Goal: Task Accomplishment & Management: Manage account settings

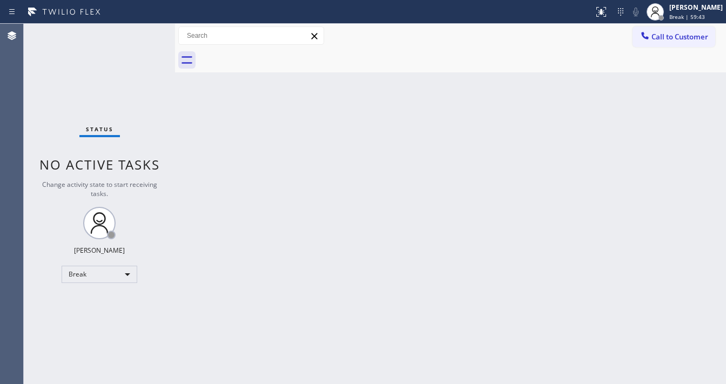
click at [134, 48] on div "Status No active tasks Change activity state to start receiving tasks. [PERSON_…" at bounding box center [99, 204] width 151 height 360
click at [376, 41] on div "Call to Customer Outbound call Location Search location Your caller id phone nu…" at bounding box center [450, 35] width 551 height 19
click at [693, 37] on span "Call to Customer" at bounding box center [679, 37] width 57 height 10
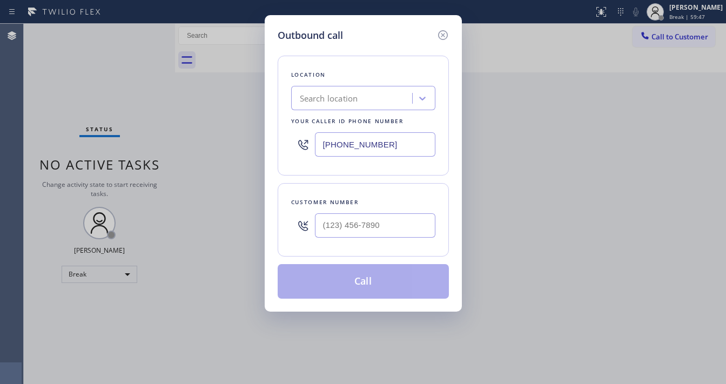
click at [447, 35] on icon at bounding box center [442, 35] width 13 height 13
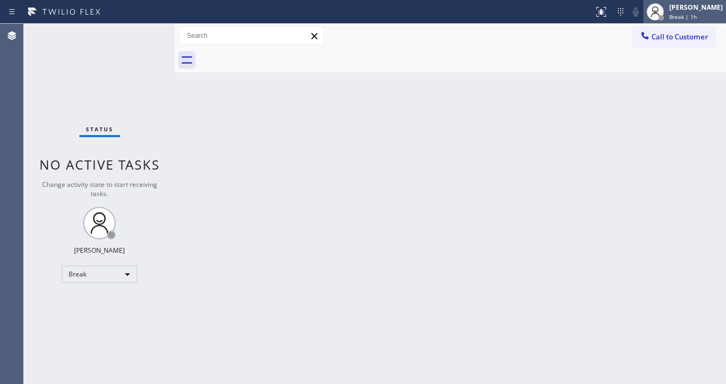
click at [680, 17] on span "Break | 1h" at bounding box center [683, 17] width 28 height 8
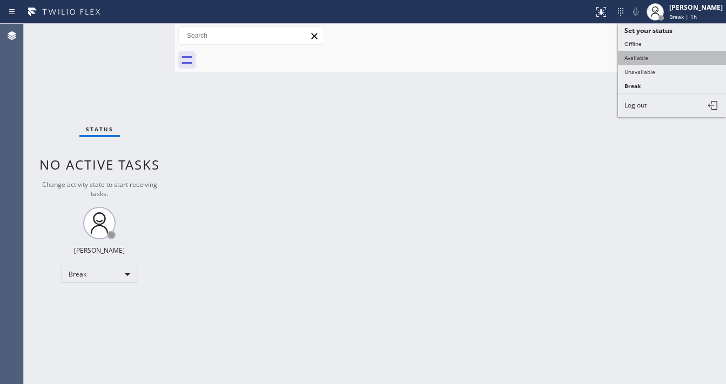
click at [655, 54] on button "Available" at bounding box center [672, 58] width 108 height 14
click at [518, 85] on div "Back to Dashboard Change Sender ID Customers Technicians Select a contact Outbo…" at bounding box center [450, 204] width 551 height 360
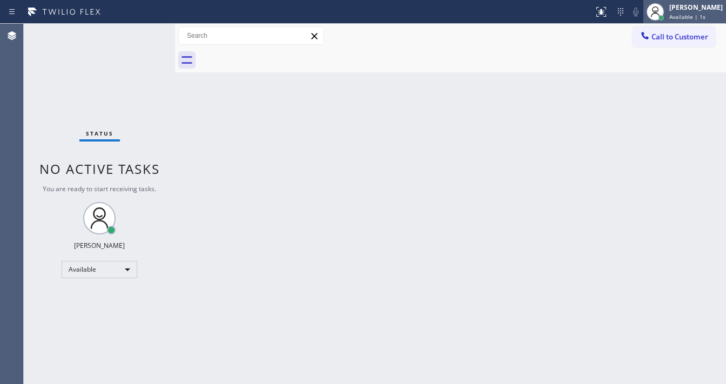
click at [685, 13] on span "Available | 1s" at bounding box center [687, 17] width 36 height 8
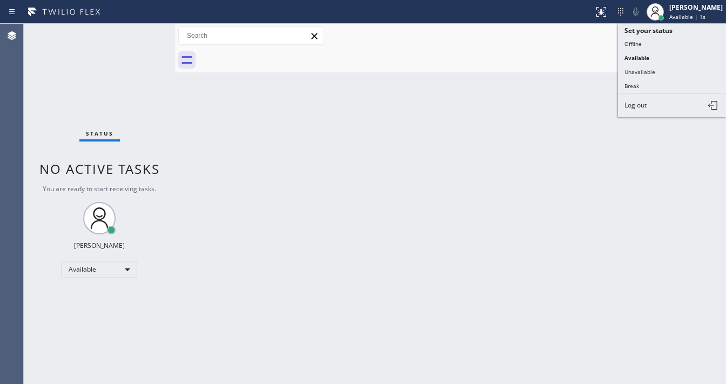
click at [475, 93] on div "Back to Dashboard Change Sender ID Customers Technicians Select a contact Outbo…" at bounding box center [450, 204] width 551 height 360
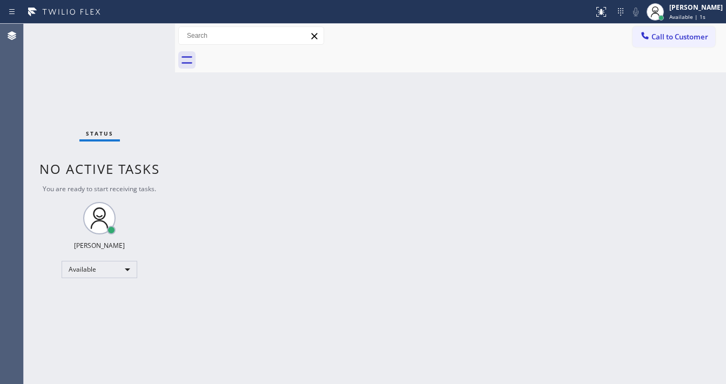
click at [415, 159] on div "Back to Dashboard Change Sender ID Customers Technicians Select a contact Outbo…" at bounding box center [450, 204] width 551 height 360
click at [661, 47] on div "Call to Customer Outbound call Location Search location Your caller id phone nu…" at bounding box center [450, 36] width 551 height 24
click at [677, 35] on span "Call to Customer" at bounding box center [679, 37] width 57 height 10
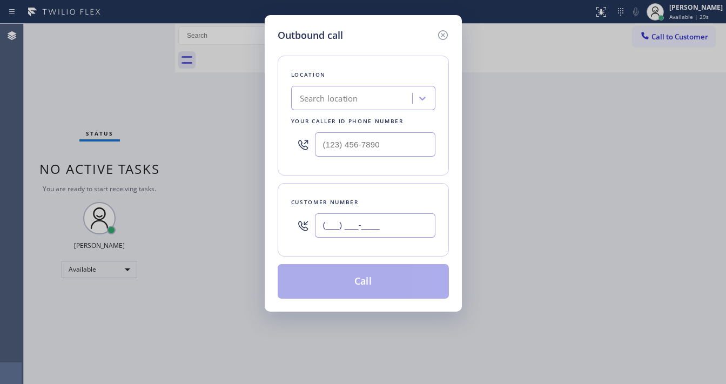
click at [368, 223] on input "(___) ___-____" at bounding box center [375, 225] width 120 height 24
paste input "310) 393-1623"
type input "[PHONE_NUMBER]"
click at [363, 190] on div "Customer number [PHONE_NUMBER]" at bounding box center [363, 219] width 171 height 73
click at [365, 149] on input "(___) ___-____" at bounding box center [375, 144] width 120 height 24
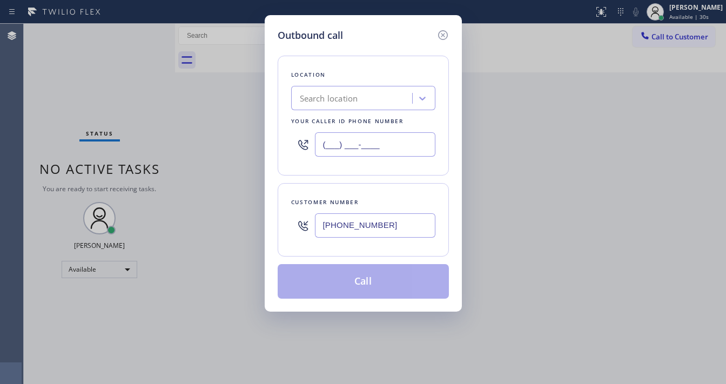
paste input "310) 393-1623"
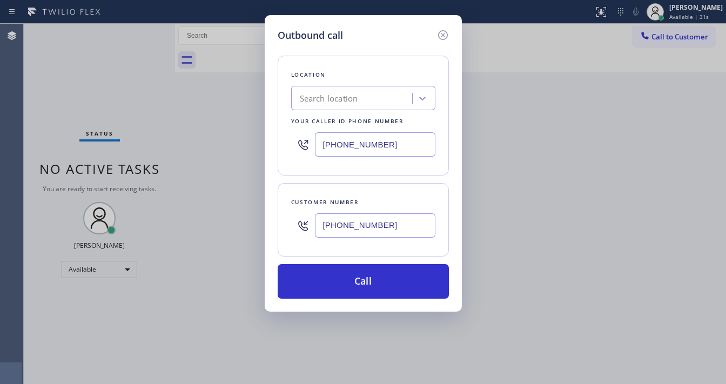
click at [364, 183] on div "Customer number [PHONE_NUMBER]" at bounding box center [363, 219] width 171 height 73
click at [359, 140] on input "[PHONE_NUMBER]" at bounding box center [375, 144] width 120 height 24
type input "(___) ___-____"
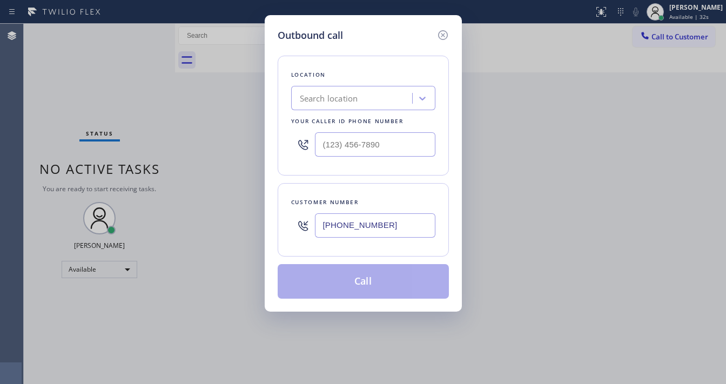
click at [353, 186] on div "Customer number [PHONE_NUMBER]" at bounding box center [363, 219] width 171 height 73
click at [341, 140] on input "(___) ___-____" at bounding box center [375, 144] width 120 height 24
paste input "818) 337-3815"
click at [294, 132] on div at bounding box center [303, 144] width 24 height 35
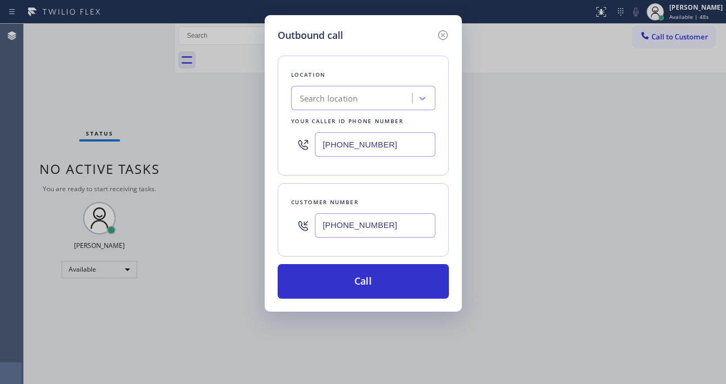
click at [339, 143] on input "[PHONE_NUMBER]" at bounding box center [375, 144] width 120 height 24
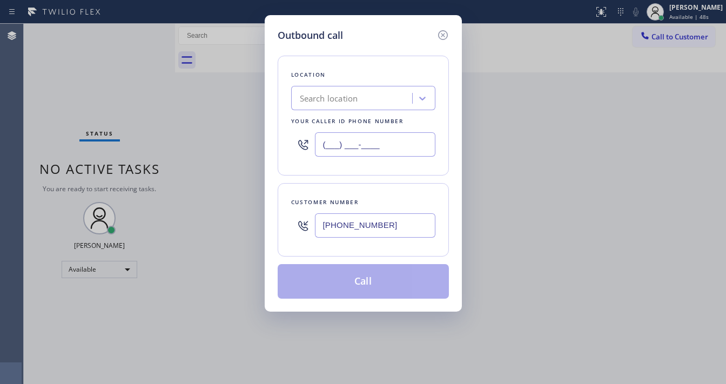
type input "(___) ___-____"
click at [329, 105] on div "Search location" at bounding box center [353, 98] width 118 height 19
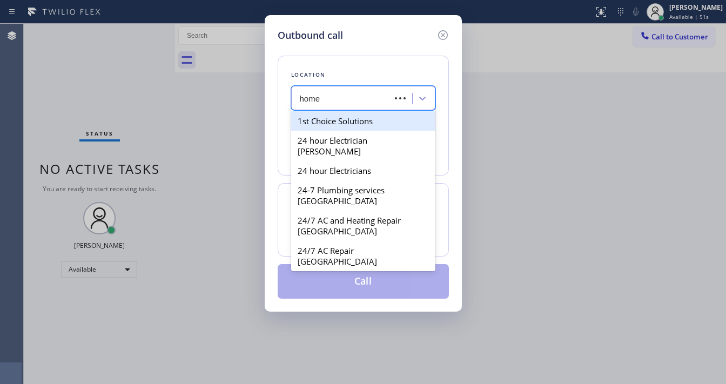
type input "home"
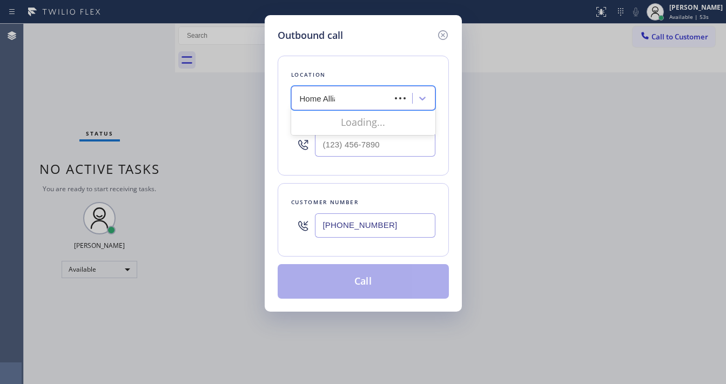
type input "Home Alliance"
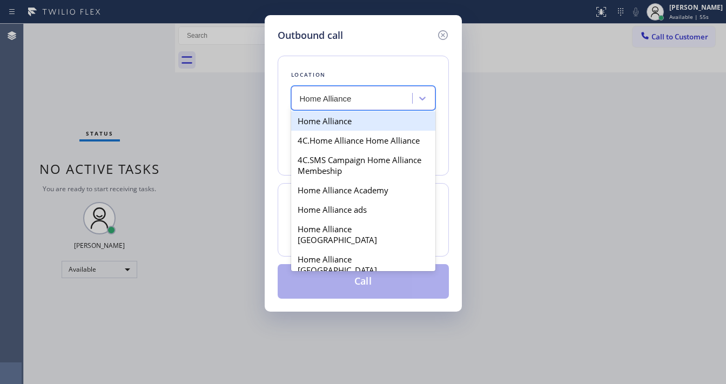
click at [333, 119] on div "Home Alliance" at bounding box center [363, 120] width 144 height 19
type input "[PHONE_NUMBER]"
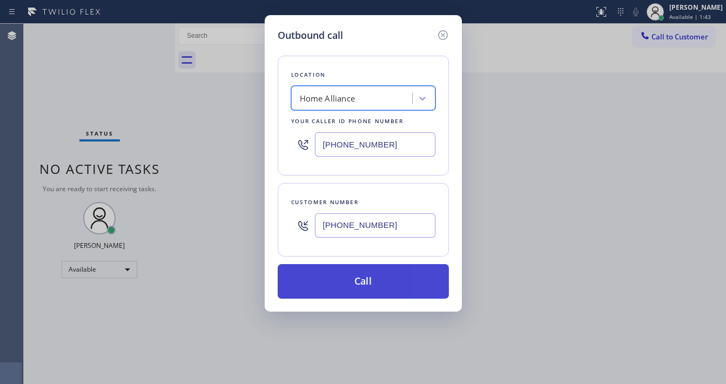
click at [354, 277] on button "Call" at bounding box center [363, 281] width 171 height 35
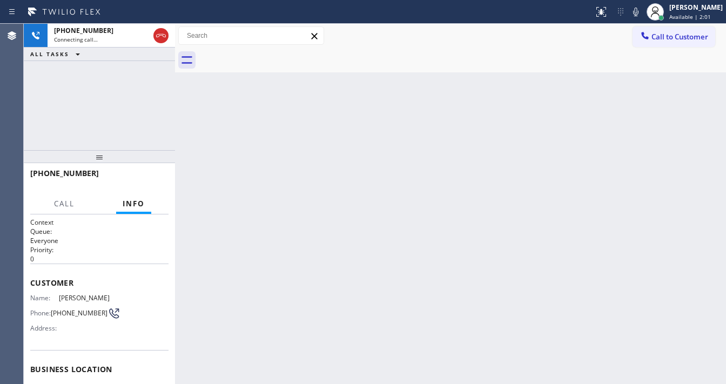
drag, startPoint x: 124, startPoint y: 118, endPoint x: 143, endPoint y: 6, distance: 112.8
click at [124, 117] on div "[PHONE_NUMBER] Connecting call… ALL TASKS ALL TASKS ACTIVE TASKS TASKS IN WRAP …" at bounding box center [99, 87] width 151 height 126
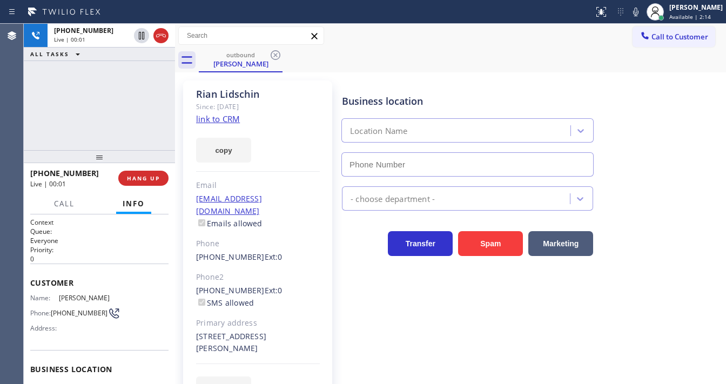
click at [116, 74] on div "[PHONE_NUMBER] Live | 00:01 ALL TASKS ALL TASKS ACTIVE TASKS TASKS IN WRAP UP" at bounding box center [99, 87] width 151 height 126
type input "[PHONE_NUMBER]"
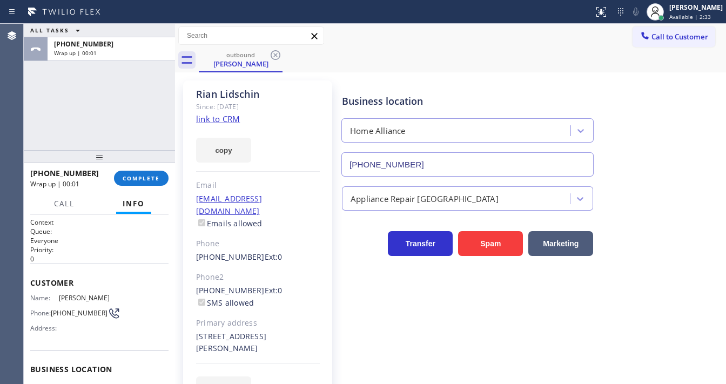
drag, startPoint x: 24, startPoint y: 117, endPoint x: 126, endPoint y: 118, distance: 102.6
click at [26, 117] on div "ALL TASKS ALL TASKS ACTIVE TASKS TASKS IN WRAP UP [PHONE_NUMBER] Wrap up | 00:01" at bounding box center [99, 87] width 151 height 126
drag, startPoint x: 668, startPoint y: 39, endPoint x: 611, endPoint y: 63, distance: 62.0
click at [669, 41] on span "Call to Customer" at bounding box center [679, 37] width 57 height 10
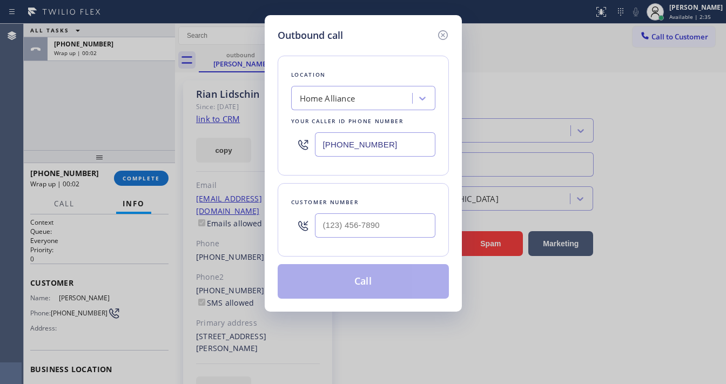
type input "(___) ___-____"
click at [376, 223] on input "(___) ___-____" at bounding box center [375, 225] width 120 height 24
click at [442, 33] on icon at bounding box center [442, 35] width 13 height 13
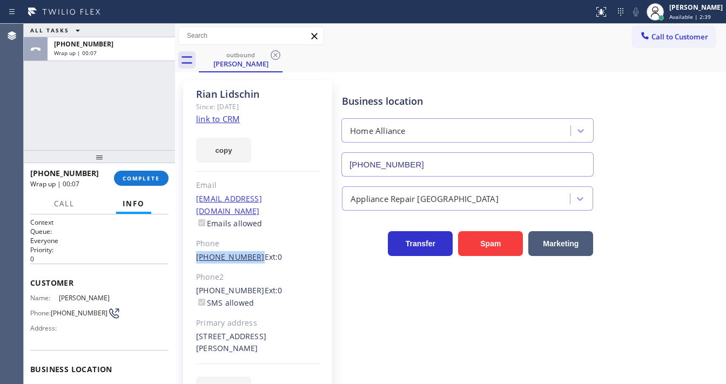
drag, startPoint x: 207, startPoint y: 248, endPoint x: 248, endPoint y: 245, distance: 40.6
click at [248, 245] on div "[PERSON_NAME] Since: [DATE] link to CRM copy Email [EMAIL_ADDRESS][DOMAIN_NAME]…" at bounding box center [257, 247] width 149 height 334
copy link "[PHONE_NUMBER]"
click at [665, 39] on span "Call to Customer" at bounding box center [679, 37] width 57 height 10
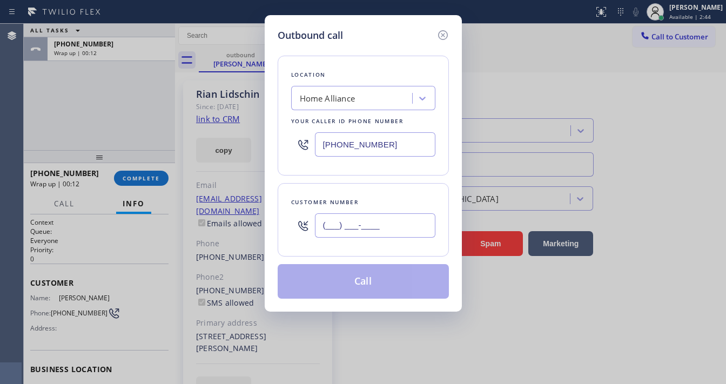
click at [366, 230] on input "(___) ___-____" at bounding box center [375, 225] width 120 height 24
paste input "310) 393-1623"
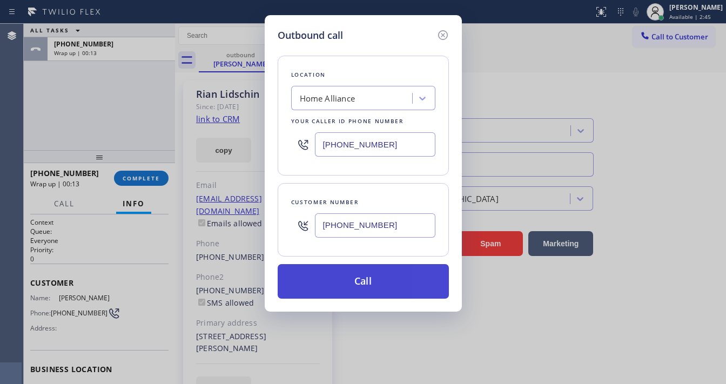
type input "[PHONE_NUMBER]"
click at [369, 272] on button "Call" at bounding box center [363, 281] width 171 height 35
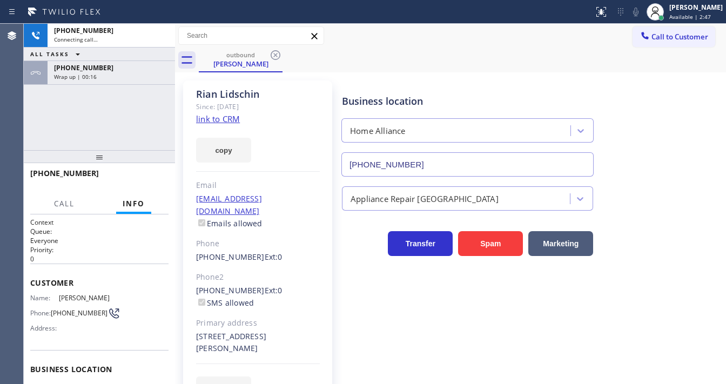
click at [143, 135] on div "[PHONE_NUMBER] Connecting call… ALL TASKS ALL TASKS ACTIVE TASKS TASKS IN WRAP …" at bounding box center [99, 87] width 151 height 126
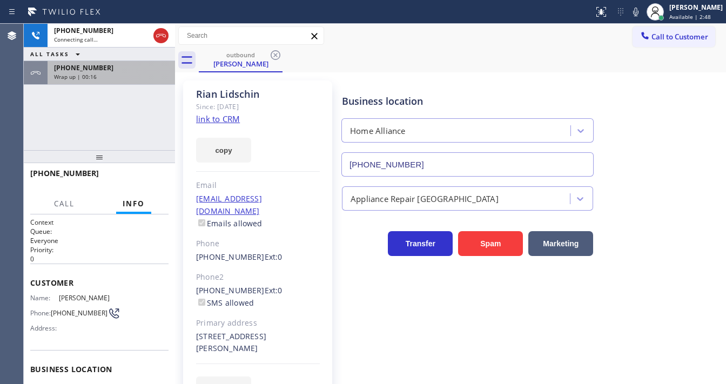
click at [138, 69] on div "[PHONE_NUMBER]" at bounding box center [111, 67] width 114 height 9
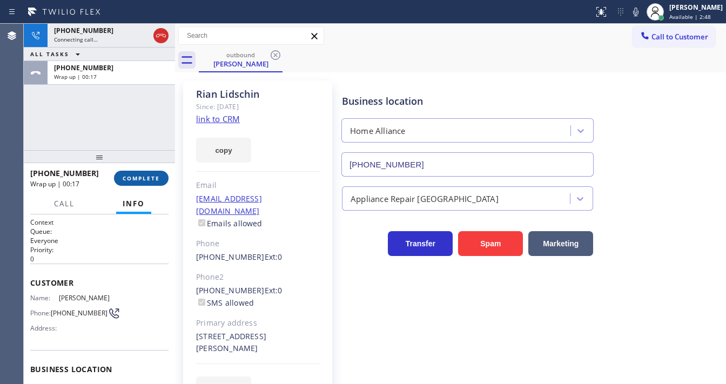
click at [145, 175] on span "COMPLETE" at bounding box center [141, 178] width 37 height 8
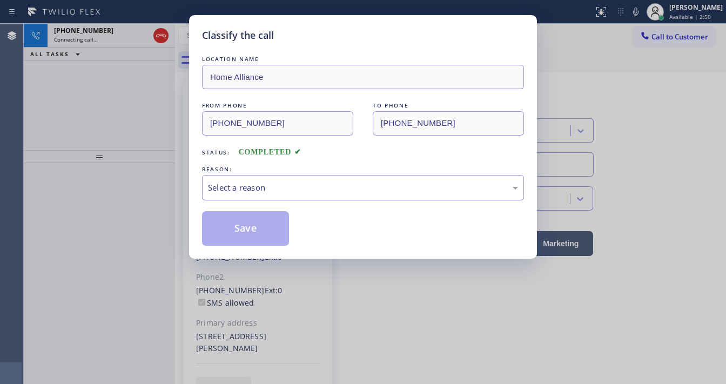
click at [251, 188] on div "Select a reason" at bounding box center [363, 187] width 310 height 12
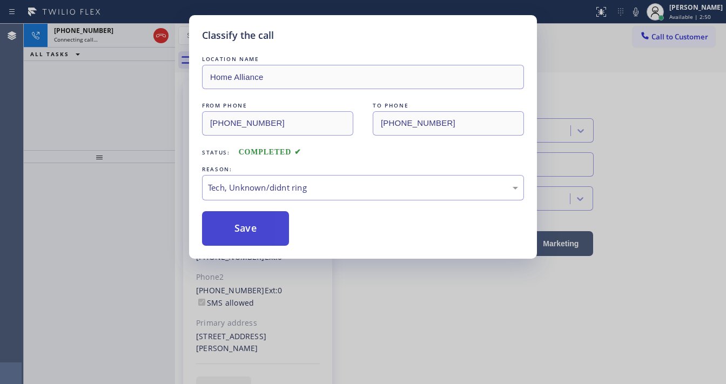
click at [253, 231] on button "Save" at bounding box center [245, 228] width 87 height 35
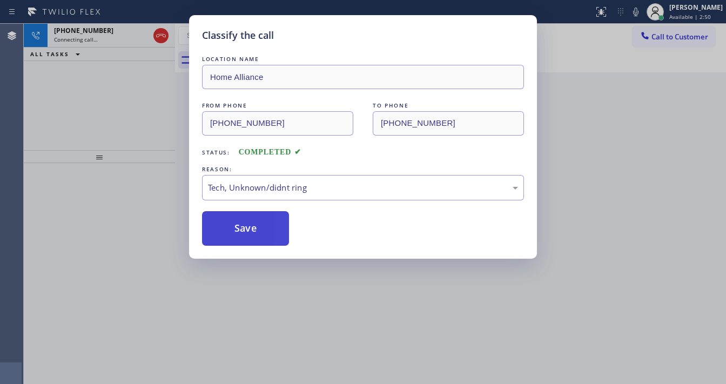
click at [253, 231] on button "Save" at bounding box center [245, 228] width 87 height 35
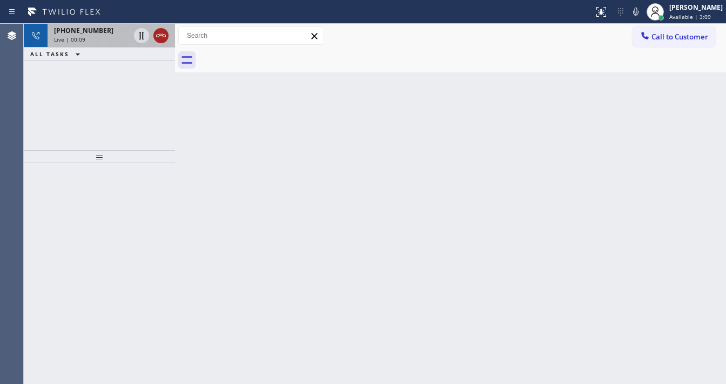
click at [162, 37] on icon at bounding box center [160, 35] width 13 height 13
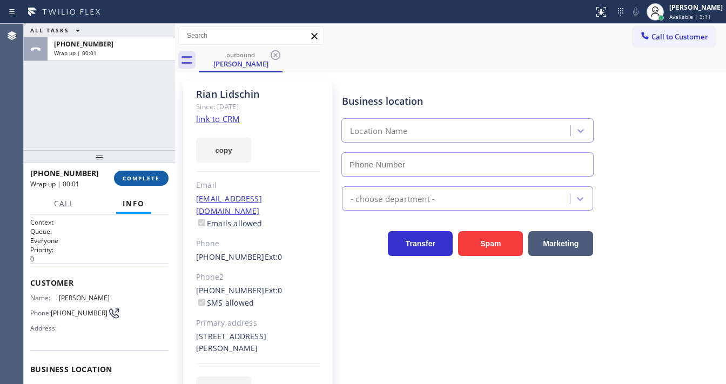
click at [149, 185] on button "COMPLETE" at bounding box center [141, 178] width 55 height 15
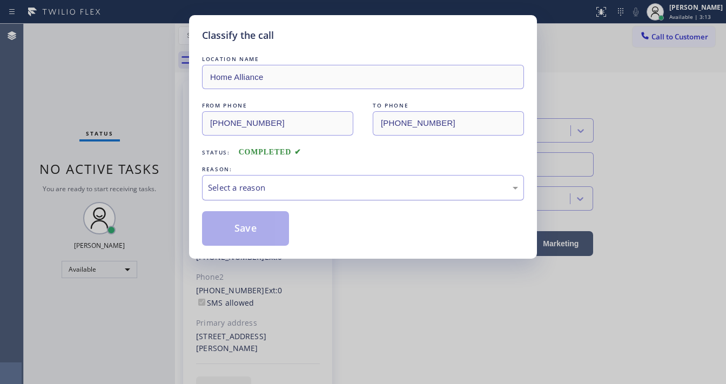
type input "[PHONE_NUMBER]"
click at [249, 184] on div "Select a reason" at bounding box center [363, 187] width 310 height 12
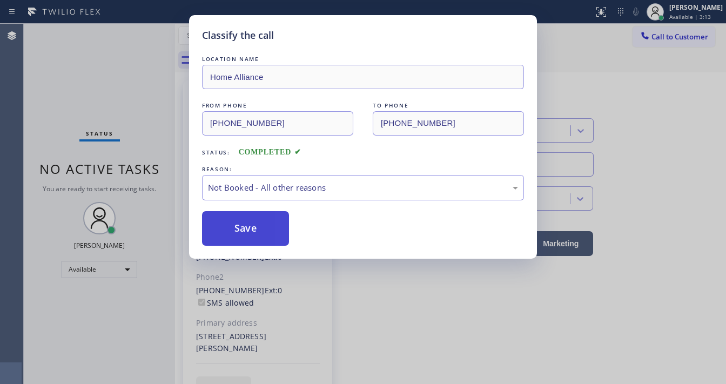
click at [235, 228] on button "Save" at bounding box center [245, 228] width 87 height 35
drag, startPoint x: 235, startPoint y: 228, endPoint x: 260, endPoint y: 204, distance: 34.4
click at [236, 227] on button "Save" at bounding box center [245, 228] width 87 height 35
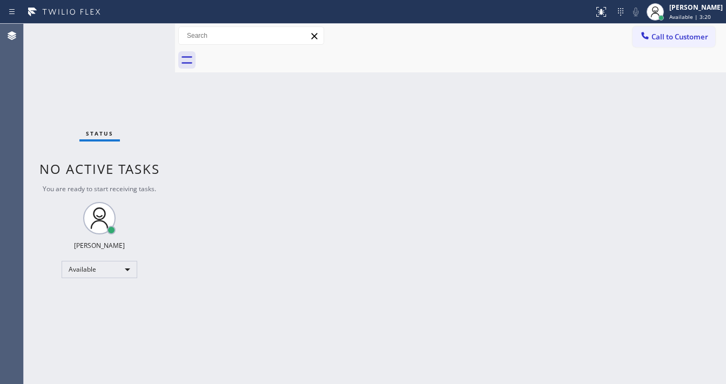
click at [657, 37] on span "Call to Customer" at bounding box center [679, 37] width 57 height 10
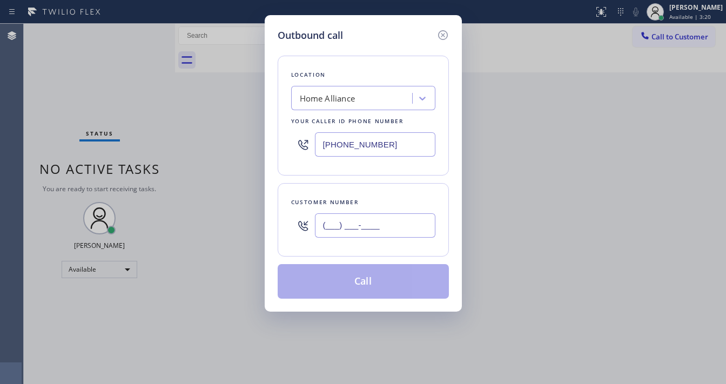
click at [375, 227] on input "(___) ___-____" at bounding box center [375, 225] width 120 height 24
paste input "310) 393-3005"
type input "[PHONE_NUMBER]"
click at [382, 198] on div "Customer number" at bounding box center [363, 202] width 144 height 11
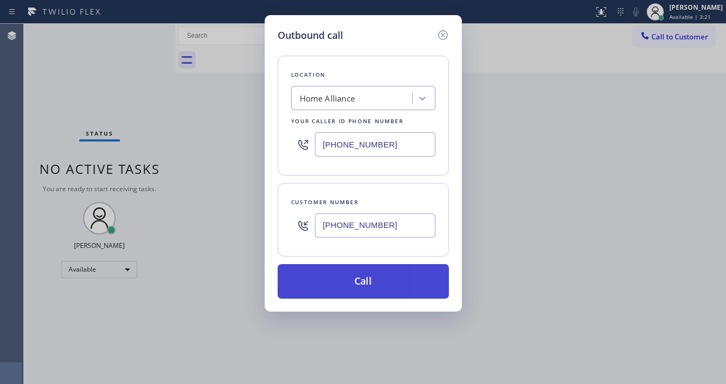
click at [376, 281] on button "Call" at bounding box center [363, 281] width 171 height 35
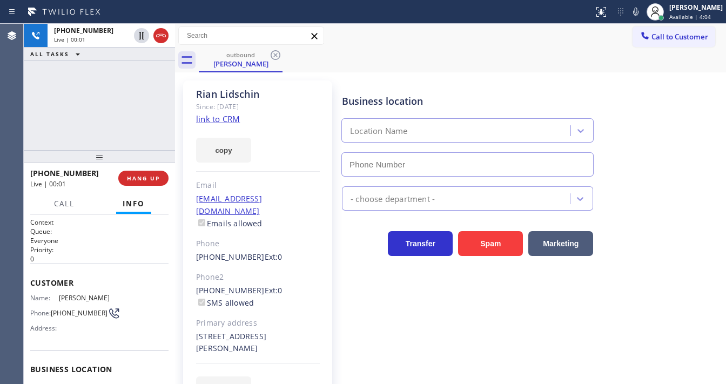
type input "[PHONE_NUMBER]"
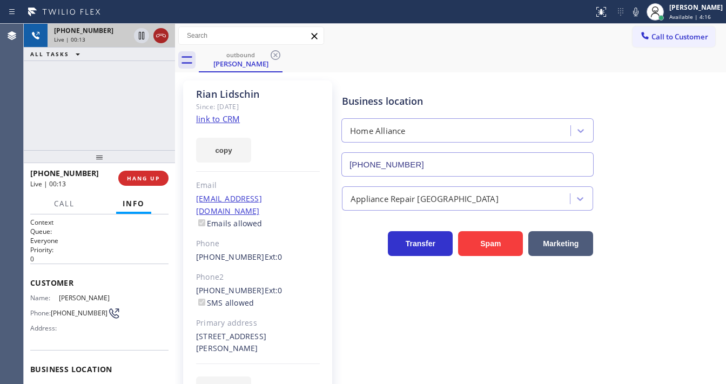
click at [161, 37] on icon at bounding box center [160, 35] width 13 height 13
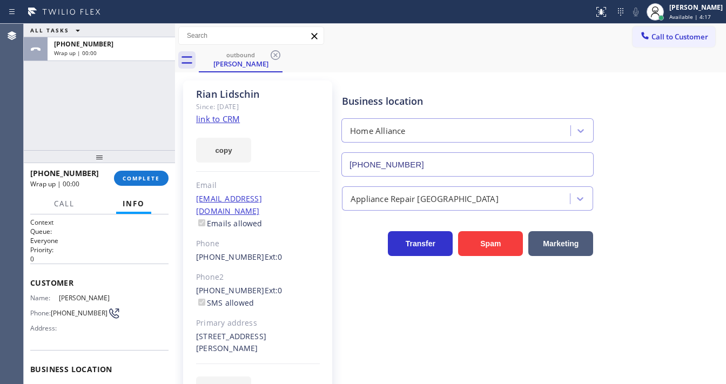
click at [676, 48] on div "outbound [PERSON_NAME]" at bounding box center [462, 60] width 527 height 24
click at [653, 40] on span "Call to Customer" at bounding box center [679, 37] width 57 height 10
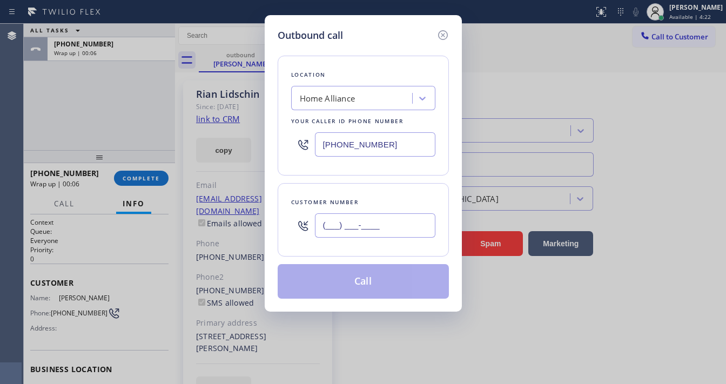
click at [355, 220] on input "(___) ___-____" at bounding box center [375, 225] width 120 height 24
paste input "310) 393-1623"
type input "[PHONE_NUMBER]"
click at [367, 181] on div "Location Home Alliance Your caller id phone number [PHONE_NUMBER] Customer numb…" at bounding box center [363, 171] width 171 height 256
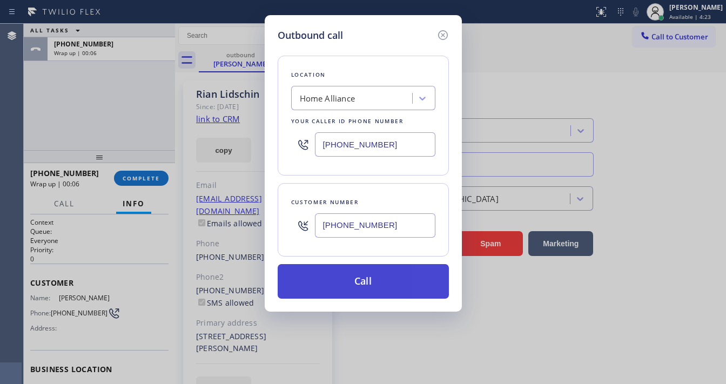
click at [365, 274] on button "Call" at bounding box center [363, 281] width 171 height 35
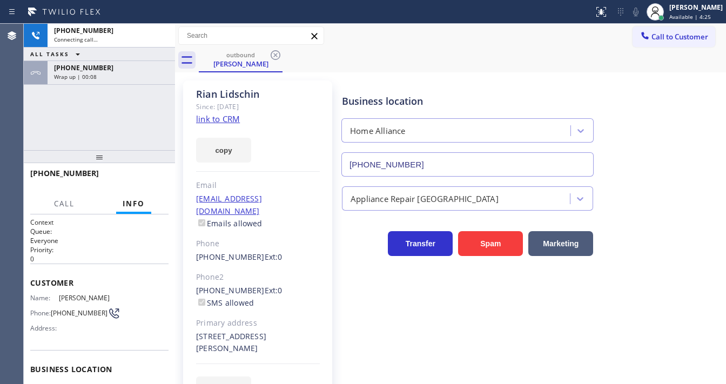
drag, startPoint x: 120, startPoint y: 130, endPoint x: 135, endPoint y: 90, distance: 42.5
click at [123, 129] on div "[PHONE_NUMBER] Connecting call… ALL TASKS ALL TASKS ACTIVE TASKS TASKS IN WRAP …" at bounding box center [99, 87] width 151 height 126
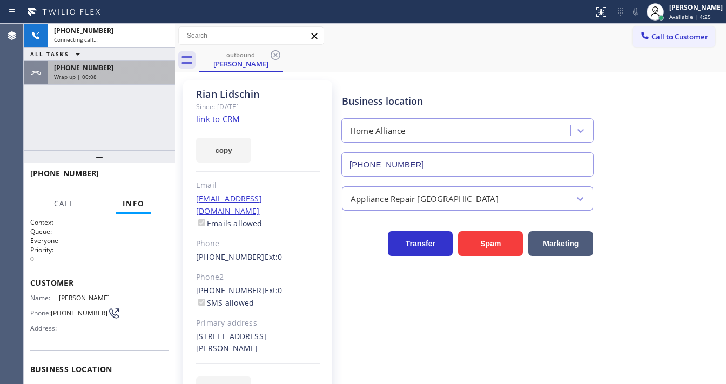
click at [125, 80] on div "[PHONE_NUMBER] Wrap up | 00:08" at bounding box center [109, 73] width 123 height 24
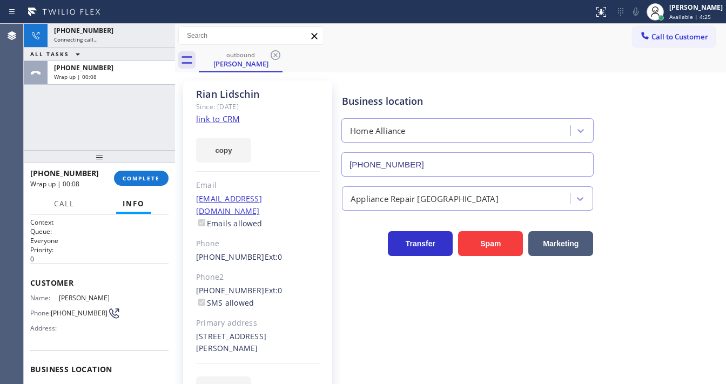
click at [147, 169] on div "[PHONE_NUMBER] Wrap up | 00:08 COMPLETE" at bounding box center [99, 178] width 138 height 28
click at [147, 176] on span "COMPLETE" at bounding box center [141, 178] width 37 height 8
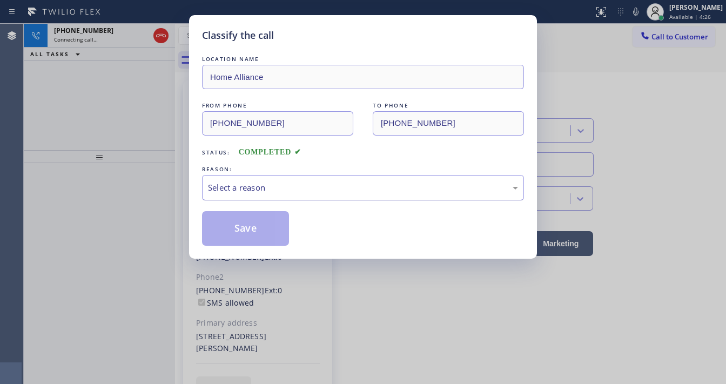
click at [248, 184] on div "Select a reason" at bounding box center [363, 187] width 310 height 12
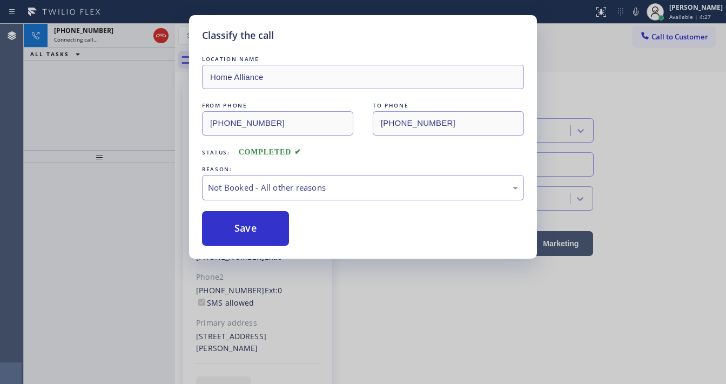
click at [246, 228] on button "Save" at bounding box center [245, 228] width 87 height 35
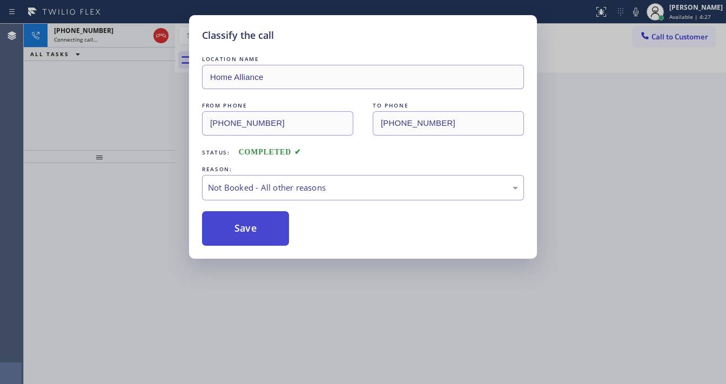
click at [247, 227] on button "Save" at bounding box center [245, 228] width 87 height 35
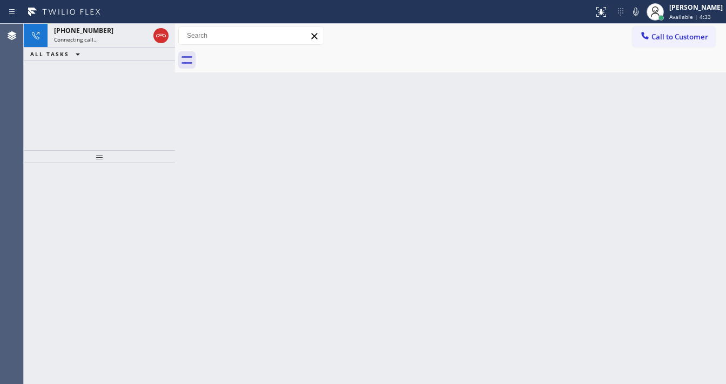
click at [354, 45] on div "Call to Customer Outbound call Location Home Alliance Your caller id phone numb…" at bounding box center [450, 35] width 551 height 19
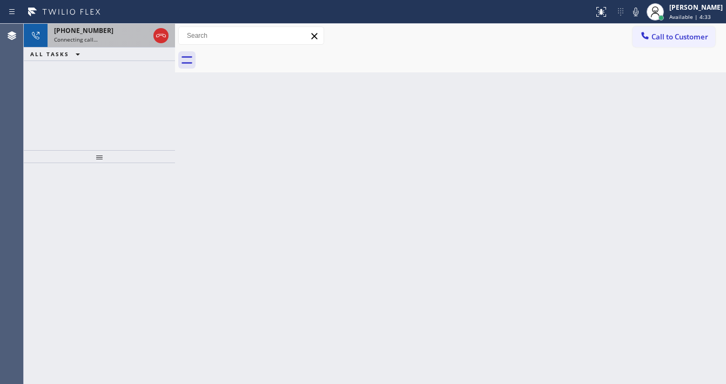
click at [110, 41] on div "Connecting call…" at bounding box center [101, 40] width 95 height 8
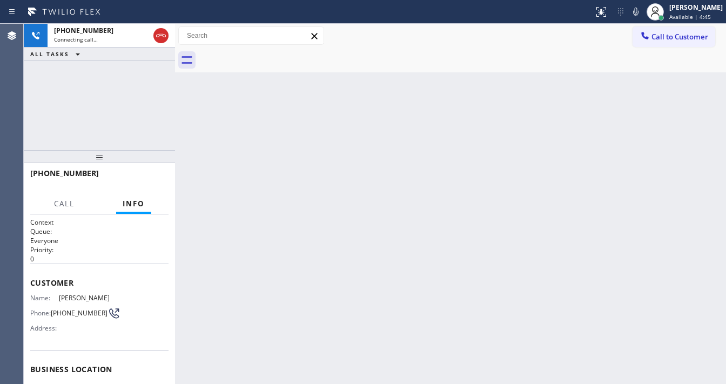
click at [106, 56] on div "ALL TASKS ALL TASKS ACTIVE TASKS TASKS IN WRAP UP" at bounding box center [99, 55] width 151 height 14
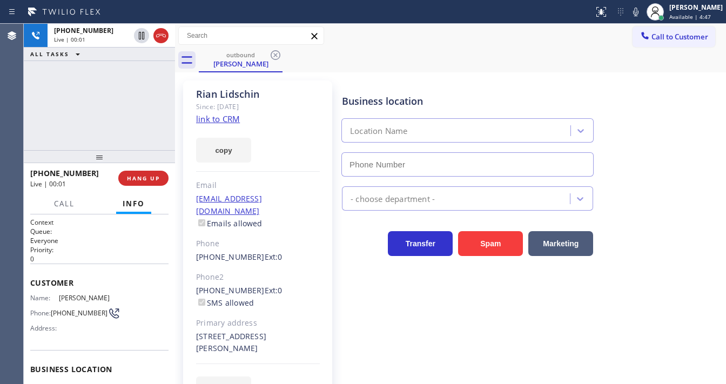
click at [126, 79] on div "[PHONE_NUMBER] Live | 00:01 ALL TASKS ALL TASKS ACTIVE TASKS TASKS IN WRAP UP" at bounding box center [99, 87] width 151 height 126
type input "[PHONE_NUMBER]"
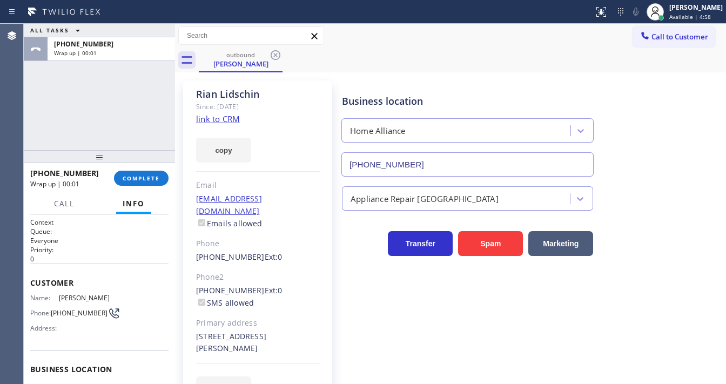
click at [98, 124] on div "ALL TASKS ALL TASKS ACTIVE TASKS TASKS IN WRAP UP [PHONE_NUMBER] Wrap up | 00:01" at bounding box center [99, 87] width 151 height 126
click at [143, 174] on button "COMPLETE" at bounding box center [141, 178] width 55 height 15
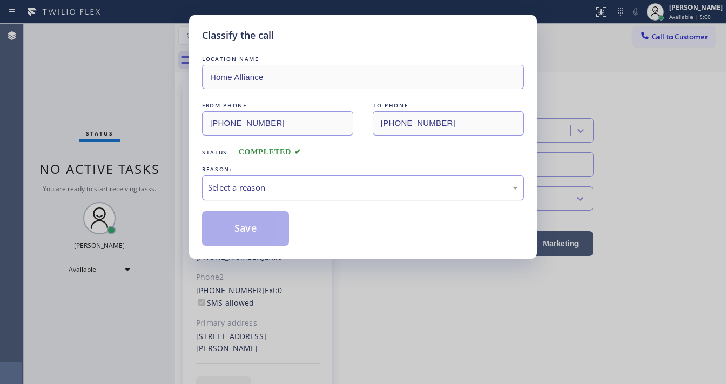
click at [253, 192] on div "Select a reason" at bounding box center [363, 187] width 310 height 12
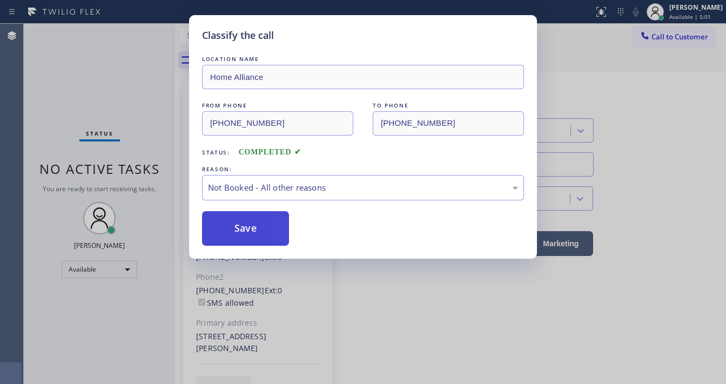
click at [251, 222] on button "Save" at bounding box center [245, 228] width 87 height 35
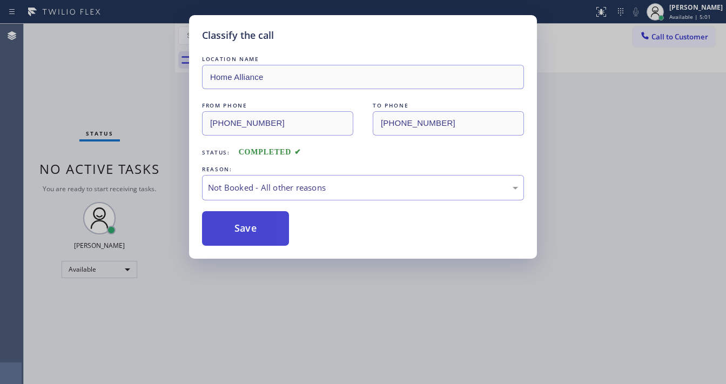
click at [251, 221] on button "Save" at bounding box center [245, 228] width 87 height 35
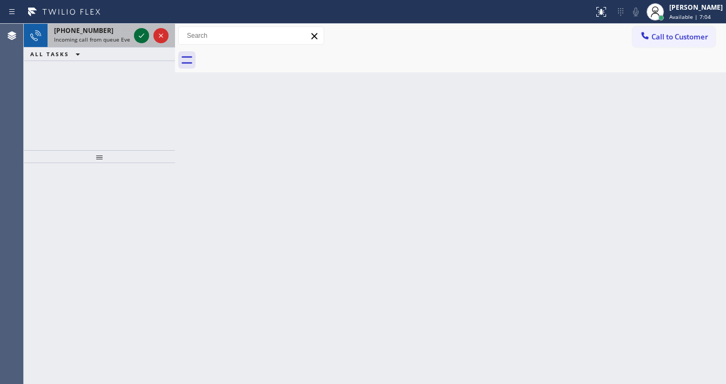
click at [97, 32] on span "[PHONE_NUMBER]" at bounding box center [83, 30] width 59 height 9
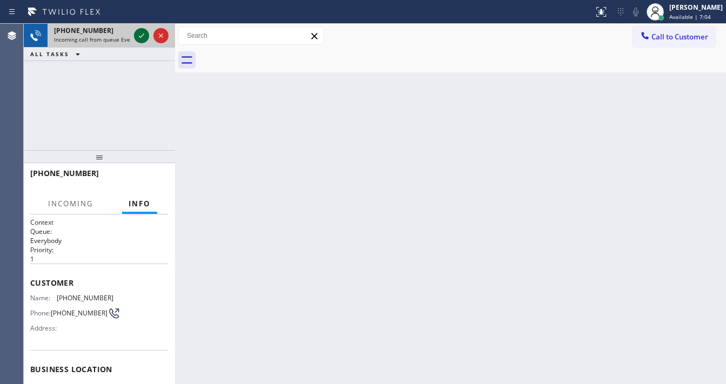
click at [142, 37] on icon at bounding box center [141, 35] width 13 height 13
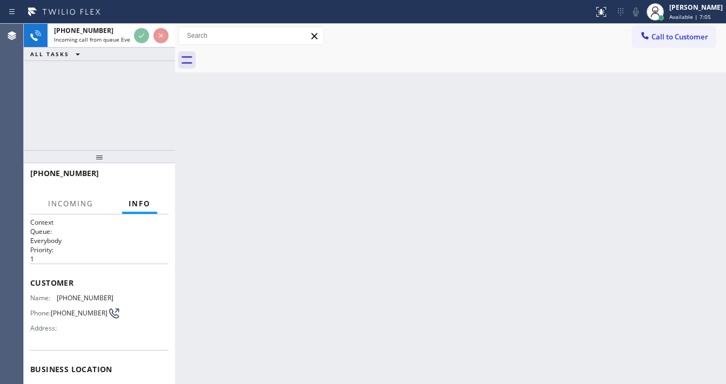
scroll to position [86, 0]
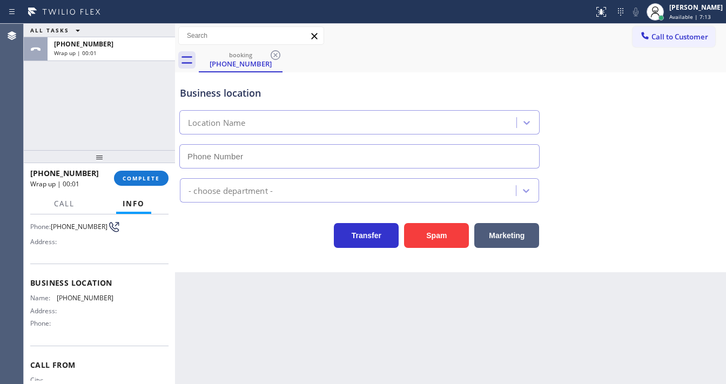
click at [35, 117] on div "ALL TASKS ALL TASKS ACTIVE TASKS TASKS IN WRAP UP [PHONE_NUMBER] Wrap up | 00:01" at bounding box center [99, 87] width 151 height 126
click at [122, 169] on div "[PHONE_NUMBER] Wrap up | 00:02 COMPLETE" at bounding box center [99, 178] width 138 height 28
click at [127, 174] on span "COMPLETE" at bounding box center [141, 178] width 37 height 8
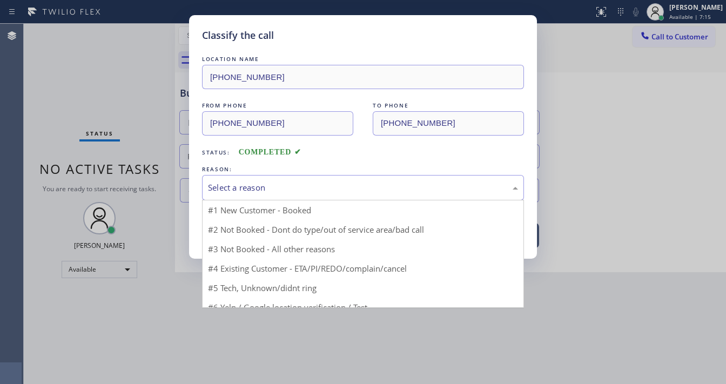
click at [272, 188] on div "Select a reason" at bounding box center [363, 187] width 310 height 12
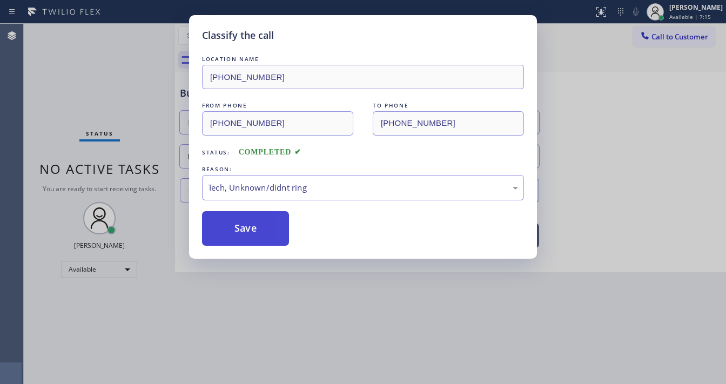
click at [264, 235] on button "Save" at bounding box center [245, 228] width 87 height 35
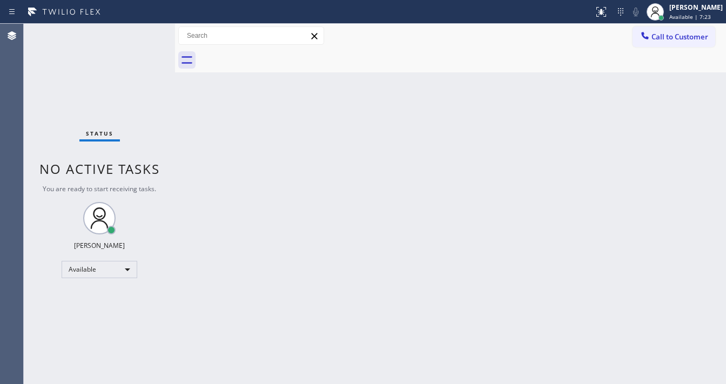
click at [285, 379] on div "Back to Dashboard Change Sender ID Customers Technicians Select a contact Outbo…" at bounding box center [450, 204] width 551 height 360
click at [125, 30] on div "Status No active tasks You are ready to start receiving tasks. [PERSON_NAME]" at bounding box center [99, 204] width 151 height 360
click at [145, 38] on div "Status No active tasks You are ready to start receiving tasks. [PERSON_NAME]" at bounding box center [99, 204] width 151 height 360
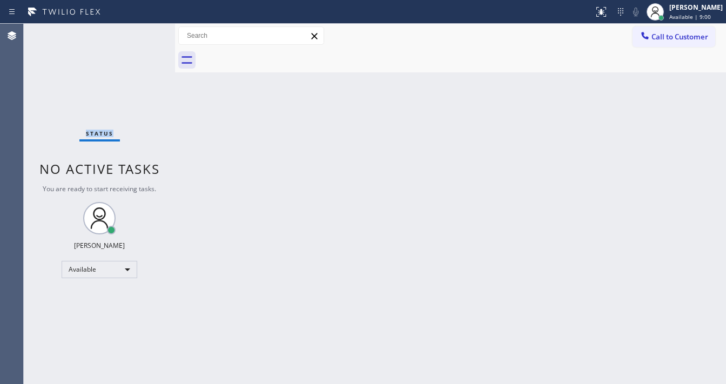
drag, startPoint x: 145, startPoint y: 38, endPoint x: 145, endPoint y: 44, distance: 6.0
click at [145, 38] on div "Status No active tasks You are ready to start receiving tasks. [PERSON_NAME]" at bounding box center [99, 204] width 151 height 360
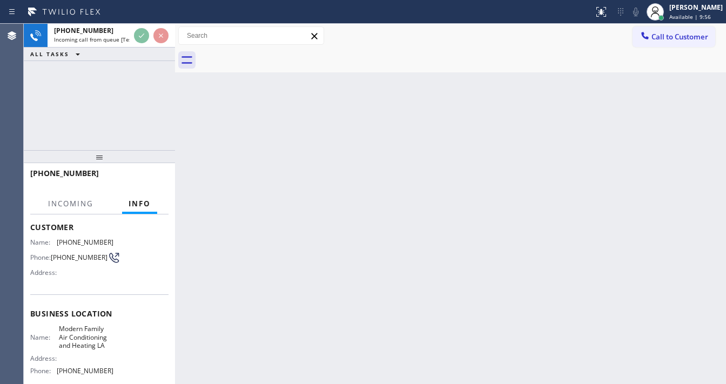
scroll to position [130, 0]
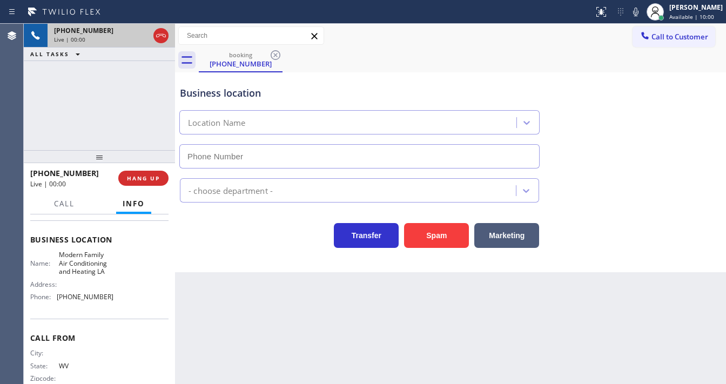
click at [143, 34] on div "[PHONE_NUMBER]" at bounding box center [101, 30] width 95 height 9
type input "[PHONE_NUMBER]"
click at [143, 34] on icon at bounding box center [142, 36] width 8 height 8
click at [362, 32] on div "Call to Customer Outbound call Location Search location Your caller id phone nu…" at bounding box center [450, 35] width 551 height 19
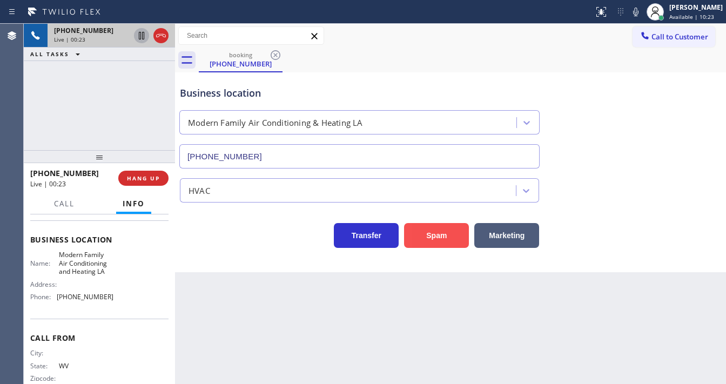
click at [433, 239] on button "Spam" at bounding box center [436, 235] width 65 height 25
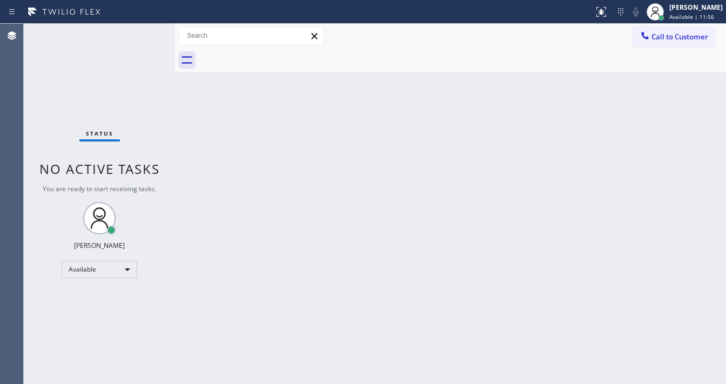
click at [279, 379] on div "Back to Dashboard Change Sender ID Customers Technicians Select a contact Outbo…" at bounding box center [450, 204] width 551 height 360
click at [144, 30] on div "Status No active tasks You are ready to start receiving tasks. [PERSON_NAME]" at bounding box center [99, 204] width 151 height 360
click at [145, 31] on div "Status No active tasks You are ready to start receiving tasks. [PERSON_NAME]" at bounding box center [99, 204] width 151 height 360
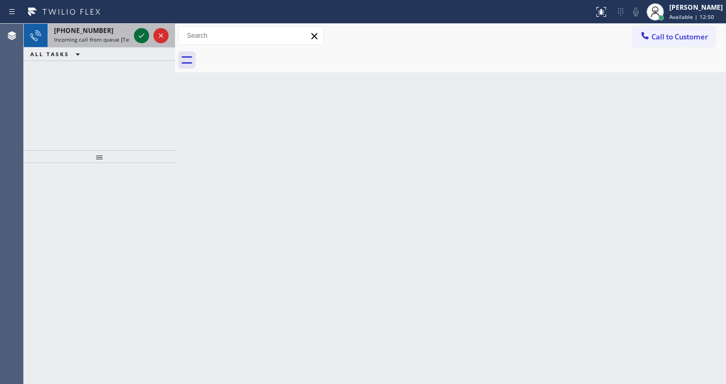
click at [145, 33] on icon at bounding box center [141, 35] width 13 height 13
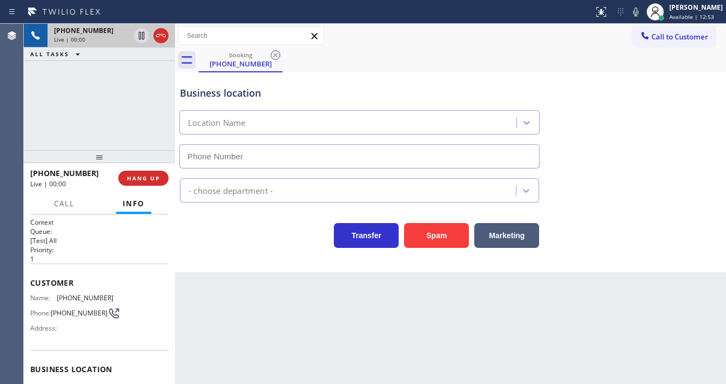
type input "[PHONE_NUMBER]"
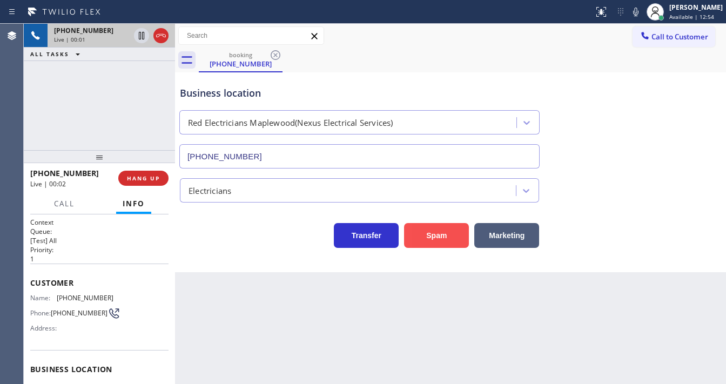
click at [428, 238] on button "Spam" at bounding box center [436, 235] width 65 height 25
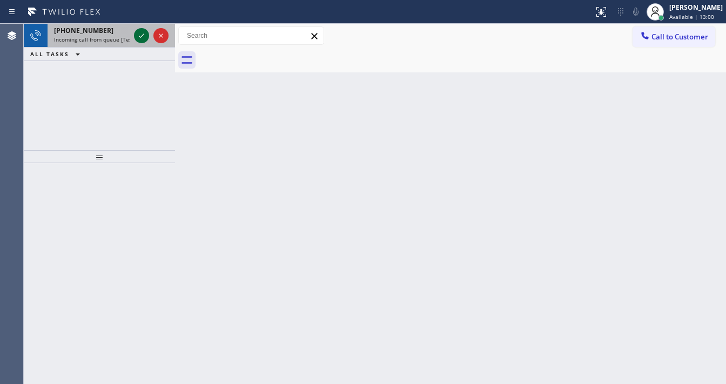
click at [145, 39] on icon at bounding box center [141, 35] width 13 height 13
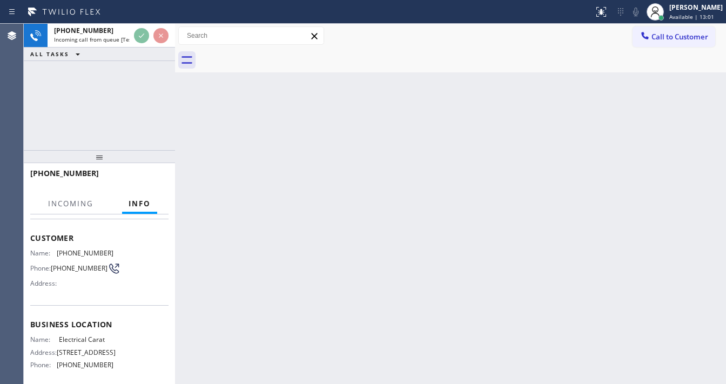
scroll to position [86, 0]
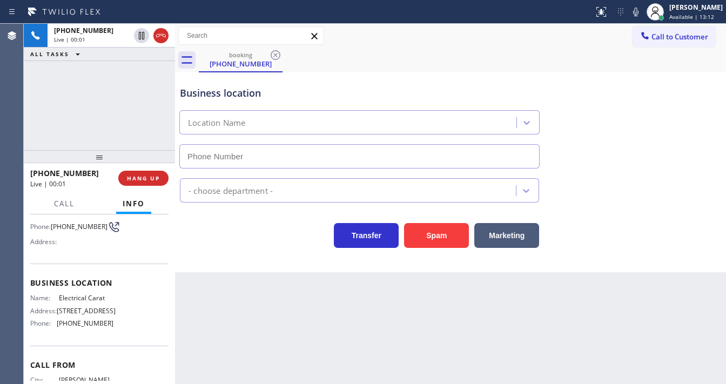
type input "[PHONE_NUMBER]"
click at [26, 122] on div "[PHONE_NUMBER] Live | 00:10 ALL TASKS ALL TASKS ACTIVE TASKS TASKS IN WRAP UP" at bounding box center [99, 87] width 151 height 126
click at [423, 233] on button "Spam" at bounding box center [436, 235] width 65 height 25
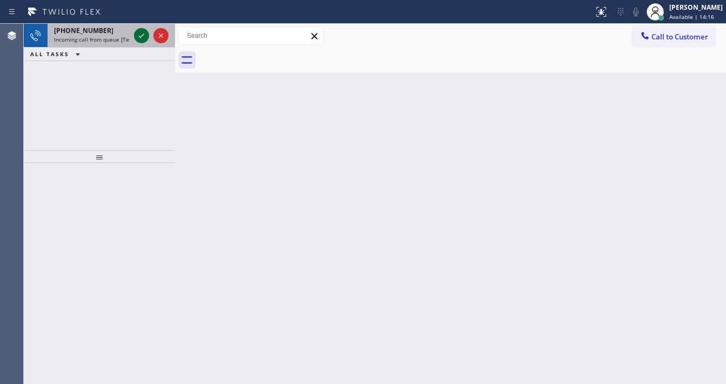
drag, startPoint x: 134, startPoint y: 38, endPoint x: 137, endPoint y: 32, distance: 7.2
click at [135, 35] on div at bounding box center [141, 35] width 15 height 13
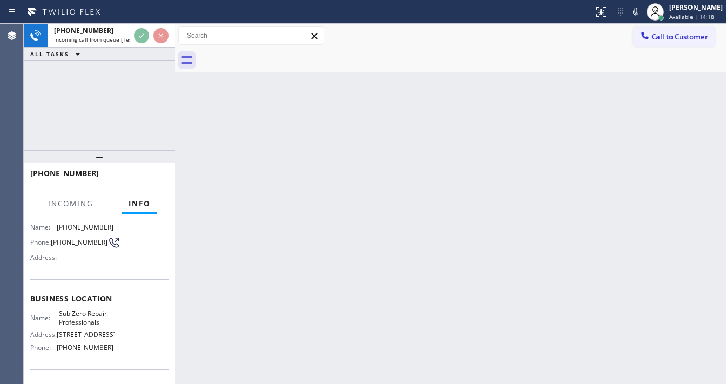
scroll to position [86, 0]
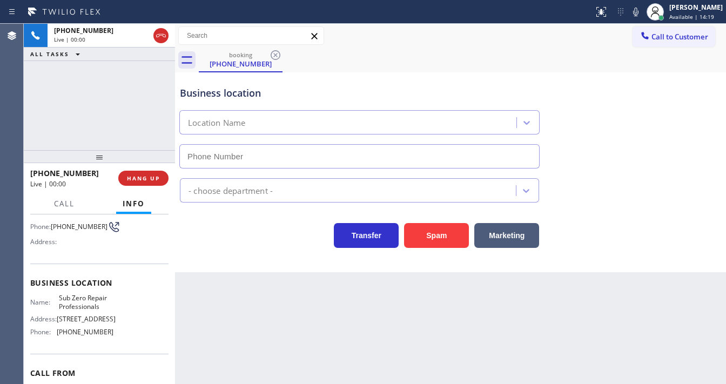
type input "[PHONE_NUMBER]"
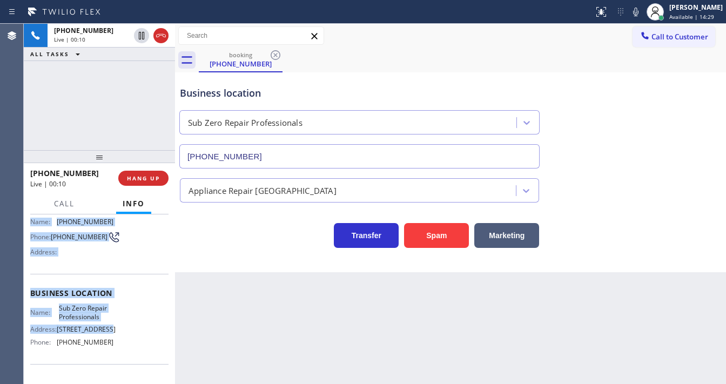
scroll to position [130, 0]
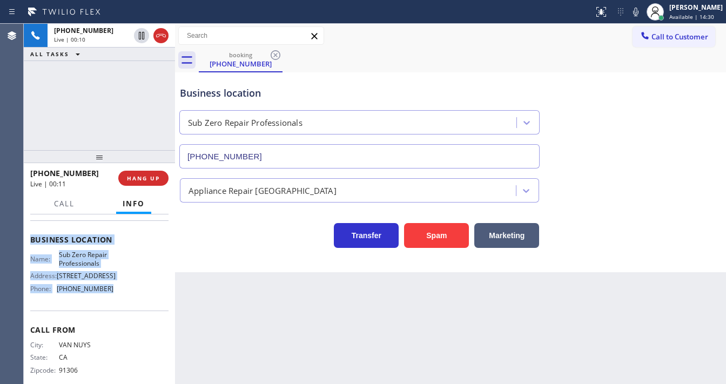
drag, startPoint x: 31, startPoint y: 235, endPoint x: 119, endPoint y: 309, distance: 115.4
click at [119, 309] on div "Context Queue: [Test] All Priority: 1 Customer Name: [PHONE_NUMBER] Phone: [PHO…" at bounding box center [99, 240] width 138 height 304
copy div "Customer Name: [PHONE_NUMBER] Phone: [PHONE_NUMBER] Address: Business location …"
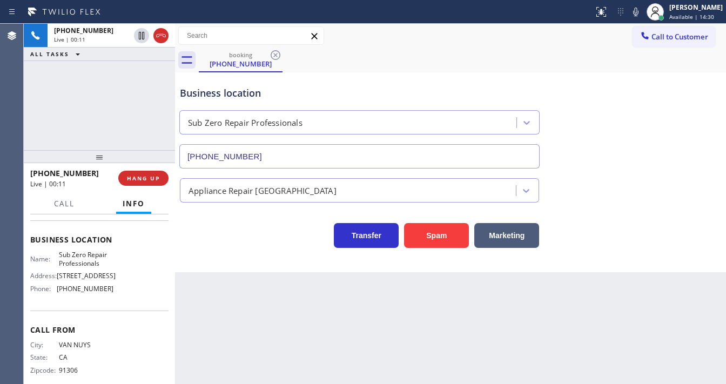
click at [94, 86] on div "[PHONE_NUMBER] Live | 00:11 ALL TASKS ALL TASKS ACTIVE TASKS TASKS IN WRAP UP" at bounding box center [99, 87] width 151 height 126
drag, startPoint x: 22, startPoint y: 125, endPoint x: 41, endPoint y: 128, distance: 19.1
click at [23, 125] on div "Agent Desktop" at bounding box center [12, 204] width 24 height 360
click at [30, 132] on div "[PHONE_NUMBER] Live | 03:31 ALL TASKS ALL TASKS ACTIVE TASKS TASKS IN WRAP UP" at bounding box center [99, 87] width 151 height 126
click at [87, 84] on div "[PHONE_NUMBER] Live | 04:25 ALL TASKS ALL TASKS ACTIVE TASKS TASKS IN WRAP UP" at bounding box center [99, 87] width 151 height 126
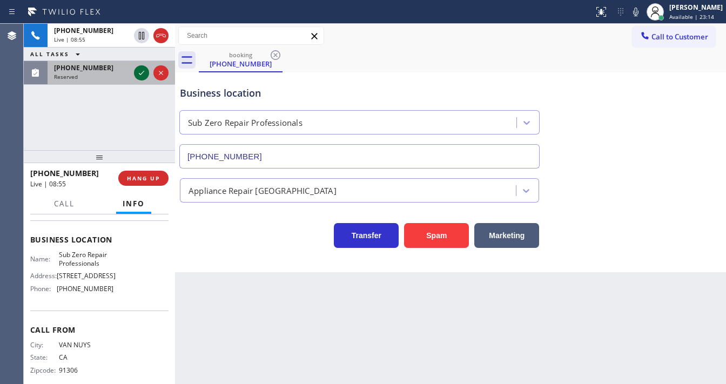
click at [143, 73] on icon at bounding box center [141, 72] width 13 height 13
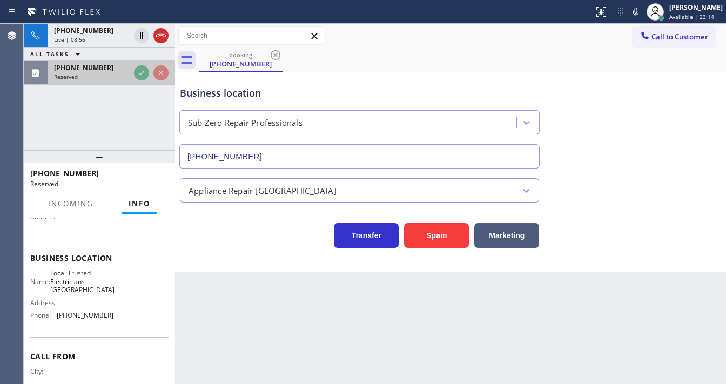
scroll to position [138, 0]
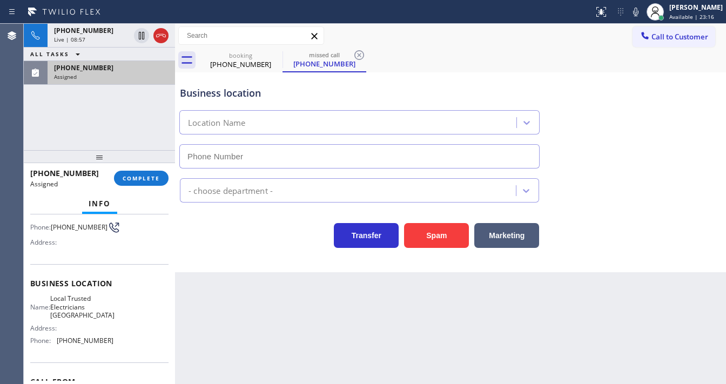
type input "[PHONE_NUMBER]"
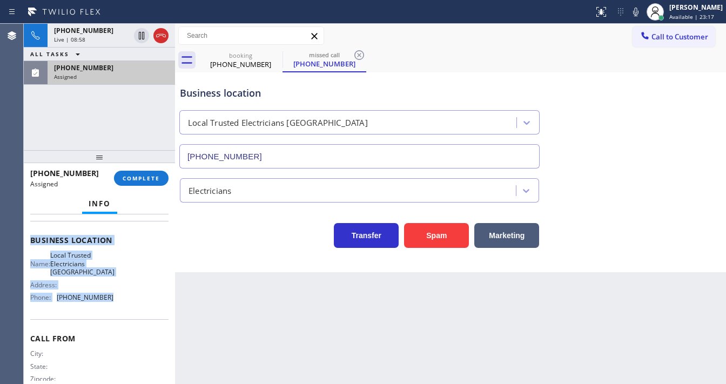
drag, startPoint x: 28, startPoint y: 237, endPoint x: 128, endPoint y: 298, distance: 117.4
click at [128, 298] on div "Context Queue: Electrical Priority: 0 Task Age: Customer Name: [PHONE_NUMBER] P…" at bounding box center [99, 299] width 151 height 170
copy div "Customer Name: [PHONE_NUMBER] Phone: [PHONE_NUMBER] Address: Business location …"
click at [140, 173] on button "COMPLETE" at bounding box center [141, 178] width 55 height 15
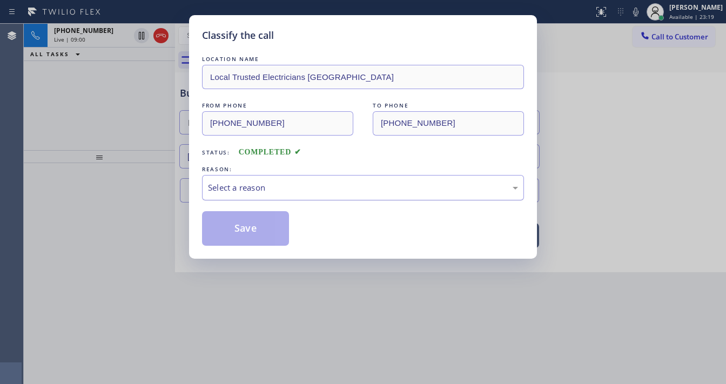
click at [259, 191] on div "Select a reason" at bounding box center [363, 187] width 310 height 12
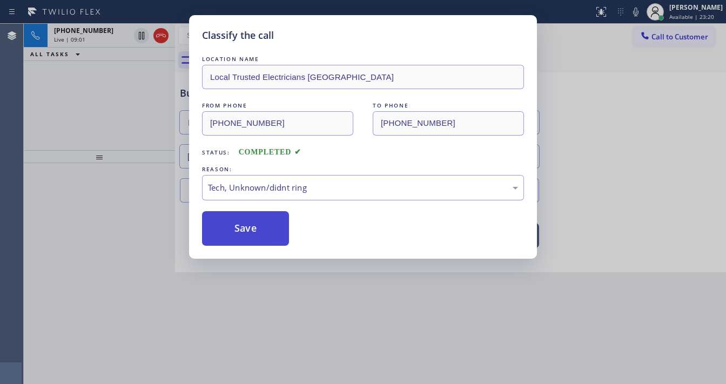
click at [240, 232] on button "Save" at bounding box center [245, 228] width 87 height 35
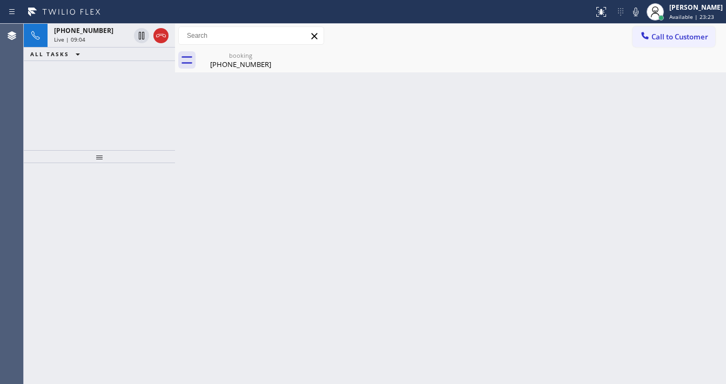
click at [96, 118] on div "[PHONE_NUMBER] Live | 09:04 ALL TASKS ALL TASKS ACTIVE TASKS TASKS IN WRAP UP" at bounding box center [99, 87] width 151 height 126
click at [87, 122] on div "[PHONE_NUMBER] Live | 09:30 ALL TASKS ALL TASKS ACTIVE TASKS TASKS IN WRAP UP" at bounding box center [99, 87] width 151 height 126
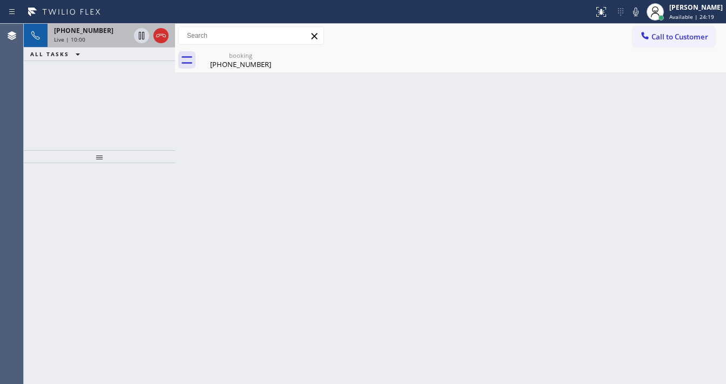
click at [106, 38] on div "Live | 10:00" at bounding box center [92, 40] width 76 height 8
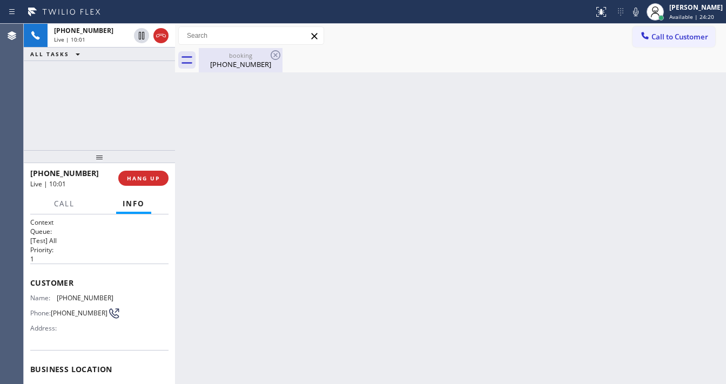
click at [235, 66] on div "[PHONE_NUMBER]" at bounding box center [241, 64] width 82 height 10
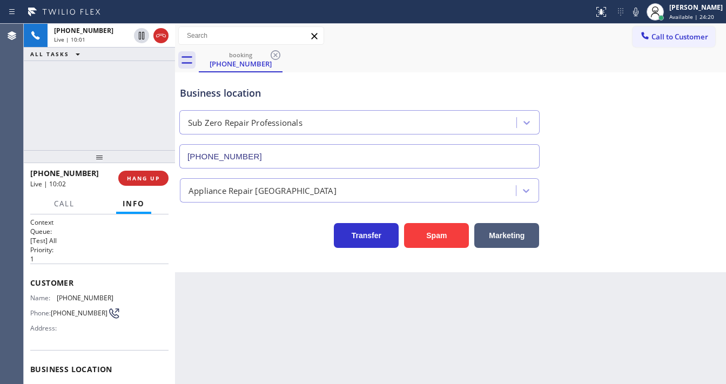
click at [115, 85] on div "[PHONE_NUMBER] Live | 10:01 ALL TASKS ALL TASKS ACTIVE TASKS TASKS IN WRAP UP" at bounding box center [99, 87] width 151 height 126
click at [109, 114] on div "[PHONE_NUMBER] Live | 11:50 ALL TASKS ALL TASKS ACTIVE TASKS TASKS IN WRAP UP" at bounding box center [99, 87] width 151 height 126
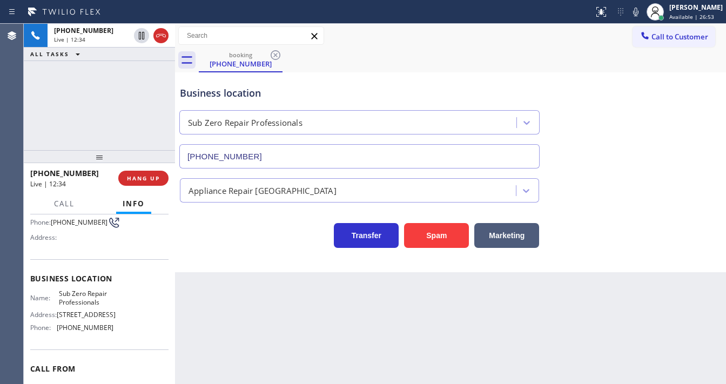
scroll to position [150, 0]
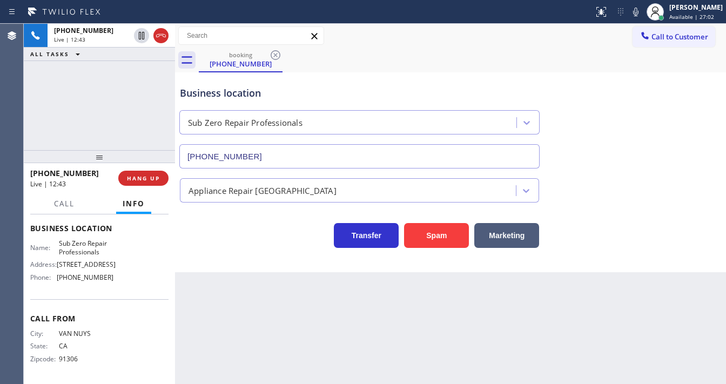
click at [104, 120] on div "[PHONE_NUMBER] Live | 12:43 ALL TASKS ALL TASKS ACTIVE TASKS TASKS IN WRAP UP" at bounding box center [99, 87] width 151 height 126
click at [660, 35] on span "Call to Customer" at bounding box center [679, 37] width 57 height 10
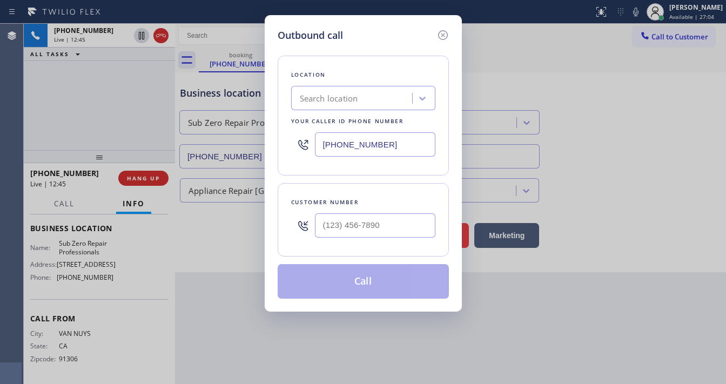
click at [351, 142] on input "[PHONE_NUMBER]" at bounding box center [375, 144] width 120 height 24
type input "(___) ___-____"
click at [337, 96] on div "Search location" at bounding box center [329, 98] width 58 height 12
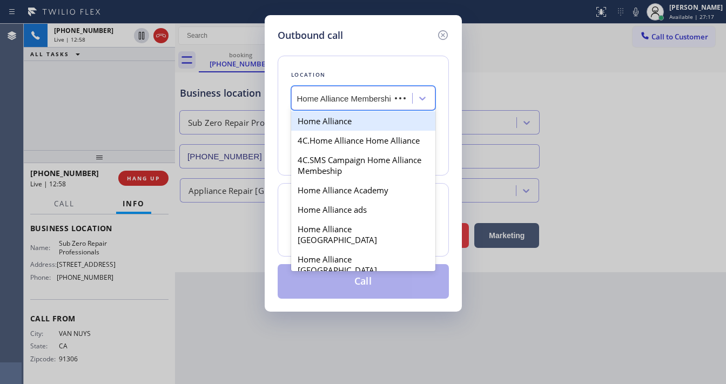
type input "Home Alliance Membership"
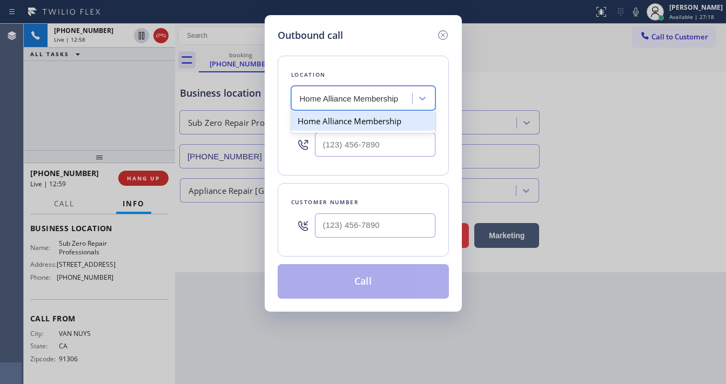
scroll to position [0, 0]
click at [369, 122] on div "Home Alliance Membership" at bounding box center [363, 120] width 144 height 19
type input "[PHONE_NUMBER]"
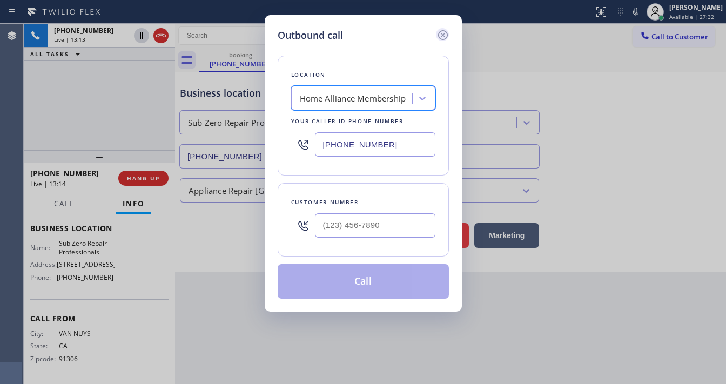
click at [442, 37] on icon at bounding box center [442, 35] width 13 height 13
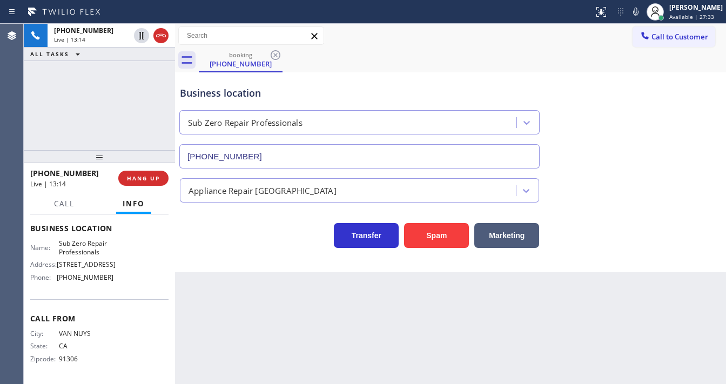
click at [149, 96] on div "[PHONE_NUMBER] Live | 13:14 ALL TASKS ALL TASKS ACTIVE TASKS TASKS IN WRAP UP" at bounding box center [99, 87] width 151 height 126
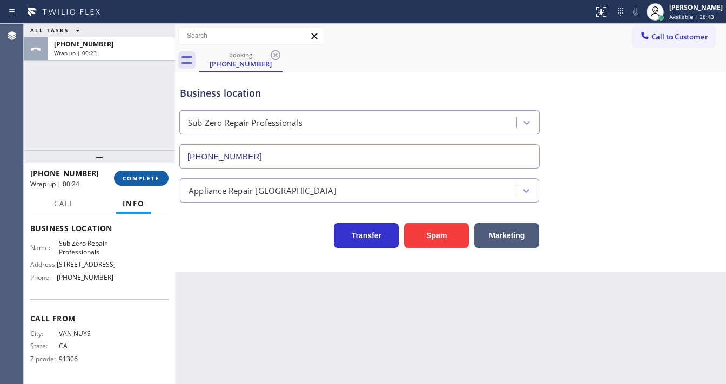
click at [154, 175] on span "COMPLETE" at bounding box center [141, 178] width 37 height 8
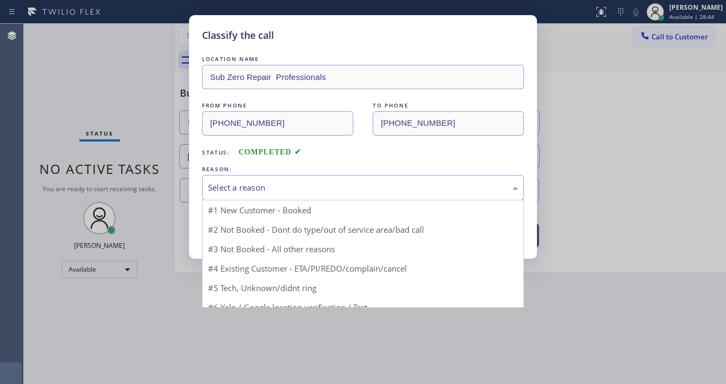
click at [233, 184] on div "Select a reason" at bounding box center [363, 187] width 310 height 12
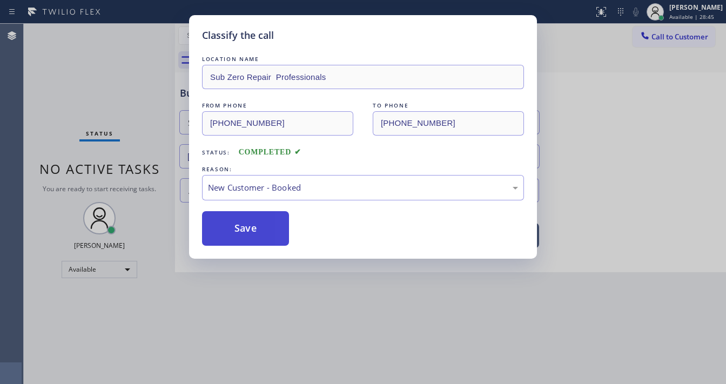
click at [240, 219] on button "Save" at bounding box center [245, 228] width 87 height 35
click at [241, 220] on button "Save" at bounding box center [245, 228] width 87 height 35
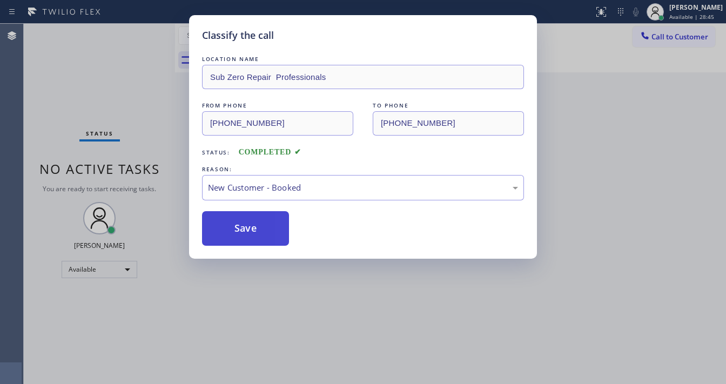
click at [241, 220] on button "Save" at bounding box center [245, 228] width 87 height 35
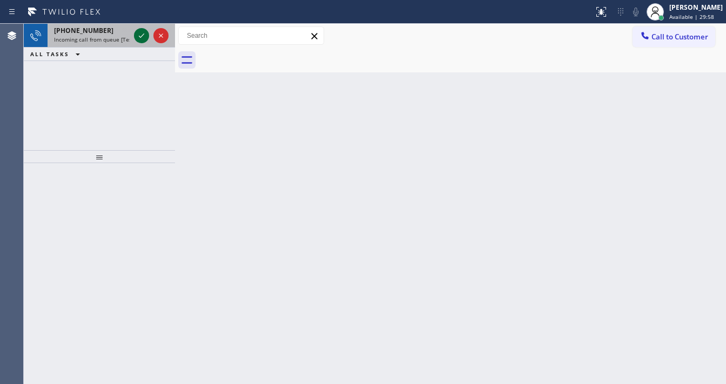
click at [143, 37] on icon at bounding box center [141, 35] width 13 height 13
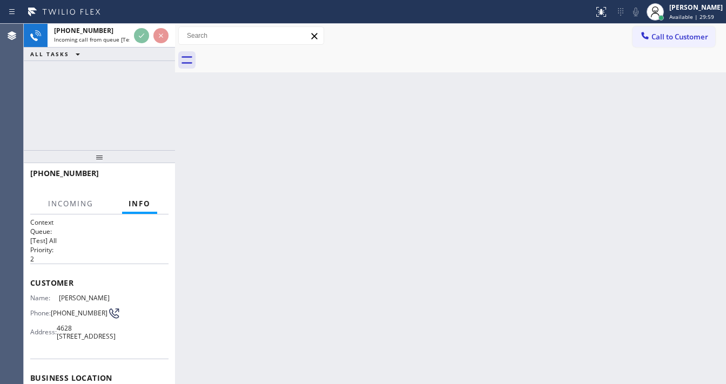
scroll to position [35, 0]
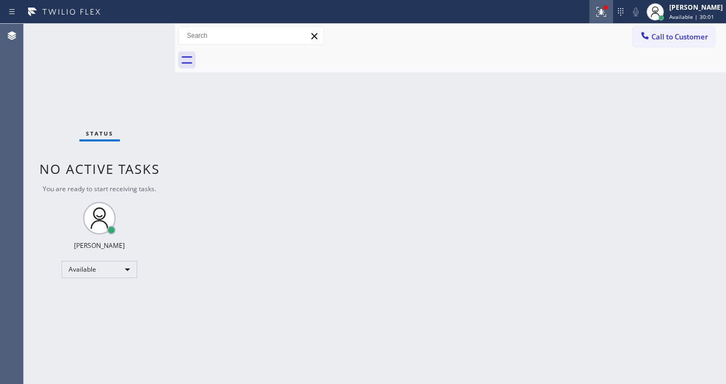
click at [606, 14] on icon at bounding box center [601, 12] width 10 height 10
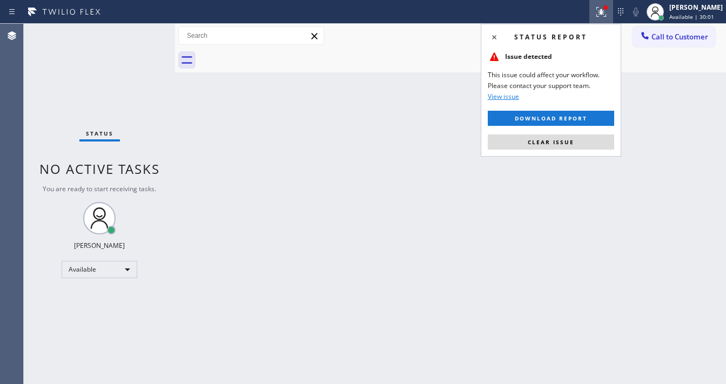
drag, startPoint x: 566, startPoint y: 132, endPoint x: 566, endPoint y: 142, distance: 10.3
click at [566, 132] on div "Status report Issue detected This issue could affect your workflow. Please cont…" at bounding box center [551, 90] width 140 height 133
click at [565, 147] on button "Clear issue" at bounding box center [551, 141] width 126 height 15
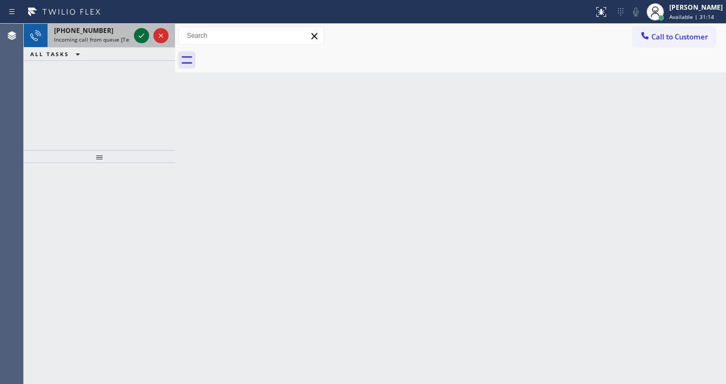
click at [144, 36] on icon at bounding box center [141, 35] width 13 height 13
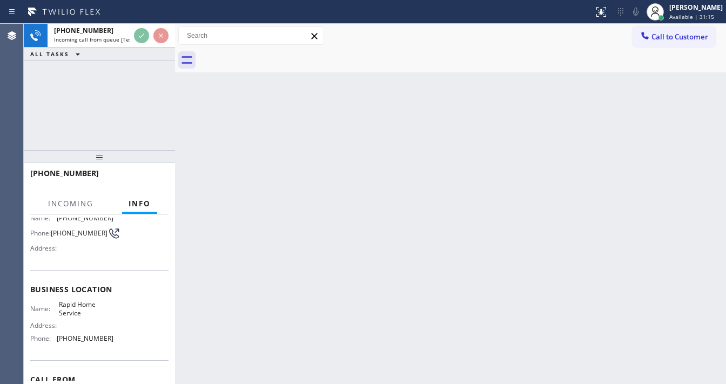
scroll to position [86, 0]
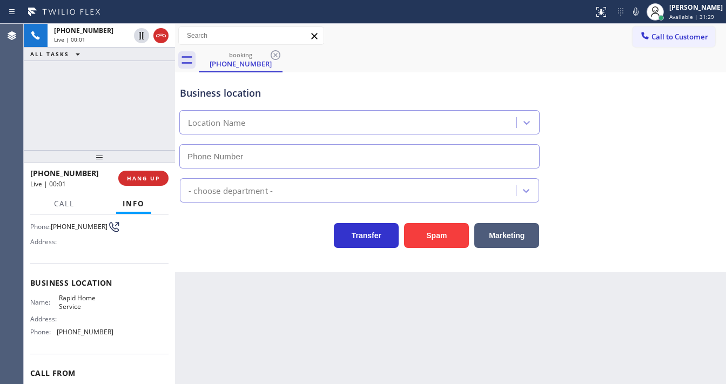
type input "[PHONE_NUMBER]"
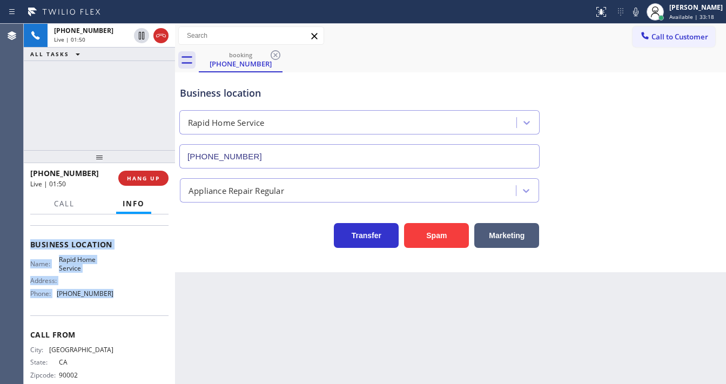
scroll to position [130, 0]
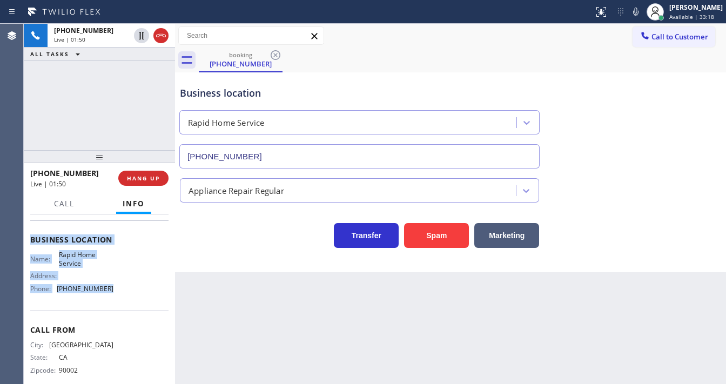
drag, startPoint x: 68, startPoint y: 300, endPoint x: 106, endPoint y: 260, distance: 55.4
click at [126, 307] on div "Context Queue: [Test] All Priority: 1 Customer Name: [PHONE_NUMBER] Phone: [PHO…" at bounding box center [99, 299] width 151 height 170
copy div "Customer Name: [PHONE_NUMBER] Phone: [PHONE_NUMBER] Address: Business location …"
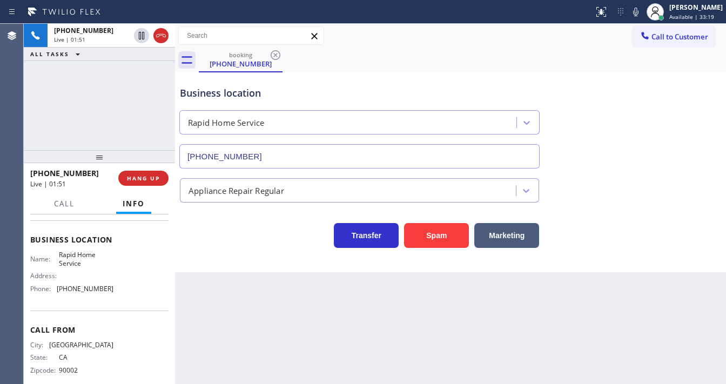
click at [128, 108] on div "[PHONE_NUMBER] Live | 01:51 ALL TASKS ALL TASKS ACTIVE TASKS TASKS IN WRAP UP" at bounding box center [99, 87] width 151 height 126
click at [76, 92] on div "[PHONE_NUMBER] Live | 02:01 ALL TASKS ALL TASKS ACTIVE TASKS TASKS IN WRAP UP" at bounding box center [99, 87] width 151 height 126
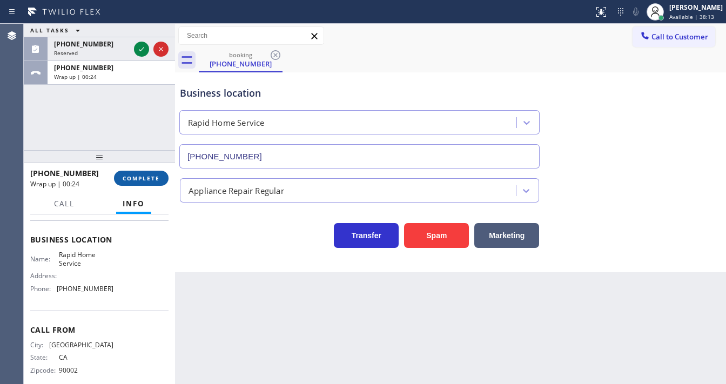
click at [132, 181] on span "COMPLETE" at bounding box center [141, 178] width 37 height 8
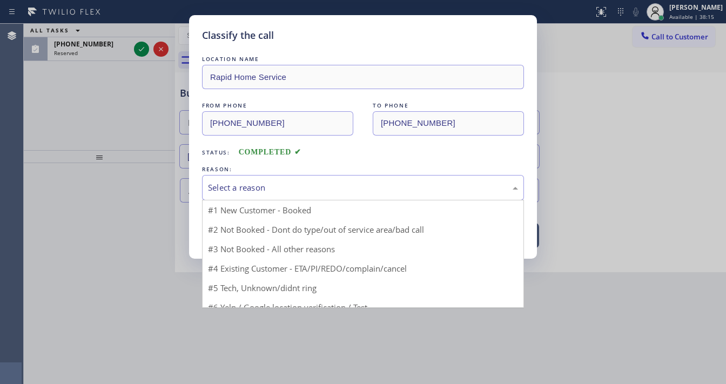
drag, startPoint x: 253, startPoint y: 189, endPoint x: 259, endPoint y: 198, distance: 10.8
click at [259, 191] on div "Select a reason" at bounding box center [363, 187] width 310 height 12
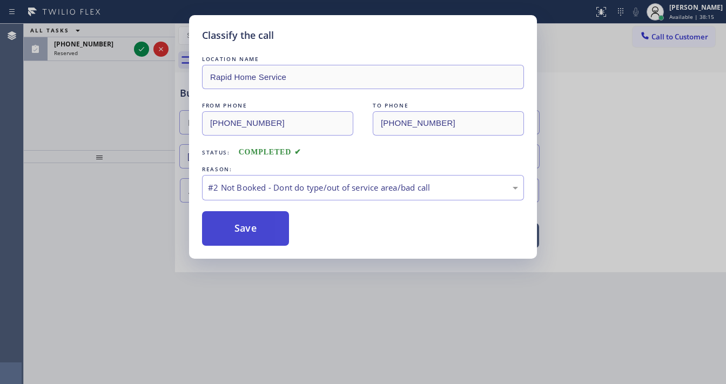
click at [241, 221] on button "Save" at bounding box center [245, 228] width 87 height 35
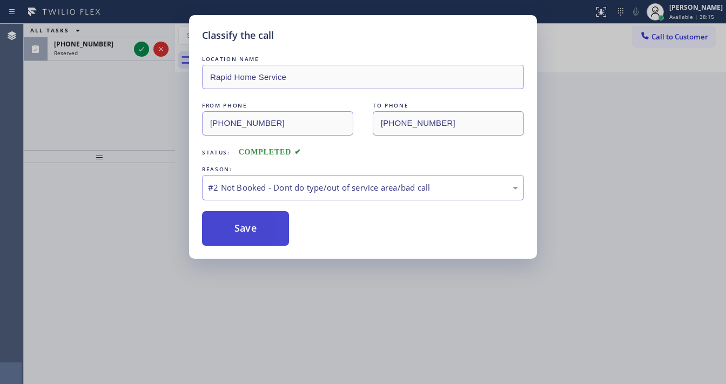
click at [241, 221] on button "Save" at bounding box center [245, 228] width 87 height 35
drag, startPoint x: 116, startPoint y: 128, endPoint x: 130, endPoint y: 97, distance: 34.1
click at [116, 127] on div "Classify the call LOCATION NAME Rapid Home Service FROM PHONE [PHONE_NUMBER] TO…" at bounding box center [363, 192] width 726 height 384
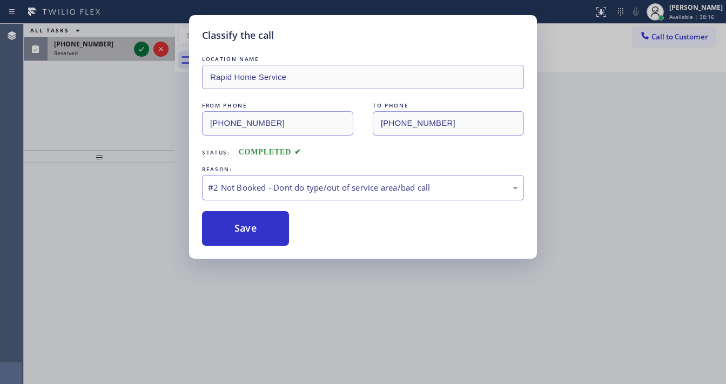
click at [140, 44] on icon at bounding box center [141, 49] width 13 height 13
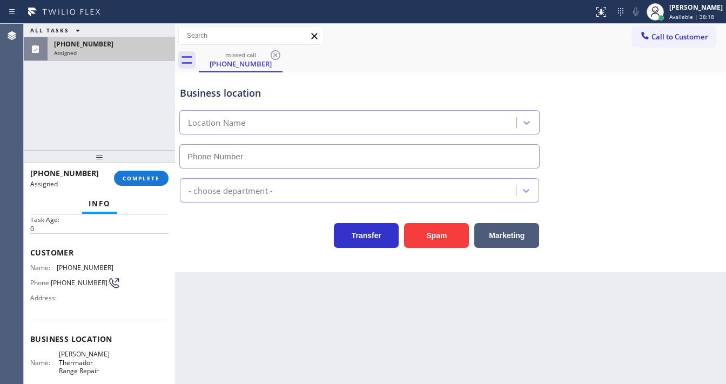
scroll to position [86, 0]
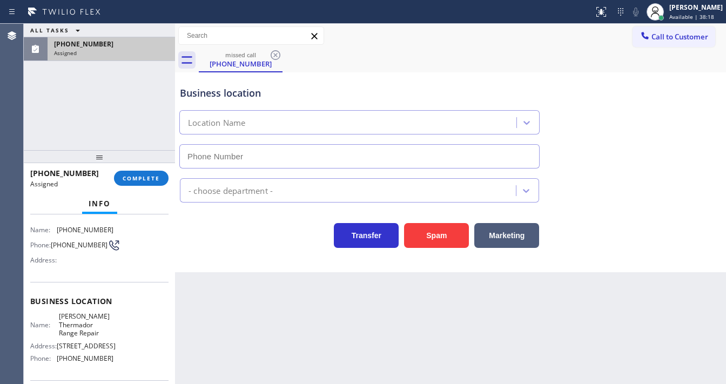
type input "[PHONE_NUMBER]"
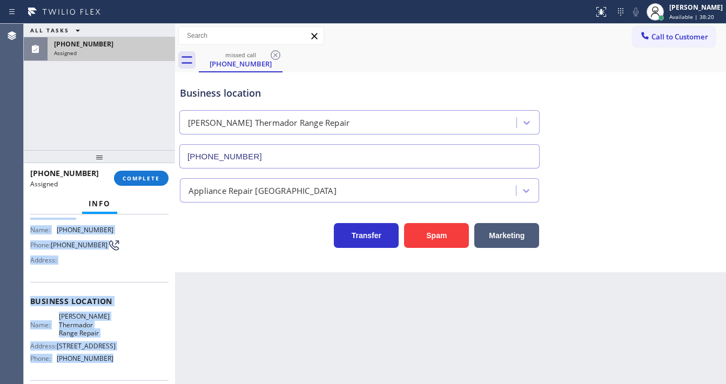
scroll to position [0, 0]
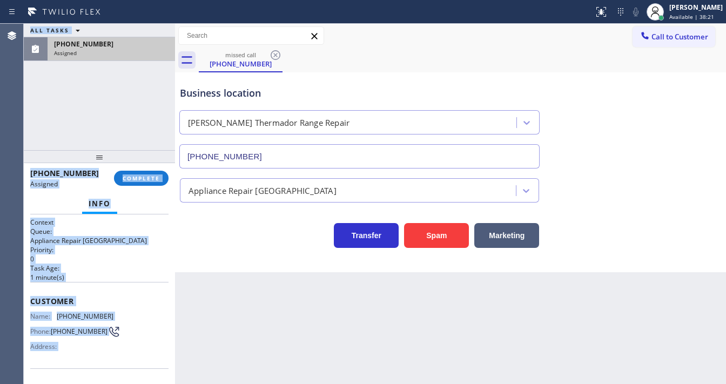
drag, startPoint x: 105, startPoint y: 324, endPoint x: 23, endPoint y: 293, distance: 87.7
click at [23, 293] on div "Agent Desktop Classify the call LOCATION NAME [PHONE_NUMBER] FROM PHONE [PHONE_…" at bounding box center [363, 204] width 726 height 360
copy div "Classify the call LOCATION NAME FROM PHONE TO PHONE Status: COMPLETED REASON: N…"
click at [81, 268] on h2 "Task Age:" at bounding box center [99, 268] width 138 height 9
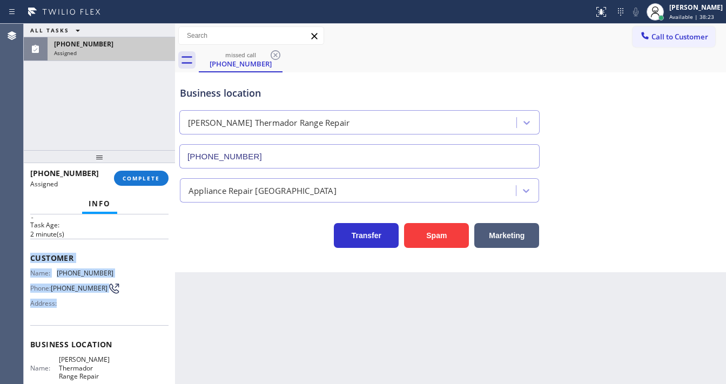
scroll to position [173, 0]
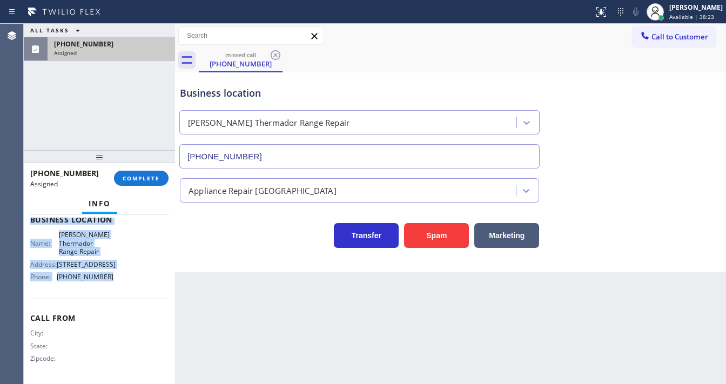
drag, startPoint x: 28, startPoint y: 295, endPoint x: 125, endPoint y: 282, distance: 98.0
click at [125, 282] on div "Context Queue: Appliance Repair High End Priority: 0 Task Age: [DEMOGRAPHIC_DAT…" at bounding box center [99, 299] width 151 height 170
copy div "Customer Name: [PHONE_NUMBER] Phone: [PHONE_NUMBER] Address: Business location …"
click at [149, 183] on button "COMPLETE" at bounding box center [141, 178] width 55 height 15
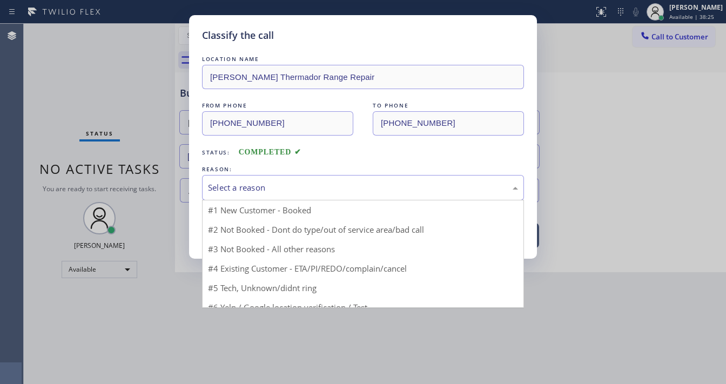
drag, startPoint x: 230, startPoint y: 188, endPoint x: 281, endPoint y: 231, distance: 66.7
click at [248, 192] on div "Select a reason" at bounding box center [363, 187] width 310 height 12
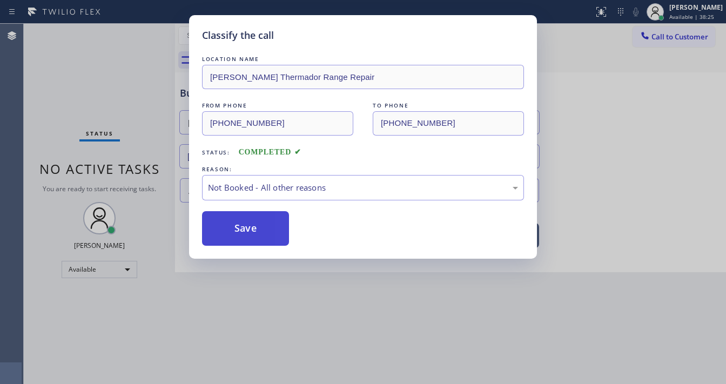
click at [254, 227] on button "Save" at bounding box center [245, 228] width 87 height 35
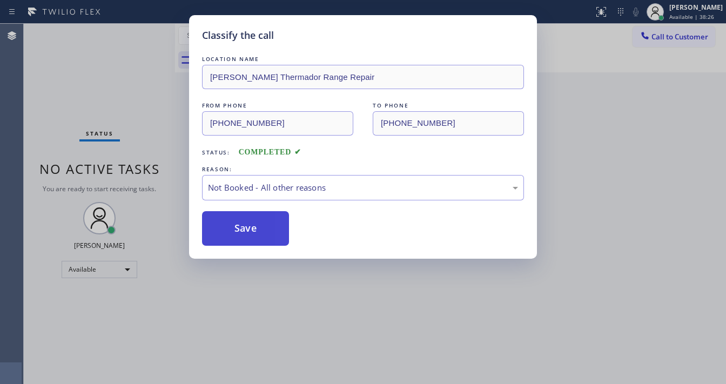
click at [254, 227] on button "Save" at bounding box center [245, 228] width 87 height 35
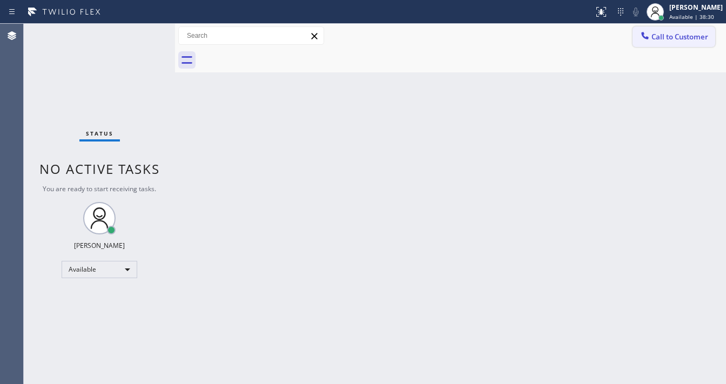
click at [666, 40] on span "Call to Customer" at bounding box center [679, 37] width 57 height 10
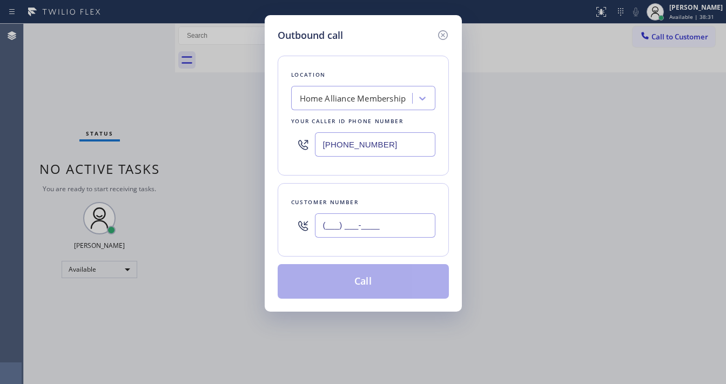
click at [379, 224] on input "(___) ___-____" at bounding box center [375, 225] width 120 height 24
paste input "323) 807-7568"
type input "[PHONE_NUMBER]"
click at [384, 147] on input "[PHONE_NUMBER]" at bounding box center [375, 144] width 120 height 24
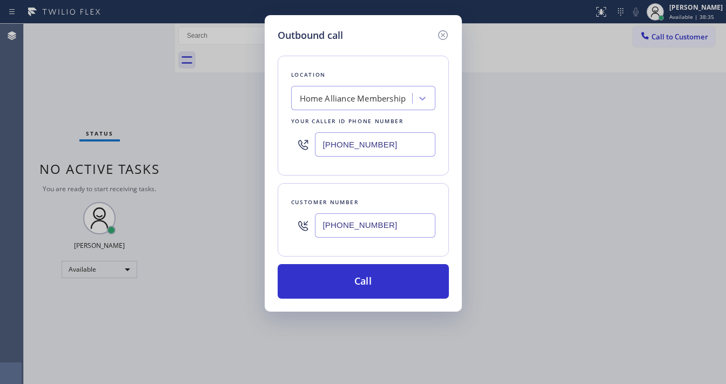
click at [350, 140] on input "[PHONE_NUMBER]" at bounding box center [375, 144] width 120 height 24
paste input "562) 620-4028"
type input "[PHONE_NUMBER]"
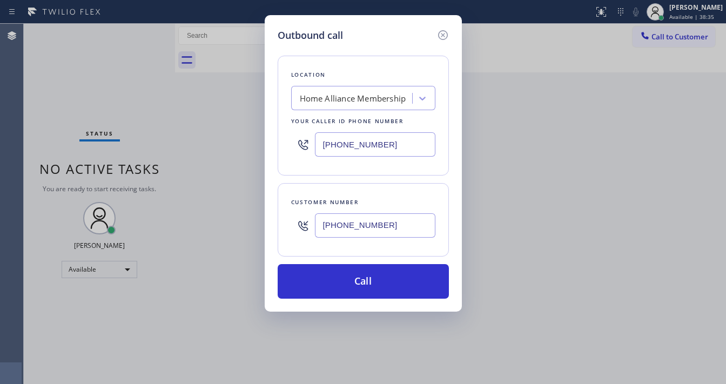
click at [353, 183] on div "Customer number [PHONE_NUMBER]" at bounding box center [363, 219] width 171 height 73
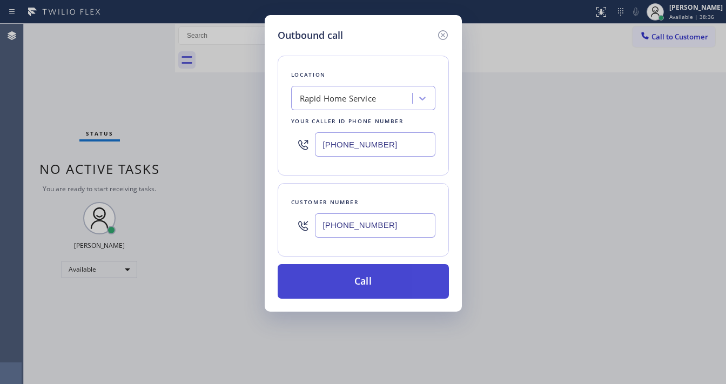
click at [367, 269] on button "Call" at bounding box center [363, 281] width 171 height 35
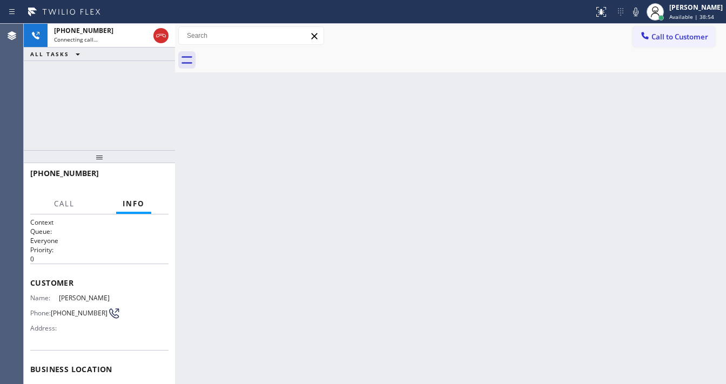
click at [96, 130] on div "[PHONE_NUMBER] Connecting call… ALL TASKS ALL TASKS ACTIVE TASKS TASKS IN WRAP …" at bounding box center [99, 87] width 151 height 126
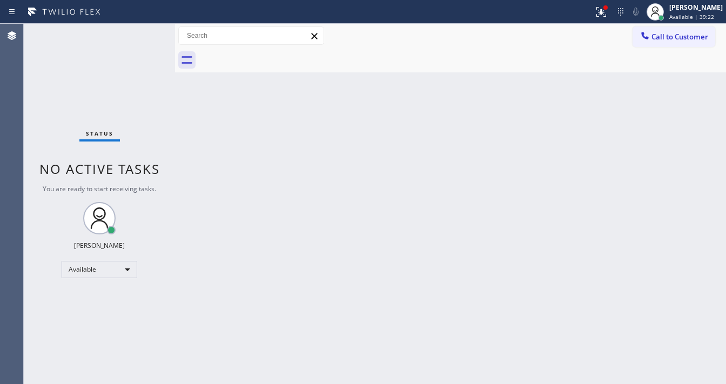
click at [109, 86] on div "Status No active tasks You are ready to start receiving tasks. [PERSON_NAME]" at bounding box center [99, 204] width 151 height 360
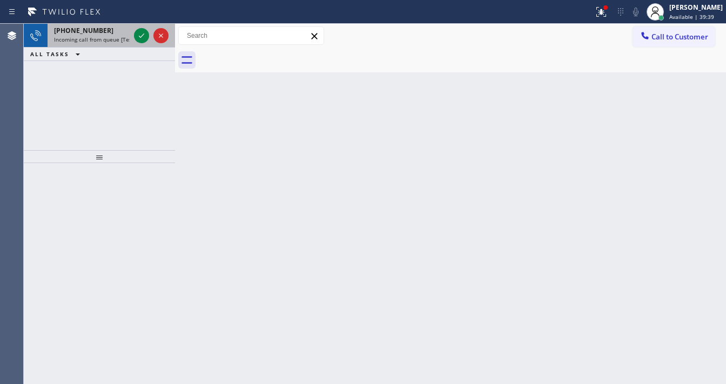
click at [136, 28] on div at bounding box center [151, 36] width 39 height 24
click at [136, 39] on icon at bounding box center [141, 35] width 13 height 13
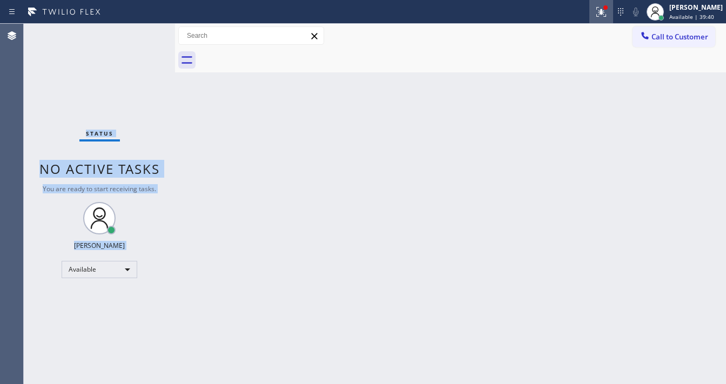
drag, startPoint x: 605, startPoint y: 12, endPoint x: 570, endPoint y: 181, distance: 172.6
click at [605, 12] on icon at bounding box center [601, 11] width 13 height 13
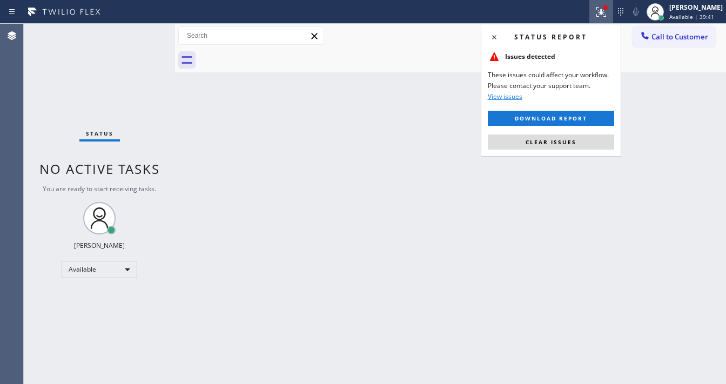
click at [562, 151] on div "Status report Issues detected These issues could affect your workflow. Please c…" at bounding box center [551, 90] width 140 height 133
click at [555, 140] on span "Clear issues" at bounding box center [550, 142] width 51 height 8
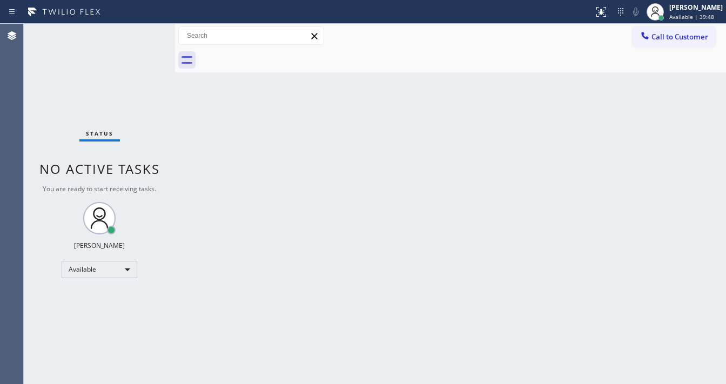
click at [109, 35] on div "Status No active tasks You are ready to start receiving tasks. [PERSON_NAME]" at bounding box center [99, 204] width 151 height 360
click at [129, 36] on div "Status No active tasks You are ready to start receiving tasks. [PERSON_NAME]" at bounding box center [99, 204] width 151 height 360
click at [665, 43] on button "Call to Customer" at bounding box center [673, 36] width 83 height 21
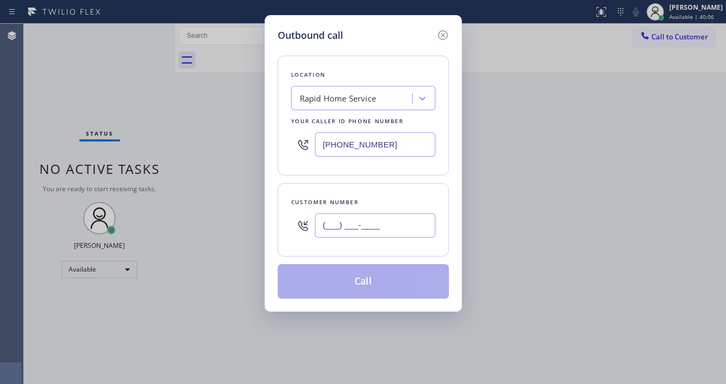
click at [393, 223] on input "(___) ___-____" at bounding box center [375, 225] width 120 height 24
paste input "669) 345-3568"
type input "[PHONE_NUMBER]"
click at [399, 141] on input "[PHONE_NUMBER]" at bounding box center [375, 144] width 120 height 24
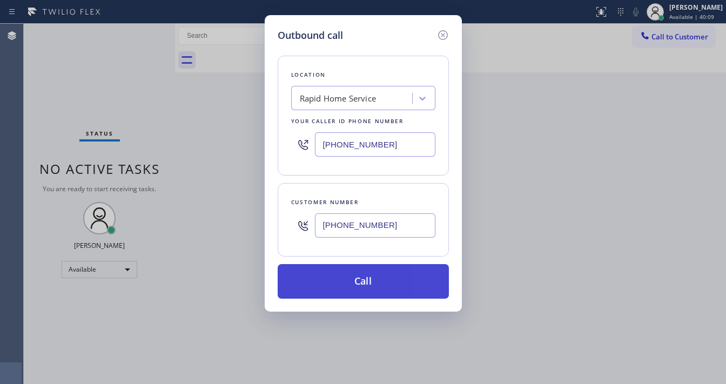
paste input "408) 478-9673"
type input "[PHONE_NUMBER]"
click at [365, 277] on button "Call" at bounding box center [363, 281] width 171 height 35
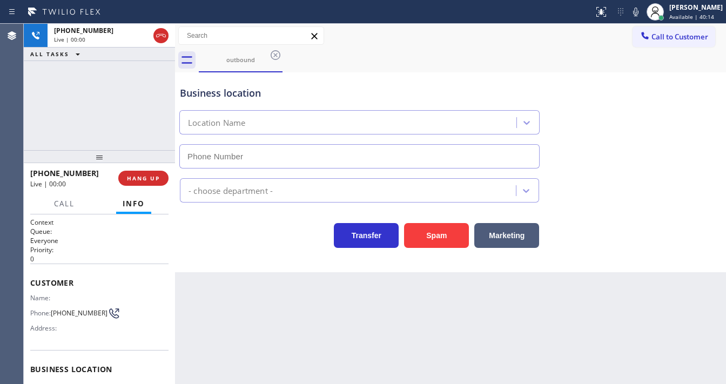
type input "[PHONE_NUMBER]"
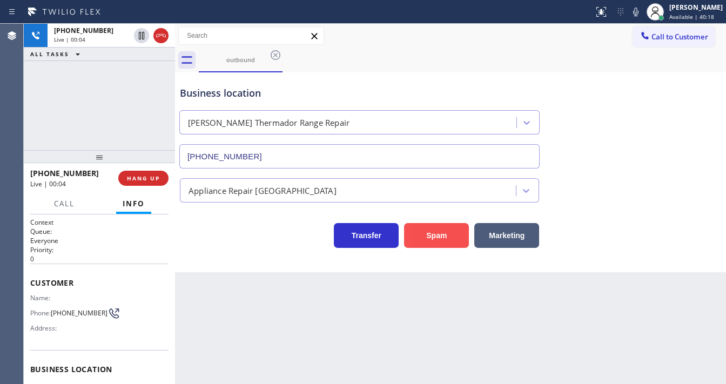
click at [411, 229] on button "Spam" at bounding box center [436, 235] width 65 height 25
click at [157, 186] on div "[PHONE_NUMBER] Live | 00:06 HANG UP" at bounding box center [99, 178] width 138 height 28
click at [159, 183] on button "HANG UP" at bounding box center [143, 178] width 50 height 15
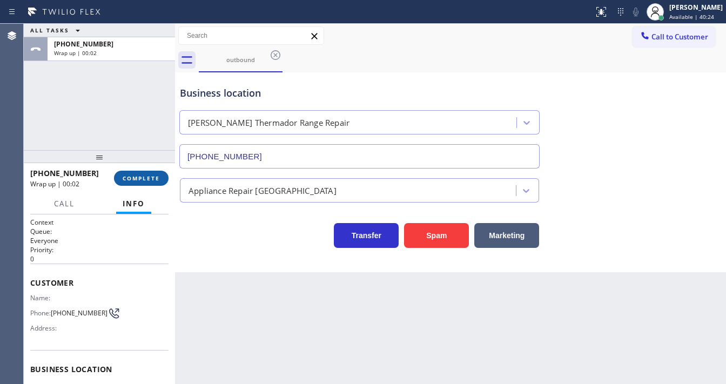
click at [168, 179] on button "COMPLETE" at bounding box center [141, 178] width 55 height 15
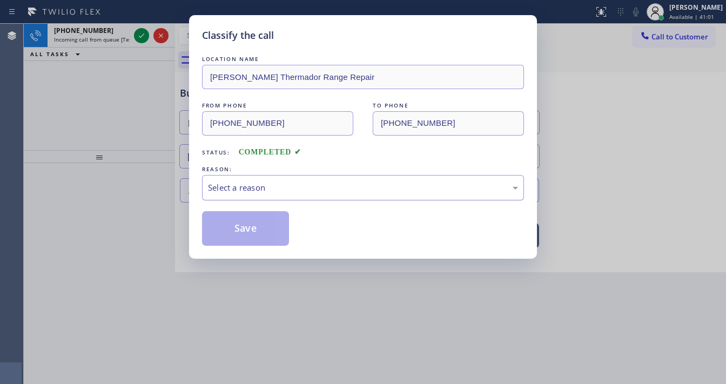
drag, startPoint x: 232, startPoint y: 192, endPoint x: 232, endPoint y: 198, distance: 5.9
click at [232, 193] on div "Select a reason" at bounding box center [363, 187] width 310 height 12
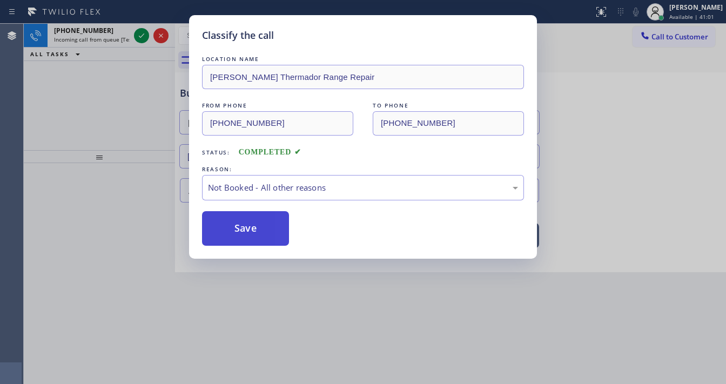
click at [233, 223] on button "Save" at bounding box center [245, 228] width 87 height 35
click at [233, 224] on button "Save" at bounding box center [245, 228] width 87 height 35
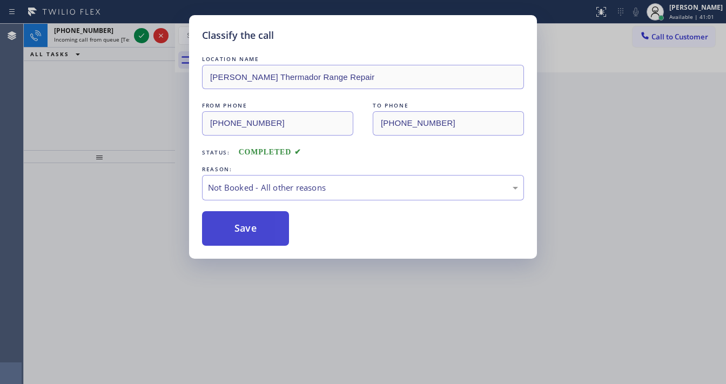
click at [233, 224] on button "Save" at bounding box center [245, 228] width 87 height 35
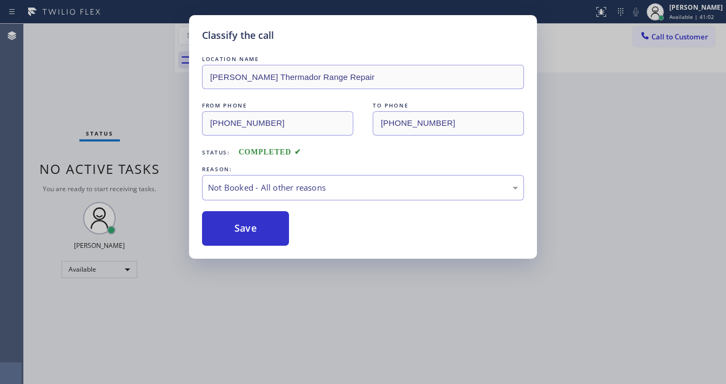
click at [139, 41] on div "Classify the call LOCATION NAME [PERSON_NAME] Thermador Range Repair FROM PHONE…" at bounding box center [363, 192] width 726 height 384
click at [139, 41] on div "Classify the call LOCATION NAME [PHONE_NUMBER] FROM PHONE [PHONE_NUMBER] TO PHO…" at bounding box center [375, 204] width 702 height 360
click at [139, 41] on div "Status No active tasks You are ready to start receiving tasks. [PERSON_NAME]" at bounding box center [99, 204] width 151 height 360
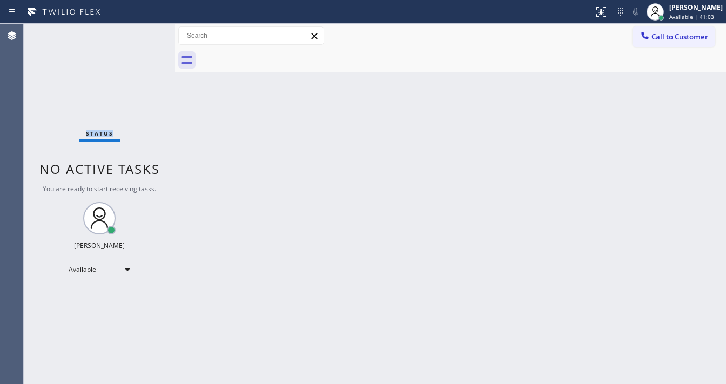
click at [139, 41] on div "Status No active tasks You are ready to start receiving tasks. [PERSON_NAME]" at bounding box center [99, 204] width 151 height 360
click at [126, 36] on div "Status No active tasks You are ready to start receiving tasks. [PERSON_NAME]" at bounding box center [99, 204] width 151 height 360
click at [670, 37] on span "Call to Customer" at bounding box center [679, 37] width 57 height 10
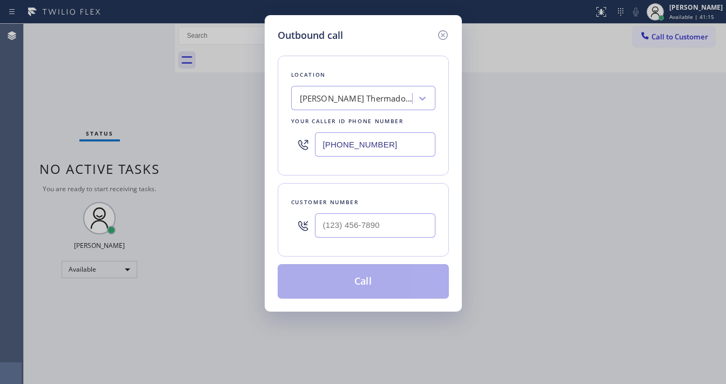
click at [346, 211] on div at bounding box center [375, 225] width 120 height 35
click at [332, 224] on input "(___) ___-____" at bounding box center [375, 225] width 120 height 24
paste input "613) 452-5315"
type input "[PHONE_NUMBER]"
click at [389, 154] on input "[PHONE_NUMBER]" at bounding box center [375, 144] width 120 height 24
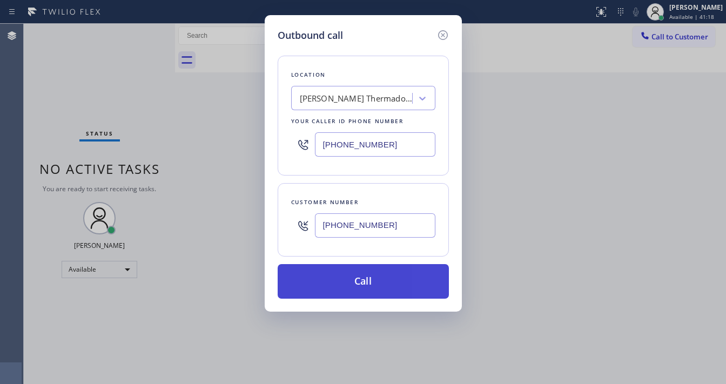
paste input "562) 276-2419"
type input "[PHONE_NUMBER]"
click at [385, 279] on button "Call" at bounding box center [363, 281] width 171 height 35
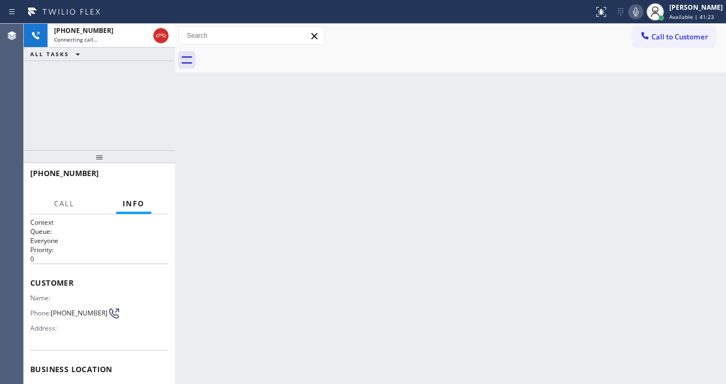
click at [639, 14] on icon at bounding box center [635, 11] width 13 height 13
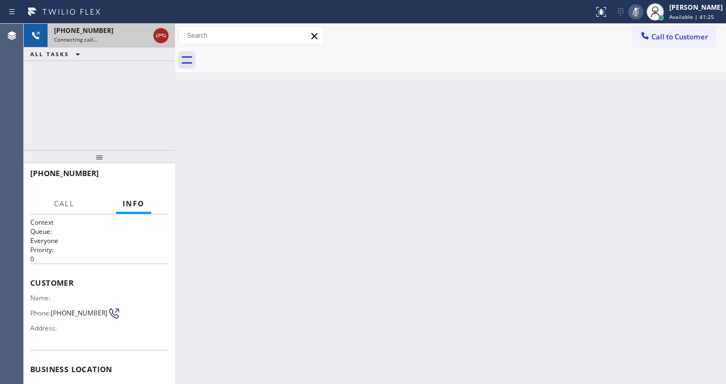
click at [161, 37] on icon at bounding box center [160, 35] width 13 height 13
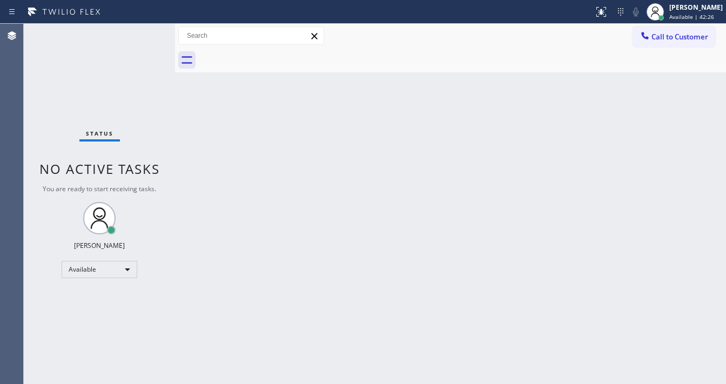
click at [138, 42] on div "Status No active tasks You are ready to start receiving tasks. [PERSON_NAME]" at bounding box center [99, 204] width 151 height 360
click at [140, 37] on div "Status No active tasks You are ready to start receiving tasks. [PERSON_NAME]" at bounding box center [99, 204] width 151 height 360
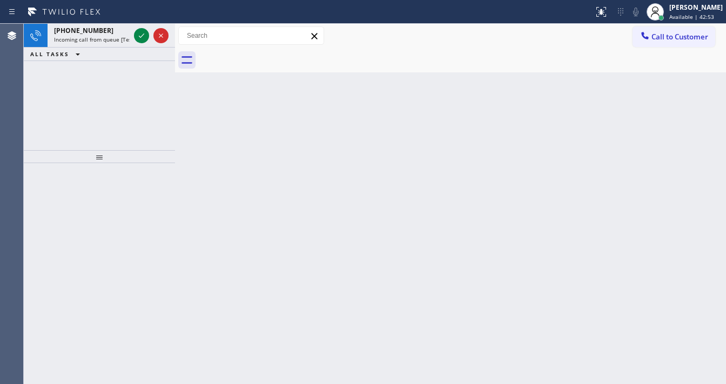
click at [140, 23] on div "Status report No issues detected If you experience an issue, please download th…" at bounding box center [363, 12] width 726 height 24
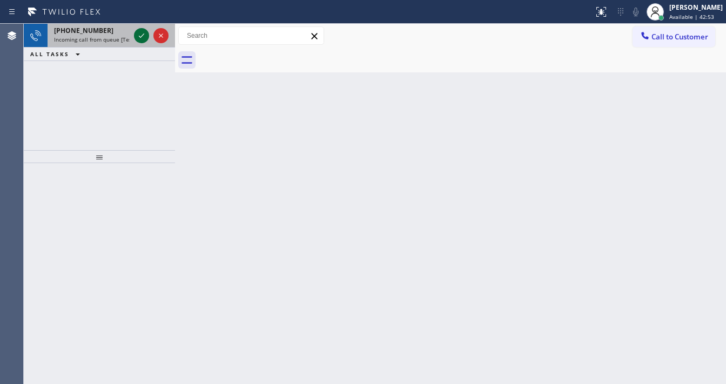
click at [140, 26] on div at bounding box center [151, 36] width 39 height 24
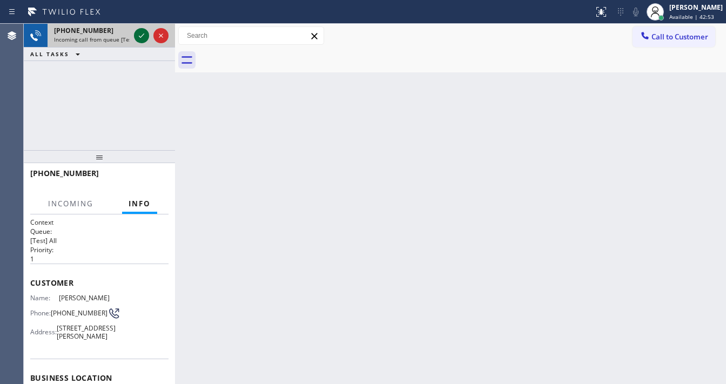
click at [140, 30] on icon at bounding box center [141, 35] width 13 height 13
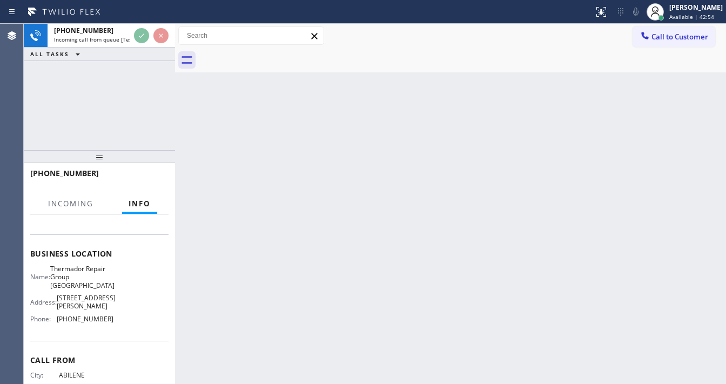
scroll to position [130, 0]
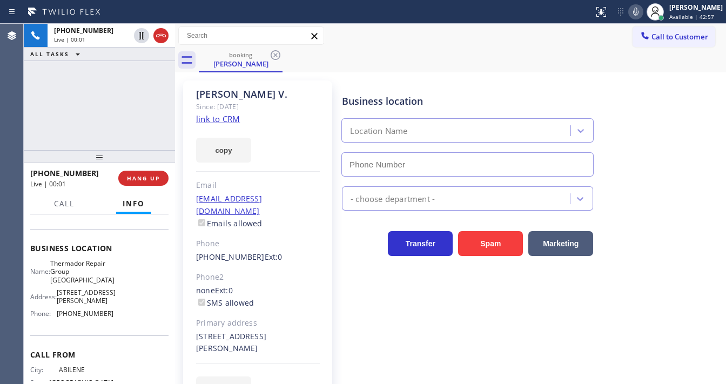
type input "[PHONE_NUMBER]"
click at [231, 118] on link "link to CRM" at bounding box center [218, 118] width 44 height 11
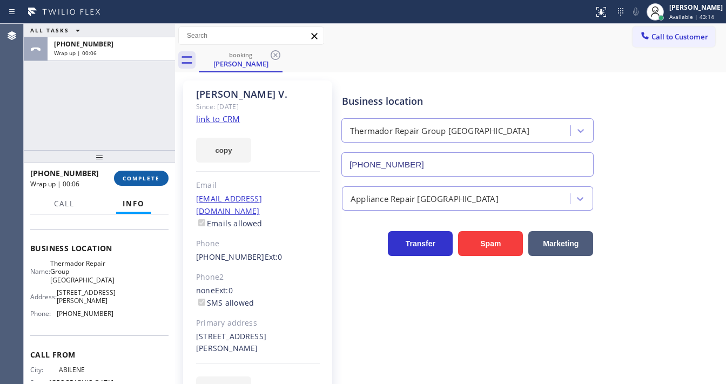
click at [155, 176] on span "COMPLETE" at bounding box center [141, 178] width 37 height 8
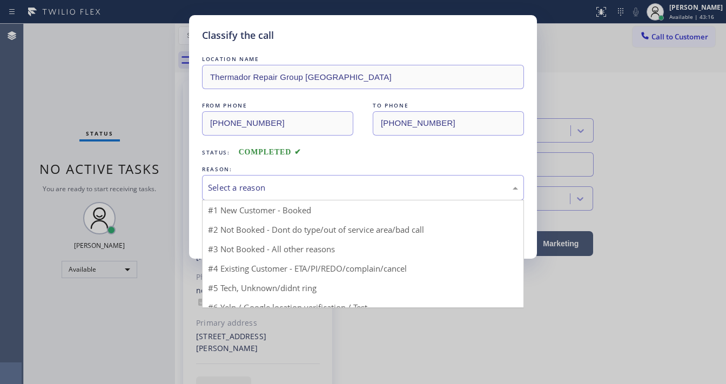
click at [240, 187] on div "Select a reason" at bounding box center [363, 187] width 310 height 12
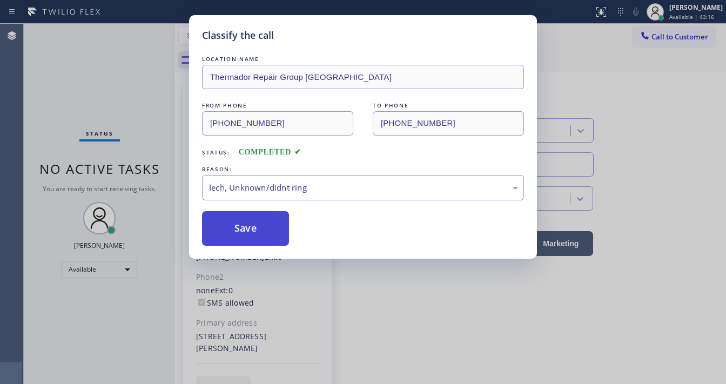
click at [233, 235] on button "Save" at bounding box center [245, 228] width 87 height 35
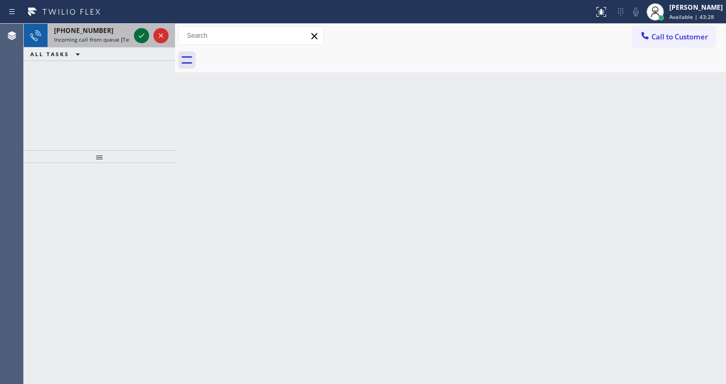
click at [145, 37] on icon at bounding box center [141, 35] width 13 height 13
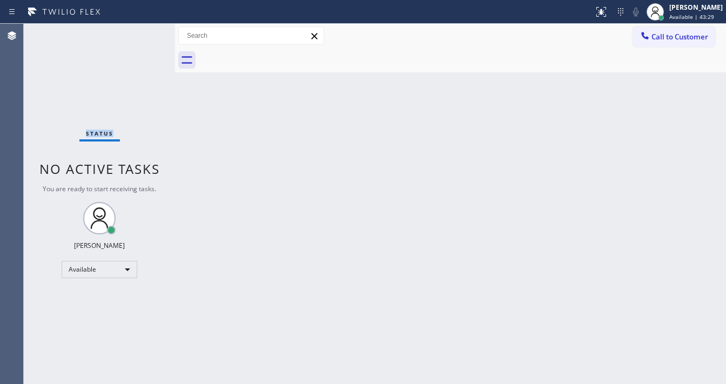
click at [145, 37] on div "Status No active tasks You are ready to start receiving tasks. [PERSON_NAME]" at bounding box center [99, 204] width 151 height 360
click at [603, 14] on icon at bounding box center [599, 11] width 6 height 8
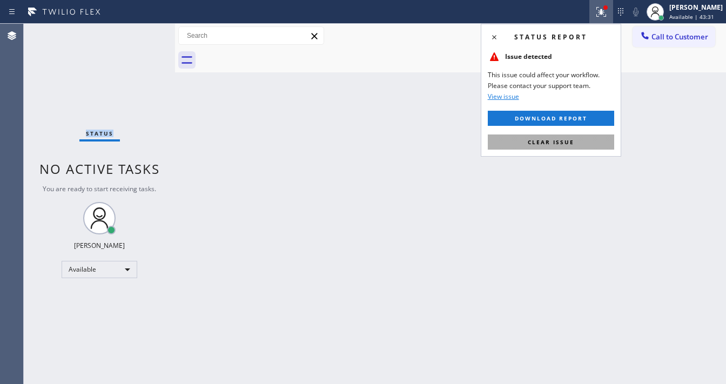
click at [548, 143] on span "Clear issue" at bounding box center [551, 142] width 46 height 8
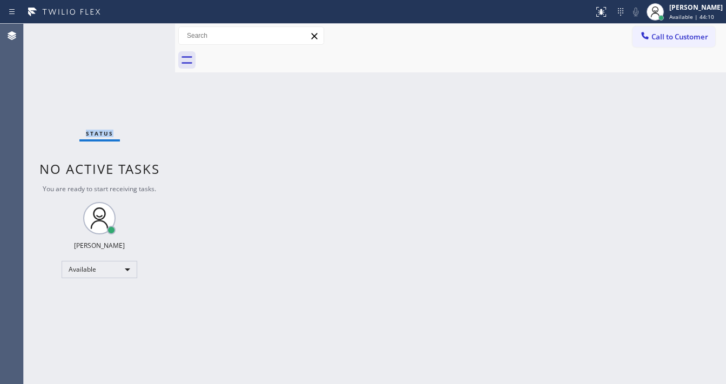
click at [145, 36] on div "Status No active tasks You are ready to start receiving tasks. [PERSON_NAME]" at bounding box center [99, 204] width 151 height 360
click at [143, 32] on div "Status No active tasks You are ready to start receiving tasks. [PERSON_NAME]" at bounding box center [99, 204] width 151 height 360
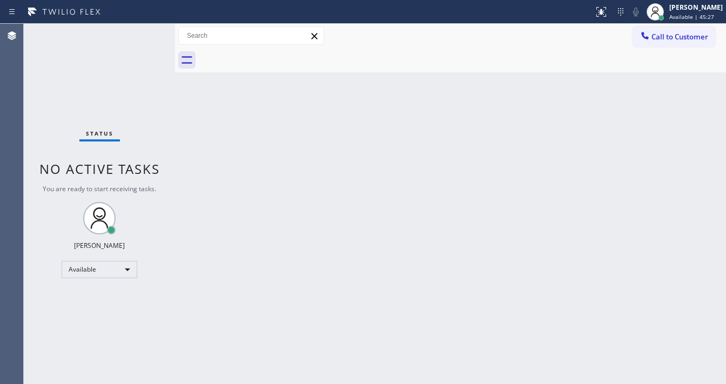
click at [133, 36] on div "Status No active tasks You are ready to start receiving tasks. [PERSON_NAME]" at bounding box center [99, 204] width 151 height 360
click at [134, 36] on div "Status No active tasks You are ready to start receiving tasks. [PERSON_NAME]" at bounding box center [99, 204] width 151 height 360
click at [136, 35] on div "Status No active tasks You are ready to start receiving tasks. [PERSON_NAME]" at bounding box center [99, 204] width 151 height 360
click at [138, 33] on div "Status No active tasks You are ready to start receiving tasks. [PERSON_NAME]" at bounding box center [99, 204] width 151 height 360
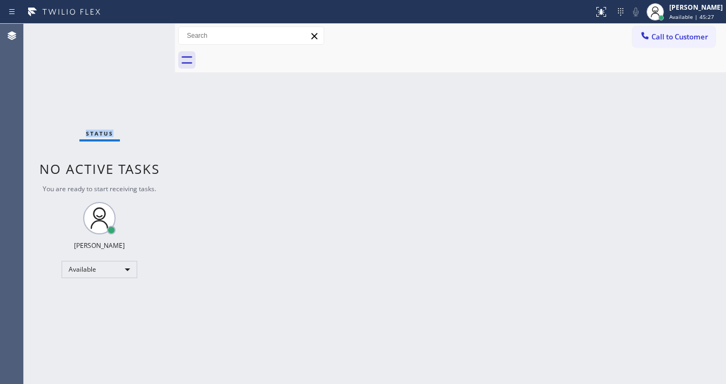
click at [138, 33] on div "Status No active tasks You are ready to start receiving tasks. [PERSON_NAME]" at bounding box center [99, 204] width 151 height 360
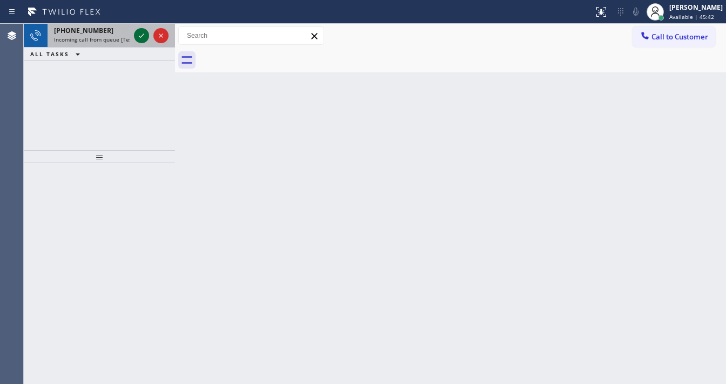
click at [138, 33] on icon at bounding box center [141, 35] width 13 height 13
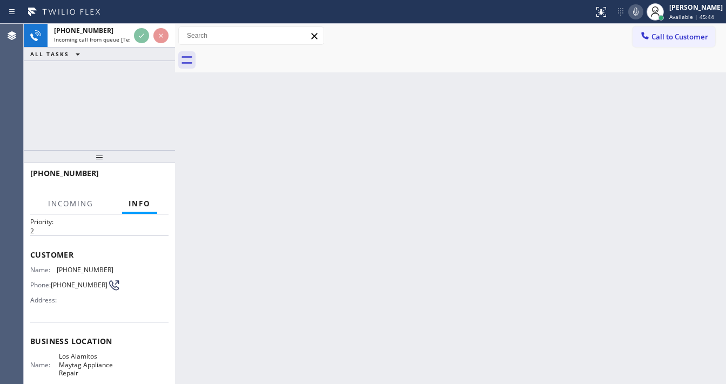
scroll to position [86, 0]
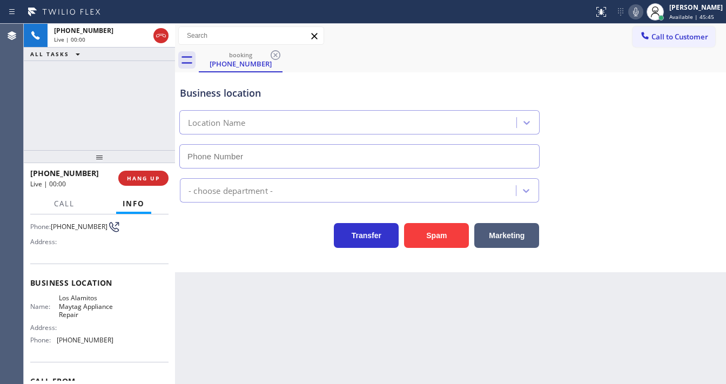
type input "[PHONE_NUMBER]"
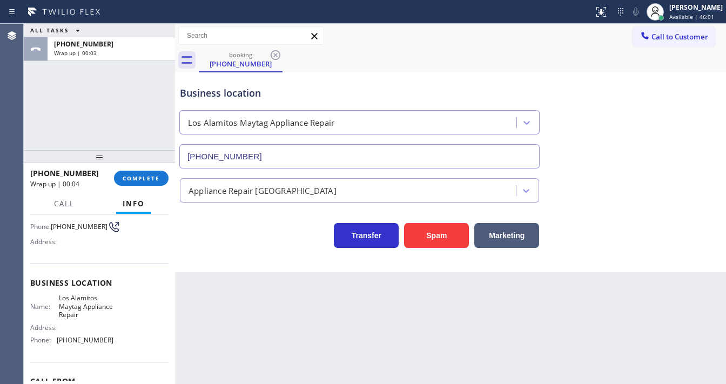
click at [22, 140] on div "Agent Desktop" at bounding box center [11, 204] width 23 height 360
click at [143, 178] on span "COMPLETE" at bounding box center [141, 178] width 37 height 8
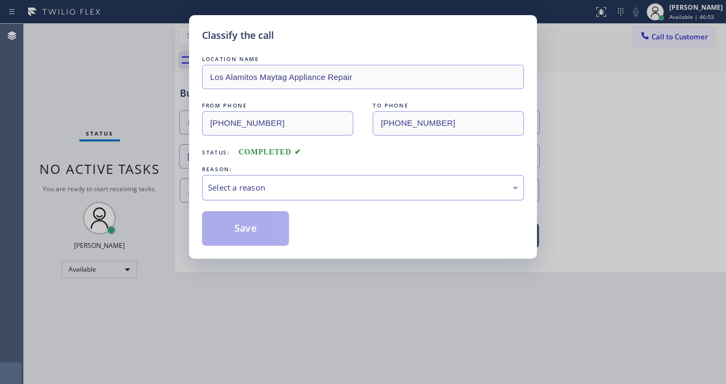
click at [290, 190] on div "Select a reason" at bounding box center [363, 187] width 310 height 12
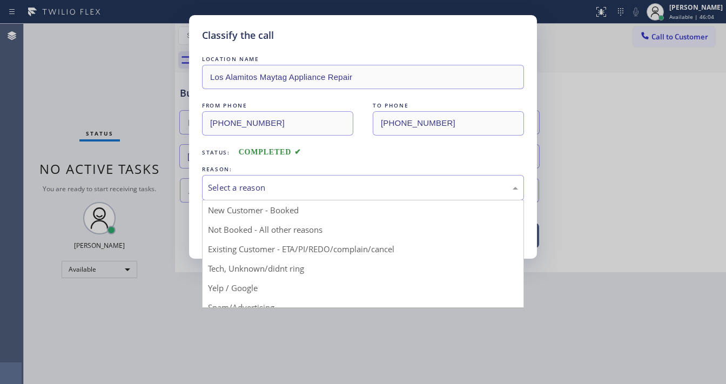
drag, startPoint x: 279, startPoint y: 264, endPoint x: 279, endPoint y: 257, distance: 6.5
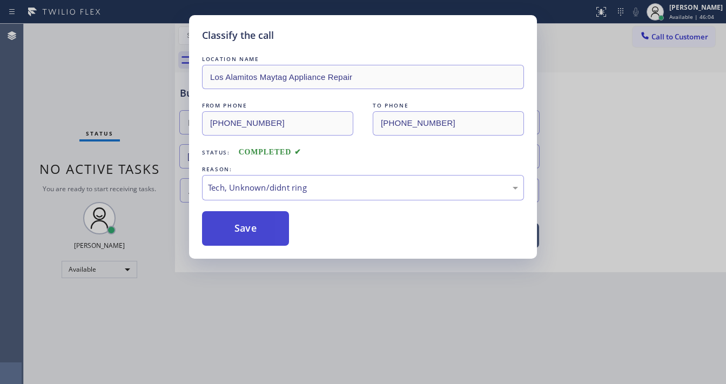
click at [272, 233] on button "Save" at bounding box center [245, 228] width 87 height 35
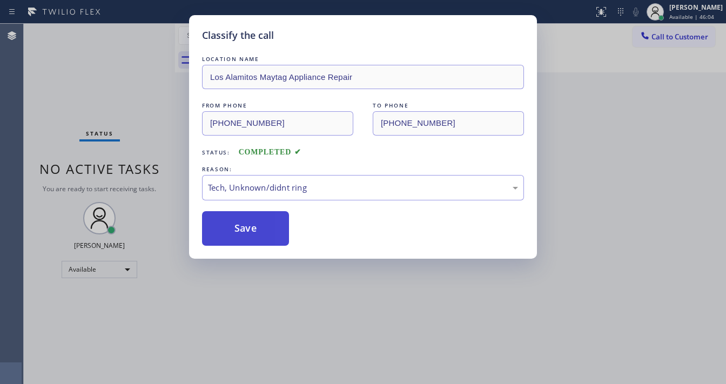
click at [272, 233] on button "Save" at bounding box center [245, 228] width 87 height 35
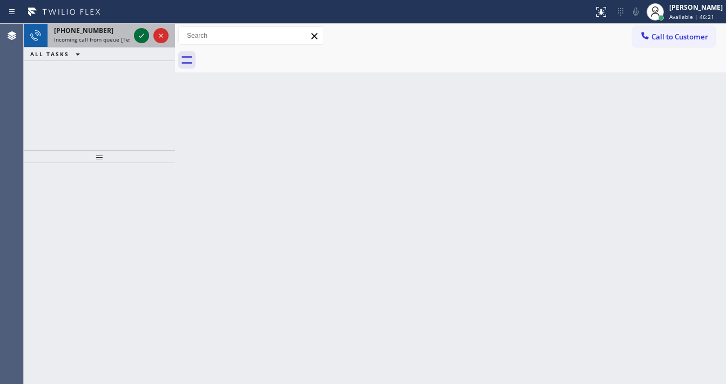
click at [140, 39] on icon at bounding box center [141, 35] width 13 height 13
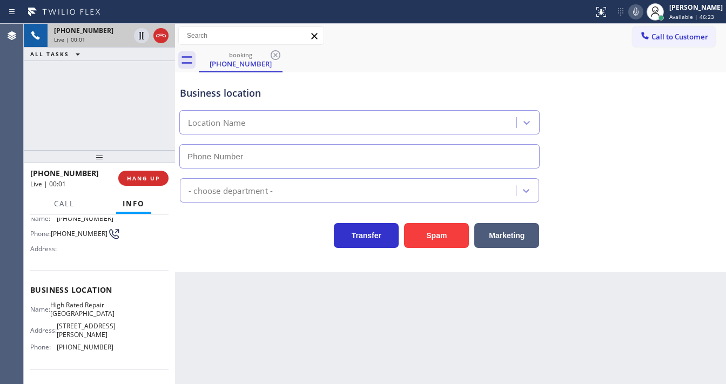
scroll to position [86, 0]
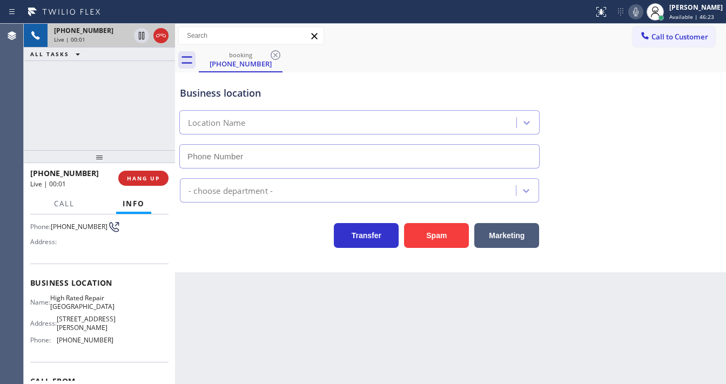
type input "[PHONE_NUMBER]"
click at [92, 109] on div "[PHONE_NUMBER] Live | 00:04 ALL TASKS ALL TASKS ACTIVE TASKS TASKS IN WRAP UP" at bounding box center [99, 87] width 151 height 126
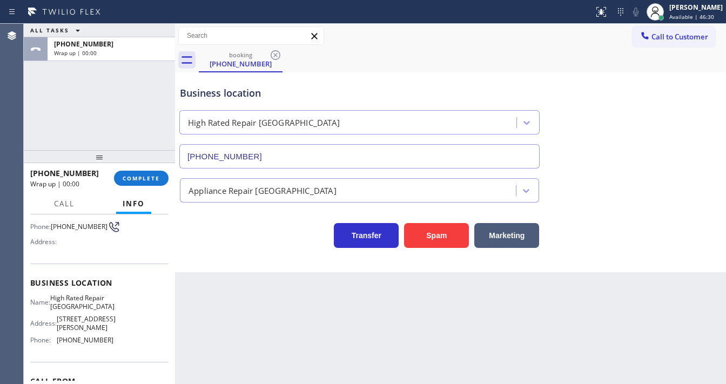
drag, startPoint x: 154, startPoint y: 167, endPoint x: 154, endPoint y: 177, distance: 9.7
click at [154, 168] on div "[PHONE_NUMBER] Wrap up | 00:00 COMPLETE" at bounding box center [99, 178] width 138 height 28
click at [154, 178] on span "COMPLETE" at bounding box center [141, 178] width 37 height 8
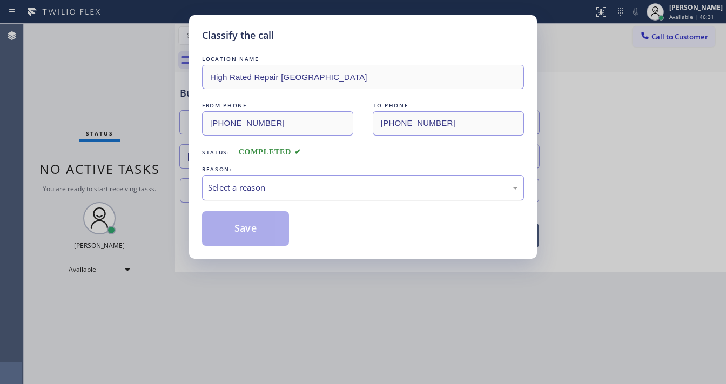
click at [278, 190] on div "Select a reason" at bounding box center [363, 187] width 310 height 12
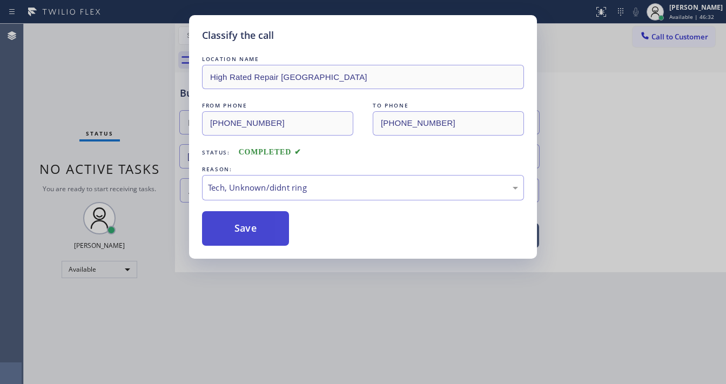
click at [250, 224] on button "Save" at bounding box center [245, 228] width 87 height 35
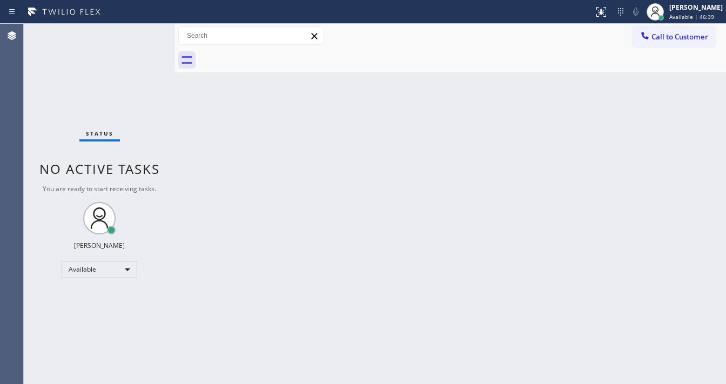
click at [143, 30] on div "Status No active tasks You are ready to start receiving tasks. [PERSON_NAME]" at bounding box center [99, 204] width 151 height 360
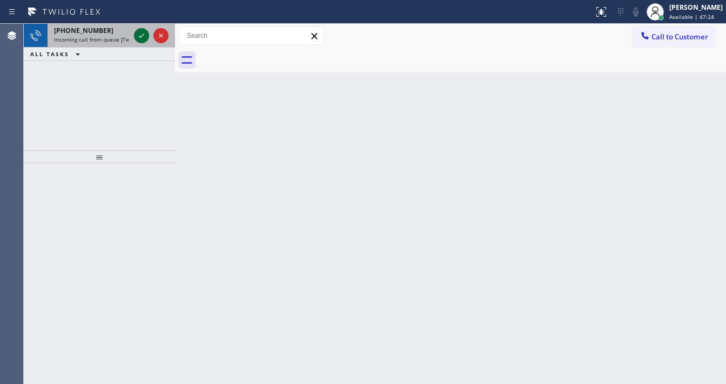
click at [143, 29] on icon at bounding box center [141, 35] width 13 height 13
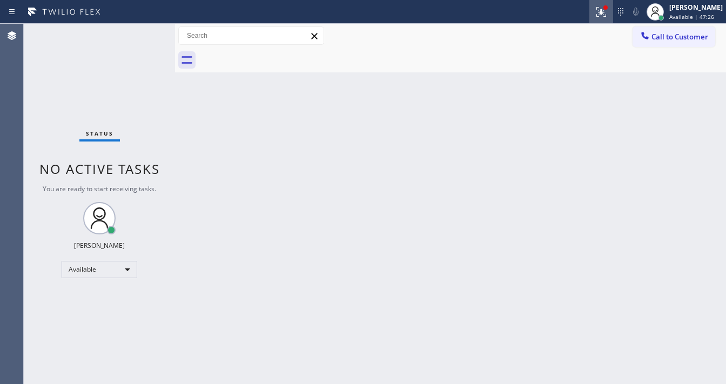
click at [608, 19] on button at bounding box center [601, 12] width 24 height 24
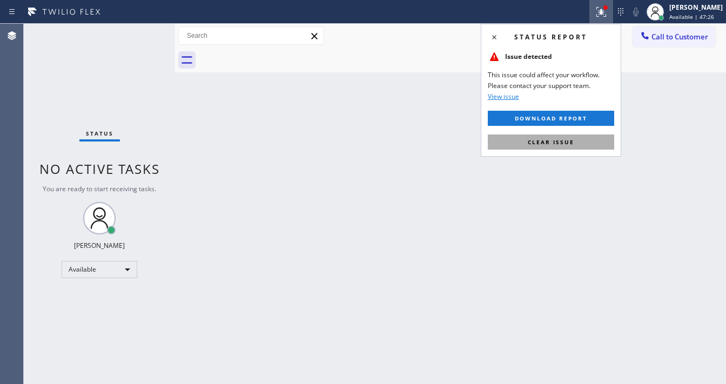
click at [583, 136] on button "Clear issue" at bounding box center [551, 141] width 126 height 15
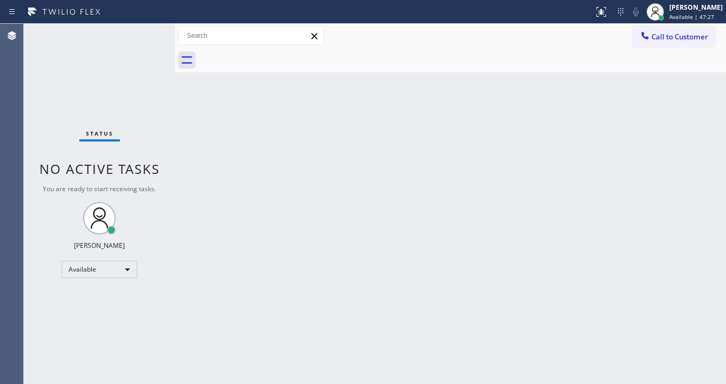
drag, startPoint x: 416, startPoint y: 169, endPoint x: 319, endPoint y: 380, distance: 233.0
click at [416, 169] on div "Back to Dashboard Change Sender ID Customers Technicians Select a contact Outbo…" at bounding box center [450, 204] width 551 height 360
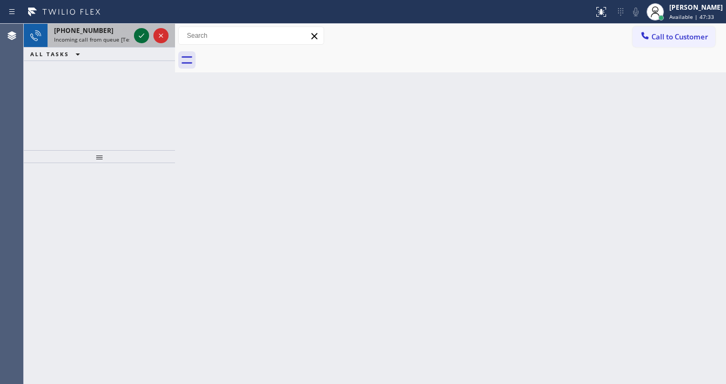
click at [137, 37] on icon at bounding box center [141, 35] width 13 height 13
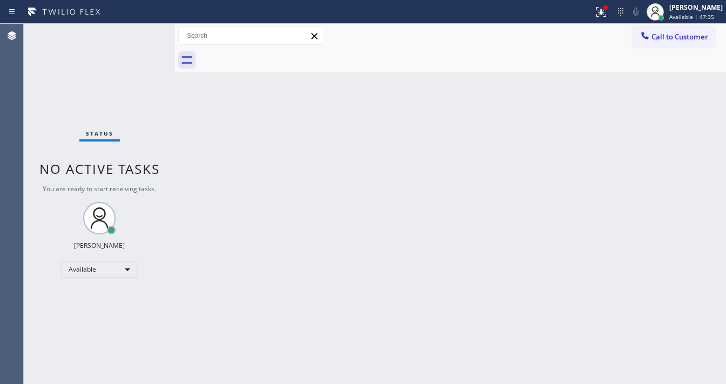
click at [137, 37] on div "Status No active tasks You are ready to start receiving tasks. [PERSON_NAME]" at bounding box center [99, 204] width 151 height 360
drag, startPoint x: 605, startPoint y: 9, endPoint x: 609, endPoint y: 89, distance: 80.0
click at [602, 11] on div at bounding box center [601, 11] width 24 height 13
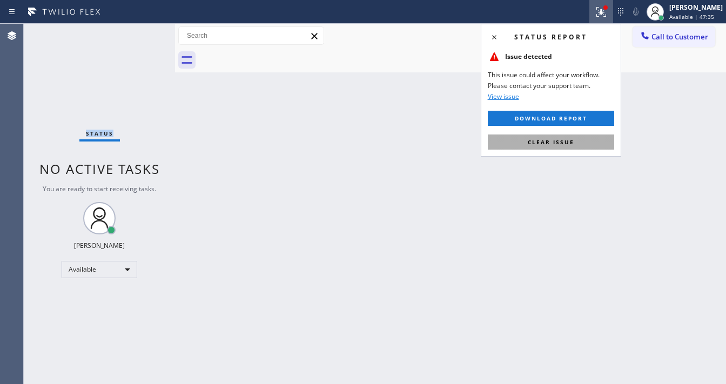
click at [578, 134] on button "Clear issue" at bounding box center [551, 141] width 126 height 15
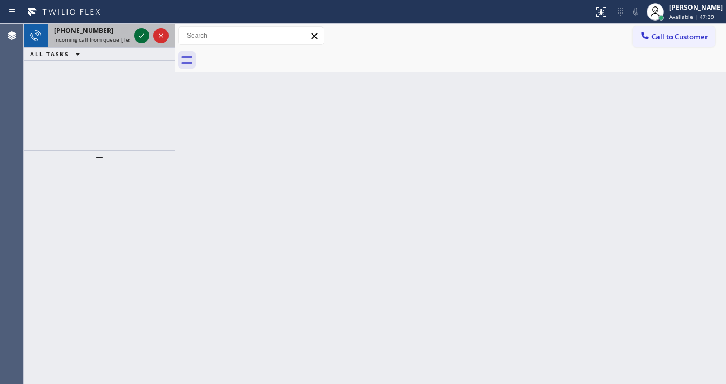
click at [140, 37] on icon at bounding box center [141, 35] width 13 height 13
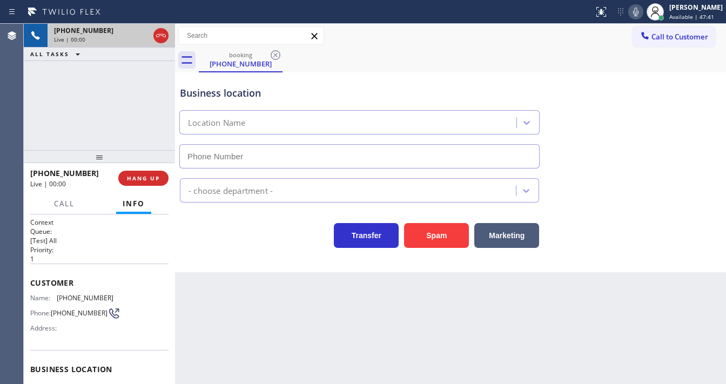
scroll to position [43, 0]
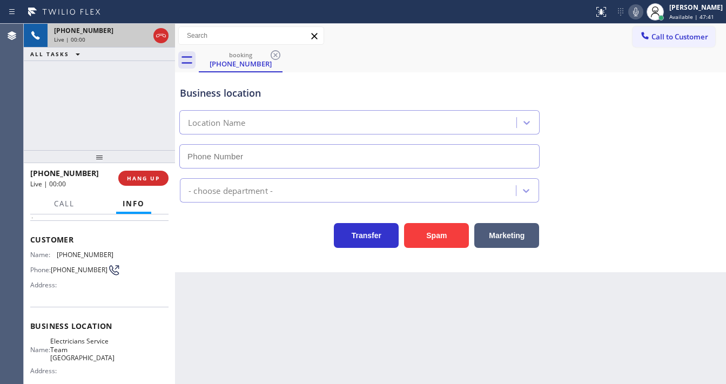
type input "[PHONE_NUMBER]"
click at [642, 9] on icon at bounding box center [635, 11] width 13 height 13
click at [642, 11] on icon at bounding box center [635, 11] width 13 height 13
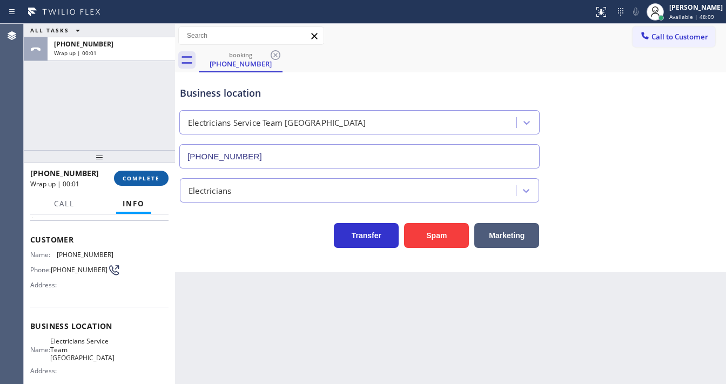
click at [144, 171] on button "COMPLETE" at bounding box center [141, 178] width 55 height 15
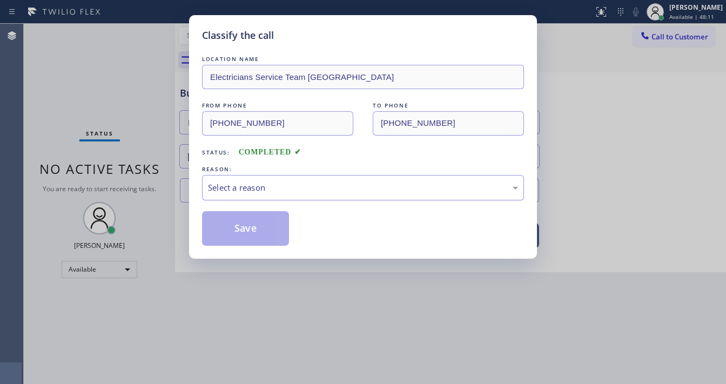
click at [262, 192] on div "Select a reason" at bounding box center [363, 187] width 310 height 12
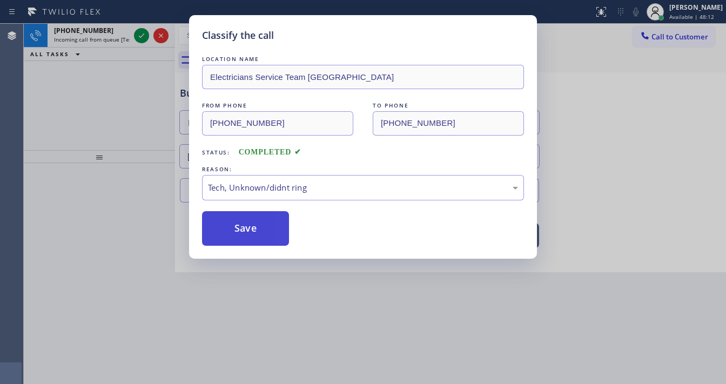
click at [253, 222] on button "Save" at bounding box center [245, 228] width 87 height 35
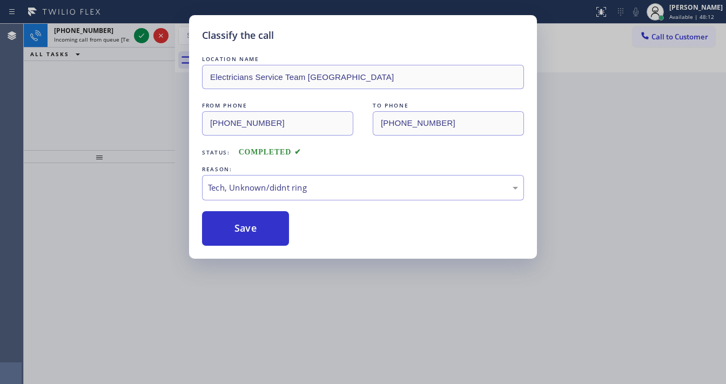
click at [140, 33] on div "Classify the call LOCATION NAME Electricians Service Team [GEOGRAPHIC_DATA] FRO…" at bounding box center [363, 192] width 726 height 384
click at [140, 33] on div "Classify the call LOCATION NAME [PHONE_NUMBER] FROM PHONE [PHONE_NUMBER] TO PHO…" at bounding box center [375, 204] width 702 height 360
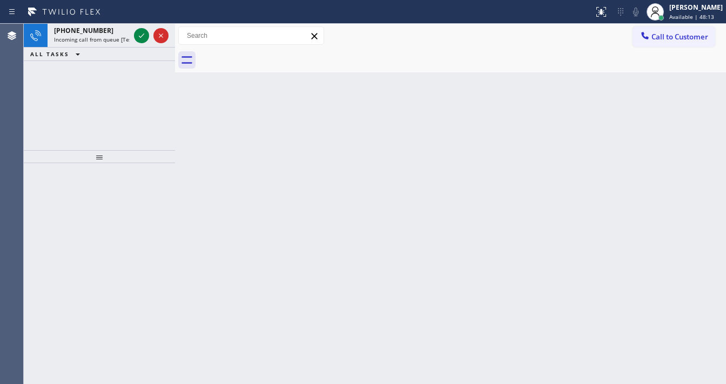
click at [140, 33] on icon at bounding box center [141, 35] width 13 height 13
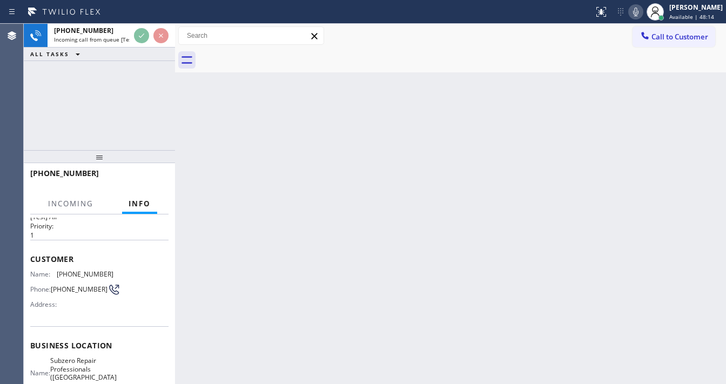
scroll to position [43, 0]
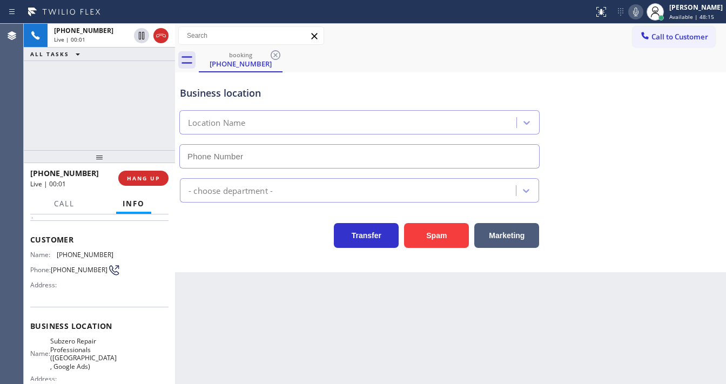
type input "[PHONE_NUMBER]"
click at [642, 11] on icon at bounding box center [635, 11] width 13 height 13
drag, startPoint x: 643, startPoint y: 11, endPoint x: 475, endPoint y: 44, distance: 170.7
click at [638, 11] on icon at bounding box center [635, 12] width 5 height 9
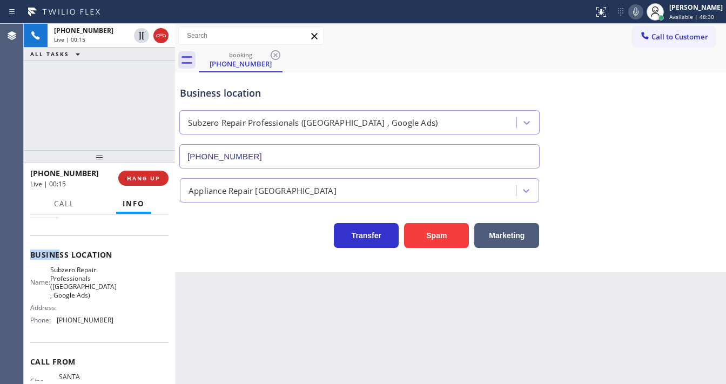
scroll to position [158, 0]
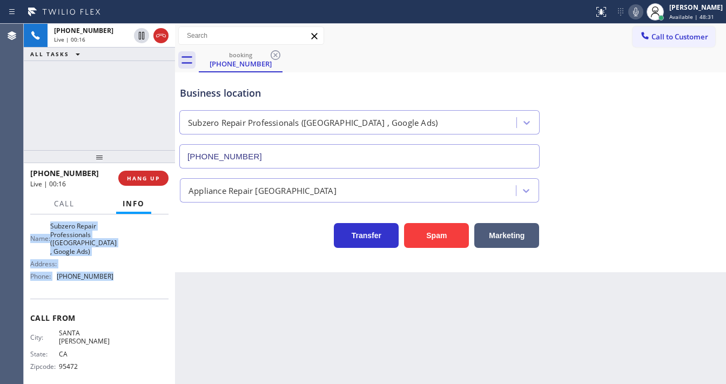
drag, startPoint x: 31, startPoint y: 233, endPoint x: 125, endPoint y: 279, distance: 105.1
click at [125, 279] on div "Context Queue: [Test] All Priority: 1 Customer Name: [PHONE_NUMBER] Phone: [PHO…" at bounding box center [99, 223] width 138 height 329
copy div "Customer Name: [PHONE_NUMBER] Phone: [PHONE_NUMBER] Address: Business location …"
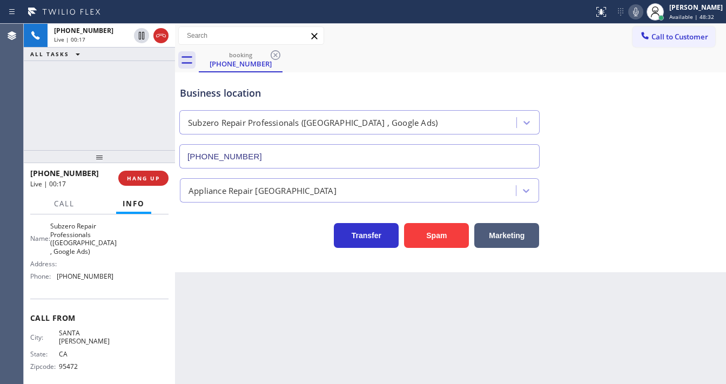
click at [95, 114] on div "[PHONE_NUMBER] Live | 00:17 ALL TASKS ALL TASKS ACTIVE TASKS TASKS IN WRAP UP" at bounding box center [99, 87] width 151 height 126
click at [77, 113] on div "[PHONE_NUMBER] Live | 00:22 ALL TASKS ALL TASKS ACTIVE TASKS TASKS IN WRAP UP" at bounding box center [99, 87] width 151 height 126
click at [111, 111] on div "[PHONE_NUMBER] Live | 02:24 ALL TASKS ALL TASKS ACTIVE TASKS TASKS IN WRAP UP" at bounding box center [99, 87] width 151 height 126
click at [116, 133] on div "[PHONE_NUMBER] Live | 02:41 ALL TASKS ALL TASKS ACTIVE TASKS TASKS IN WRAP UP" at bounding box center [99, 87] width 151 height 126
drag, startPoint x: 116, startPoint y: 133, endPoint x: 166, endPoint y: 124, distance: 51.2
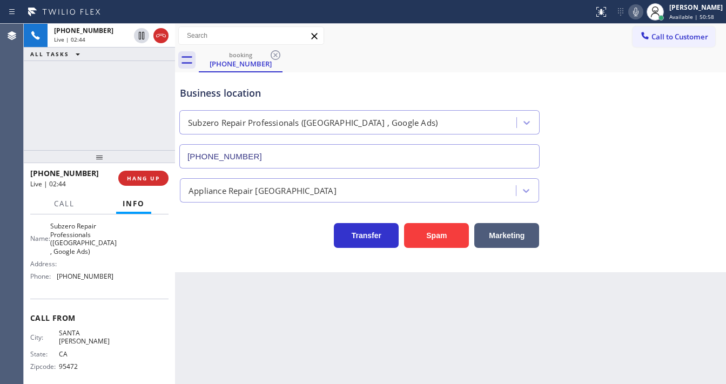
click at [166, 124] on div "[PHONE_NUMBER] Live | 02:44 ALL TASKS ALL TASKS ACTIVE TASKS TASKS IN WRAP UP" at bounding box center [99, 87] width 151 height 126
click at [138, 116] on div "[PHONE_NUMBER] Live | 02:45 ALL TASKS ALL TASKS ACTIVE TASKS TASKS IN WRAP UP" at bounding box center [99, 87] width 151 height 126
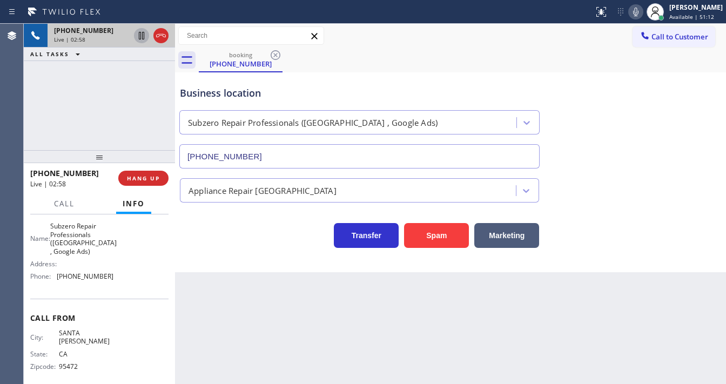
click at [139, 40] on icon at bounding box center [141, 35] width 13 height 13
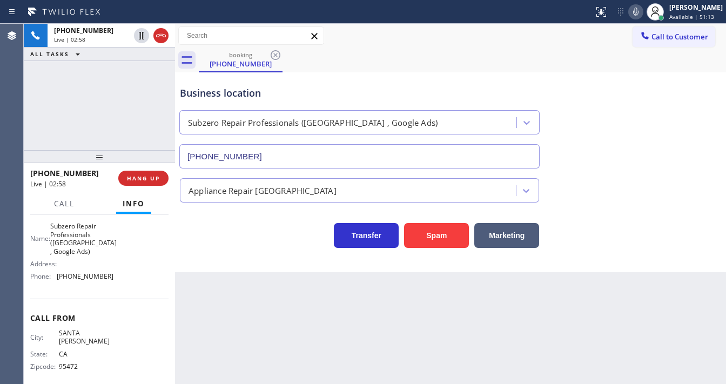
click at [642, 14] on icon at bounding box center [635, 11] width 13 height 13
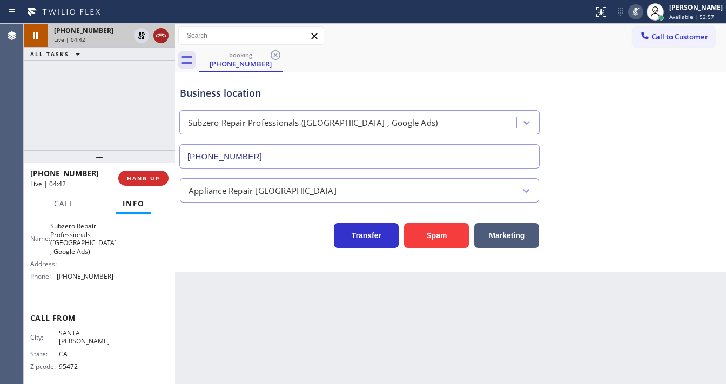
click at [143, 36] on icon at bounding box center [142, 36] width 8 height 8
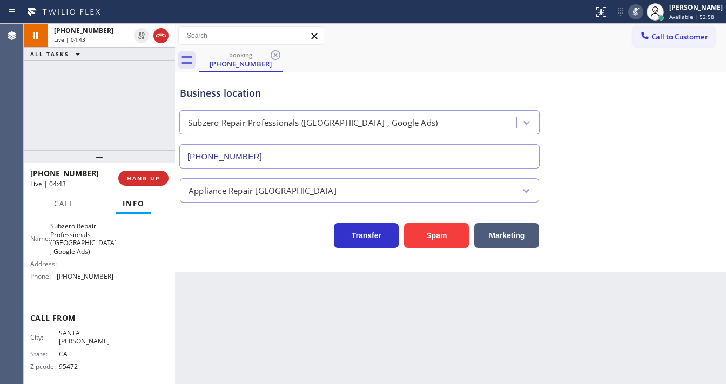
click at [642, 6] on icon at bounding box center [635, 11] width 13 height 13
click at [68, 98] on div "[PHONE_NUMBER] Live | 04:44 ALL TASKS ALL TASKS ACTIVE TASKS TASKS IN WRAP UP" at bounding box center [99, 87] width 151 height 126
click at [73, 98] on div "[PHONE_NUMBER] Live | 04:45 ALL TASKS ALL TASKS ACTIVE TASKS TASKS IN WRAP UP" at bounding box center [99, 87] width 151 height 126
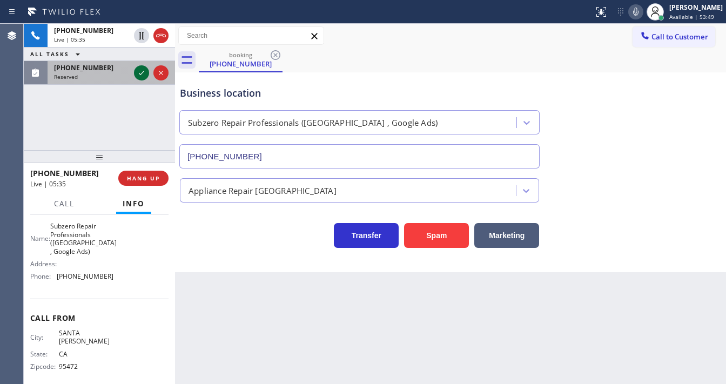
click at [140, 71] on icon at bounding box center [141, 72] width 13 height 13
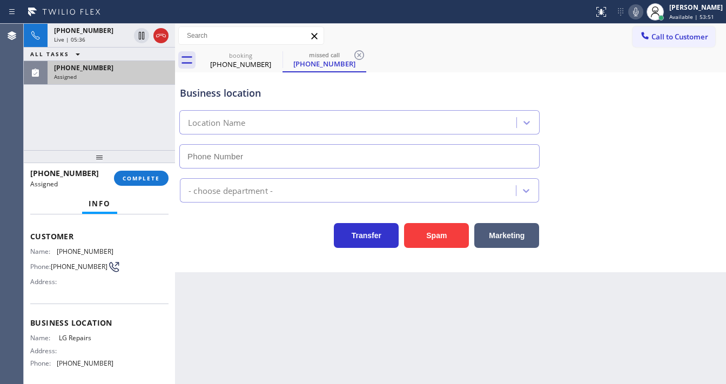
type input "[PHONE_NUMBER]"
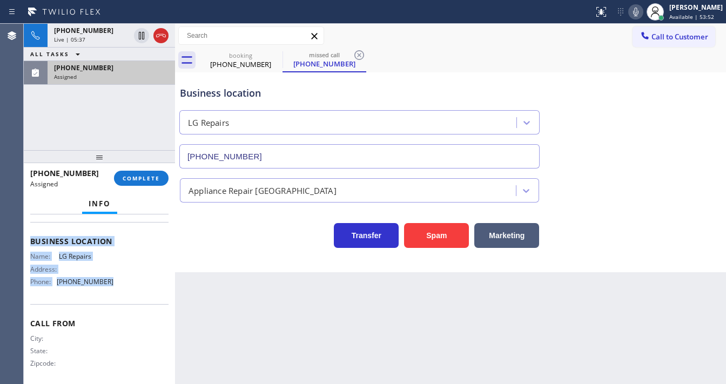
scroll to position [142, 0]
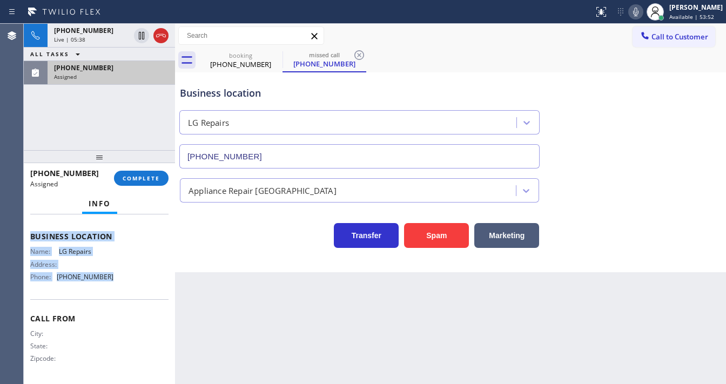
drag, startPoint x: 24, startPoint y: 231, endPoint x: 118, endPoint y: 272, distance: 102.3
click at [118, 272] on div "Context Queue: Appliance Repair High End Priority: 0 Task Age: Customer Name: […" at bounding box center [99, 299] width 151 height 170
copy div "Customer Name: [PHONE_NUMBER] Phone: [PHONE_NUMBER] Address: Business location …"
click at [140, 181] on button "COMPLETE" at bounding box center [141, 178] width 55 height 15
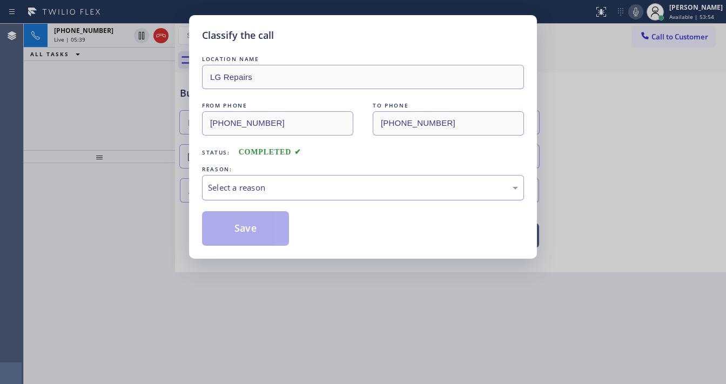
click at [266, 185] on div "Select a reason" at bounding box center [363, 187] width 310 height 12
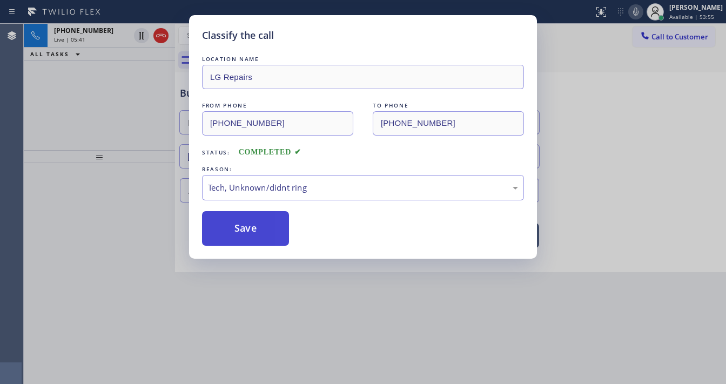
click at [235, 226] on button "Save" at bounding box center [245, 228] width 87 height 35
drag, startPoint x: 235, startPoint y: 226, endPoint x: 118, endPoint y: 153, distance: 137.3
click at [233, 225] on button "Save" at bounding box center [245, 228] width 87 height 35
click at [118, 153] on div "Classify the call LOCATION NAME LG Repairs FROM PHONE [PHONE_NUMBER] TO PHONE […" at bounding box center [363, 192] width 726 height 384
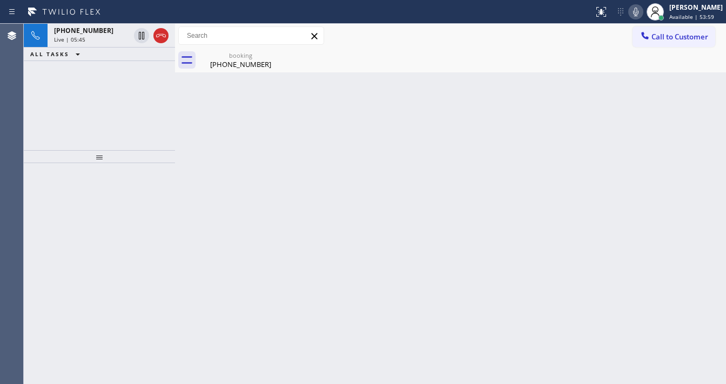
click at [123, 113] on div "[PHONE_NUMBER] Live | 05:45 ALL TASKS ALL TASKS ACTIVE TASKS TASKS IN WRAP UP" at bounding box center [99, 87] width 151 height 126
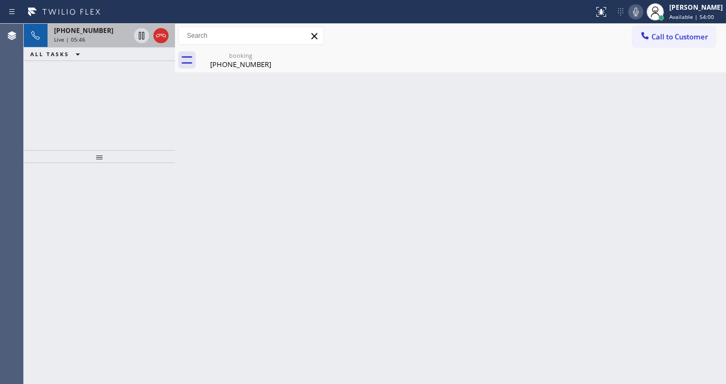
click at [96, 37] on div "Live | 05:46" at bounding box center [92, 40] width 76 height 8
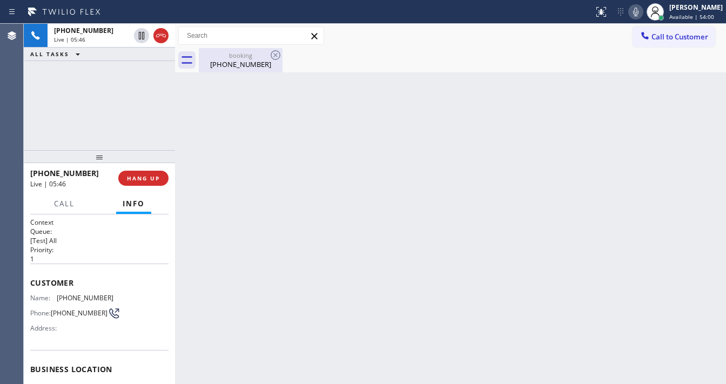
click at [228, 60] on div "[PHONE_NUMBER]" at bounding box center [241, 64] width 82 height 10
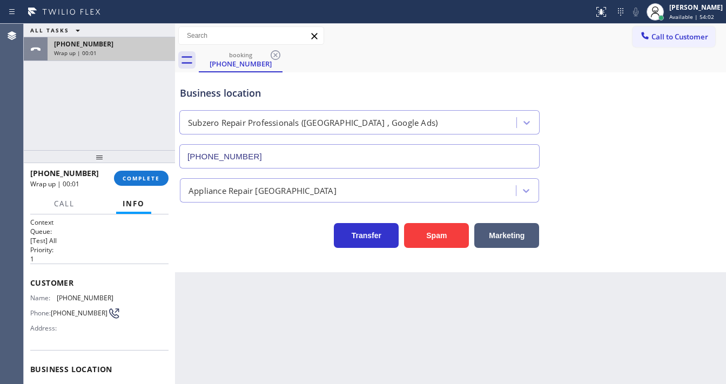
click at [109, 58] on div "[PHONE_NUMBER] Wrap up | 00:01" at bounding box center [109, 49] width 123 height 24
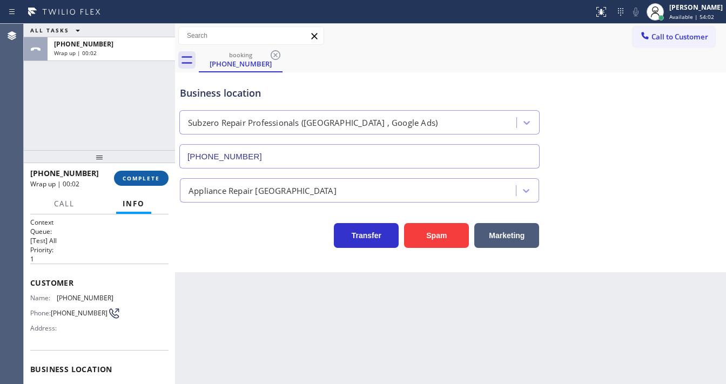
click at [149, 177] on span "COMPLETE" at bounding box center [141, 178] width 37 height 8
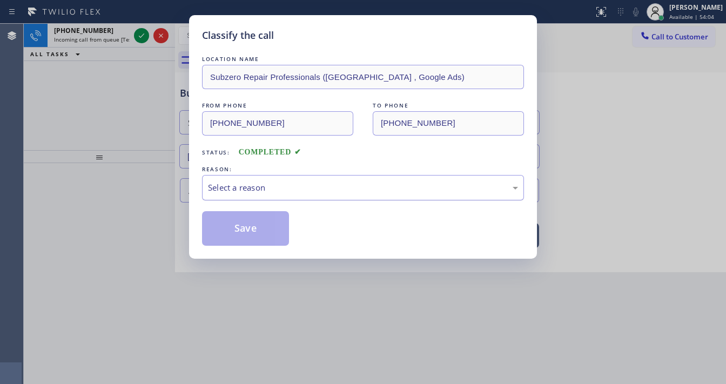
click at [276, 190] on div "Select a reason" at bounding box center [363, 187] width 310 height 12
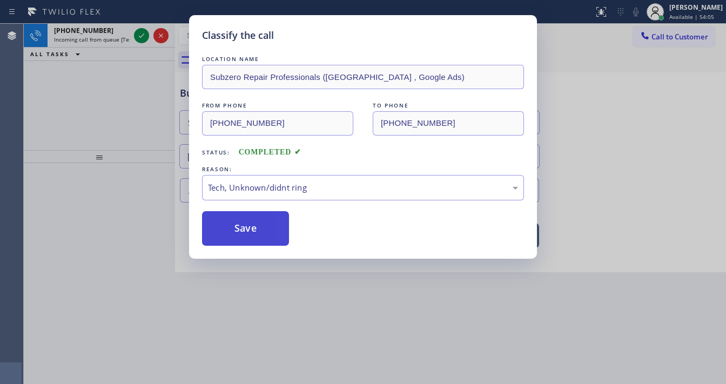
click at [253, 233] on button "Save" at bounding box center [245, 228] width 87 height 35
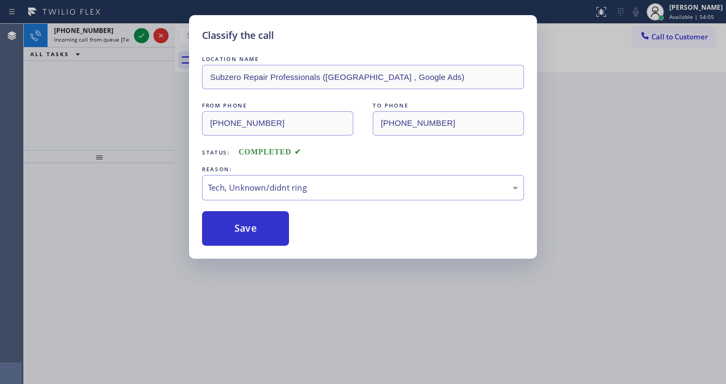
drag, startPoint x: 253, startPoint y: 233, endPoint x: 95, endPoint y: 151, distance: 177.5
click at [253, 231] on button "Save" at bounding box center [245, 228] width 87 height 35
drag, startPoint x: 95, startPoint y: 151, endPoint x: 127, endPoint y: 103, distance: 58.4
click at [101, 145] on div "Classify the call LOCATION NAME Subzero Repair Professionals ([GEOGRAPHIC_DATA]…" at bounding box center [363, 192] width 726 height 384
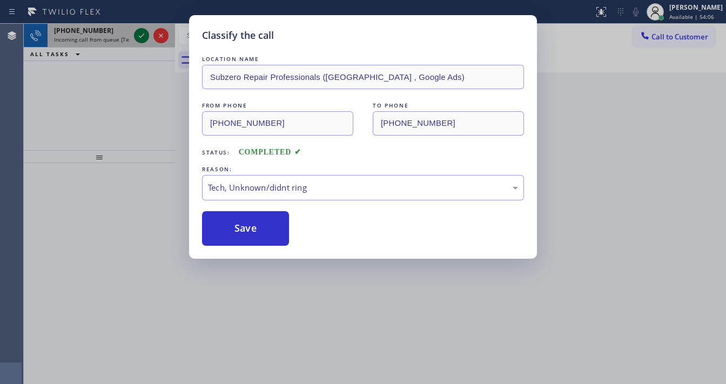
click at [134, 37] on div "Classify the call LOCATION NAME [PHONE_NUMBER] FROM PHONE [PHONE_NUMBER] TO PHO…" at bounding box center [375, 204] width 702 height 360
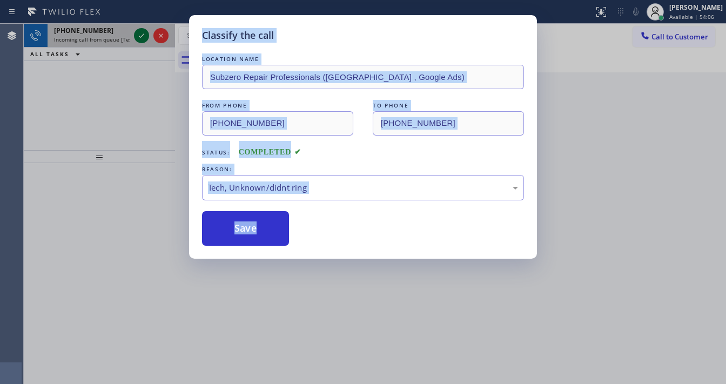
click at [135, 36] on icon at bounding box center [141, 35] width 13 height 13
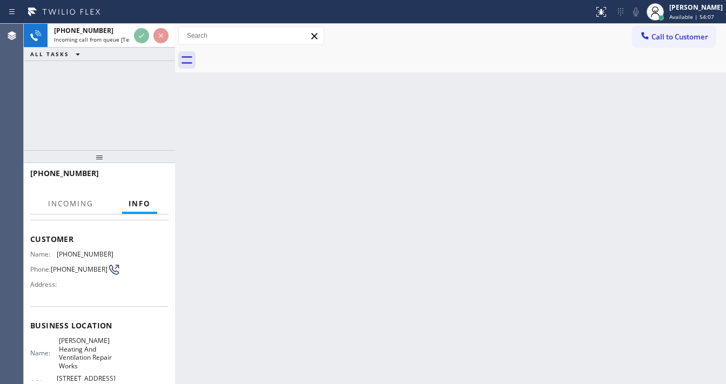
scroll to position [86, 0]
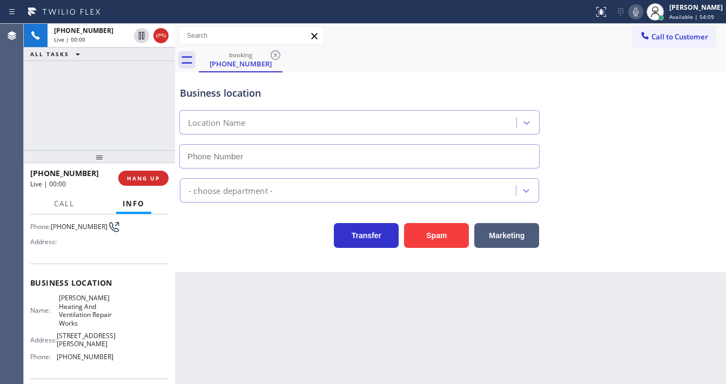
type input "[PHONE_NUMBER]"
click at [111, 102] on div "[PHONE_NUMBER] Live | 00:00 ALL TASKS ALL TASKS ACTIVE TASKS TASKS IN WRAP UP" at bounding box center [99, 87] width 151 height 126
click at [145, 118] on div "[PHONE_NUMBER] Live | 00:15 ALL TASKS ALL TASKS ACTIVE TASKS TASKS IN WRAP UP" at bounding box center [99, 87] width 151 height 126
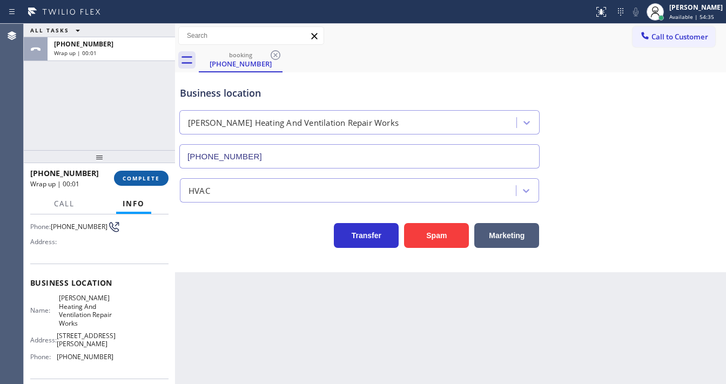
click at [150, 179] on span "COMPLETE" at bounding box center [141, 178] width 37 height 8
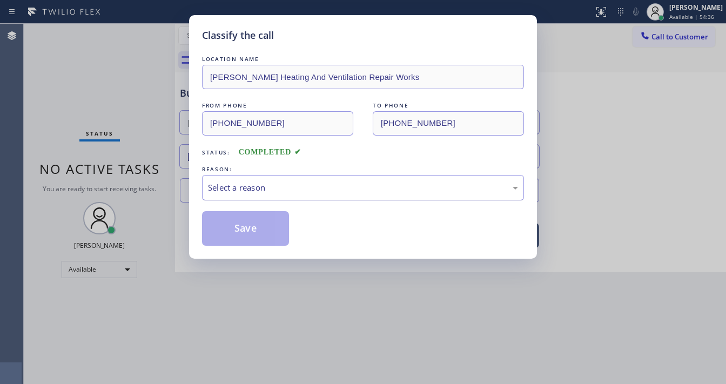
click at [277, 192] on div "Select a reason" at bounding box center [363, 187] width 310 height 12
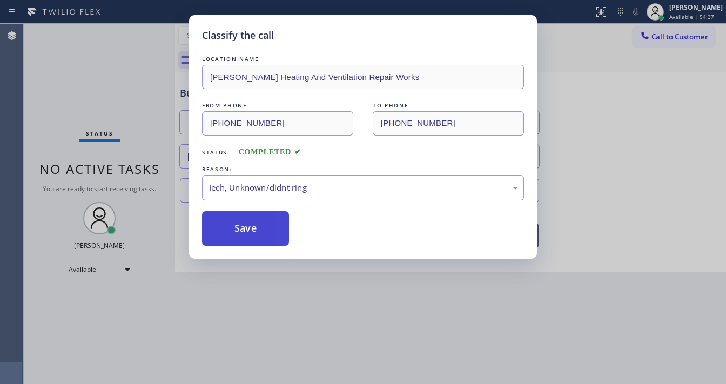
click at [251, 233] on button "Save" at bounding box center [245, 228] width 87 height 35
click at [251, 232] on button "Save" at bounding box center [245, 228] width 87 height 35
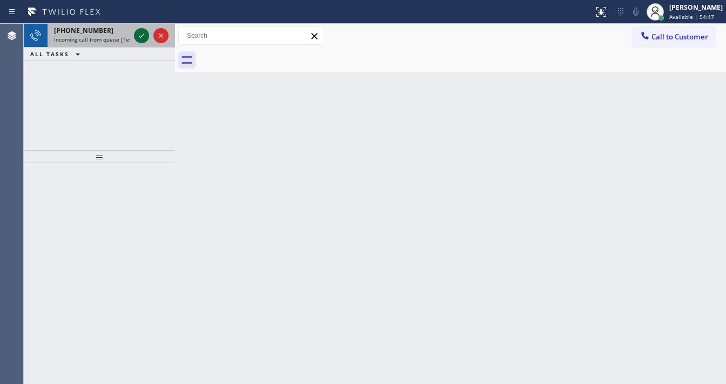
click at [145, 39] on icon at bounding box center [141, 35] width 13 height 13
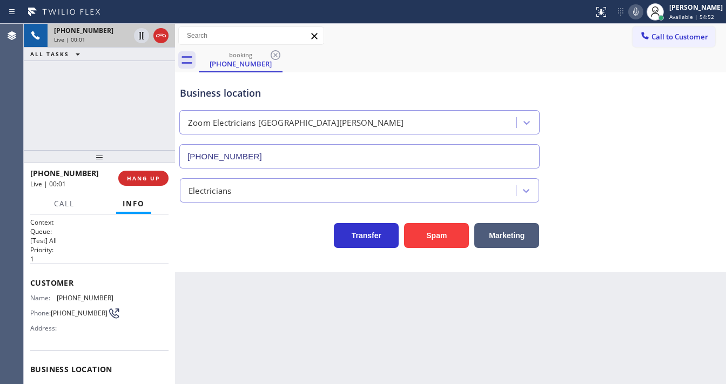
type input "[PHONE_NUMBER]"
click at [120, 123] on div "[PHONE_NUMBER] Live | 00:02 ALL TASKS ALL TASKS ACTIVE TASKS TASKS IN WRAP UP" at bounding box center [99, 87] width 151 height 126
click at [144, 97] on div "[PHONE_NUMBER] Live | 00:14 ALL TASKS ALL TASKS ACTIVE TASKS TASKS IN WRAP UP" at bounding box center [99, 87] width 151 height 126
click at [140, 133] on div "[PHONE_NUMBER] Live | 00:27 ALL TASKS ALL TASKS ACTIVE TASKS TASKS IN WRAP UP" at bounding box center [99, 87] width 151 height 126
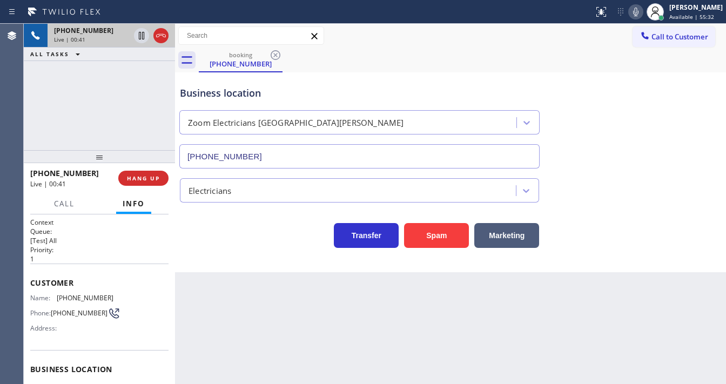
click at [104, 146] on div "[PHONE_NUMBER] Live | 00:41 ALL TASKS ALL TASKS ACTIVE TASKS TASKS IN WRAP UP" at bounding box center [99, 87] width 151 height 126
click at [91, 132] on div "[PHONE_NUMBER] Live | 00:50 ALL TASKS ALL TASKS ACTIVE TASKS TASKS IN WRAP UP" at bounding box center [99, 87] width 151 height 126
click at [147, 176] on span "HANG UP" at bounding box center [143, 178] width 33 height 8
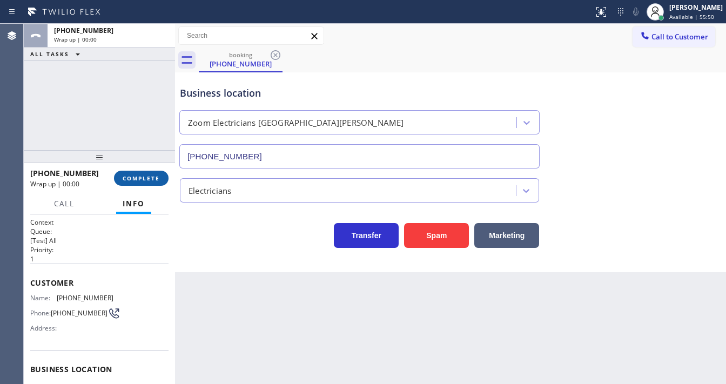
click at [147, 176] on span "COMPLETE" at bounding box center [141, 178] width 37 height 8
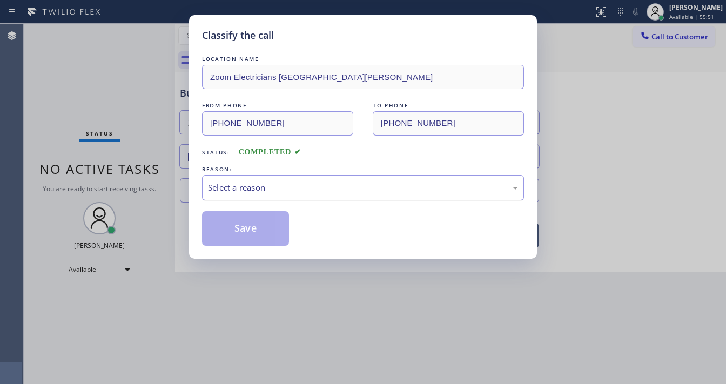
click at [301, 181] on div "Select a reason" at bounding box center [363, 187] width 310 height 12
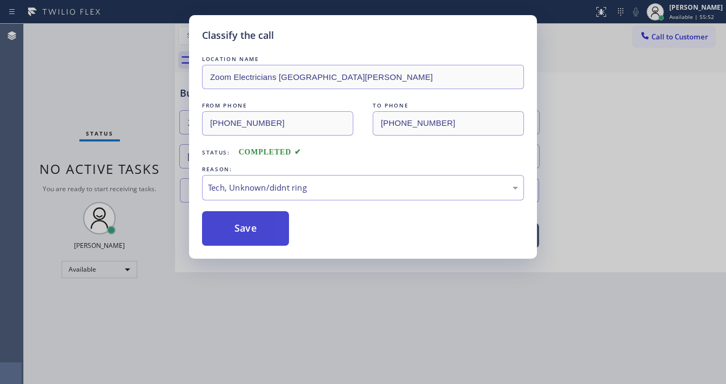
click at [268, 229] on button "Save" at bounding box center [245, 228] width 87 height 35
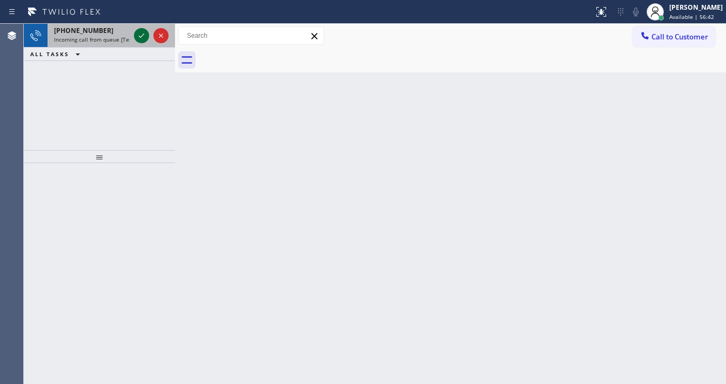
drag, startPoint x: 133, startPoint y: 30, endPoint x: 140, endPoint y: 32, distance: 7.5
click at [135, 30] on div at bounding box center [151, 36] width 39 height 24
click at [140, 32] on icon at bounding box center [141, 35] width 13 height 13
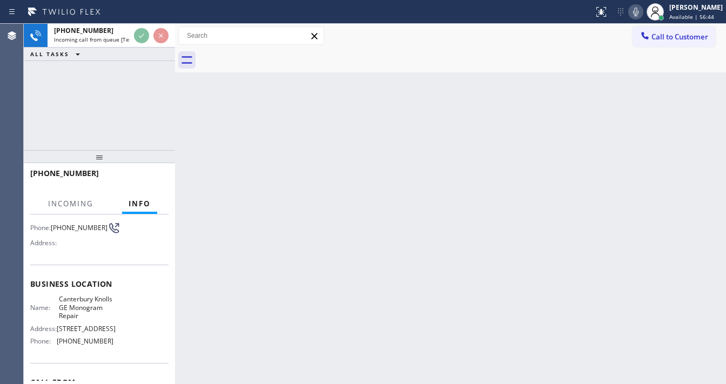
scroll to position [86, 0]
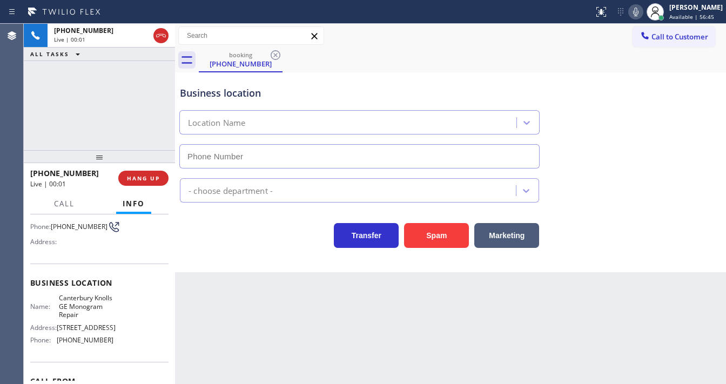
type input "[PHONE_NUMBER]"
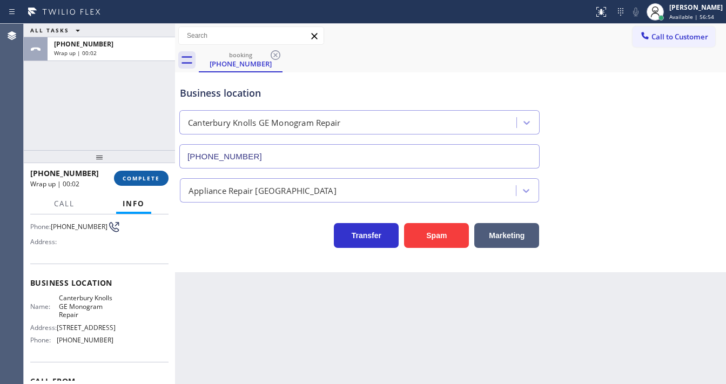
click at [156, 186] on div "[PHONE_NUMBER] Wrap up | 00:02 COMPLETE" at bounding box center [99, 178] width 138 height 28
click at [156, 183] on button "COMPLETE" at bounding box center [141, 178] width 55 height 15
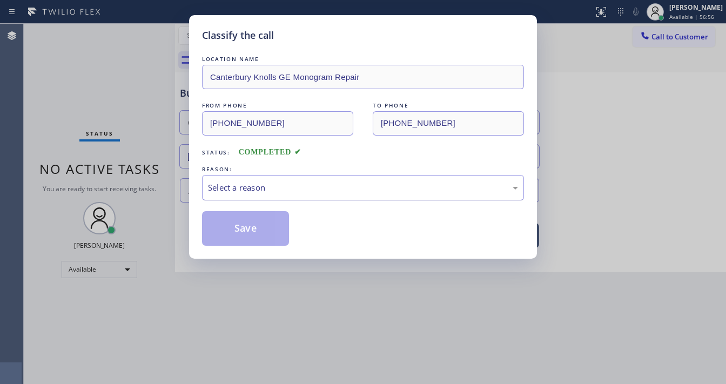
click at [238, 185] on div "Select a reason" at bounding box center [363, 187] width 310 height 12
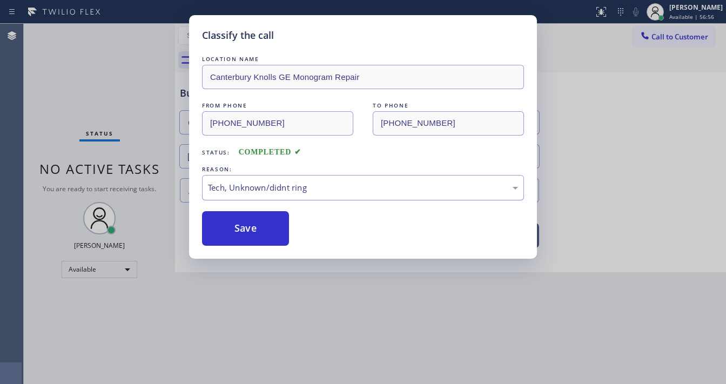
drag, startPoint x: 260, startPoint y: 220, endPoint x: 337, endPoint y: 190, distance: 82.9
click at [260, 219] on button "Save" at bounding box center [245, 228] width 87 height 35
click at [260, 220] on button "Save" at bounding box center [245, 228] width 87 height 35
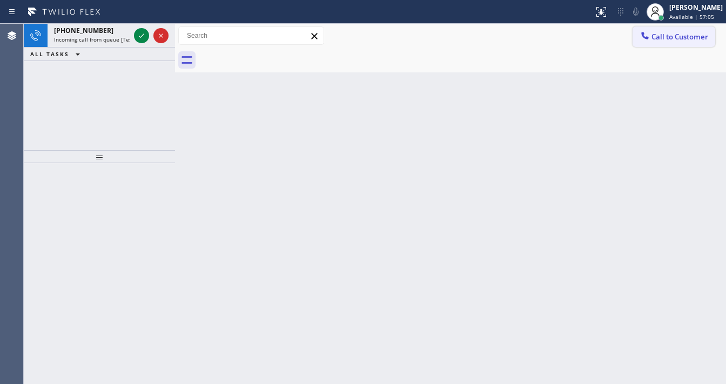
drag, startPoint x: 663, startPoint y: 37, endPoint x: 208, endPoint y: 38, distance: 455.3
click at [663, 37] on span "Call to Customer" at bounding box center [679, 37] width 57 height 10
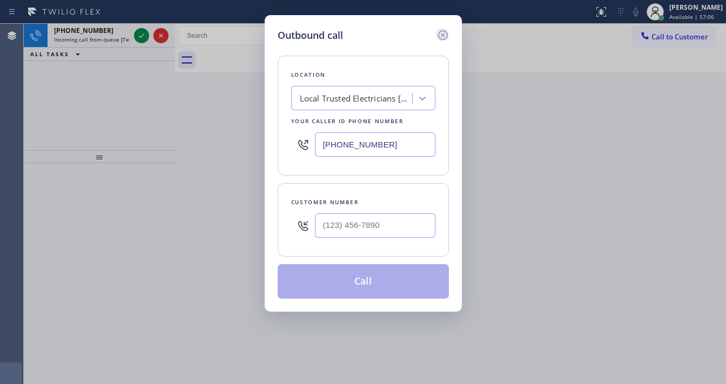
drag, startPoint x: 445, startPoint y: 35, endPoint x: 230, endPoint y: 40, distance: 215.5
click at [444, 35] on icon at bounding box center [442, 35] width 13 height 13
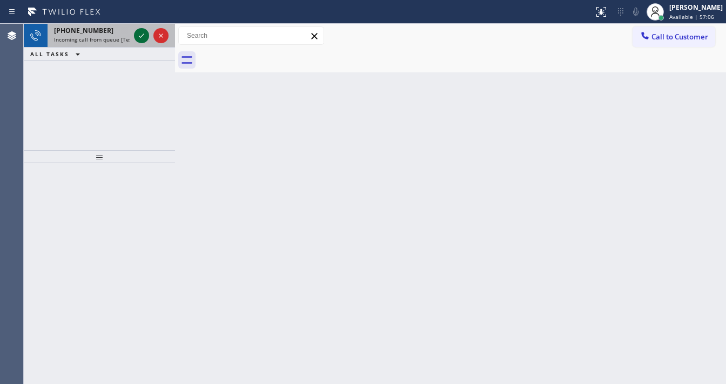
click at [136, 35] on div at bounding box center [141, 35] width 15 height 13
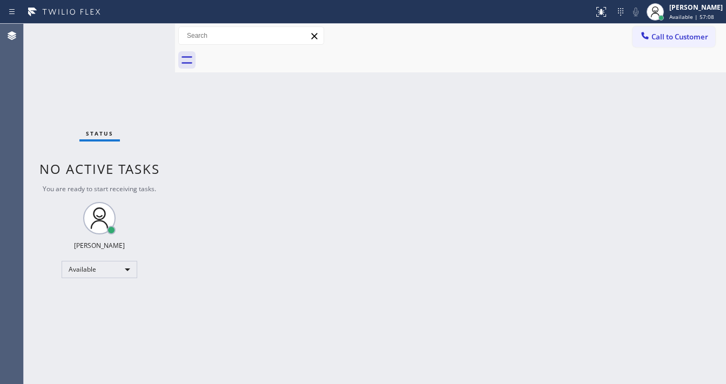
click at [138, 36] on div "Status No active tasks You are ready to start receiving tasks. [PERSON_NAME]" at bounding box center [99, 204] width 151 height 360
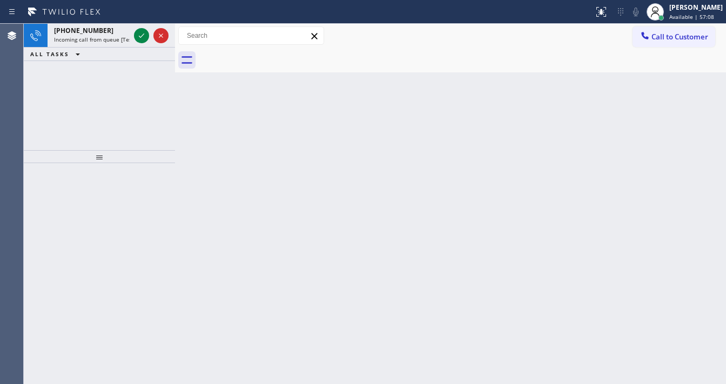
click at [138, 36] on icon at bounding box center [141, 35] width 13 height 13
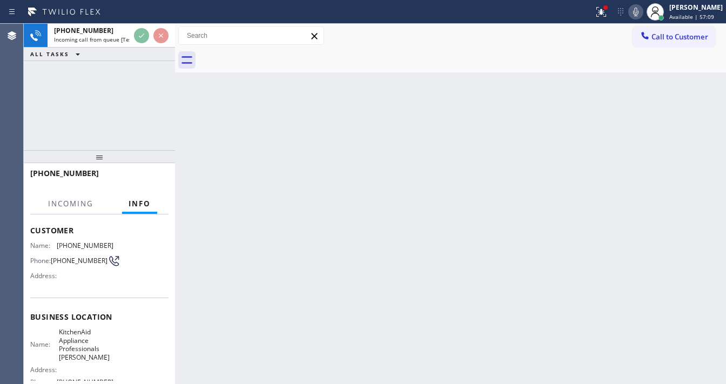
scroll to position [86, 0]
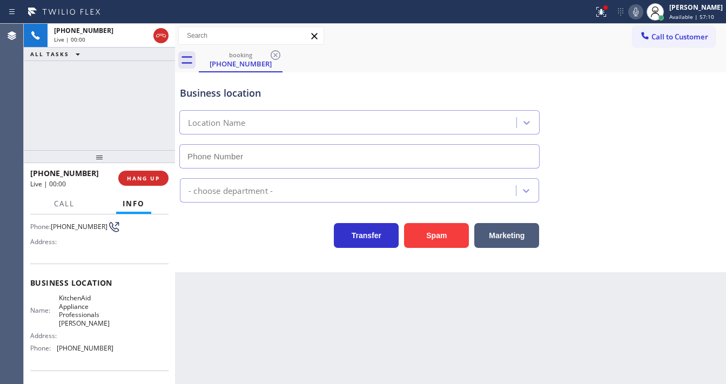
type input "[PHONE_NUMBER]"
click at [129, 116] on div "[PHONE_NUMBER] Live | 00:04 ALL TASKS ALL TASKS ACTIVE TASKS TASKS IN WRAP UP" at bounding box center [99, 87] width 151 height 126
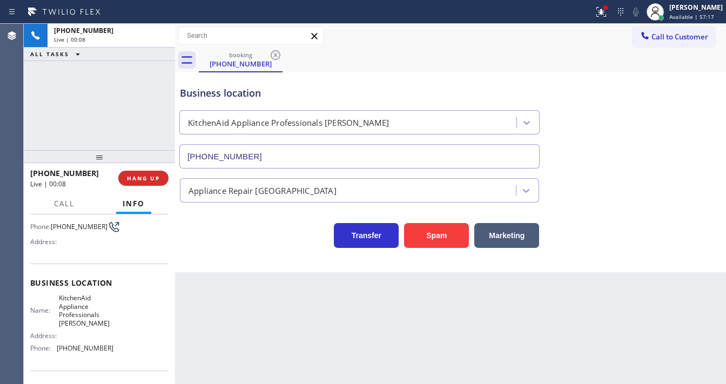
click at [132, 73] on div "[PHONE_NUMBER] Live | 00:08 ALL TASKS ALL TASKS ACTIVE TASKS TASKS IN WRAP UP" at bounding box center [99, 87] width 151 height 126
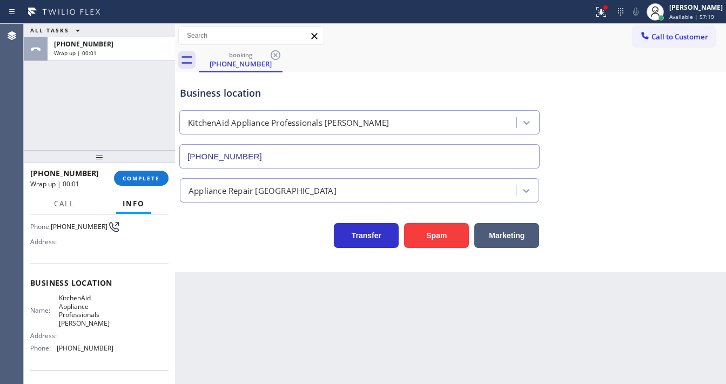
click at [672, 37] on span "Call to Customer" at bounding box center [679, 37] width 57 height 10
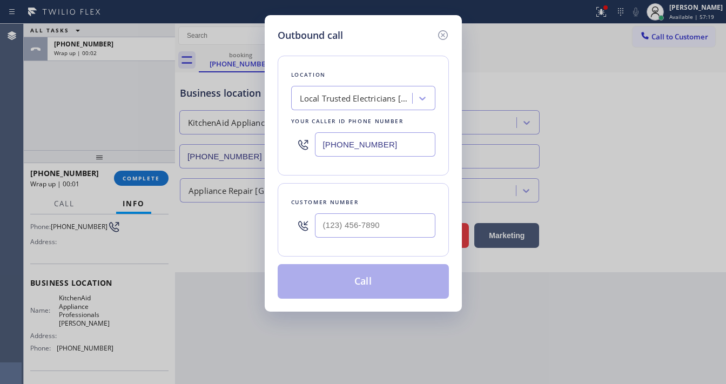
type input "(___) ___-____"
click at [354, 223] on input "(___) ___-____" at bounding box center [375, 225] width 120 height 24
click at [361, 145] on input "[PHONE_NUMBER]" at bounding box center [375, 144] width 120 height 24
click at [361, 144] on input "[PHONE_NUMBER]" at bounding box center [375, 144] width 120 height 24
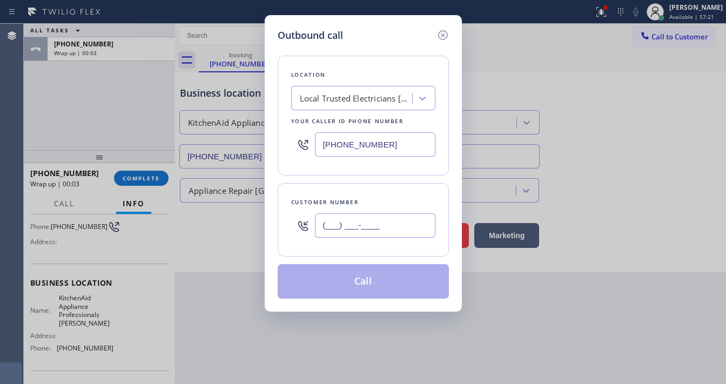
click at [347, 223] on input "(___) ___-____" at bounding box center [375, 225] width 120 height 24
paste input "310) 393-1623"
type input "[PHONE_NUMBER]"
click at [351, 181] on div "Location Local Trusted Electricians [GEOGRAPHIC_DATA] Your caller id phone numb…" at bounding box center [363, 171] width 171 height 256
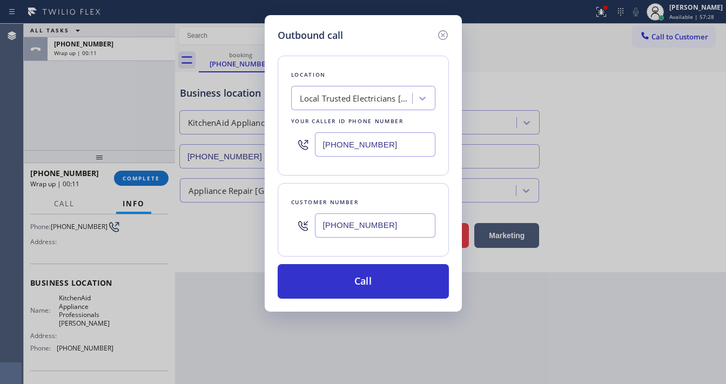
click at [358, 146] on input "[PHONE_NUMBER]" at bounding box center [375, 144] width 120 height 24
paste input "855) 731-4952"
click at [360, 179] on div "Location Local Trusted Electricians [GEOGRAPHIC_DATA] Your caller id phone numb…" at bounding box center [363, 171] width 171 height 256
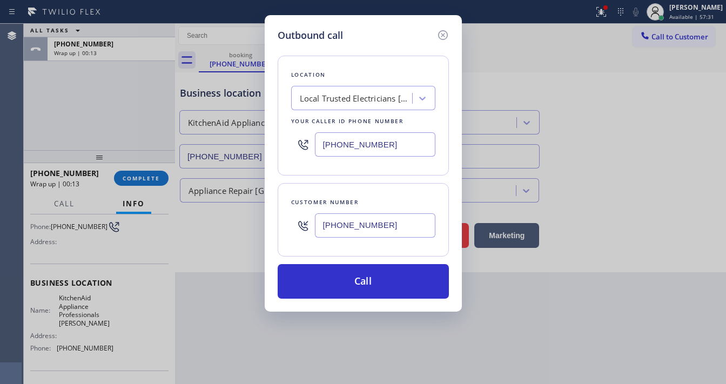
click at [372, 184] on div "Customer number [PHONE_NUMBER]" at bounding box center [363, 219] width 171 height 73
click at [361, 149] on input "[PHONE_NUMBER]" at bounding box center [375, 144] width 120 height 24
paste input "text"
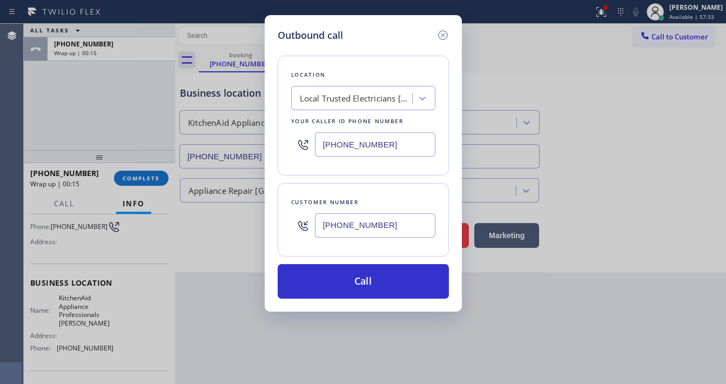
click at [363, 183] on div "Customer number [PHONE_NUMBER]" at bounding box center [363, 219] width 171 height 73
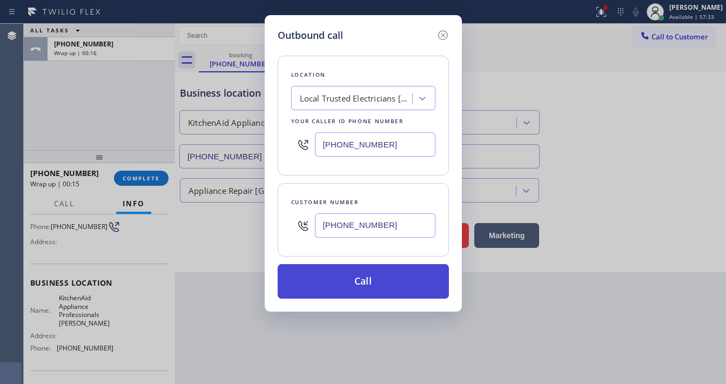
click at [372, 284] on button "Call" at bounding box center [363, 281] width 171 height 35
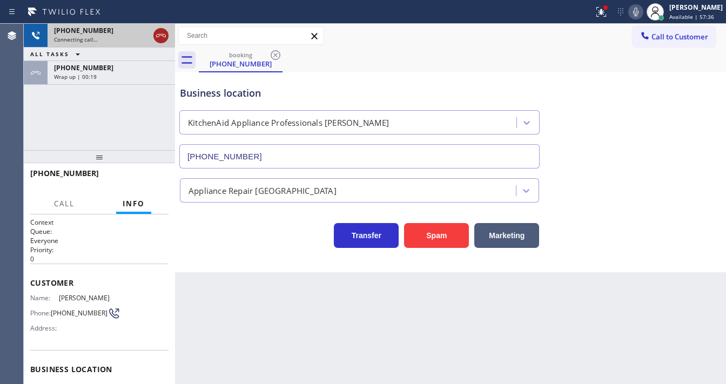
click at [157, 33] on icon at bounding box center [160, 35] width 13 height 13
click at [149, 32] on div "[PHONE_NUMBER]" at bounding box center [101, 30] width 95 height 9
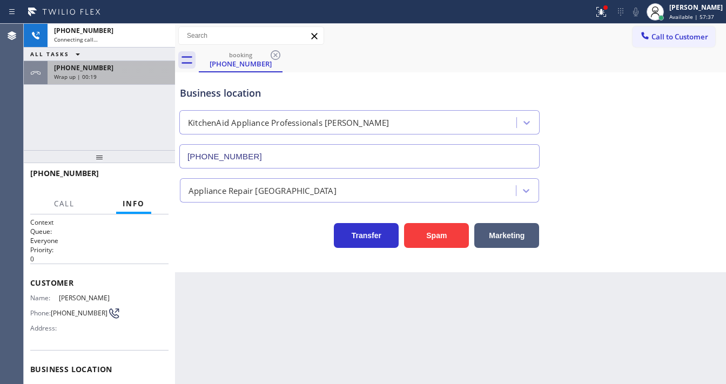
click at [127, 68] on div "[PHONE_NUMBER]" at bounding box center [111, 67] width 114 height 9
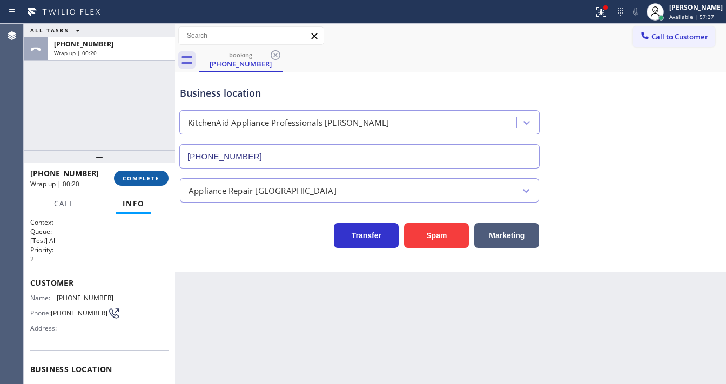
click at [154, 173] on button "COMPLETE" at bounding box center [141, 178] width 55 height 15
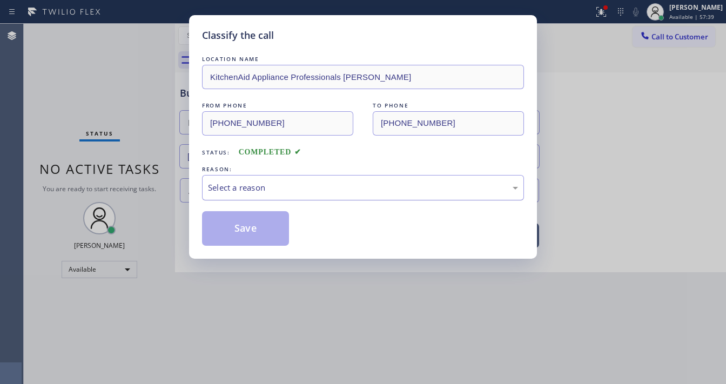
drag, startPoint x: 282, startPoint y: 186, endPoint x: 284, endPoint y: 196, distance: 10.4
click at [283, 186] on div "Select a reason" at bounding box center [363, 187] width 310 height 12
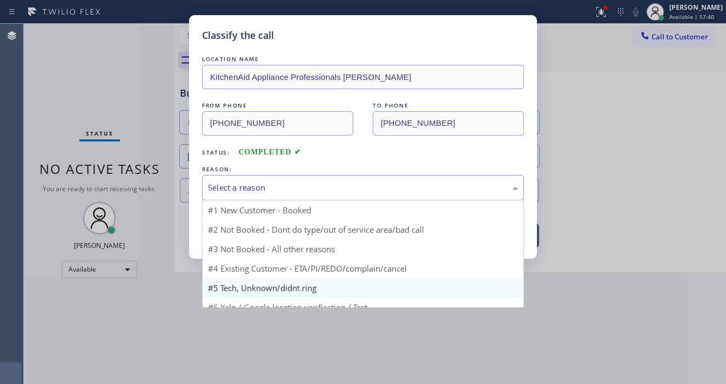
scroll to position [29, 0]
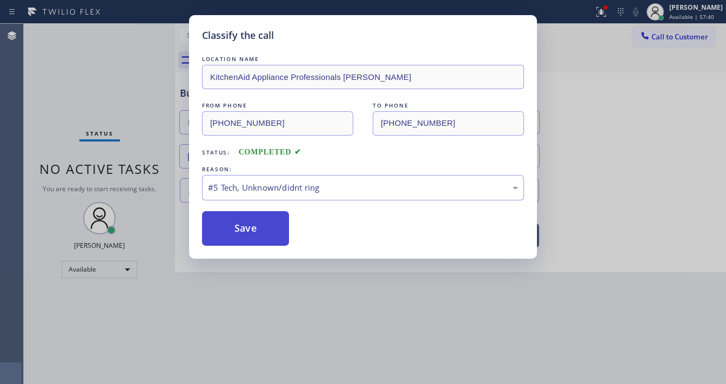
click at [253, 225] on button "Save" at bounding box center [245, 228] width 87 height 35
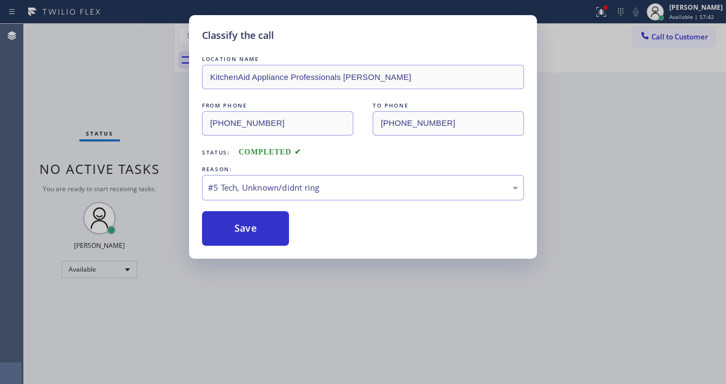
click at [609, 14] on div "Classify the call LOCATION NAME KitchenAid Appliance Professionals [PERSON_NAME…" at bounding box center [363, 192] width 726 height 384
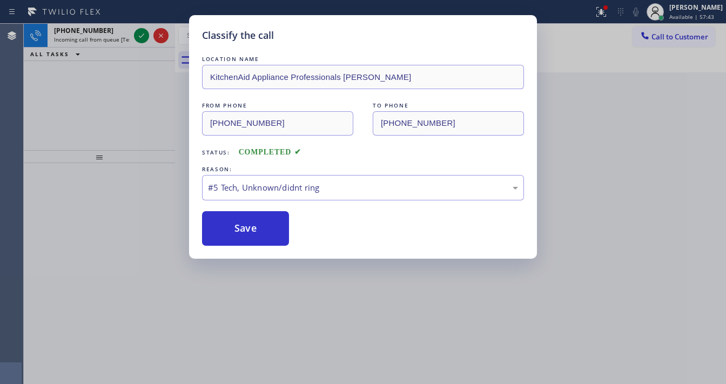
click at [609, 12] on div "Classify the call LOCATION NAME KitchenAid Appliance Professionals [PERSON_NAME…" at bounding box center [363, 192] width 726 height 384
click at [255, 230] on button "Save" at bounding box center [245, 228] width 87 height 35
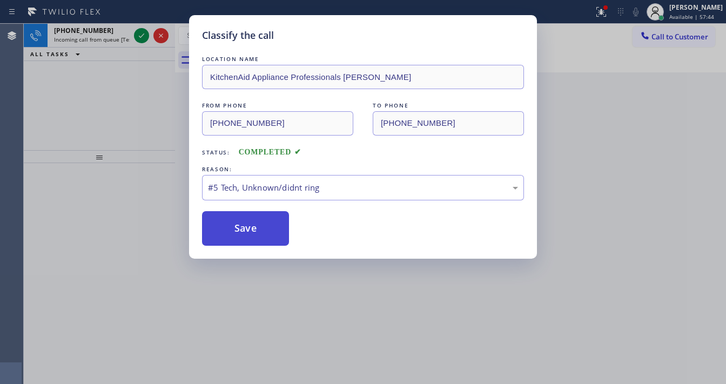
click at [255, 230] on button "Save" at bounding box center [245, 228] width 87 height 35
click at [255, 229] on button "Save" at bounding box center [245, 228] width 87 height 35
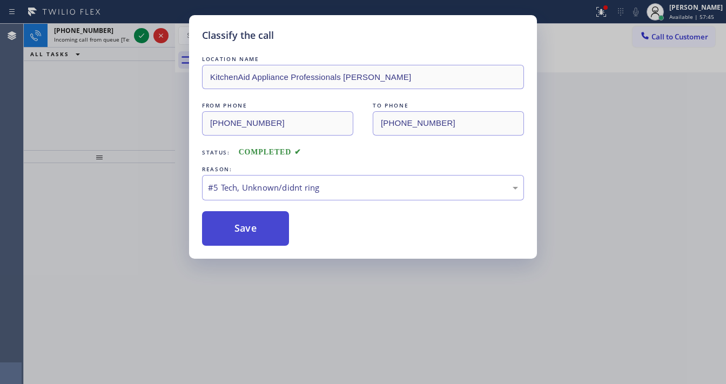
click at [259, 230] on button "Save" at bounding box center [245, 228] width 87 height 35
click at [260, 230] on button "Save" at bounding box center [245, 228] width 87 height 35
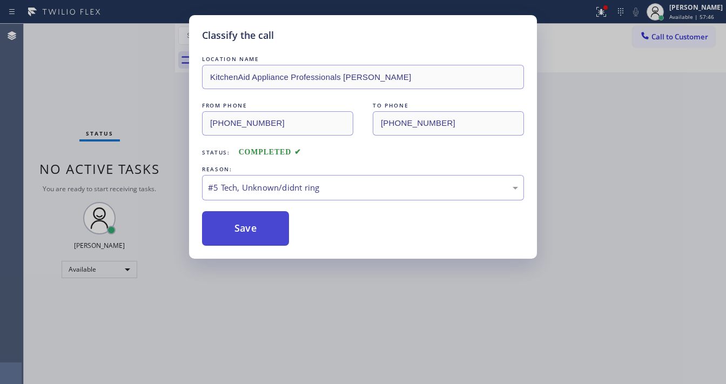
click at [260, 230] on button "Save" at bounding box center [245, 228] width 87 height 35
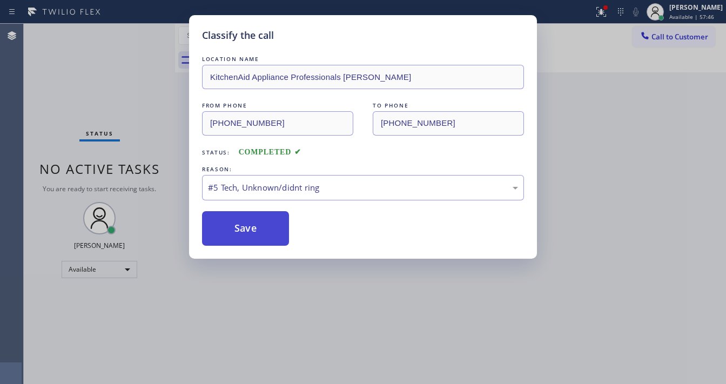
click at [260, 230] on button "Save" at bounding box center [245, 228] width 87 height 35
click at [261, 230] on button "Save" at bounding box center [245, 228] width 87 height 35
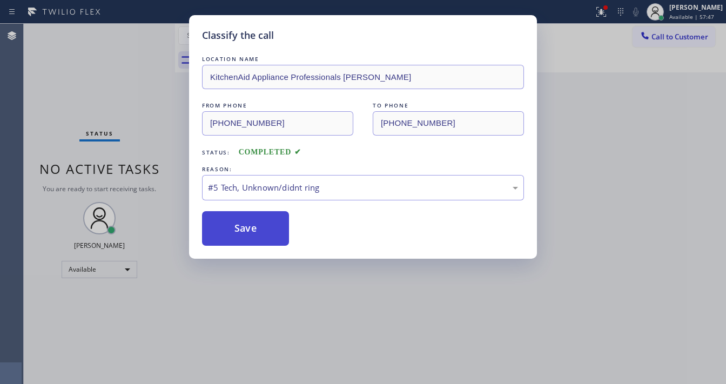
click at [261, 230] on button "Save" at bounding box center [245, 228] width 87 height 35
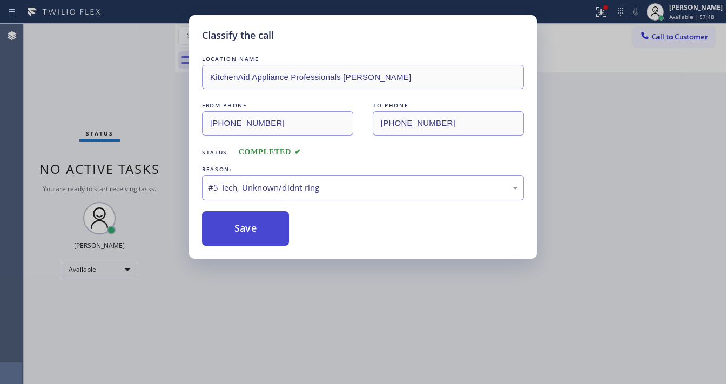
click at [261, 230] on button "Save" at bounding box center [245, 228] width 87 height 35
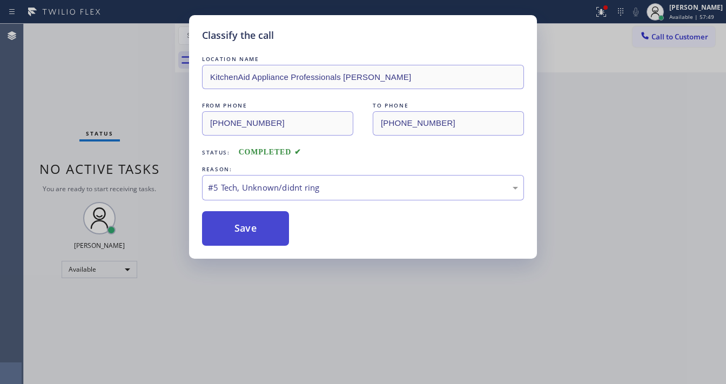
click at [261, 230] on button "Save" at bounding box center [245, 228] width 87 height 35
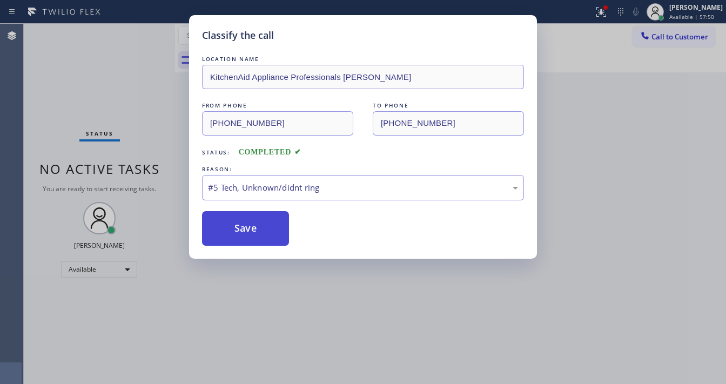
click at [261, 230] on button "Save" at bounding box center [245, 228] width 87 height 35
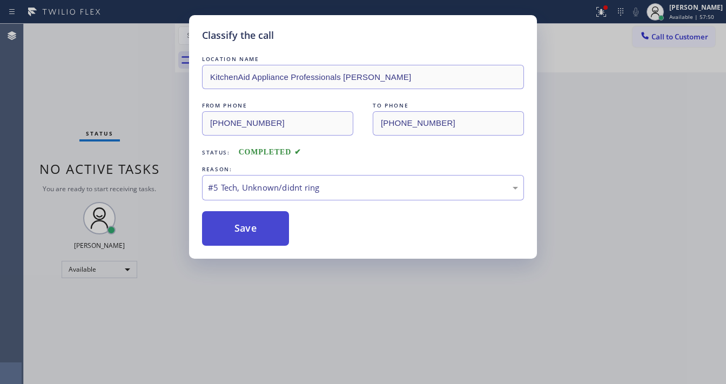
click at [261, 230] on div "Classify the call LOCATION NAME [PHONE_NUMBER] FROM PHONE [PHONE_NUMBER] TO PHO…" at bounding box center [375, 204] width 702 height 360
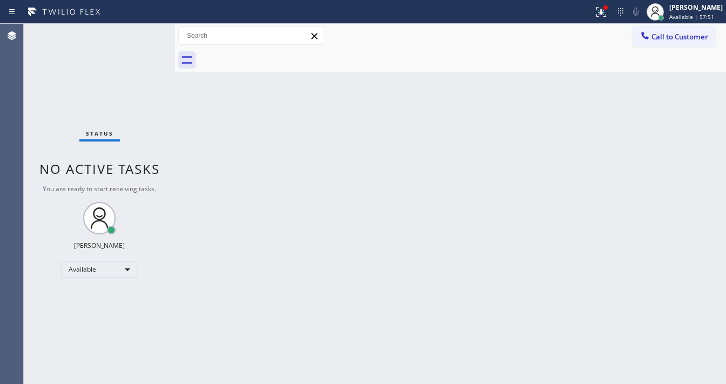
click at [261, 230] on div "Back to Dashboard Change Sender ID Customers Technicians Select a contact Outbo…" at bounding box center [450, 204] width 551 height 360
click at [602, 13] on icon at bounding box center [601, 11] width 13 height 13
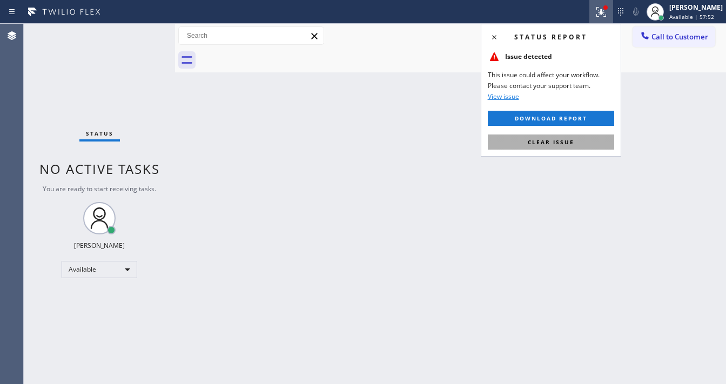
click at [553, 145] on button "Clear issue" at bounding box center [551, 141] width 126 height 15
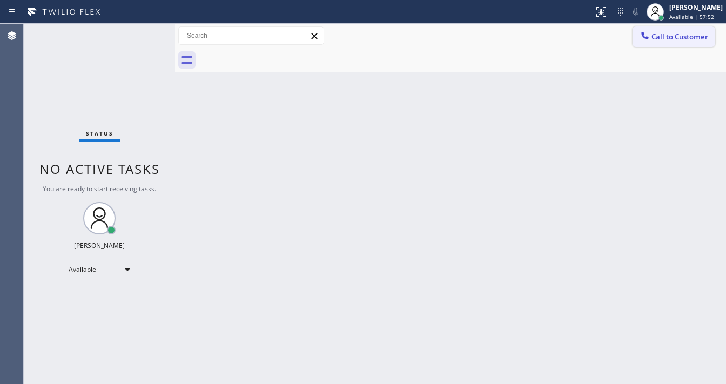
click at [673, 37] on span "Call to Customer" at bounding box center [679, 37] width 57 height 10
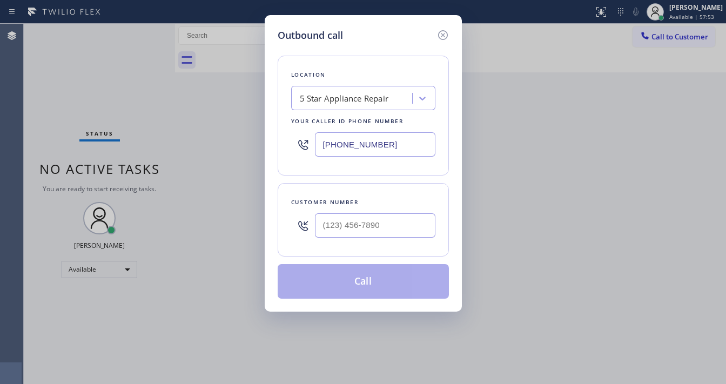
click at [382, 143] on input "[PHONE_NUMBER]" at bounding box center [375, 144] width 120 height 24
type input "[PHONE_NUMBER]"
type input "(___) ___-____"
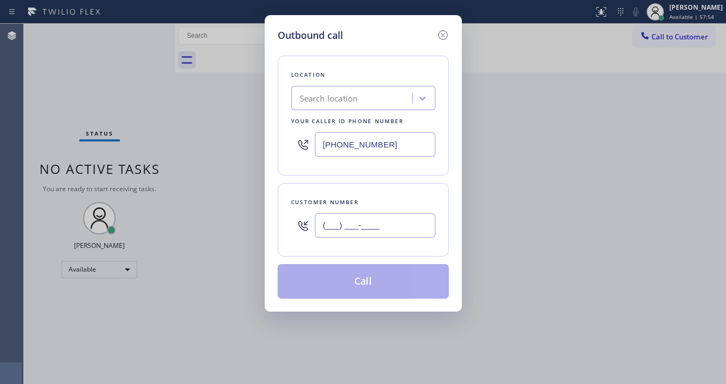
click at [356, 218] on input "(___) ___-____" at bounding box center [375, 225] width 120 height 24
paste input "310) 393-1623"
type input "[PHONE_NUMBER]"
drag, startPoint x: 394, startPoint y: 190, endPoint x: 405, endPoint y: 210, distance: 22.7
click at [397, 191] on div "Customer number [PHONE_NUMBER]" at bounding box center [363, 219] width 171 height 73
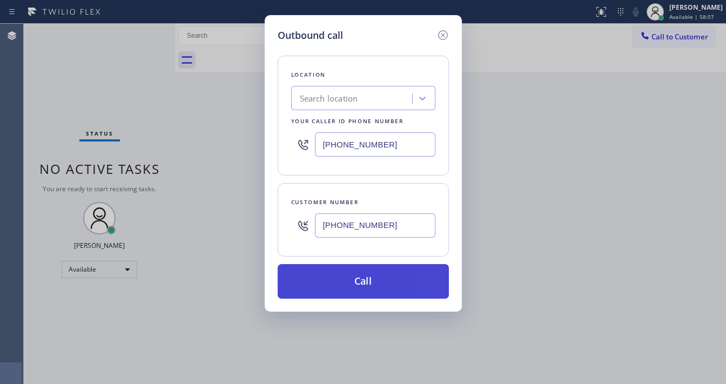
click at [393, 275] on button "Call" at bounding box center [363, 281] width 171 height 35
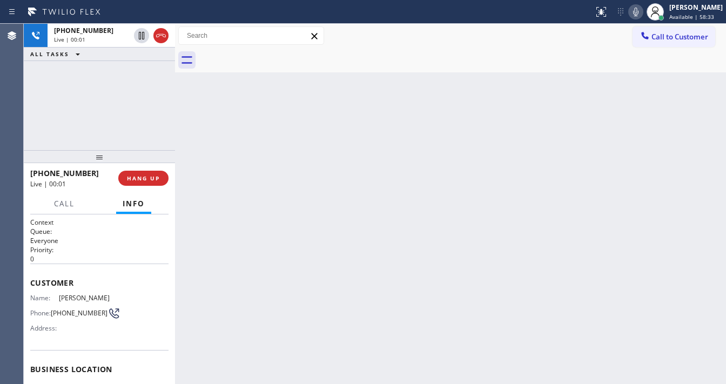
click at [24, 89] on div "[PHONE_NUMBER] Live | 00:01 ALL TASKS ALL TASKS ACTIVE TASKS TASKS IN WRAP UP" at bounding box center [99, 87] width 151 height 126
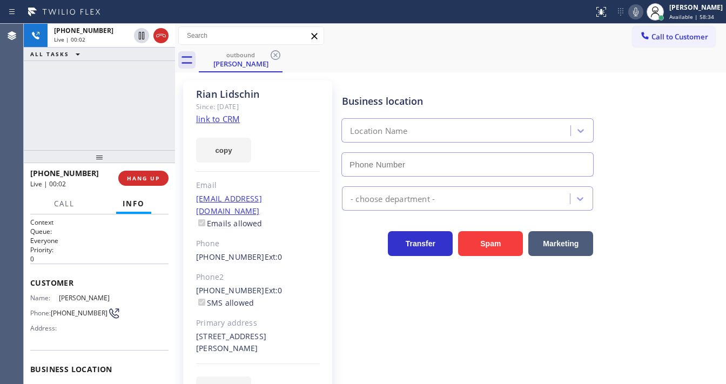
click at [73, 101] on div "[PHONE_NUMBER] Live | 00:02 ALL TASKS ALL TASKS ACTIVE TASKS TASKS IN WRAP UP" at bounding box center [99, 87] width 151 height 126
type input "[PHONE_NUMBER]"
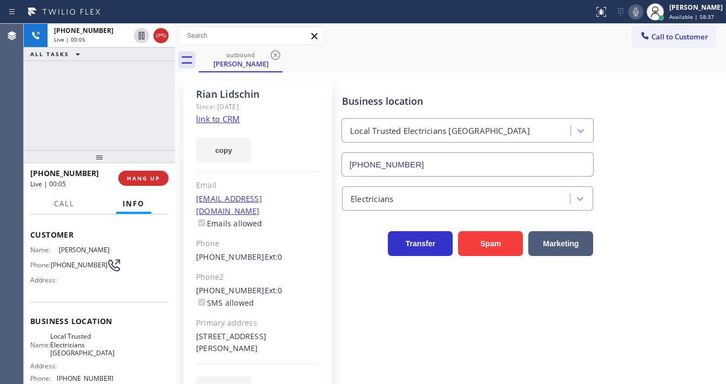
scroll to position [86, 0]
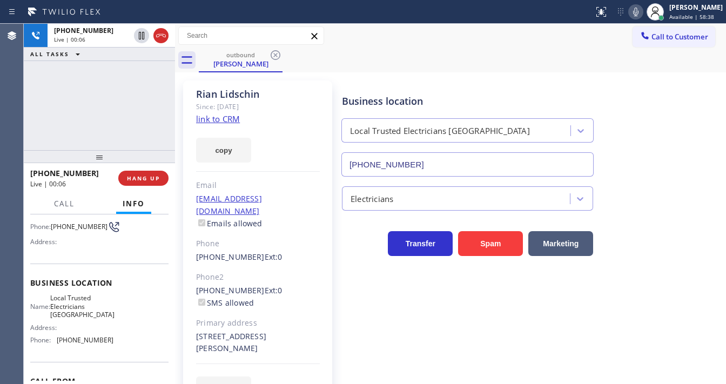
click at [93, 128] on div "[PHONE_NUMBER] Live | 00:06 ALL TASKS ALL TASKS ACTIVE TASKS TASKS IN WRAP UP" at bounding box center [99, 87] width 151 height 126
click at [118, 91] on div "[PHONE_NUMBER] Live | 00:11 ALL TASKS ALL TASKS ACTIVE TASKS TASKS IN WRAP UP" at bounding box center [99, 87] width 151 height 126
click at [83, 100] on div "[PHONE_NUMBER] Live | 00:26 ALL TASKS ALL TASKS ACTIVE TASKS TASKS IN WRAP UP" at bounding box center [99, 87] width 151 height 126
click at [154, 177] on span "HANG UP" at bounding box center [143, 178] width 33 height 8
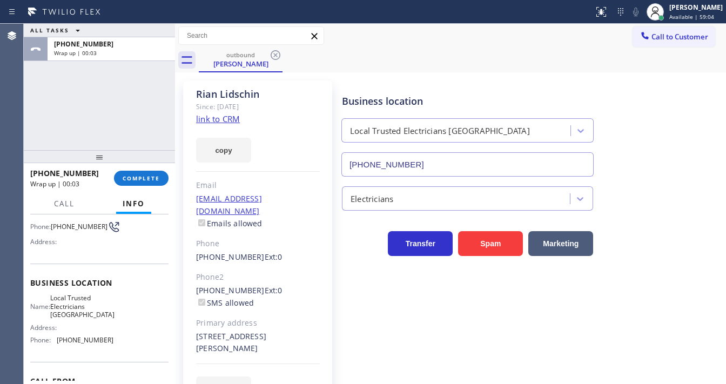
click at [22, 119] on div "Agent Desktop" at bounding box center [11, 204] width 23 height 360
click at [128, 182] on button "COMPLETE" at bounding box center [141, 178] width 55 height 15
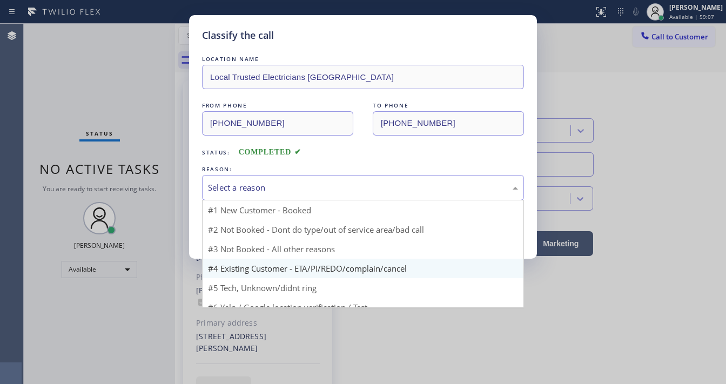
drag, startPoint x: 261, startPoint y: 186, endPoint x: 282, endPoint y: 260, distance: 76.8
click at [263, 186] on div "Select a reason" at bounding box center [363, 187] width 310 height 12
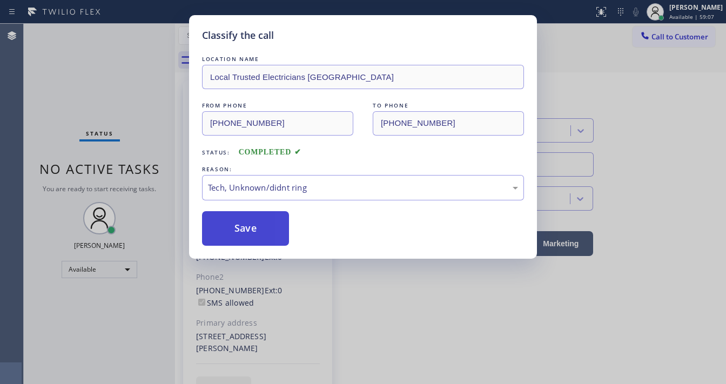
click at [261, 241] on button "Save" at bounding box center [245, 228] width 87 height 35
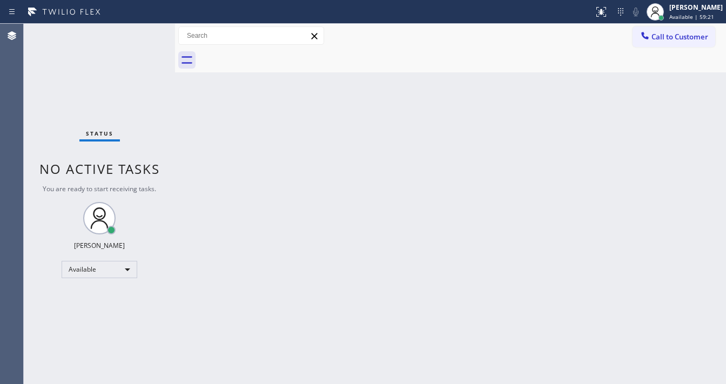
click at [152, 35] on div "Status No active tasks You are ready to start receiving tasks. [PERSON_NAME]" at bounding box center [99, 204] width 151 height 360
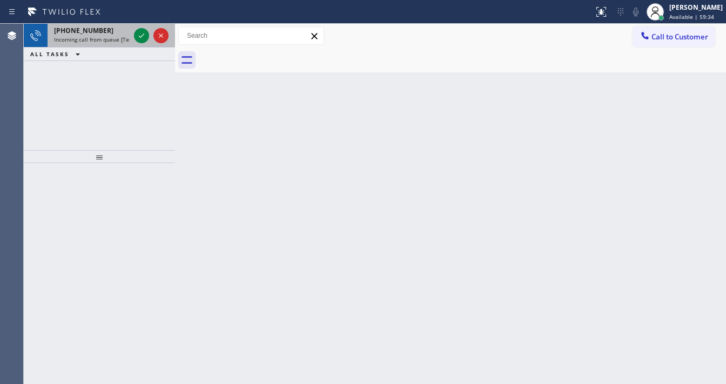
click at [105, 33] on div "[PHONE_NUMBER]" at bounding box center [92, 30] width 76 height 9
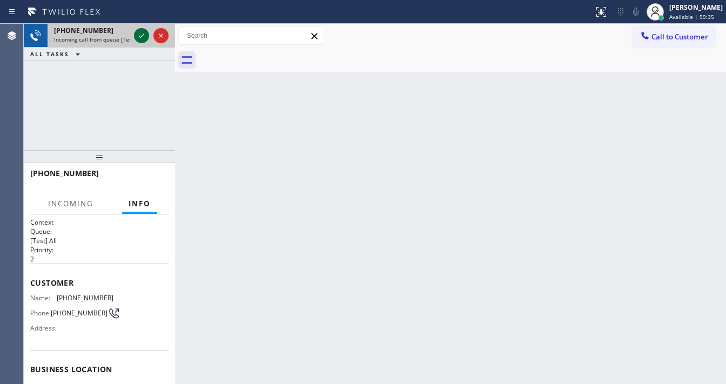
click at [137, 39] on icon at bounding box center [141, 35] width 13 height 13
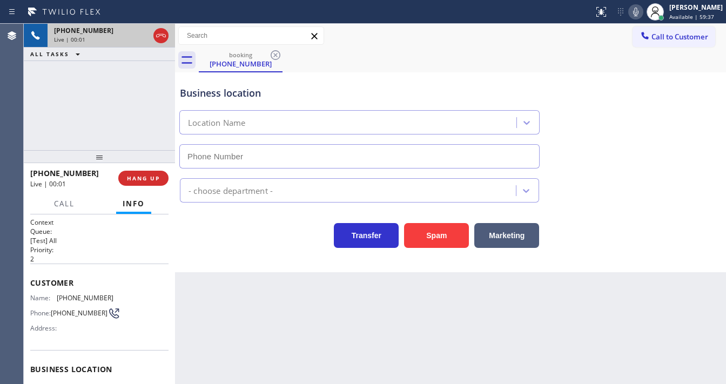
type input "[PHONE_NUMBER]"
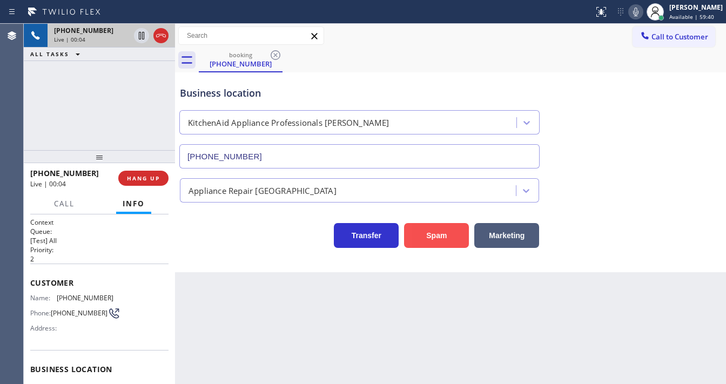
click at [454, 238] on button "Spam" at bounding box center [436, 235] width 65 height 25
drag, startPoint x: 454, startPoint y: 238, endPoint x: 348, endPoint y: 205, distance: 110.9
click at [454, 238] on button "Spam" at bounding box center [436, 235] width 65 height 25
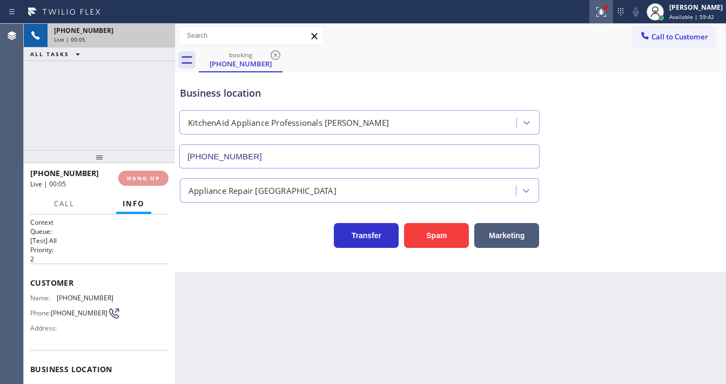
click at [607, 7] on icon at bounding box center [601, 11] width 13 height 13
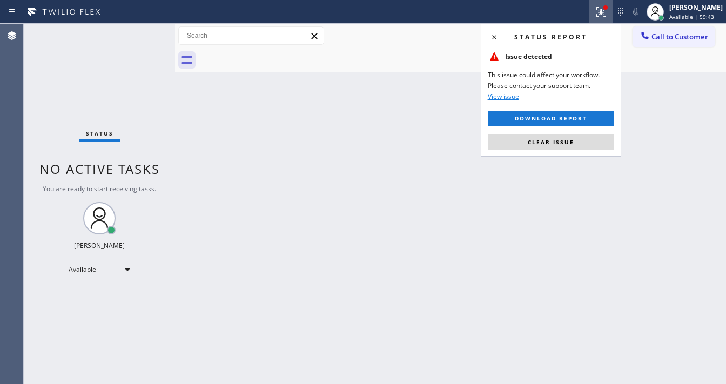
click at [575, 134] on button "Clear issue" at bounding box center [551, 141] width 126 height 15
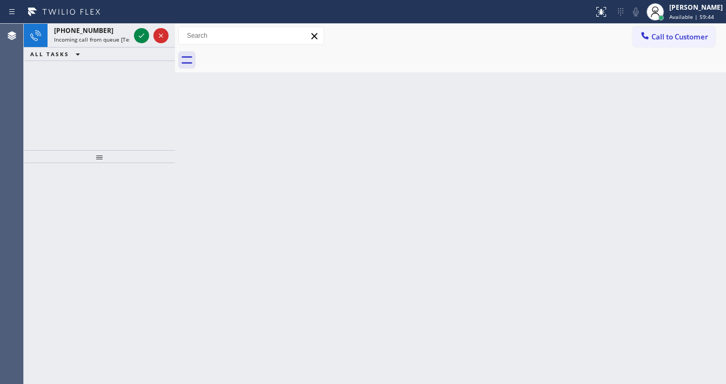
click at [487, 134] on div "Back to Dashboard Change Sender ID Customers Technicians Select a contact Outbo…" at bounding box center [450, 204] width 551 height 360
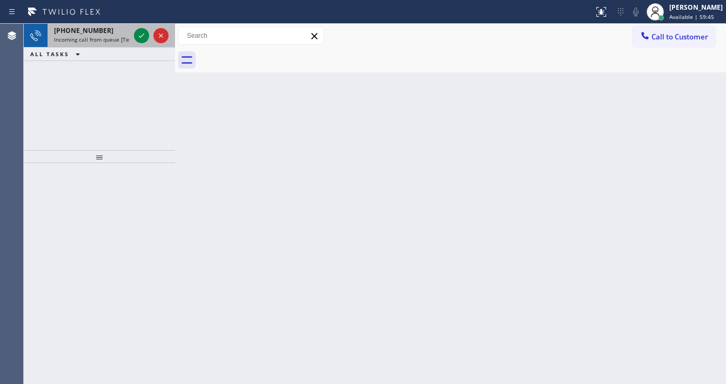
click at [60, 37] on span "Incoming call from queue [Test] All" at bounding box center [99, 40] width 90 height 8
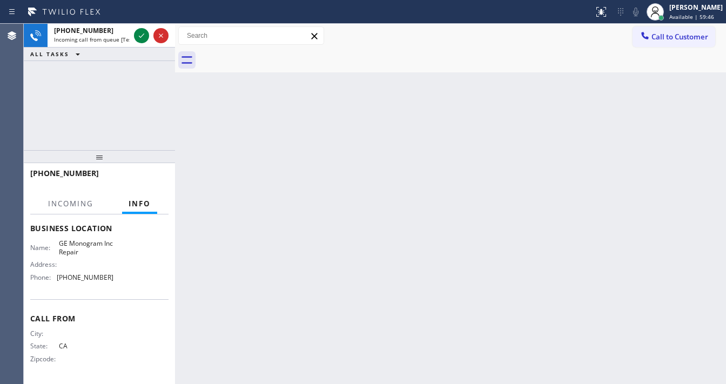
scroll to position [142, 0]
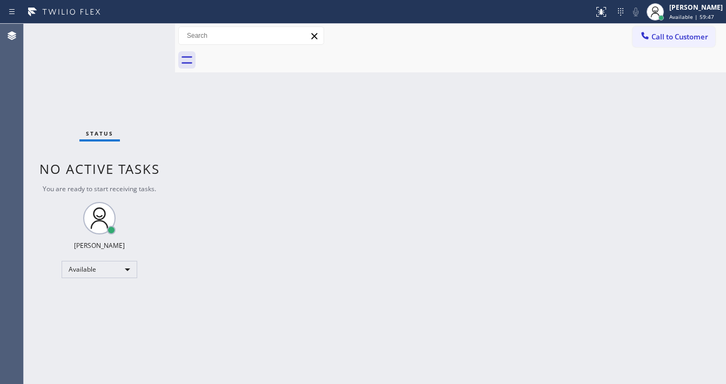
click at [145, 33] on div "Status No active tasks You are ready to start receiving tasks. [PERSON_NAME]" at bounding box center [99, 204] width 151 height 360
click at [143, 31] on div "Status No active tasks You are ready to start receiving tasks. [PERSON_NAME]" at bounding box center [99, 204] width 151 height 360
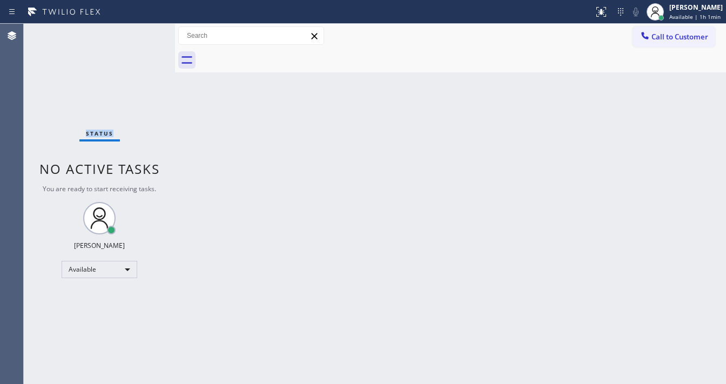
click at [143, 31] on div "Status No active tasks You are ready to start receiving tasks. [PERSON_NAME]" at bounding box center [99, 204] width 151 height 360
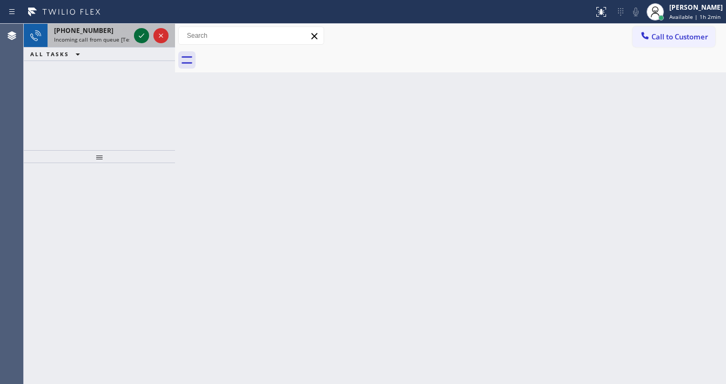
click at [137, 37] on icon at bounding box center [141, 35] width 13 height 13
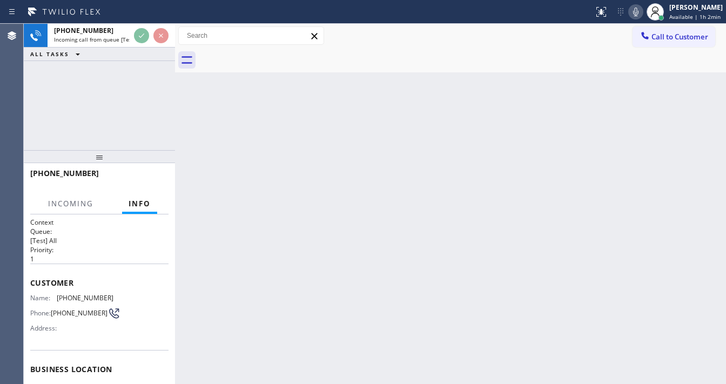
click at [642, 15] on icon at bounding box center [635, 11] width 13 height 13
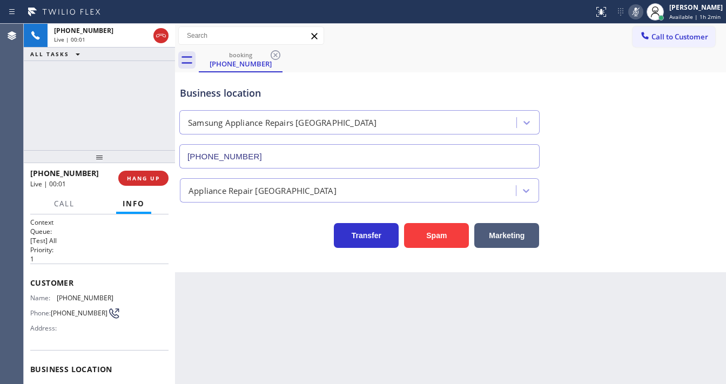
type input "[PHONE_NUMBER]"
click at [642, 15] on icon at bounding box center [635, 11] width 13 height 13
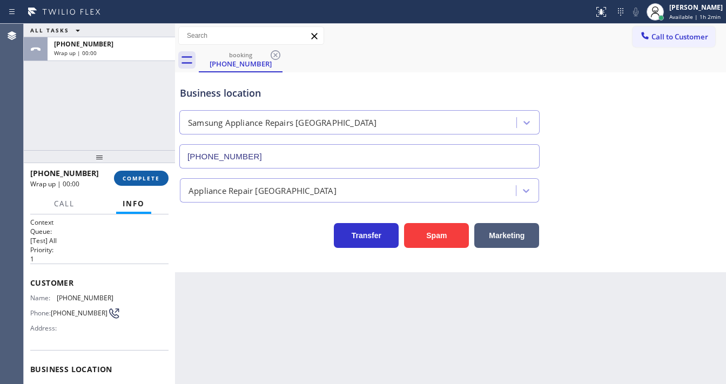
click at [149, 181] on span "COMPLETE" at bounding box center [141, 178] width 37 height 8
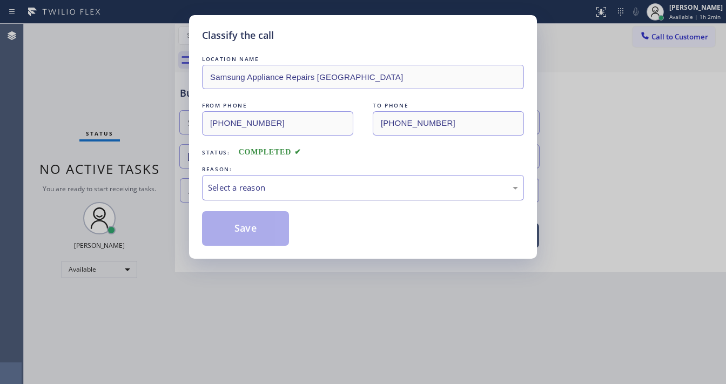
click at [214, 187] on div "Select a reason" at bounding box center [363, 187] width 310 height 12
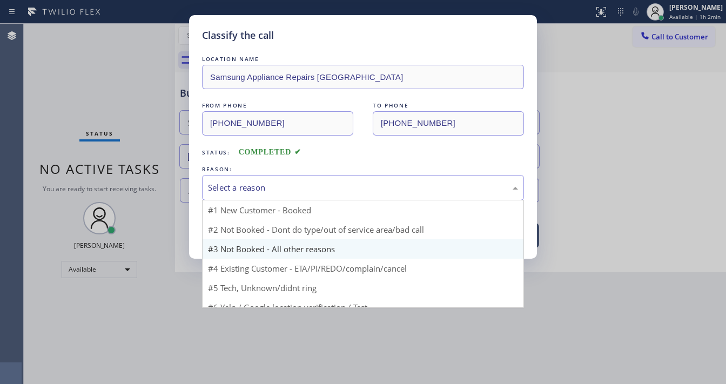
scroll to position [29, 0]
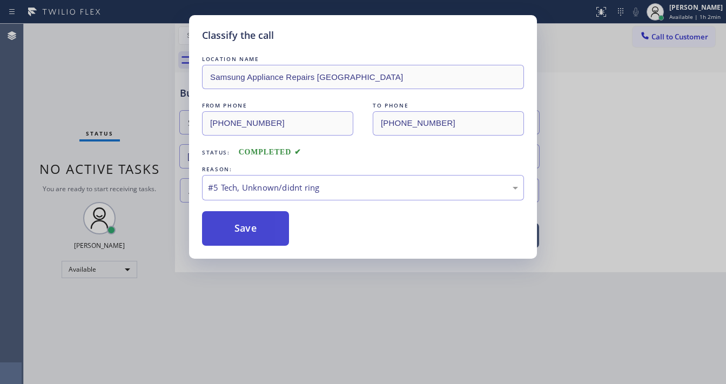
click at [256, 233] on button "Save" at bounding box center [245, 228] width 87 height 35
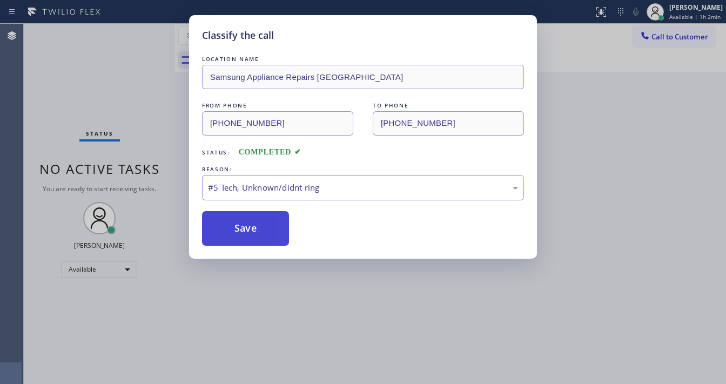
click at [256, 233] on button "Save" at bounding box center [245, 228] width 87 height 35
drag, startPoint x: 299, startPoint y: 56, endPoint x: 346, endPoint y: 89, distance: 56.9
click at [299, 56] on div "LOCATION NAME" at bounding box center [363, 58] width 322 height 11
click at [267, 185] on div "#5 Tech, Unknown/didnt ring" at bounding box center [363, 187] width 310 height 12
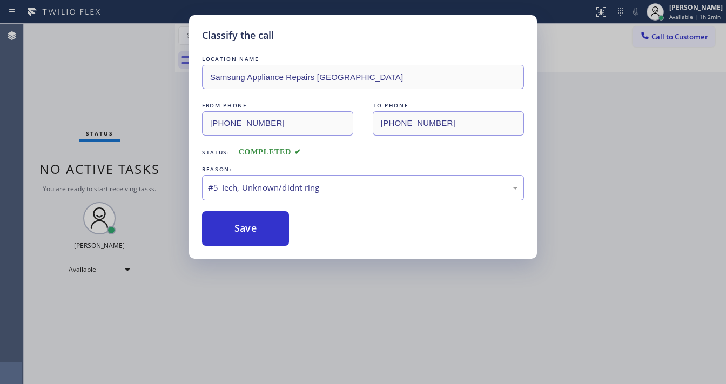
click at [242, 207] on div "LOCATION NAME Samsung Appliance Repairs [GEOGRAPHIC_DATA] FROM PHONE [PHONE_NUM…" at bounding box center [363, 149] width 322 height 192
click at [241, 223] on button "Save" at bounding box center [245, 228] width 87 height 35
click at [242, 223] on button "Save" at bounding box center [245, 228] width 87 height 35
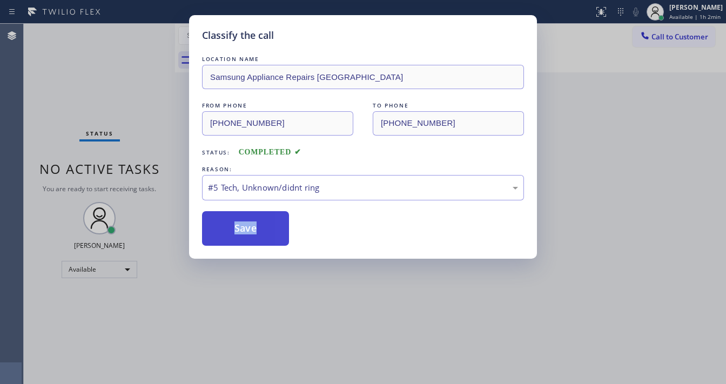
click at [242, 223] on button "Save" at bounding box center [245, 228] width 87 height 35
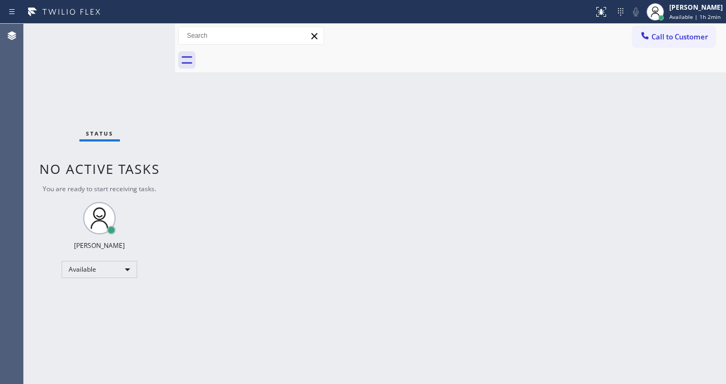
click at [263, 62] on div at bounding box center [462, 60] width 527 height 24
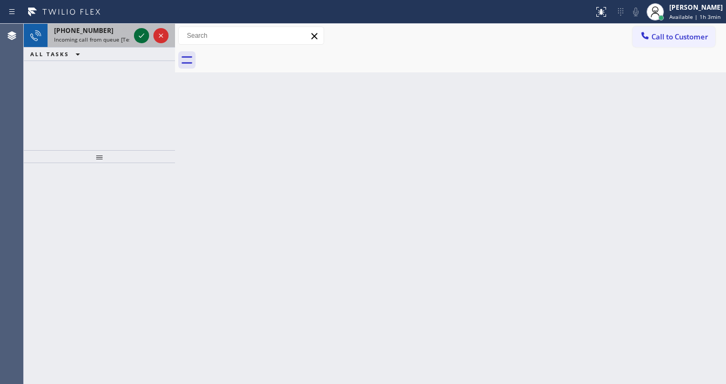
click at [135, 32] on icon at bounding box center [141, 35] width 13 height 13
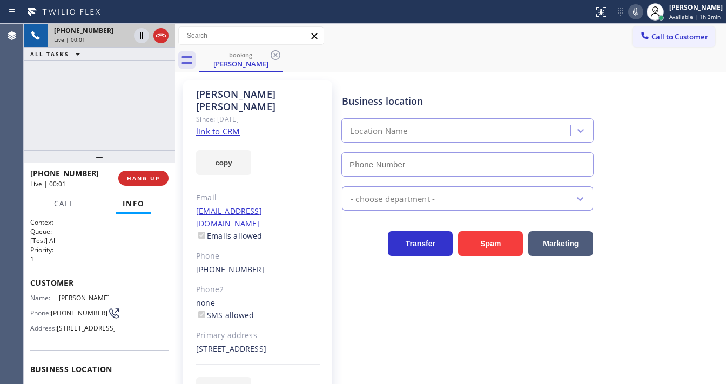
type input "[PHONE_NUMBER]"
click at [224, 126] on link "link to CRM" at bounding box center [218, 131] width 44 height 11
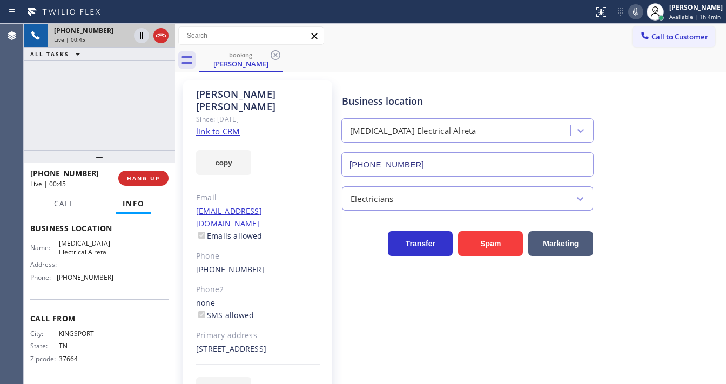
scroll to position [158, 0]
click at [637, 11] on icon at bounding box center [635, 11] width 13 height 13
drag, startPoint x: 106, startPoint y: 93, endPoint x: 133, endPoint y: 59, distance: 43.4
click at [110, 89] on div "[PHONE_NUMBER] Live | 01:37 ALL TASKS ALL TASKS ACTIVE TASKS TASKS IN WRAP UP" at bounding box center [99, 87] width 151 height 126
click at [140, 37] on icon at bounding box center [141, 36] width 5 height 8
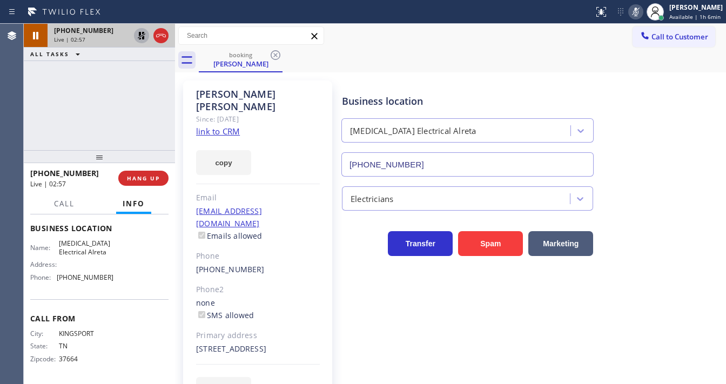
click at [351, 29] on div "Call to Customer Outbound call Location 5 Star Appliance Repair Your caller id …" at bounding box center [450, 35] width 551 height 19
click at [112, 56] on div "ALL TASKS ALL TASKS ACTIVE TASKS TASKS IN WRAP UP" at bounding box center [99, 55] width 151 height 14
click at [139, 33] on icon at bounding box center [142, 36] width 8 height 8
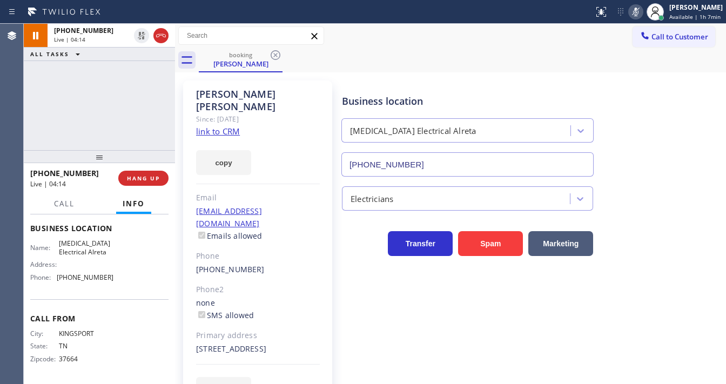
click at [636, 11] on icon at bounding box center [635, 11] width 13 height 13
click at [625, 40] on div "Call to Customer Outbound call Location 5 Star Appliance Repair Your caller id …" at bounding box center [450, 35] width 551 height 19
click at [118, 88] on div "[PHONE_NUMBER] Live | 04:18 ALL TASKS ALL TASKS ACTIVE TASKS TASKS IN WRAP UP" at bounding box center [99, 87] width 151 height 126
click at [118, 140] on div "[PHONE_NUMBER] Live | 04:50 ALL TASKS ALL TASKS ACTIVE TASKS TASKS IN WRAP UP" at bounding box center [99, 87] width 151 height 126
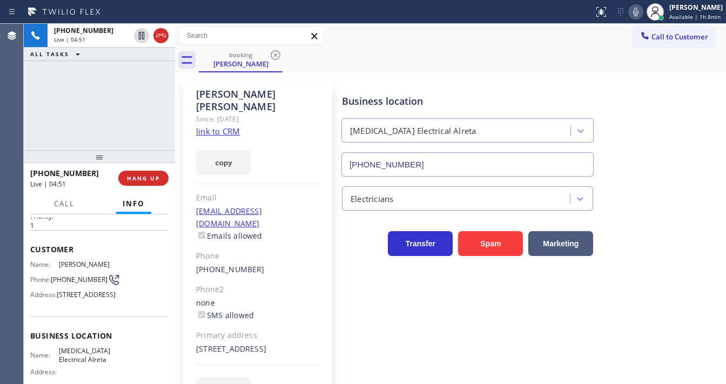
scroll to position [0, 0]
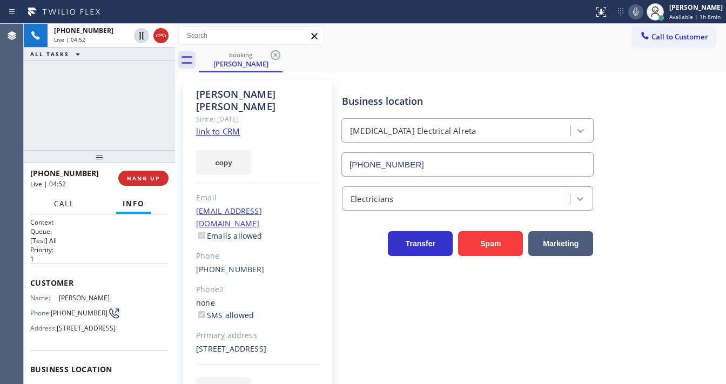
click at [70, 204] on span "Call" at bounding box center [64, 204] width 21 height 10
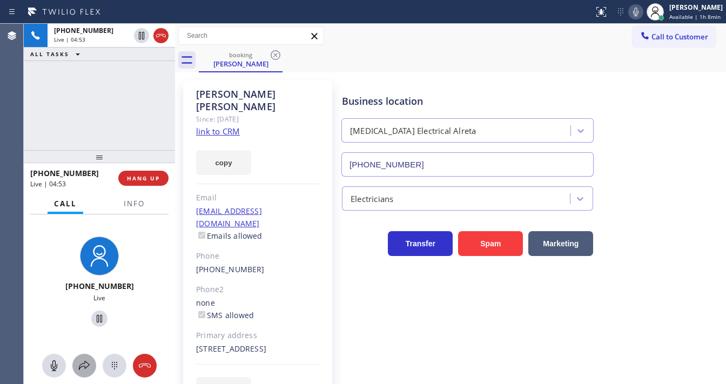
click at [89, 367] on icon at bounding box center [84, 365] width 13 height 13
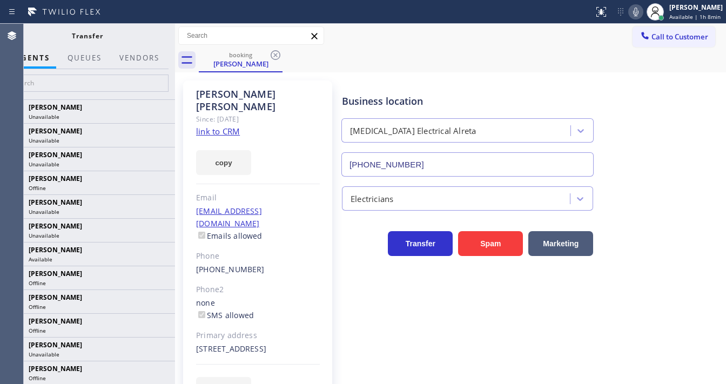
click at [131, 67] on div at bounding box center [139, 67] width 53 height 2
click at [134, 62] on button "Vendors" at bounding box center [139, 58] width 53 height 21
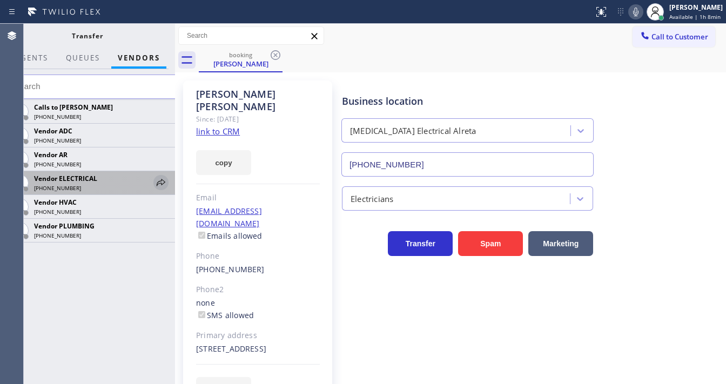
click at [164, 185] on icon at bounding box center [160, 182] width 13 height 13
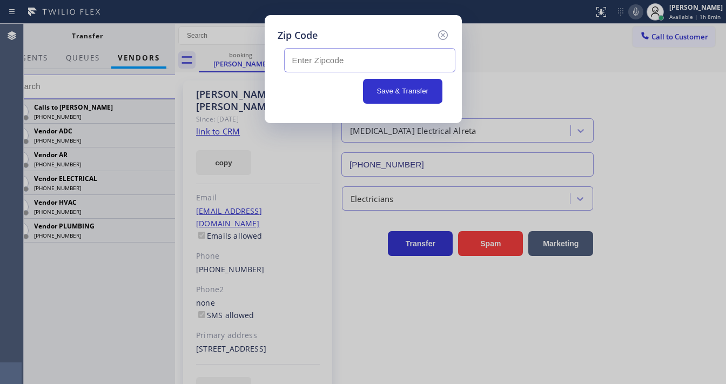
click at [316, 58] on input "text" at bounding box center [369, 60] width 171 height 24
paste input "91402"
type input "91402"
click at [344, 90] on div "Save & Transfer" at bounding box center [363, 91] width 158 height 25
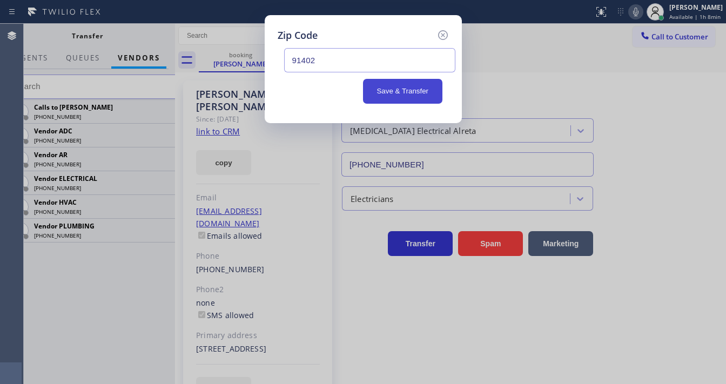
click at [387, 89] on button "Save & Transfer" at bounding box center [402, 91] width 79 height 25
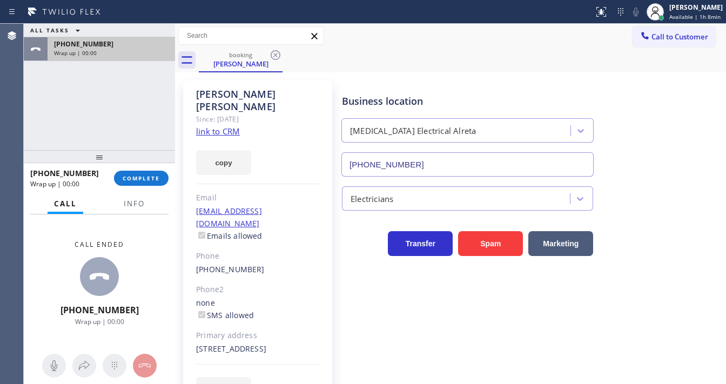
click at [109, 52] on div "Wrap up | 00:00" at bounding box center [111, 53] width 114 height 8
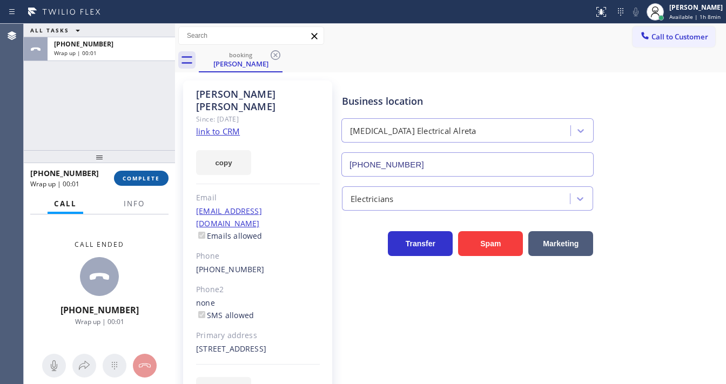
click at [149, 176] on span "COMPLETE" at bounding box center [141, 178] width 37 height 8
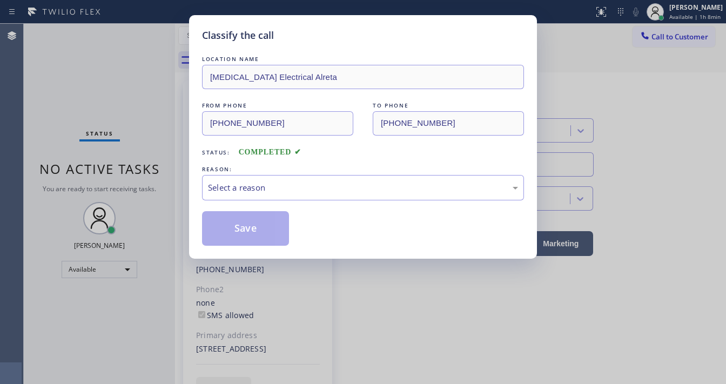
click at [281, 188] on div "Select a reason" at bounding box center [363, 187] width 310 height 12
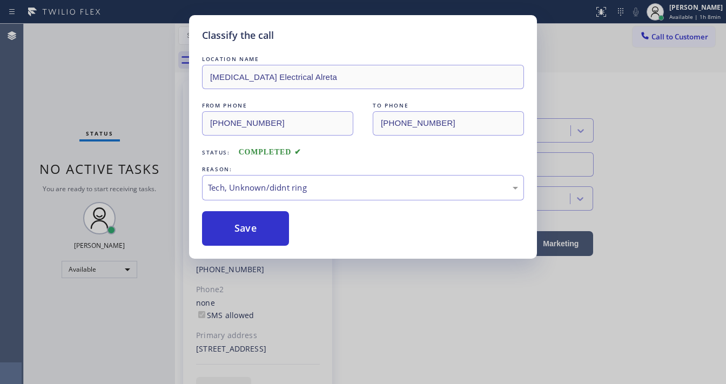
click at [269, 249] on div "Classify the call LOCATION NAME [MEDICAL_DATA] Electrical Alreta FROM PHONE [PH…" at bounding box center [363, 137] width 348 height 244
click at [269, 245] on div "Classify the call LOCATION NAME [MEDICAL_DATA] Electrical Alreta FROM PHONE [PH…" at bounding box center [363, 137] width 348 height 244
click at [269, 242] on button "Save" at bounding box center [245, 228] width 87 height 35
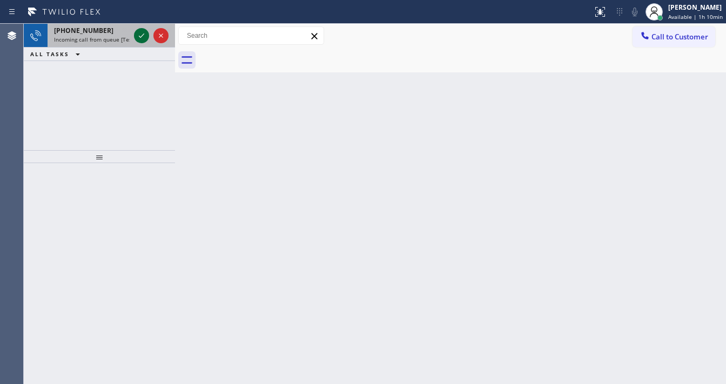
click at [143, 40] on icon at bounding box center [141, 35] width 13 height 13
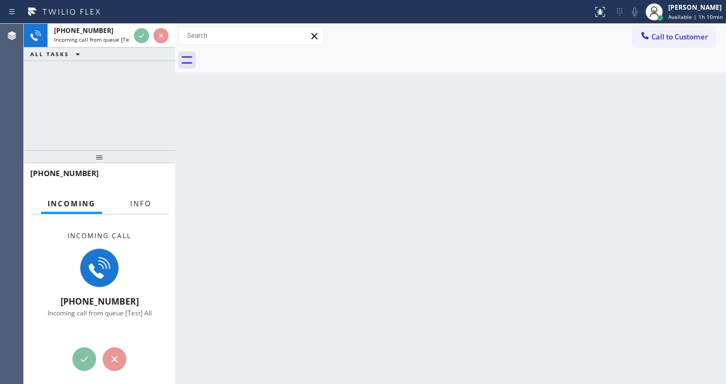
click at [141, 203] on span "Info" at bounding box center [140, 204] width 21 height 10
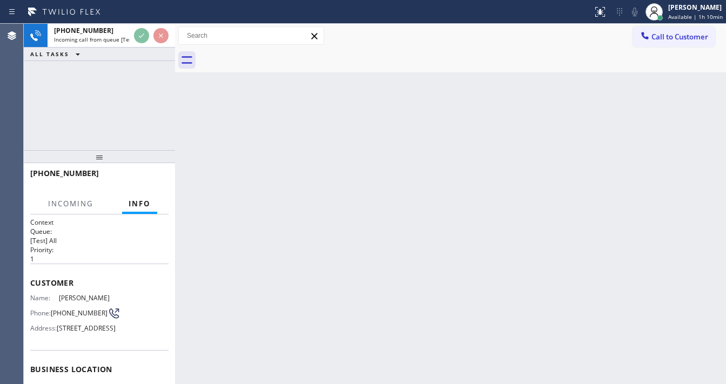
click at [121, 118] on div "[PHONE_NUMBER] Incoming call from queue [Test] All ALL TASKS ALL TASKS ACTIVE T…" at bounding box center [99, 87] width 151 height 126
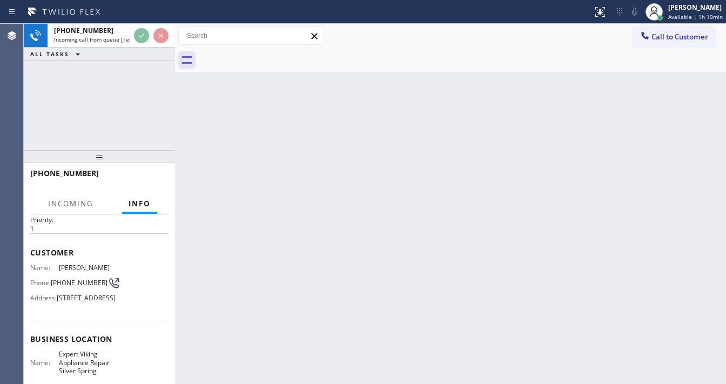
scroll to position [43, 0]
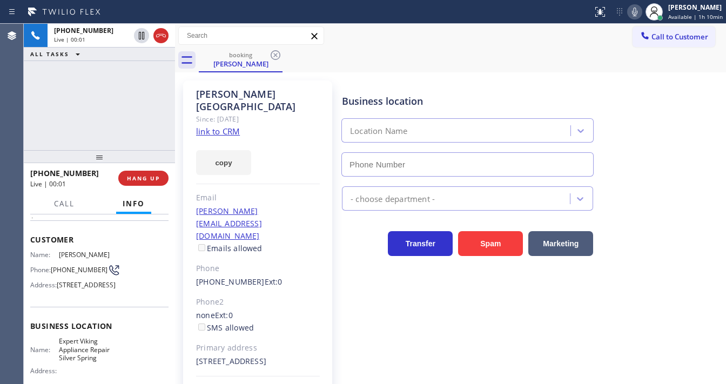
type input "[PHONE_NUMBER]"
click at [212, 126] on link "link to CRM" at bounding box center [218, 131] width 44 height 11
click at [406, 48] on div "Call to Customer Outbound call Location 5 Star Appliance Repair Your caller id …" at bounding box center [450, 36] width 551 height 24
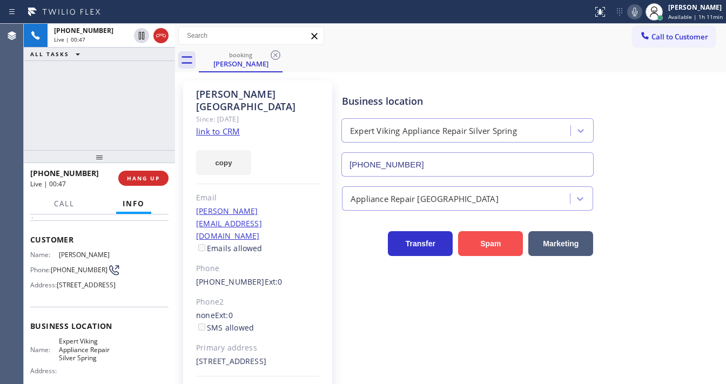
click at [474, 244] on button "Spam" at bounding box center [490, 243] width 65 height 25
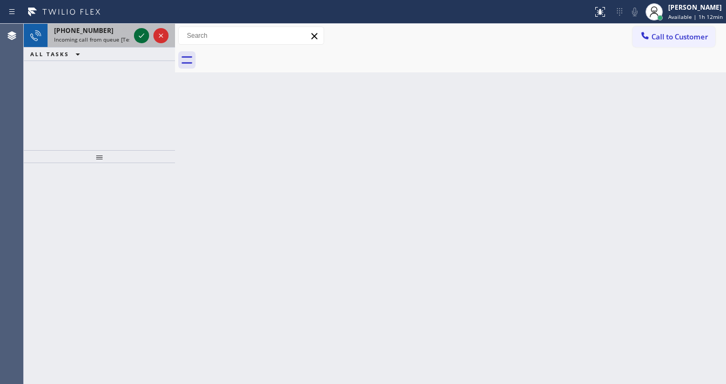
click at [143, 42] on icon at bounding box center [141, 35] width 13 height 13
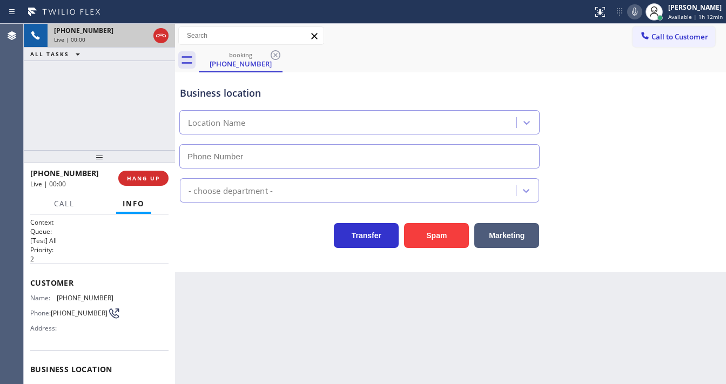
scroll to position [86, 0]
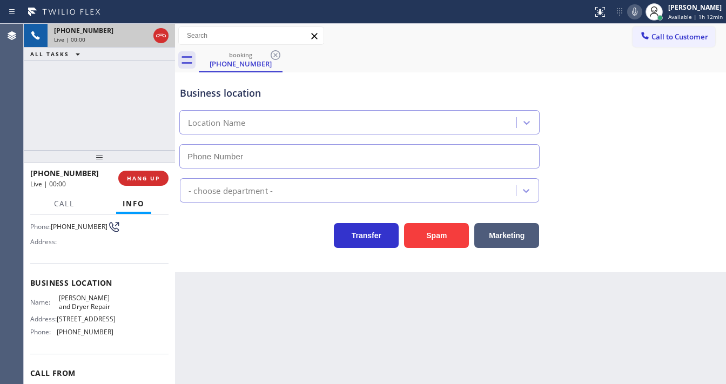
type input "[PHONE_NUMBER]"
click at [346, 51] on div "booking [PHONE_NUMBER]" at bounding box center [462, 60] width 527 height 24
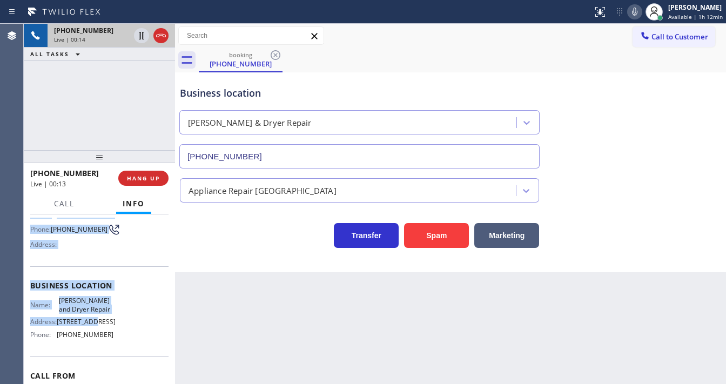
scroll to position [130, 0]
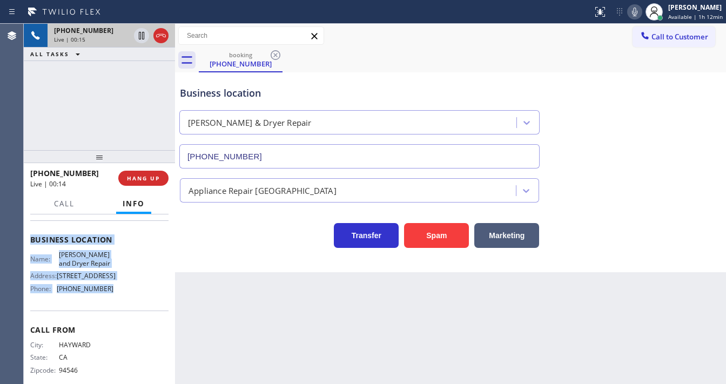
drag, startPoint x: 56, startPoint y: 272, endPoint x: 111, endPoint y: 284, distance: 56.9
click at [111, 284] on div "Context Queue: [Test] All Priority: 2 Customer Name: [PHONE_NUMBER] Phone: [PHO…" at bounding box center [99, 240] width 138 height 304
copy div "Customer Name: [PHONE_NUMBER] Phone: [PHONE_NUMBER] Address: Business location …"
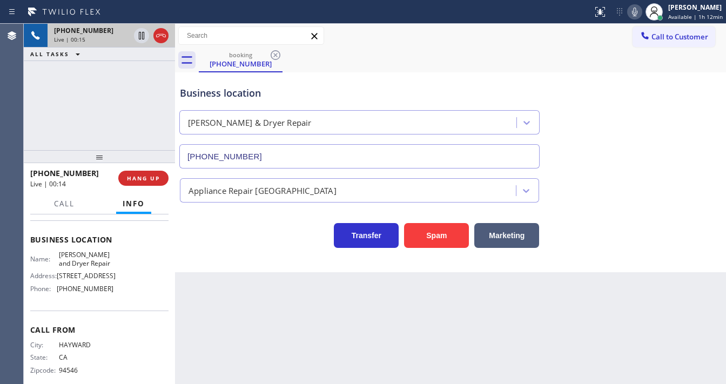
click at [127, 141] on div "[PHONE_NUMBER] Live | 00:15 ALL TASKS ALL TASKS ACTIVE TASKS TASKS IN WRAP UP" at bounding box center [99, 87] width 151 height 126
click at [413, 11] on div at bounding box center [296, 11] width 584 height 17
click at [635, 17] on icon at bounding box center [634, 11] width 13 height 13
click at [116, 103] on div "[PHONE_NUMBER] Live | 03:04 ALL TASKS ALL TASKS ACTIVE TASKS TASKS IN WRAP UP" at bounding box center [99, 87] width 151 height 126
click at [134, 38] on div at bounding box center [141, 35] width 15 height 13
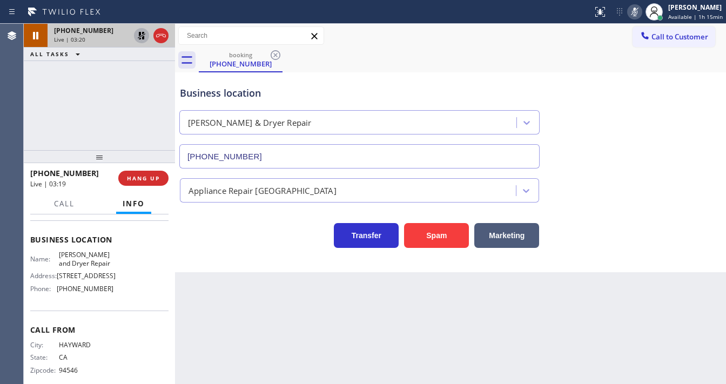
click at [139, 36] on icon at bounding box center [142, 36] width 8 height 8
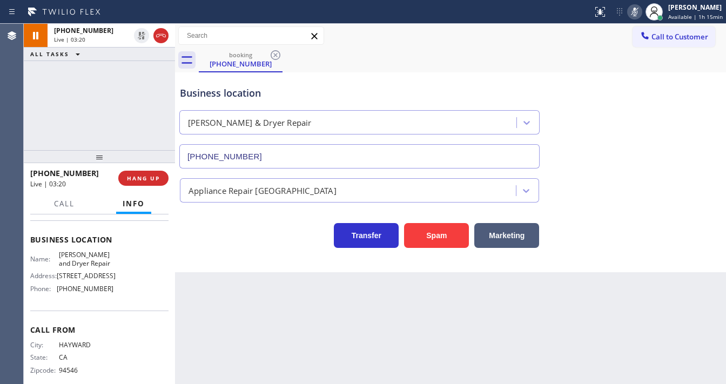
click at [635, 15] on icon at bounding box center [634, 11] width 13 height 13
click at [58, 110] on div "[PHONE_NUMBER] Live | 03:21 ALL TASKS ALL TASKS ACTIVE TASKS TASKS IN WRAP UP" at bounding box center [99, 87] width 151 height 126
click at [108, 96] on div "[PHONE_NUMBER] Live | 03:22 ALL TASKS ALL TASKS ACTIVE TASKS TASKS IN WRAP UP" at bounding box center [99, 87] width 151 height 126
click at [143, 117] on div "[PHONE_NUMBER] Live | 05:52 ALL TASKS ALL TASKS ACTIVE TASKS TASKS IN WRAP UP" at bounding box center [99, 87] width 151 height 126
click at [76, 210] on button "Call" at bounding box center [64, 203] width 33 height 21
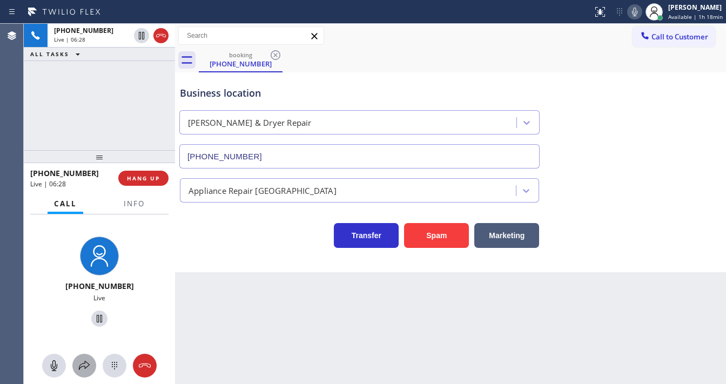
click at [79, 367] on icon at bounding box center [84, 365] width 11 height 9
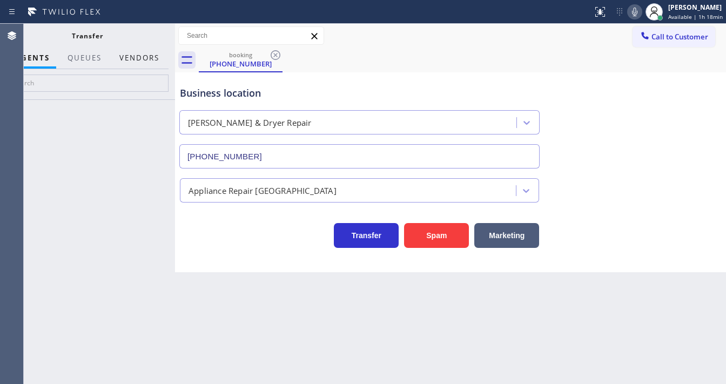
click at [137, 55] on button "Vendors" at bounding box center [139, 58] width 53 height 21
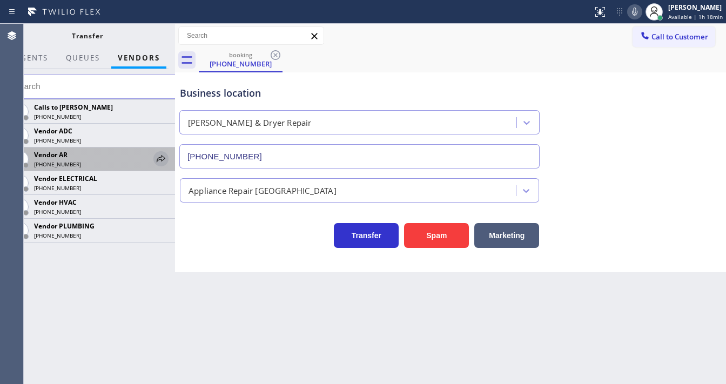
click at [166, 158] on icon at bounding box center [160, 158] width 13 height 13
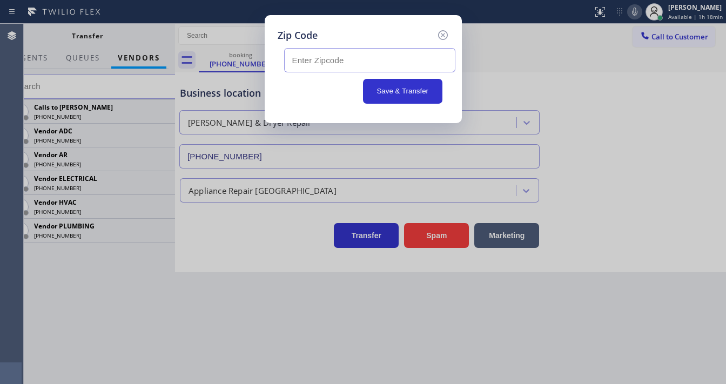
click at [331, 60] on input "text" at bounding box center [369, 60] width 171 height 24
paste input "94804"
type input "94804"
click at [385, 87] on button "Save & Transfer" at bounding box center [402, 91] width 79 height 25
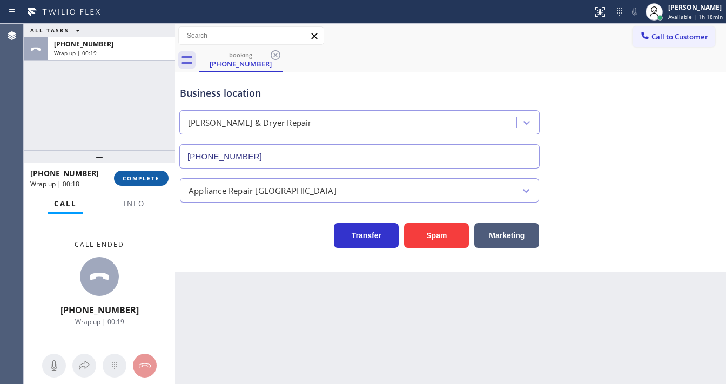
click at [166, 181] on div "[PHONE_NUMBER] Wrap up | 00:18 COMPLETE" at bounding box center [99, 178] width 151 height 30
click at [159, 178] on span "COMPLETE" at bounding box center [141, 178] width 37 height 8
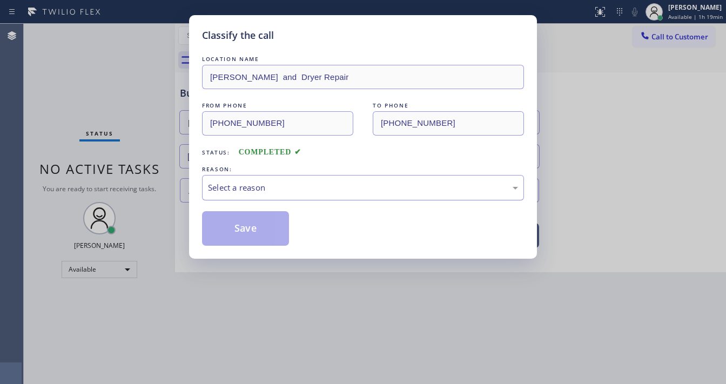
click at [272, 188] on div "Select a reason" at bounding box center [363, 187] width 310 height 12
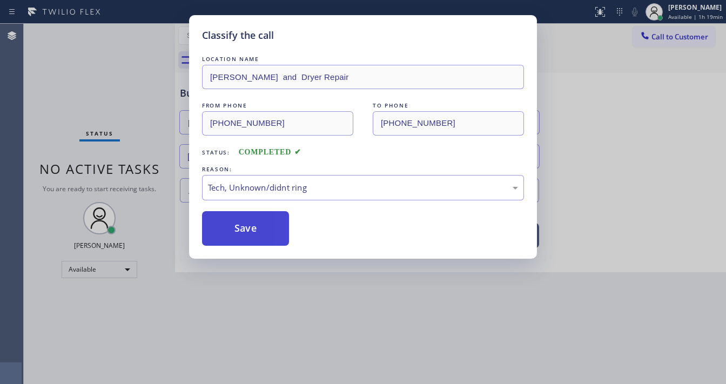
click at [253, 232] on button "Save" at bounding box center [245, 228] width 87 height 35
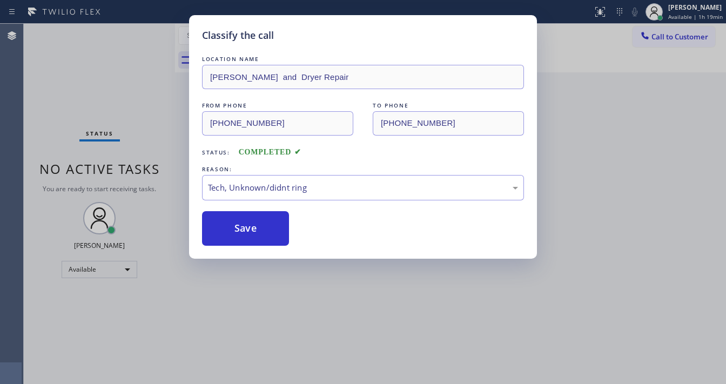
click at [287, 44] on div "LOCATION NAME [PERSON_NAME] and Dryer Repair FROM PHONE [PHONE_NUMBER] TO PHONE…" at bounding box center [363, 144] width 322 height 203
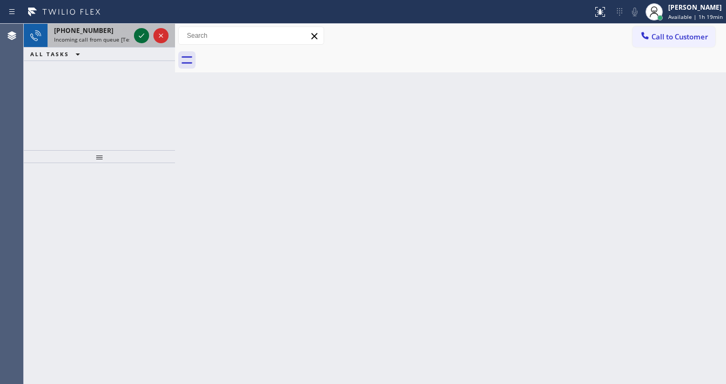
click at [143, 35] on icon at bounding box center [141, 35] width 13 height 13
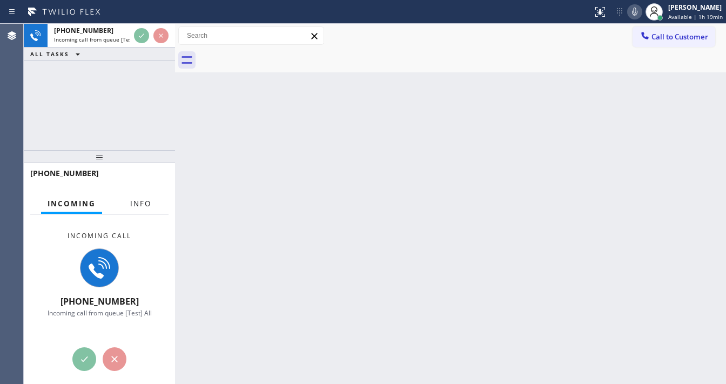
click at [145, 203] on span "Info" at bounding box center [140, 204] width 21 height 10
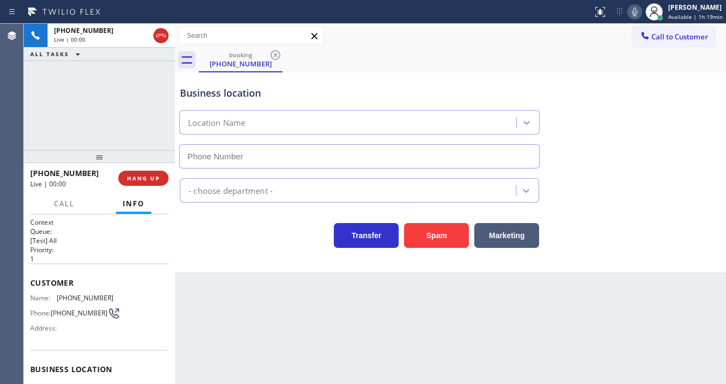
scroll to position [86, 0]
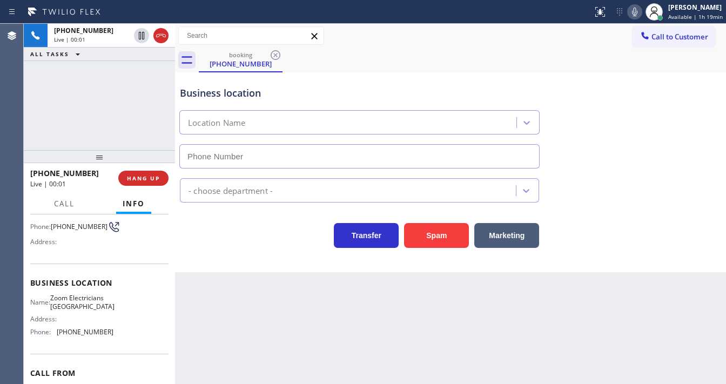
type input "[PHONE_NUMBER]"
click at [259, 225] on div "Transfer Spam Marketing" at bounding box center [359, 233] width 363 height 30
click at [352, 54] on div "booking [PHONE_NUMBER]" at bounding box center [462, 60] width 527 height 24
click at [131, 99] on div "[PHONE_NUMBER] Live | 00:59 ALL TASKS ALL TASKS ACTIVE TASKS TASKS IN WRAP UP" at bounding box center [99, 87] width 151 height 126
click at [335, 80] on div "Business location Zoom Electricians [GEOGRAPHIC_DATA] [PHONE_NUMBER]" at bounding box center [359, 121] width 363 height 93
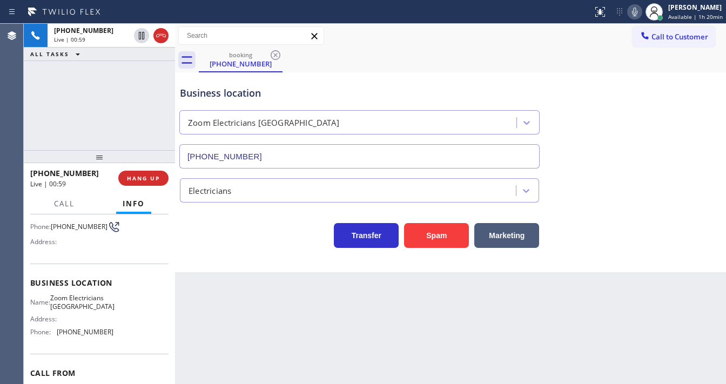
click at [102, 111] on div "[PHONE_NUMBER] Live | 00:59 ALL TASKS ALL TASKS ACTIVE TASKS TASKS IN WRAP UP" at bounding box center [99, 87] width 151 height 126
click at [361, 82] on div "Business location Zoom Electricians [GEOGRAPHIC_DATA] [PHONE_NUMBER]" at bounding box center [359, 121] width 363 height 93
click at [110, 117] on div "[PHONE_NUMBER] Live | 01:00 ALL TASKS ALL TASKS ACTIVE TASKS TASKS IN WRAP UP" at bounding box center [99, 87] width 151 height 126
click at [320, 87] on div "Business location" at bounding box center [359, 93] width 359 height 15
click at [82, 85] on div "[PHONE_NUMBER] Live | 01:01 ALL TASKS ALL TASKS ACTIVE TASKS TASKS IN WRAP UP" at bounding box center [99, 87] width 151 height 126
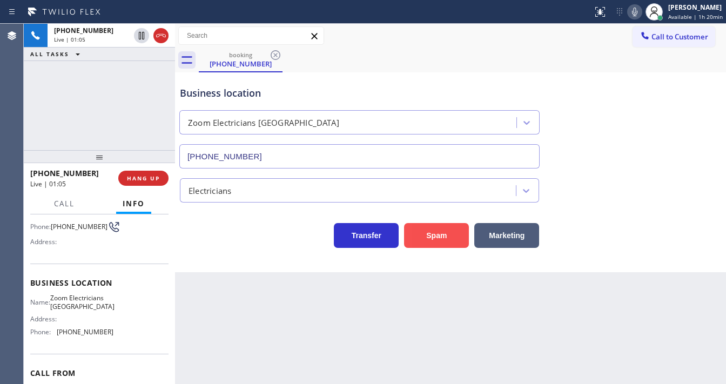
drag, startPoint x: 145, startPoint y: 179, endPoint x: 468, endPoint y: 245, distance: 329.5
click at [468, 245] on div "[PHONE_NUMBER] Live | 01:05 ALL TASKS ALL TASKS ACTIVE TASKS TASKS IN WRAP UP […" at bounding box center [375, 204] width 702 height 360
click at [448, 239] on button "Spam" at bounding box center [436, 235] width 65 height 25
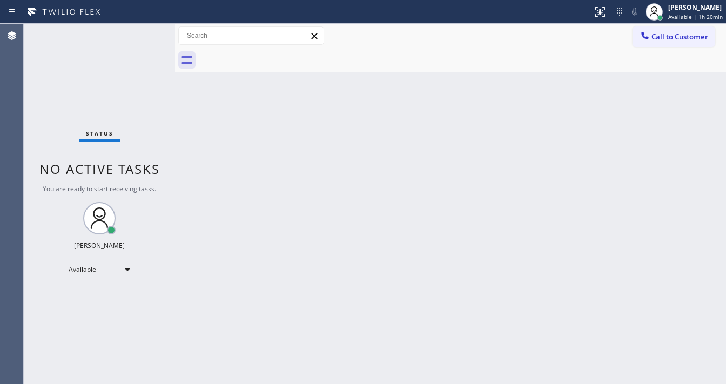
click at [81, 175] on span "No active tasks" at bounding box center [99, 169] width 120 height 18
click at [136, 28] on div "Status No active tasks You are ready to start receiving tasks. [PERSON_NAME]" at bounding box center [99, 204] width 151 height 360
click at [136, 26] on div "Status No active tasks You are ready to start receiving tasks. [PERSON_NAME]" at bounding box center [99, 204] width 151 height 360
click at [137, 26] on div "Status No active tasks You are ready to start receiving tasks. [PERSON_NAME]" at bounding box center [99, 204] width 151 height 360
click at [147, 33] on div "Status No active tasks You are ready to start receiving tasks. [PERSON_NAME]" at bounding box center [99, 204] width 151 height 360
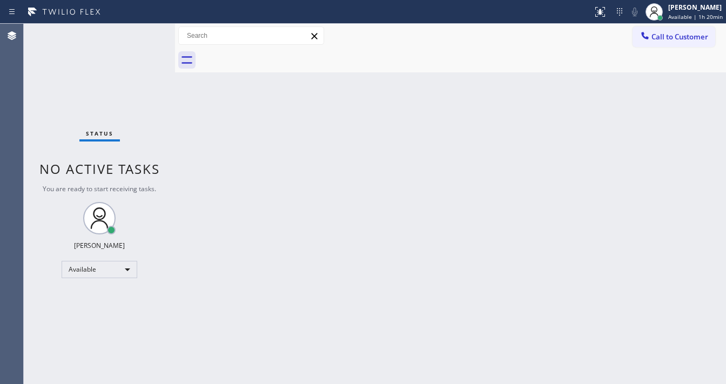
click at [119, 44] on div "Status No active tasks You are ready to start receiving tasks. [PERSON_NAME]" at bounding box center [99, 204] width 151 height 360
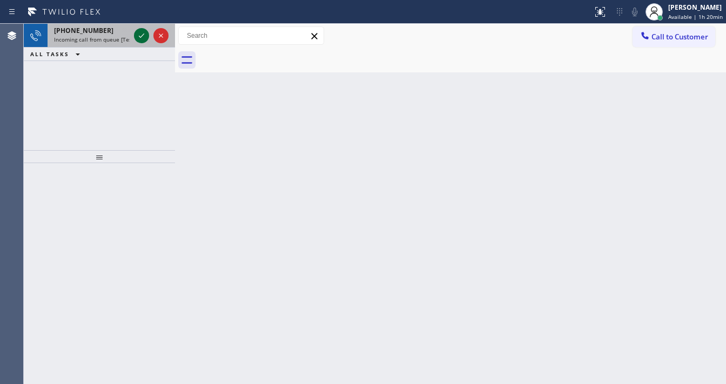
click at [143, 35] on icon at bounding box center [141, 35] width 5 height 4
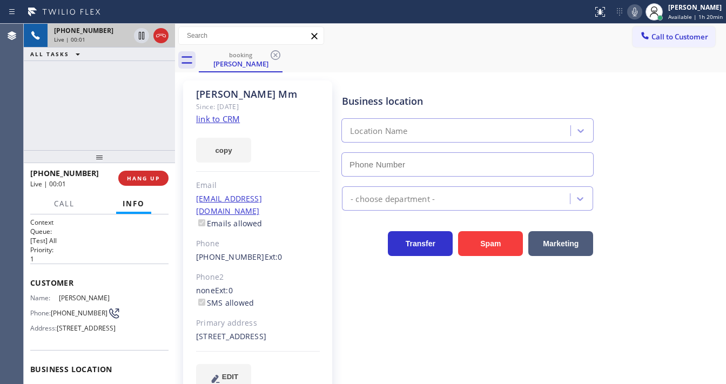
type input "[PHONE_NUMBER]"
click at [222, 118] on link "link to CRM" at bounding box center [218, 118] width 44 height 11
click at [632, 12] on icon at bounding box center [634, 11] width 13 height 13
click at [147, 72] on div "[PHONE_NUMBER] Live | 01:42 ALL TASKS ALL TASKS ACTIVE TASKS TASKS IN WRAP UP" at bounding box center [99, 87] width 151 height 126
click at [632, 12] on icon at bounding box center [634, 11] width 13 height 13
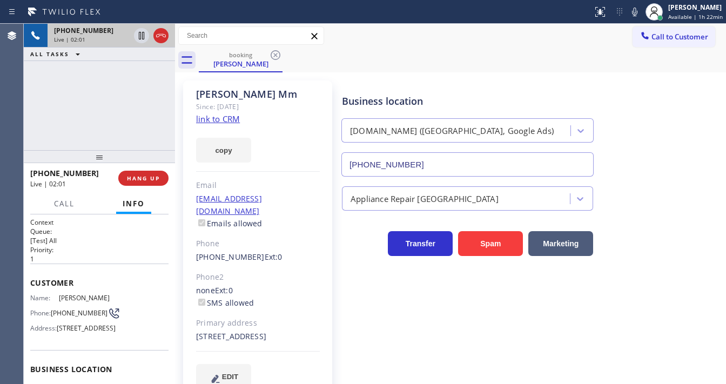
drag, startPoint x: 600, startPoint y: 37, endPoint x: 571, endPoint y: 66, distance: 40.9
click at [596, 44] on div "Call to Customer Outbound call Location 5 Star Appliance Repair Your caller id …" at bounding box center [450, 35] width 551 height 19
click at [482, 46] on div "Call to Customer Outbound call Location 5 Star Appliance Repair Your caller id …" at bounding box center [450, 36] width 551 height 24
click at [631, 11] on icon at bounding box center [634, 11] width 13 height 13
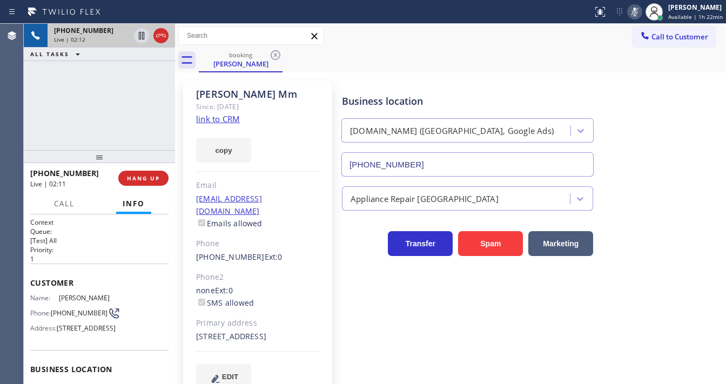
click at [151, 73] on div "[PHONE_NUMBER] Live | 02:12 ALL TASKS ALL TASKS ACTIVE TASKS TASKS IN WRAP UP" at bounding box center [99, 87] width 151 height 126
click at [144, 35] on icon at bounding box center [141, 35] width 13 height 13
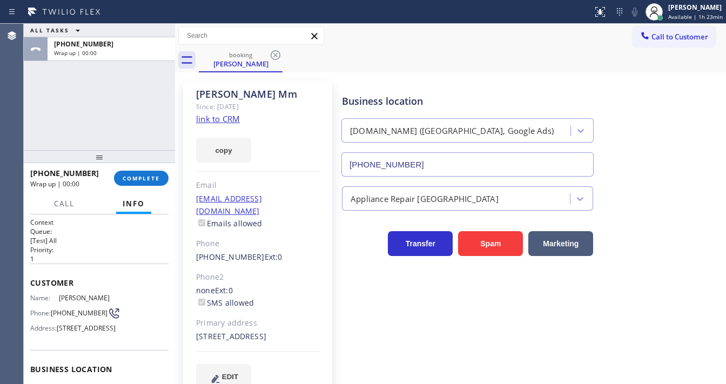
click at [469, 45] on div "Call to Customer Outbound call Location 5 Star Appliance Repair Your caller id …" at bounding box center [450, 36] width 551 height 24
click at [136, 180] on span "COMPLETE" at bounding box center [141, 178] width 37 height 8
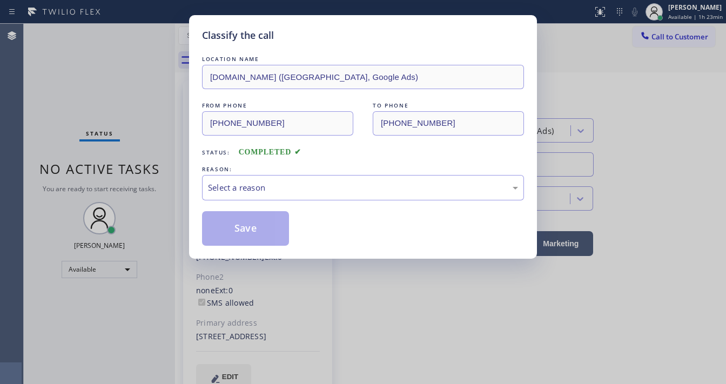
click at [289, 211] on div "Save" at bounding box center [245, 228] width 87 height 35
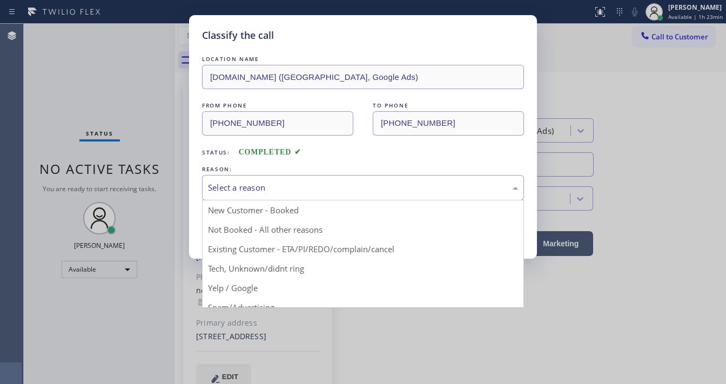
click at [296, 182] on div "Select a reason" at bounding box center [363, 187] width 310 height 12
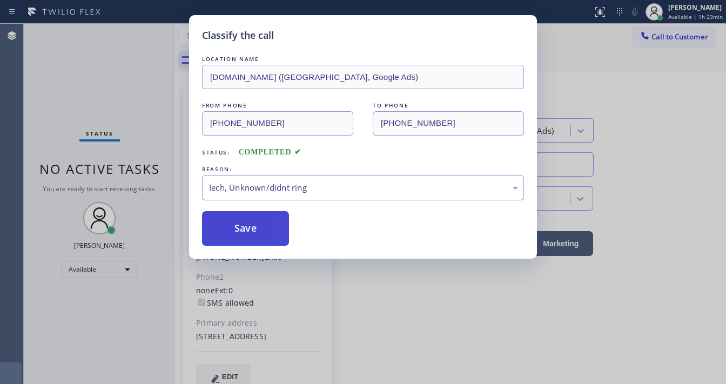
click at [259, 233] on button "Save" at bounding box center [245, 228] width 87 height 35
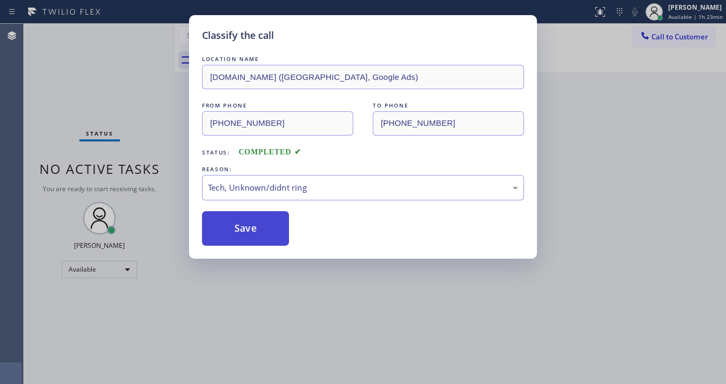
click at [259, 233] on button "Save" at bounding box center [245, 228] width 87 height 35
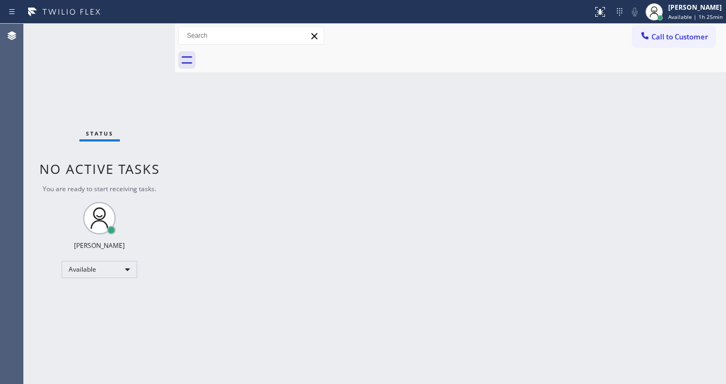
click at [136, 35] on div "Status No active tasks You are ready to start receiving tasks. [PERSON_NAME]" at bounding box center [99, 204] width 151 height 360
click at [141, 37] on div "Status No active tasks You are ready to start receiving tasks. [PERSON_NAME]" at bounding box center [99, 204] width 151 height 360
click at [144, 37] on div "Status No active tasks You are ready to start receiving tasks. [PERSON_NAME]" at bounding box center [99, 204] width 151 height 360
click at [143, 33] on div "Status No active tasks You are ready to start receiving tasks. [PERSON_NAME]" at bounding box center [99, 204] width 151 height 360
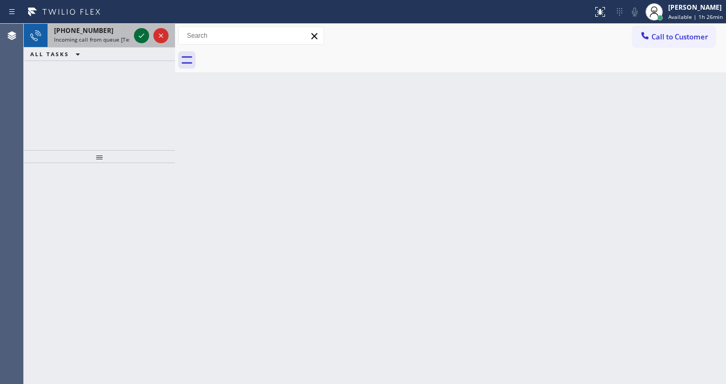
click at [138, 36] on icon at bounding box center [141, 35] width 13 height 13
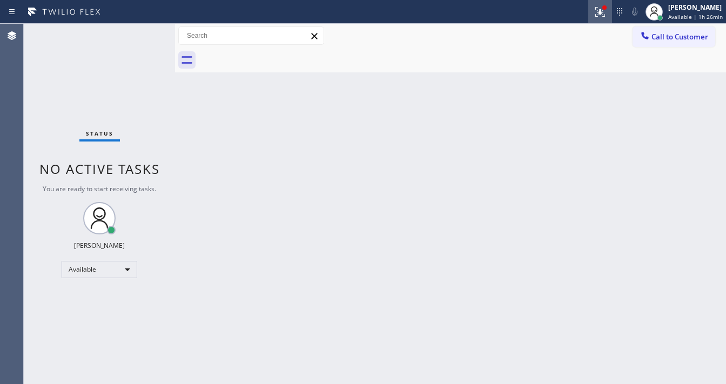
click at [609, 4] on button at bounding box center [600, 12] width 24 height 24
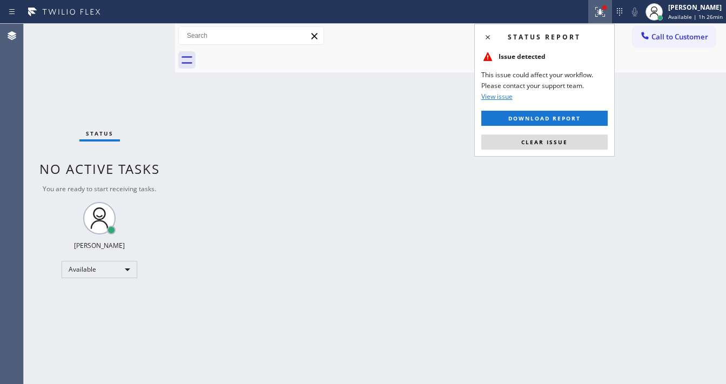
click at [553, 145] on button "Clear issue" at bounding box center [544, 141] width 126 height 15
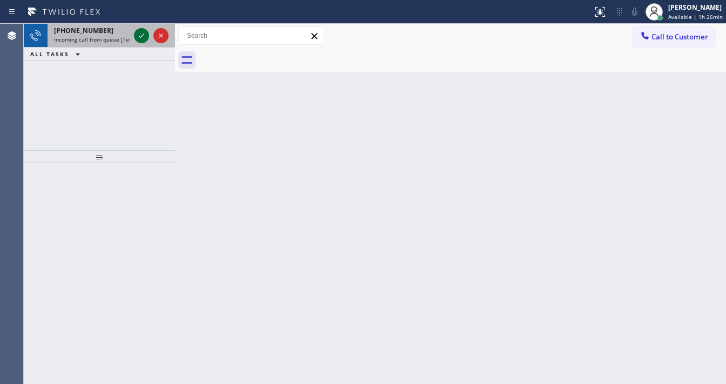
click at [138, 33] on icon at bounding box center [141, 35] width 13 height 13
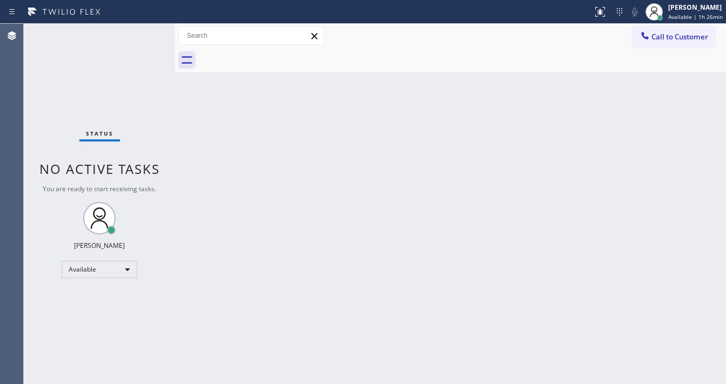
click at [140, 35] on div "Status No active tasks You are ready to start receiving tasks. [PERSON_NAME]" at bounding box center [99, 204] width 151 height 360
click at [600, 13] on icon at bounding box center [600, 11] width 13 height 13
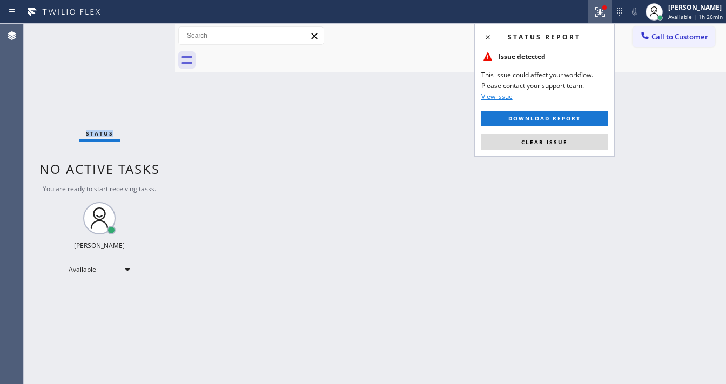
click at [568, 144] on button "Clear issue" at bounding box center [544, 141] width 126 height 15
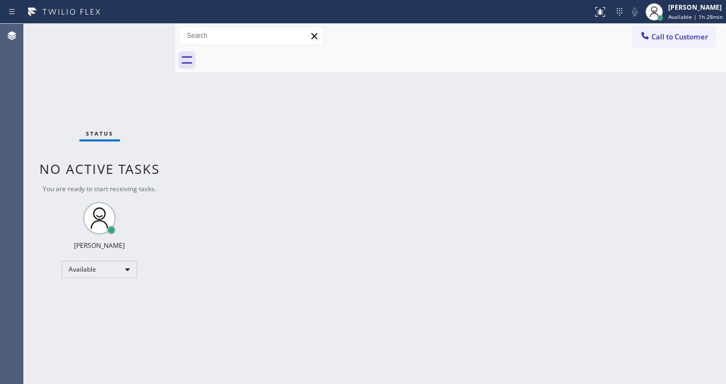
click at [145, 30] on div "Status No active tasks You are ready to start receiving tasks. [PERSON_NAME]" at bounding box center [99, 204] width 151 height 360
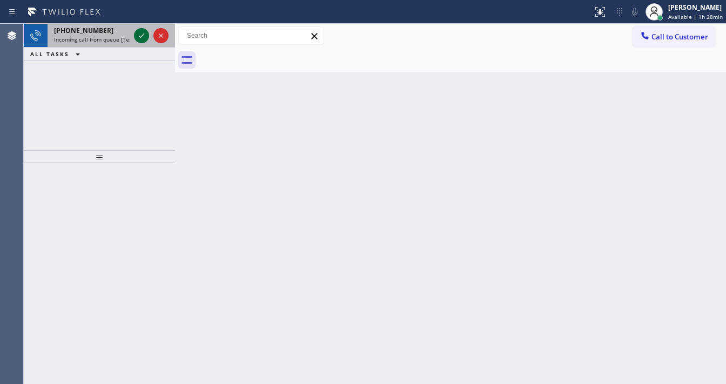
click at [141, 30] on icon at bounding box center [141, 35] width 13 height 13
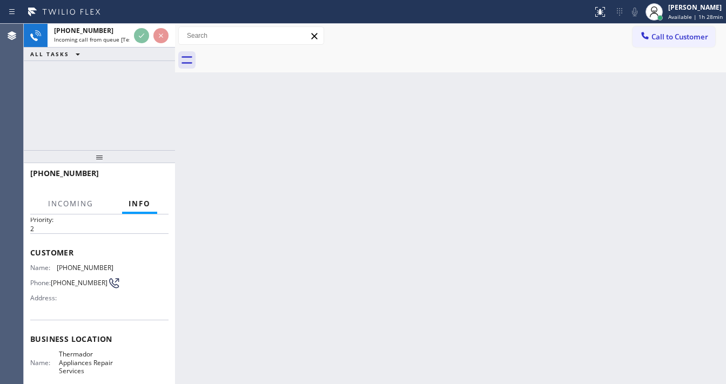
scroll to position [43, 0]
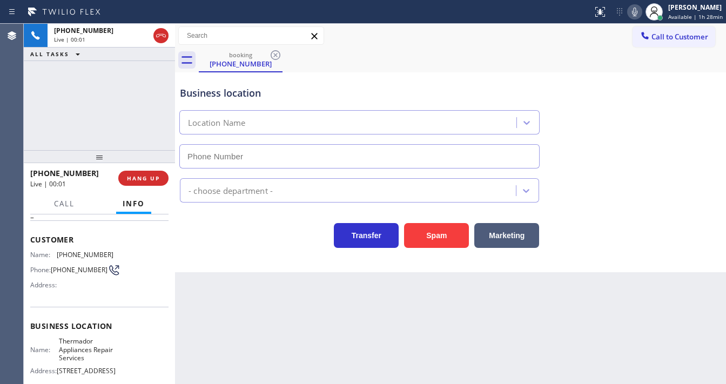
type input "[PHONE_NUMBER]"
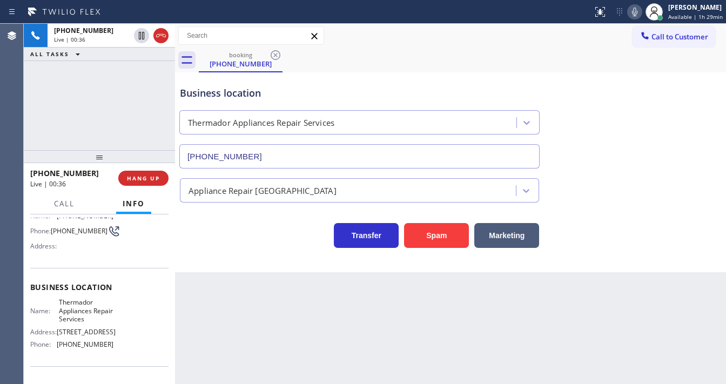
scroll to position [130, 0]
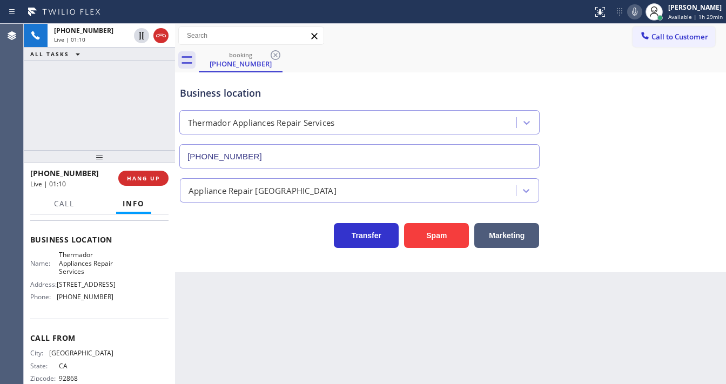
click at [112, 96] on div "[PHONE_NUMBER] Live | 01:10 ALL TASKS ALL TASKS ACTIVE TASKS TASKS IN WRAP UP" at bounding box center [99, 87] width 151 height 126
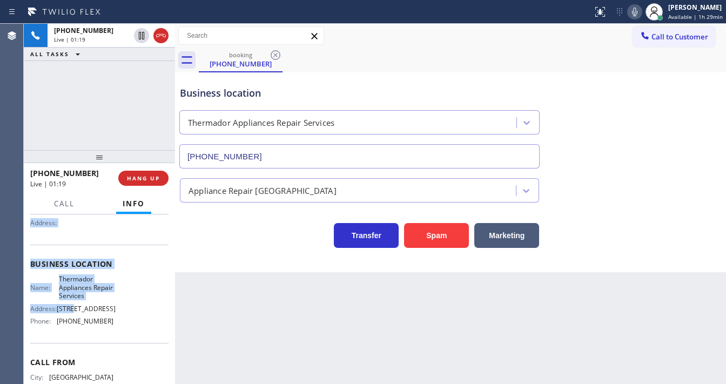
scroll to position [167, 0]
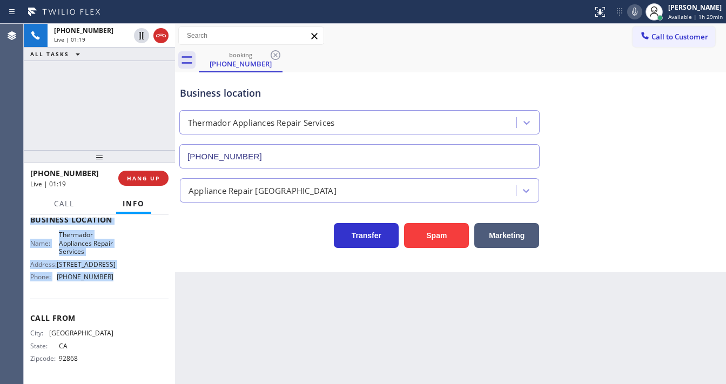
drag, startPoint x: 32, startPoint y: 237, endPoint x: 126, endPoint y: 197, distance: 101.8
click at [109, 266] on div "Context Queue: [Test] All Priority: 2 Customer Name: [PHONE_NUMBER] Phone: [PHO…" at bounding box center [99, 224] width 138 height 313
copy div "ustomer Name: [PHONE_NUMBER] Phone: [PHONE_NUMBER] Address: Business location N…"
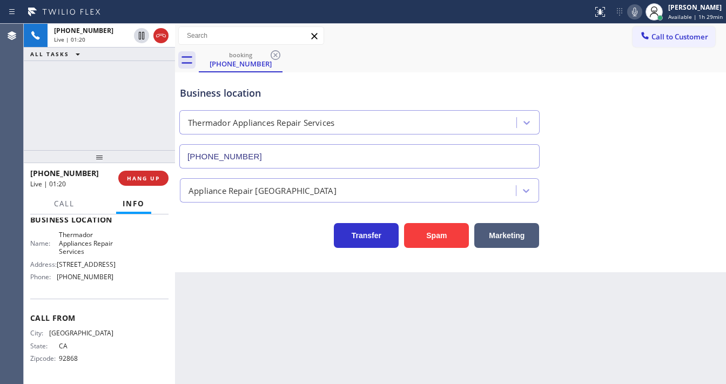
click at [100, 122] on div "[PHONE_NUMBER] Live | 01:20 ALL TASKS ALL TASKS ACTIVE TASKS TASKS IN WRAP UP" at bounding box center [99, 87] width 151 height 126
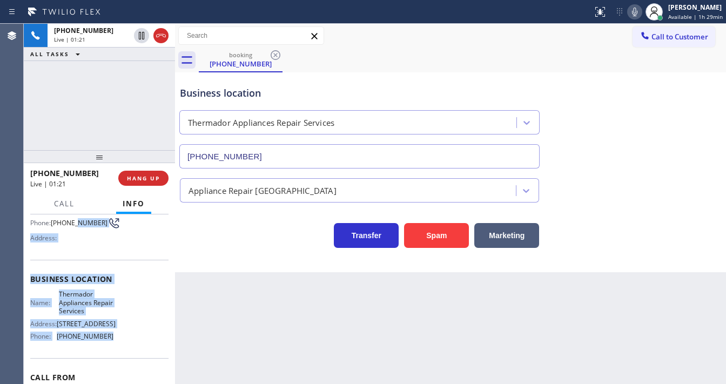
scroll to position [37, 0]
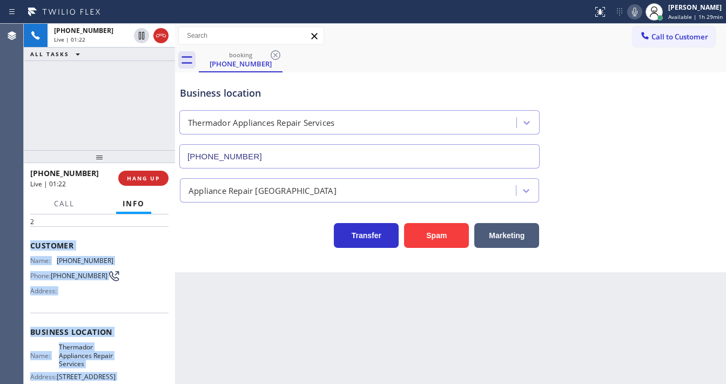
drag, startPoint x: 104, startPoint y: 281, endPoint x: 30, endPoint y: 242, distance: 84.1
click at [30, 242] on div "Context Queue: [Test] All Priority: 2 Customer Name: [PHONE_NUMBER] Phone: [PHO…" at bounding box center [99, 299] width 151 height 170
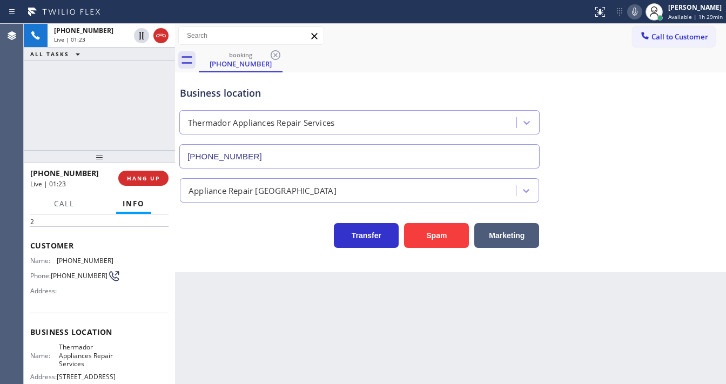
click at [126, 112] on div "[PHONE_NUMBER] Live | 01:23 ALL TASKS ALL TASKS ACTIVE TASKS TASKS IN WRAP UP" at bounding box center [99, 87] width 151 height 126
click at [52, 75] on div "[PHONE_NUMBER] Live | 01:25 ALL TASKS ALL TASKS ACTIVE TASKS TASKS IN WRAP UP" at bounding box center [99, 87] width 151 height 126
click at [120, 102] on div "[PHONE_NUMBER] Live | 03:22 ALL TASKS ALL TASKS ACTIVE TASKS TASKS IN WRAP UP" at bounding box center [99, 87] width 151 height 126
click at [633, 13] on icon at bounding box center [634, 11] width 13 height 13
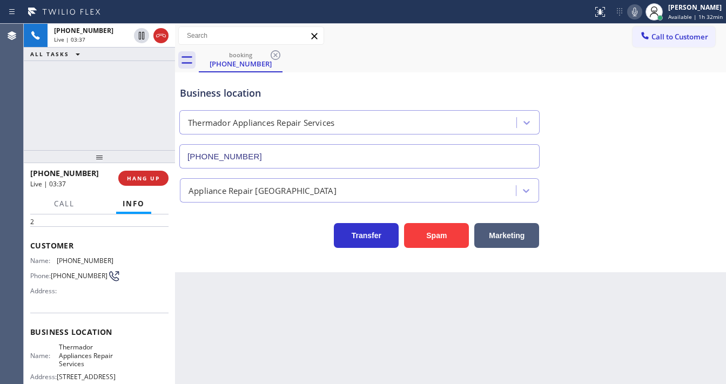
click at [130, 102] on div "[PHONE_NUMBER] Live | 03:37 ALL TASKS ALL TASKS ACTIVE TASKS TASKS IN WRAP UP" at bounding box center [99, 87] width 151 height 126
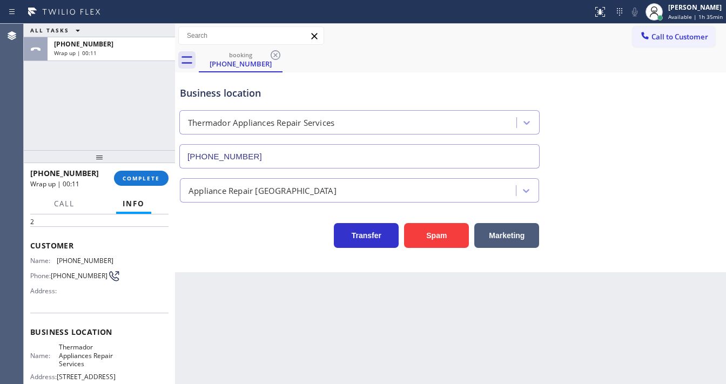
click at [135, 186] on div "[PHONE_NUMBER] Wrap up | 00:11 COMPLETE" at bounding box center [99, 178] width 138 height 28
click at [140, 178] on span "COMPLETE" at bounding box center [141, 178] width 37 height 8
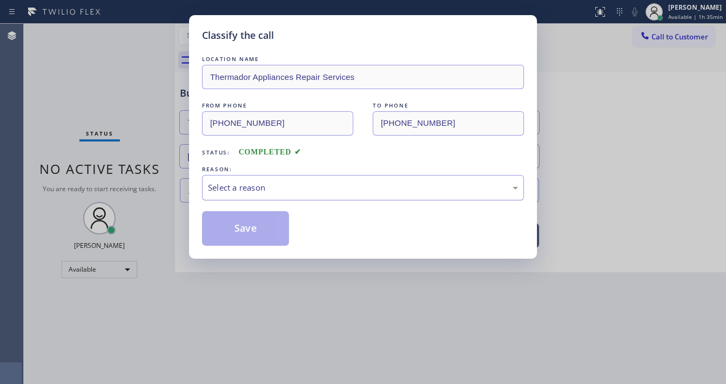
click at [241, 186] on div "Select a reason" at bounding box center [363, 187] width 310 height 12
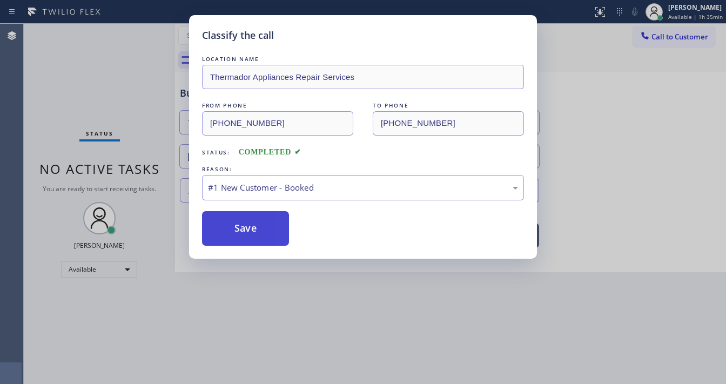
click at [245, 217] on button "Save" at bounding box center [245, 228] width 87 height 35
click at [245, 218] on button "Save" at bounding box center [245, 228] width 87 height 35
click at [245, 220] on button "Save" at bounding box center [245, 228] width 87 height 35
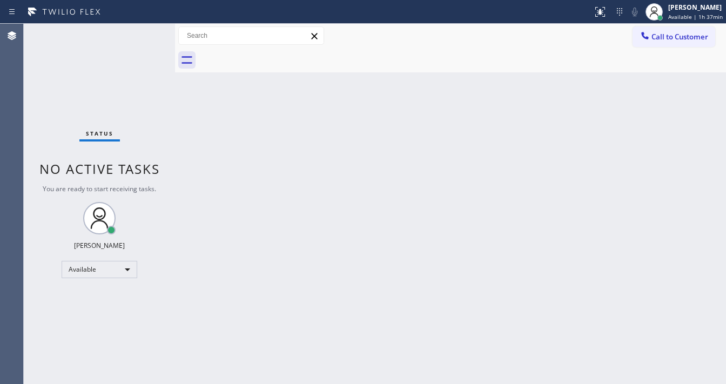
click at [415, 38] on div "Call to Customer Outbound call Location 5 Star Appliance Repair Your caller id …" at bounding box center [450, 35] width 551 height 19
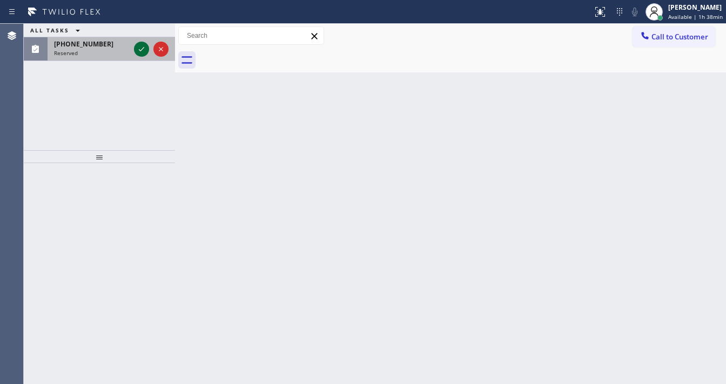
click at [135, 52] on icon at bounding box center [141, 49] width 13 height 13
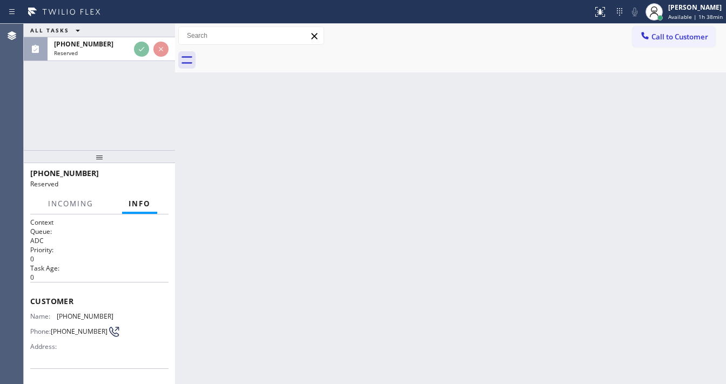
scroll to position [130, 0]
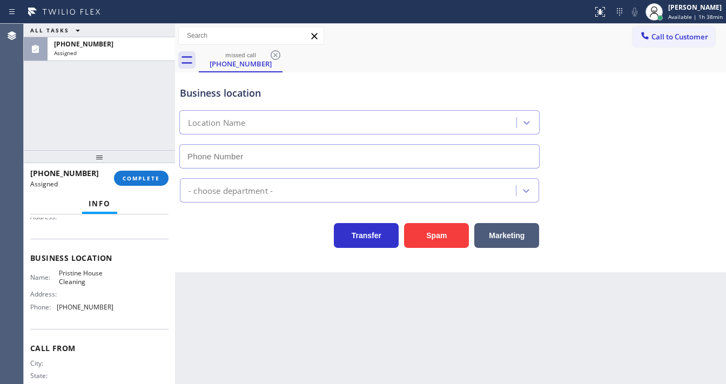
type input "[PHONE_NUMBER]"
click at [138, 173] on button "COMPLETE" at bounding box center [141, 178] width 55 height 15
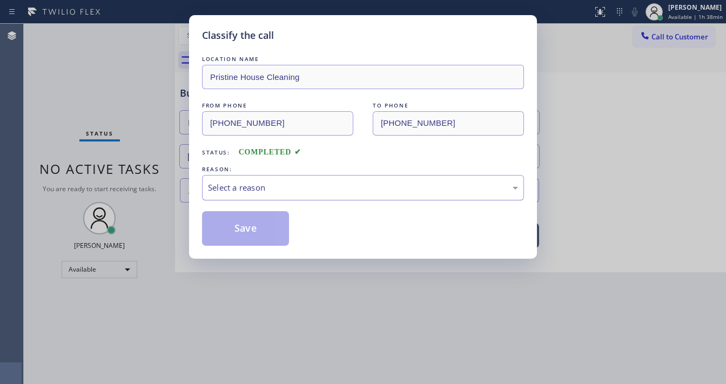
click at [273, 182] on div "Select a reason" at bounding box center [363, 187] width 322 height 25
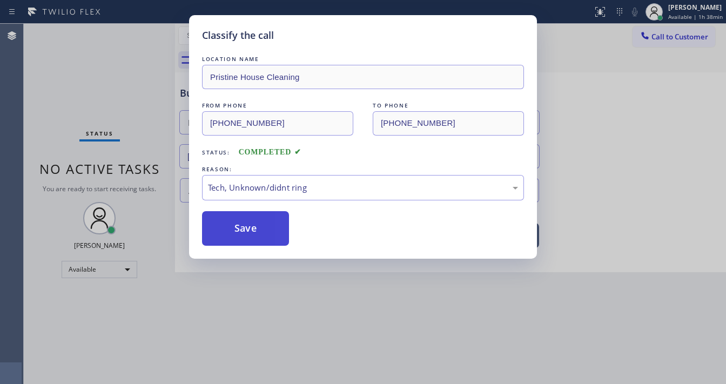
click at [253, 231] on button "Save" at bounding box center [245, 228] width 87 height 35
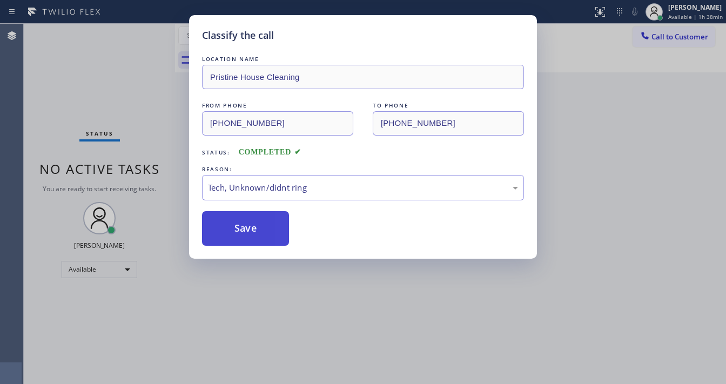
click at [253, 231] on button "Save" at bounding box center [245, 228] width 87 height 35
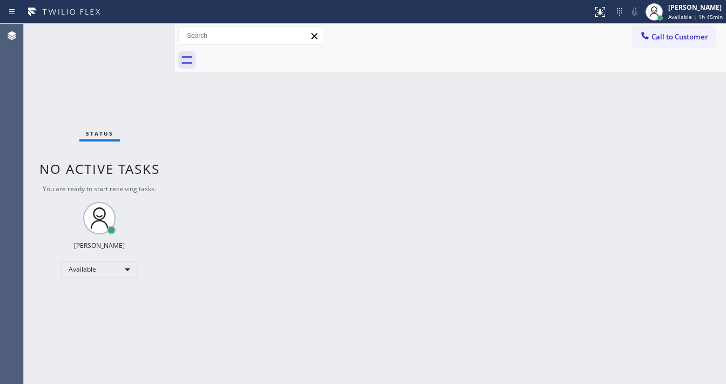
click at [725, 143] on div "Back to Dashboard Change Sender ID Customers Technicians Select a contact Outbo…" at bounding box center [450, 204] width 551 height 360
click at [700, 17] on span "Available | 1h 45min" at bounding box center [695, 17] width 55 height 8
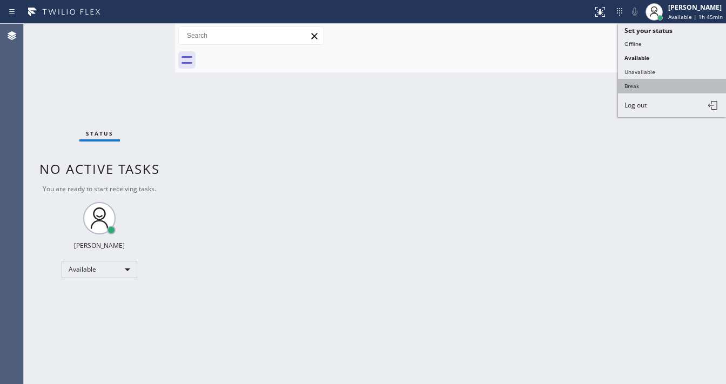
click at [632, 85] on button "Break" at bounding box center [672, 86] width 108 height 14
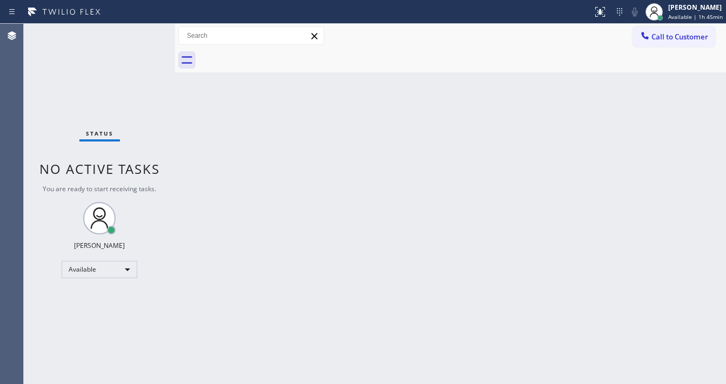
click at [460, 120] on div "Back to Dashboard Change Sender ID Customers Technicians Select a contact Outbo…" at bounding box center [450, 204] width 551 height 360
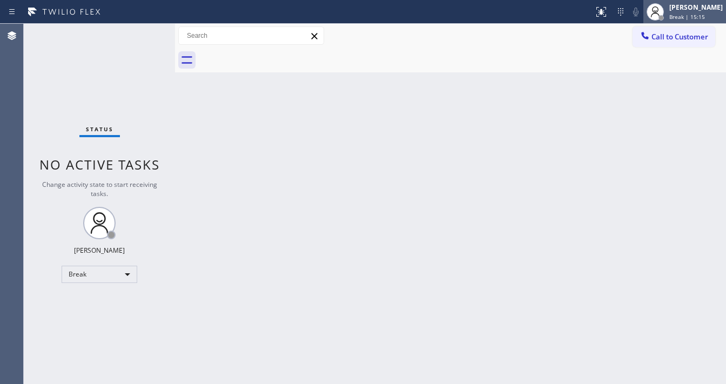
drag, startPoint x: 695, startPoint y: 16, endPoint x: 691, endPoint y: 22, distance: 6.3
click at [695, 16] on span "Break | 15:15" at bounding box center [687, 17] width 36 height 8
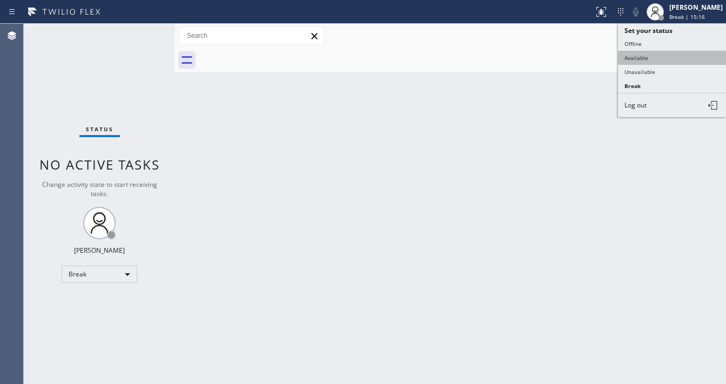
click at [660, 53] on button "Available" at bounding box center [672, 58] width 108 height 14
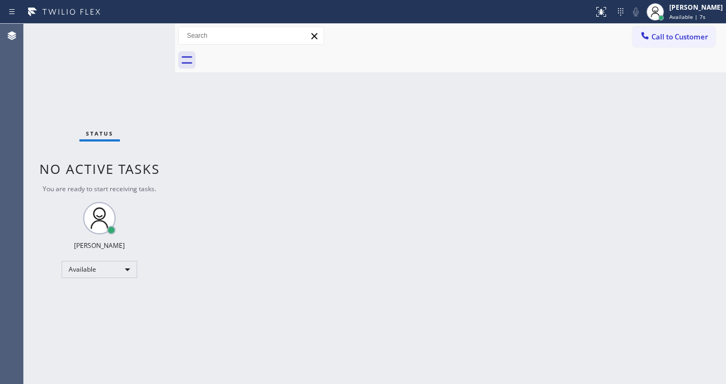
click at [153, 43] on div "Status No active tasks You are ready to start receiving tasks. [PERSON_NAME]" at bounding box center [99, 204] width 151 height 360
click at [138, 33] on div "Status No active tasks You are ready to start receiving tasks. [PERSON_NAME]" at bounding box center [99, 204] width 151 height 360
click at [139, 35] on div "Status No active tasks You are ready to start receiving tasks. [PERSON_NAME]" at bounding box center [99, 204] width 151 height 360
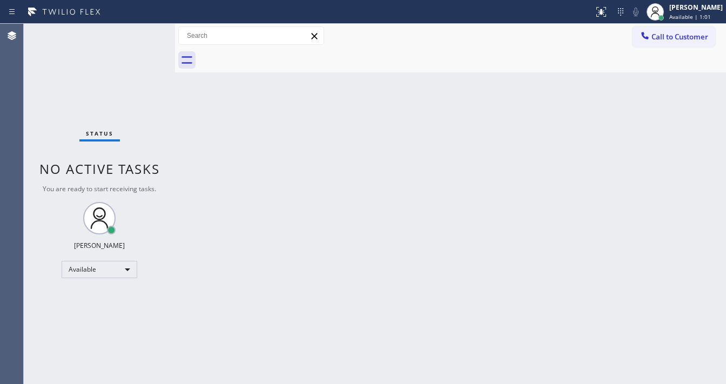
click at [140, 43] on div "Status No active tasks You are ready to start receiving tasks. [PERSON_NAME]" at bounding box center [99, 204] width 151 height 360
click at [401, 44] on div "Call to Customer Outbound call Location 5 Star Appliance Repair Your caller id …" at bounding box center [450, 35] width 551 height 19
click at [138, 35] on div "Status No active tasks You are ready to start receiving tasks. [PERSON_NAME]" at bounding box center [99, 204] width 151 height 360
click at [142, 30] on div "Status No active tasks You are ready to start receiving tasks. [PERSON_NAME]" at bounding box center [99, 204] width 151 height 360
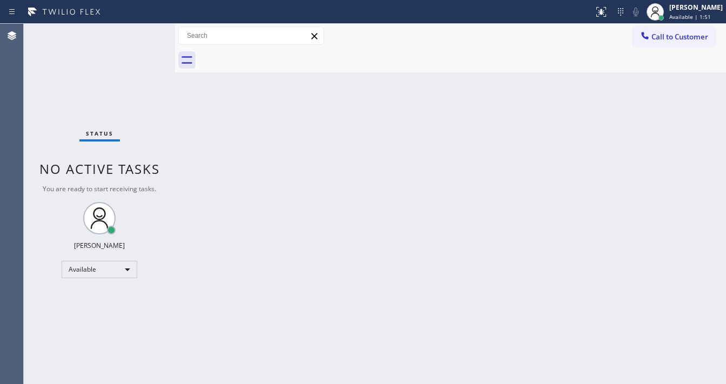
click at [142, 30] on div "Status No active tasks You are ready to start receiving tasks. [PERSON_NAME]" at bounding box center [99, 204] width 151 height 360
click at [679, 8] on div "[PERSON_NAME]" at bounding box center [695, 7] width 53 height 9
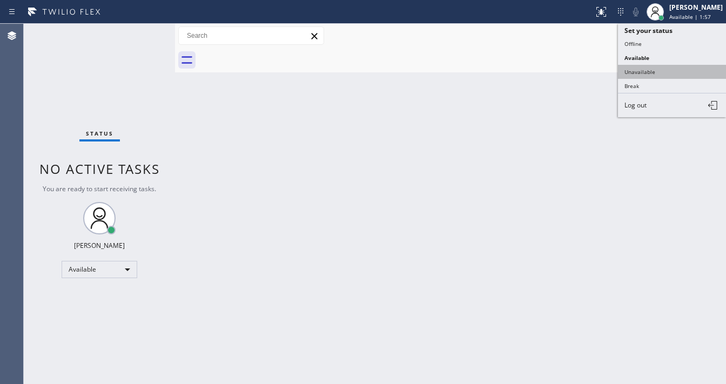
drag, startPoint x: 650, startPoint y: 71, endPoint x: 534, endPoint y: 110, distance: 122.1
click at [649, 71] on button "Unavailable" at bounding box center [672, 72] width 108 height 14
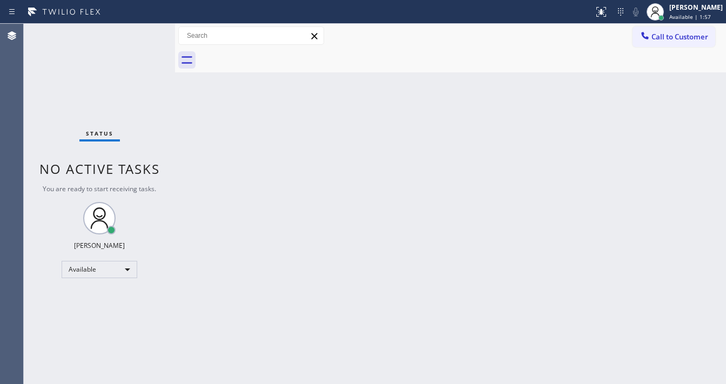
click at [530, 115] on div "Back to Dashboard Change Sender ID Customers Technicians Select a contact Outbo…" at bounding box center [450, 204] width 551 height 360
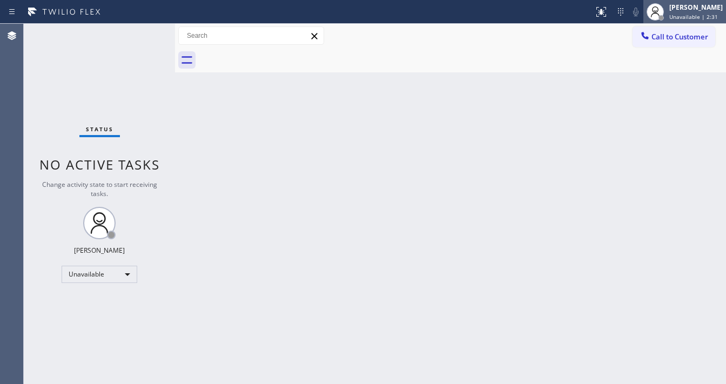
click at [696, 17] on span "Unavailable | 2:31" at bounding box center [693, 17] width 49 height 8
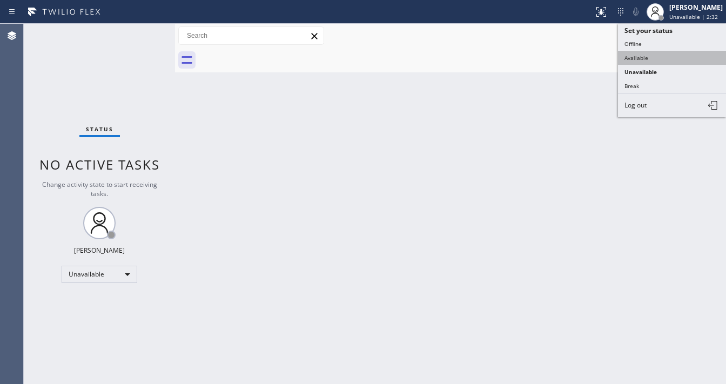
click at [668, 53] on button "Available" at bounding box center [672, 58] width 108 height 14
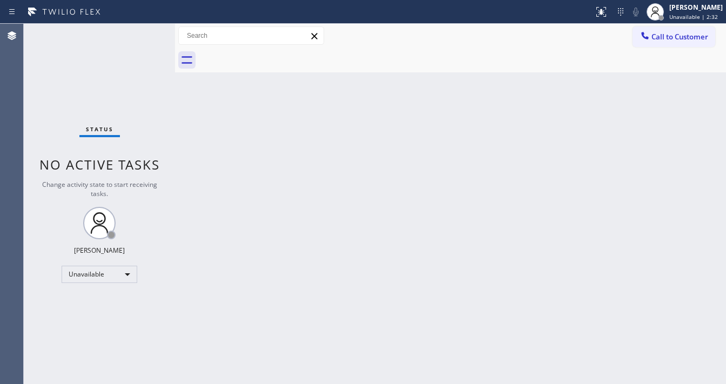
click at [471, 121] on div "Back to Dashboard Change Sender ID Customers Technicians Select a contact Outbo…" at bounding box center [450, 204] width 551 height 360
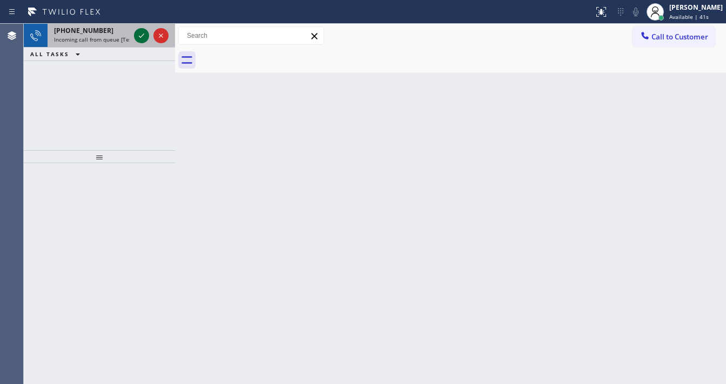
click at [140, 37] on icon at bounding box center [141, 35] width 5 height 4
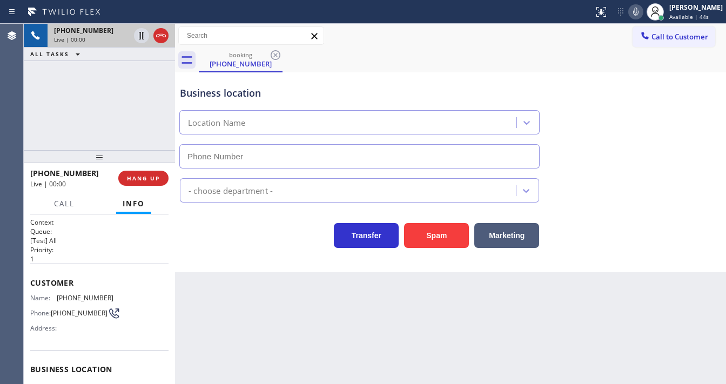
click at [29, 119] on div "[PHONE_NUMBER] Live | 00:00 ALL TASKS ALL TASKS ACTIVE TASKS TASKS IN WRAP UP" at bounding box center [99, 87] width 151 height 126
type input "[PHONE_NUMBER]"
click at [642, 15] on icon at bounding box center [635, 11] width 13 height 13
click at [116, 97] on div "[PHONE_NUMBER] Live | 00:11 ALL TASKS ALL TASKS ACTIVE TASKS TASKS IN WRAP UP" at bounding box center [99, 87] width 151 height 126
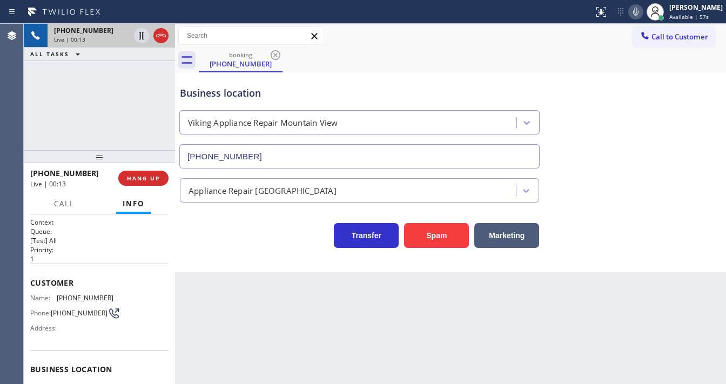
click at [642, 17] on icon at bounding box center [635, 11] width 13 height 13
click at [641, 9] on icon at bounding box center [635, 11] width 13 height 13
click at [633, 79] on div "Business location Viking Appliance Repair Mountain View [PHONE_NUMBER]" at bounding box center [450, 120] width 545 height 98
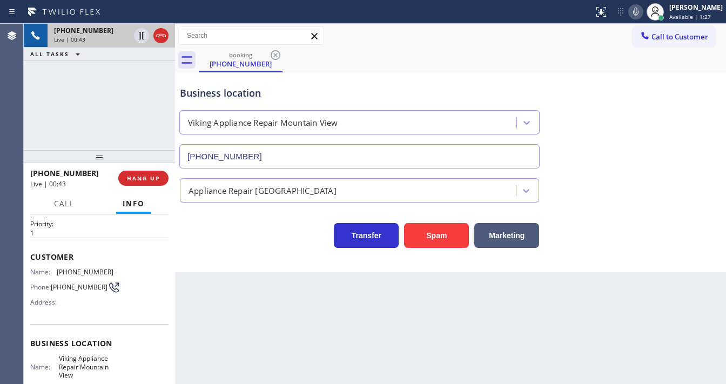
scroll to position [25, 0]
click at [422, 235] on button "Spam" at bounding box center [436, 235] width 65 height 25
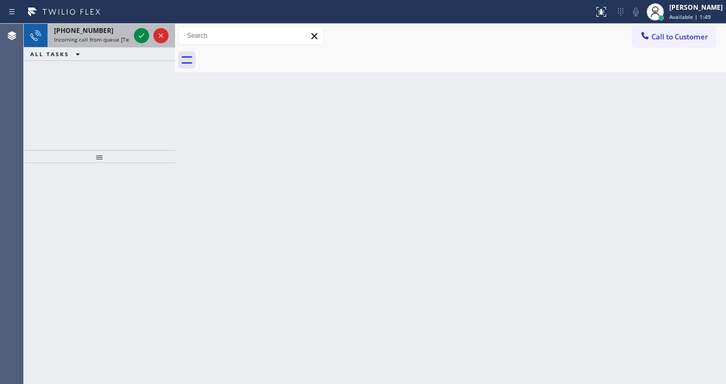
click at [118, 36] on span "Incoming call from queue [Test] All" at bounding box center [99, 40] width 90 height 8
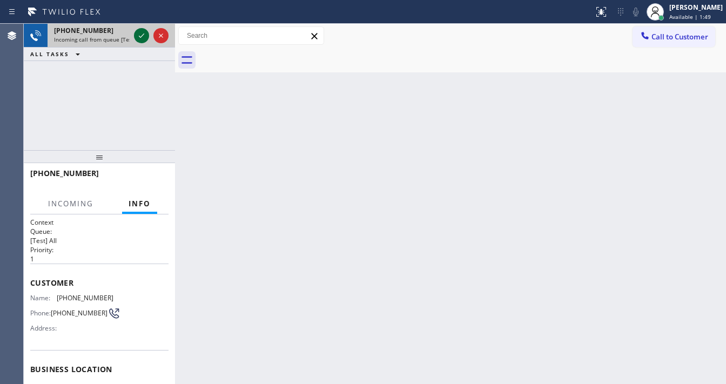
click at [140, 38] on icon at bounding box center [141, 35] width 13 height 13
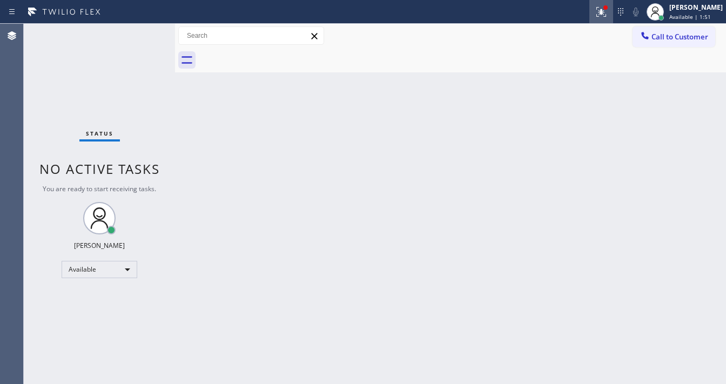
click at [603, 13] on icon at bounding box center [599, 11] width 6 height 8
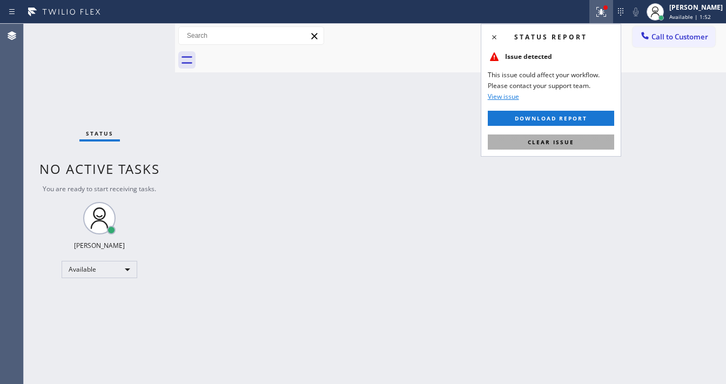
click at [565, 140] on span "Clear issue" at bounding box center [551, 142] width 46 height 8
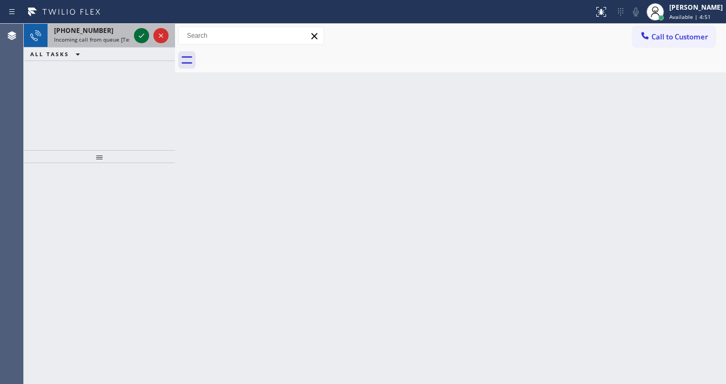
click at [141, 37] on icon at bounding box center [141, 35] width 13 height 13
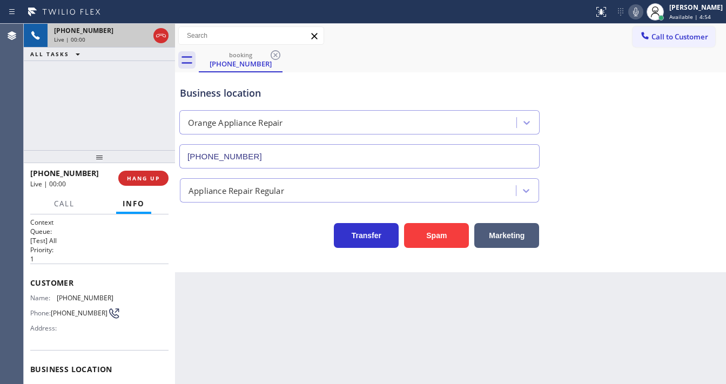
type input "[PHONE_NUMBER]"
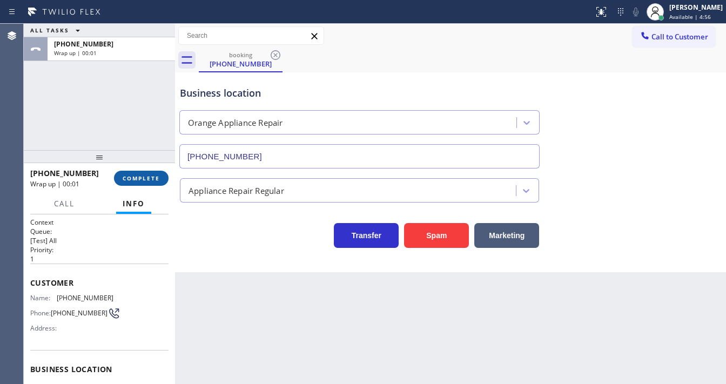
click at [152, 175] on span "COMPLETE" at bounding box center [141, 178] width 37 height 8
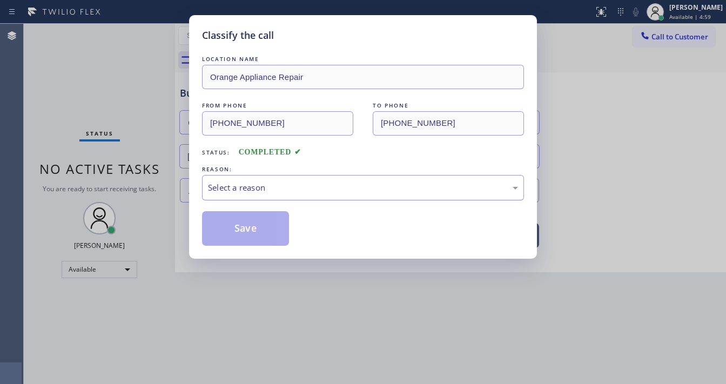
click at [269, 188] on div "Select a reason" at bounding box center [363, 187] width 310 height 12
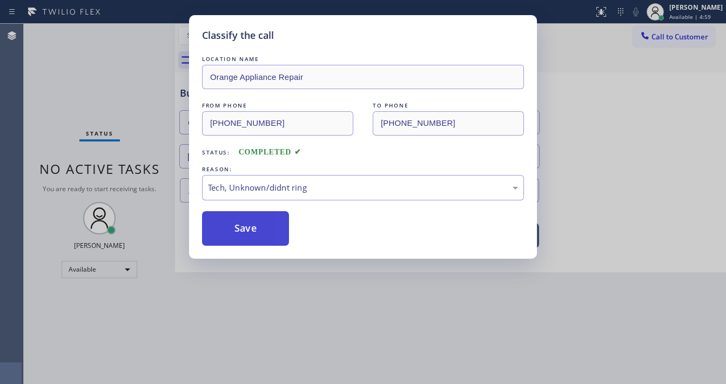
click at [251, 227] on button "Save" at bounding box center [245, 228] width 87 height 35
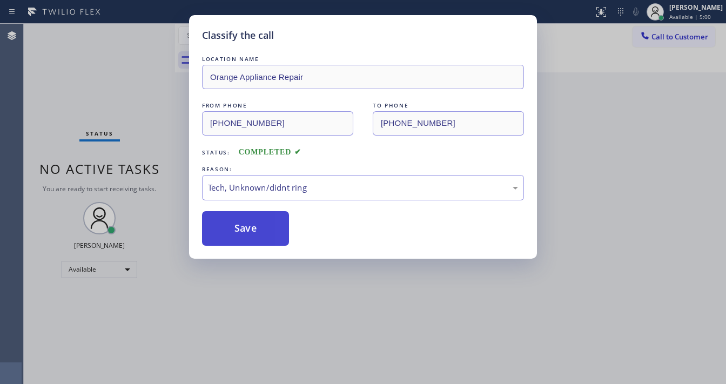
click at [251, 227] on button "Save" at bounding box center [245, 228] width 87 height 35
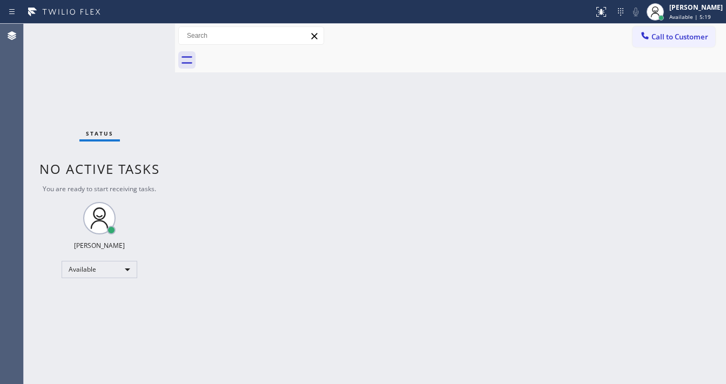
click at [143, 33] on div "Status No active tasks You are ready to start receiving tasks. [PERSON_NAME]" at bounding box center [99, 204] width 151 height 360
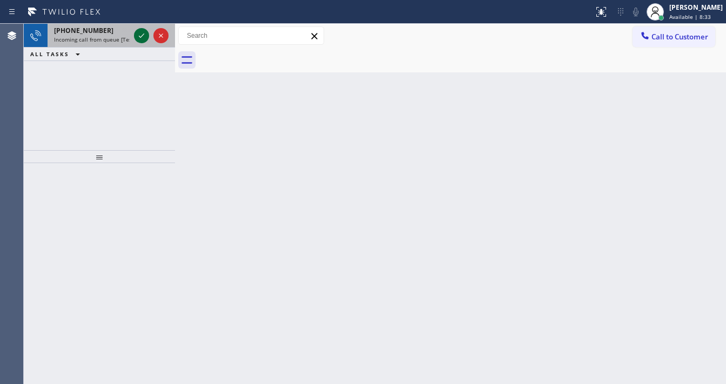
click at [143, 39] on icon at bounding box center [141, 35] width 13 height 13
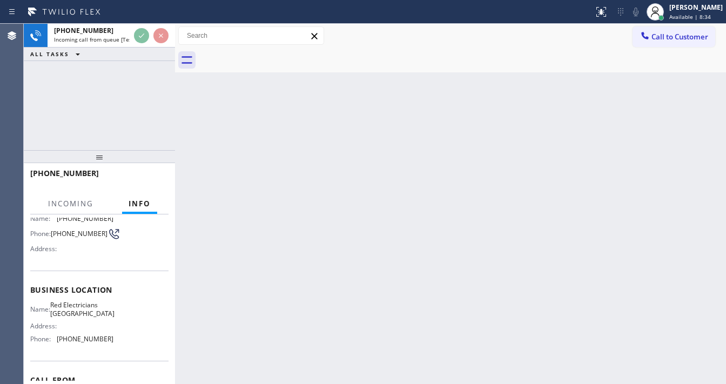
scroll to position [86, 0]
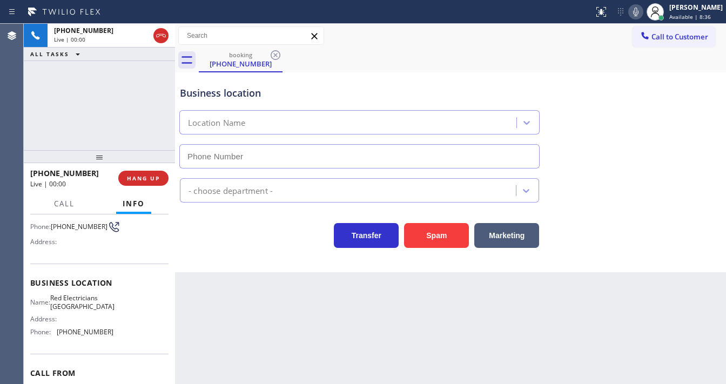
type input "[PHONE_NUMBER]"
click at [28, 124] on div "[PHONE_NUMBER] Live | 00:21 ALL TASKS ALL TASKS ACTIVE TASKS TASKS IN WRAP UP" at bounding box center [99, 87] width 151 height 126
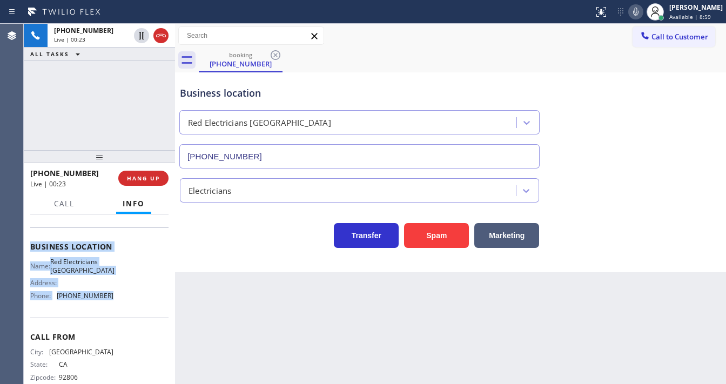
scroll to position [130, 0]
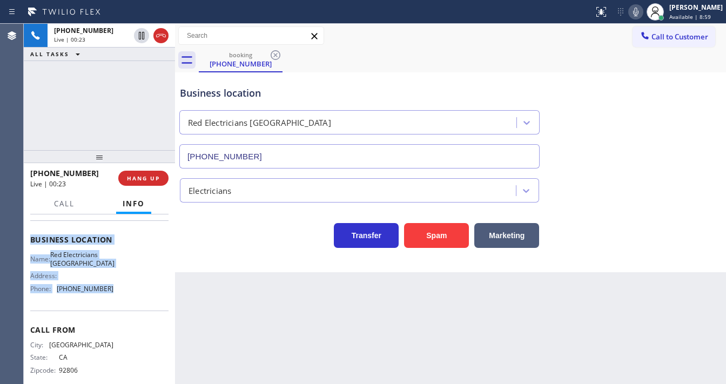
drag, startPoint x: 29, startPoint y: 235, endPoint x: 100, endPoint y: 170, distance: 96.7
click at [111, 292] on div "Context Queue: [Test] All Priority: 1 Customer Name: [PHONE_NUMBER] Phone: [PHO…" at bounding box center [99, 299] width 151 height 170
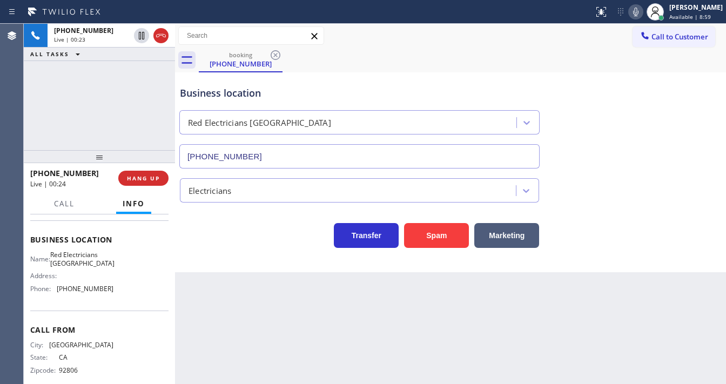
click at [97, 102] on div "[PHONE_NUMBER] Live | 00:23 ALL TASKS ALL TASKS ACTIVE TASKS TASKS IN WRAP UP" at bounding box center [99, 87] width 151 height 126
click at [642, 13] on icon at bounding box center [635, 11] width 13 height 13
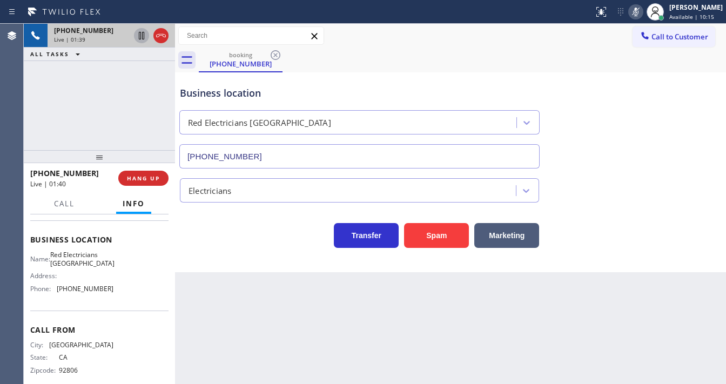
click at [144, 36] on icon at bounding box center [141, 36] width 5 height 8
click at [137, 90] on div "[PHONE_NUMBER] Live | 02:08 ALL TASKS ALL TASKS ACTIVE TASKS TASKS IN WRAP UP" at bounding box center [99, 87] width 151 height 126
click at [138, 38] on icon at bounding box center [141, 35] width 13 height 13
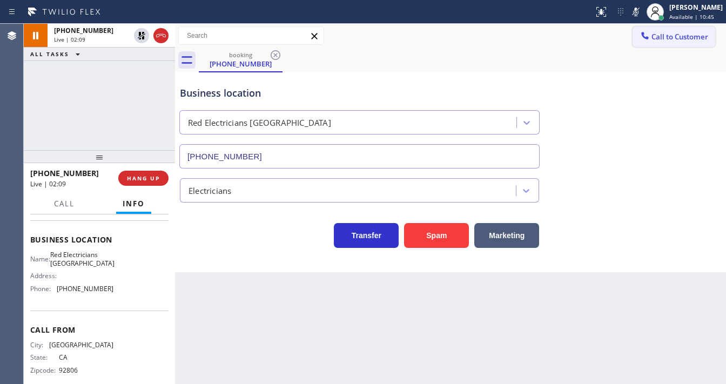
drag, startPoint x: 645, startPoint y: 15, endPoint x: 634, endPoint y: 45, distance: 32.1
click at [642, 15] on icon at bounding box center [635, 11] width 13 height 13
click at [627, 64] on div "booking [PHONE_NUMBER]" at bounding box center [462, 60] width 527 height 24
click at [638, 10] on icon at bounding box center [635, 12] width 5 height 9
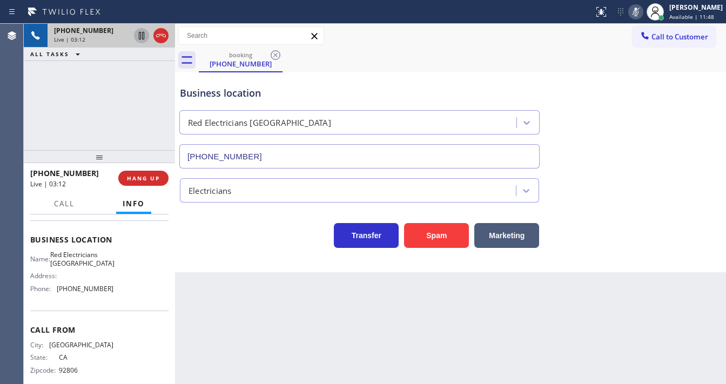
click at [140, 35] on icon at bounding box center [141, 36] width 5 height 8
click at [642, 15] on icon at bounding box center [635, 11] width 13 height 13
click at [143, 35] on icon at bounding box center [141, 35] width 13 height 13
click at [126, 88] on div "[PHONE_NUMBER] Live | 04:43 ALL TASKS ALL TASKS ACTIVE TASKS TASKS IN WRAP UP" at bounding box center [99, 87] width 151 height 126
click at [639, 15] on icon at bounding box center [635, 11] width 13 height 13
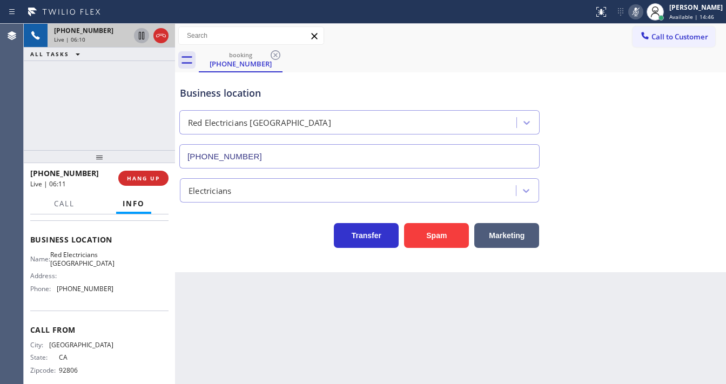
click at [639, 15] on icon at bounding box center [635, 11] width 13 height 13
click at [60, 83] on div "[PHONE_NUMBER] Live | 06:19 ALL TASKS ALL TASKS ACTIVE TASKS TASKS IN WRAP UP" at bounding box center [99, 87] width 151 height 126
click at [120, 114] on div "[PHONE_NUMBER] Live | 08:15 ALL TASKS ALL TASKS ACTIVE TASKS TASKS IN WRAP UP" at bounding box center [99, 87] width 151 height 126
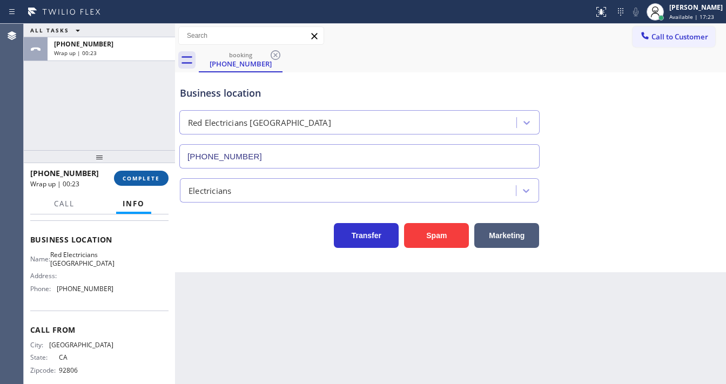
click at [137, 177] on span "COMPLETE" at bounding box center [141, 178] width 37 height 8
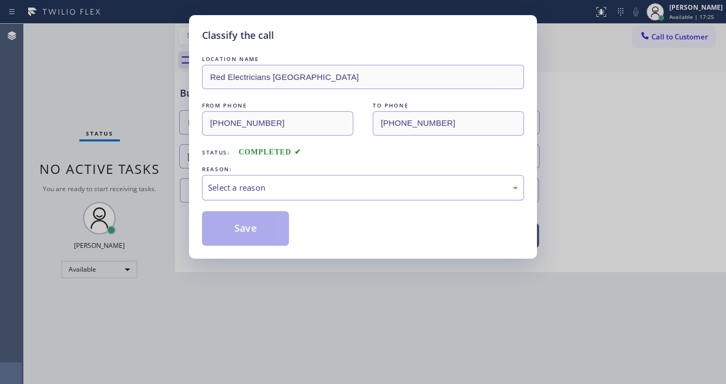
click at [240, 185] on div "Select a reason" at bounding box center [363, 187] width 310 height 12
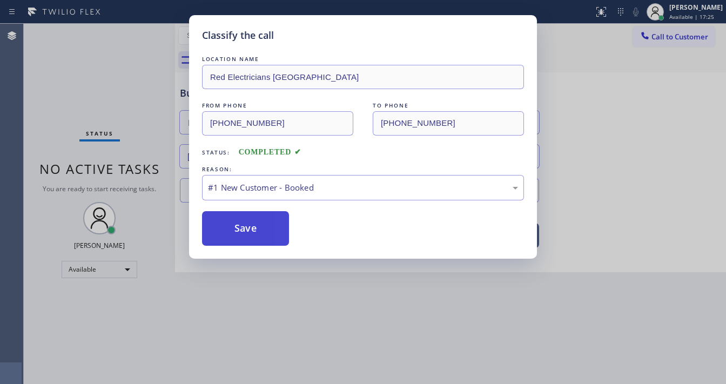
click at [240, 220] on button "Save" at bounding box center [245, 228] width 87 height 35
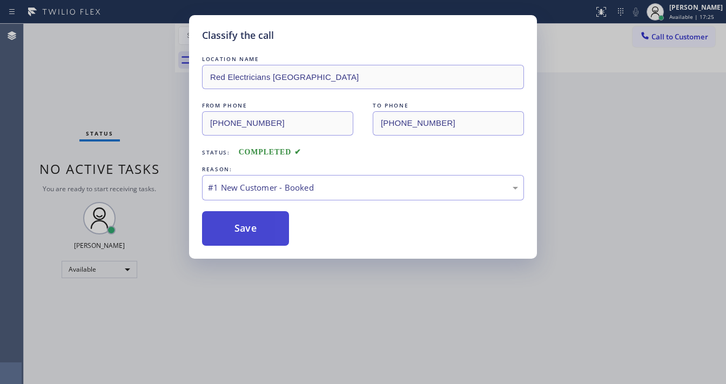
click at [240, 220] on button "Save" at bounding box center [245, 228] width 87 height 35
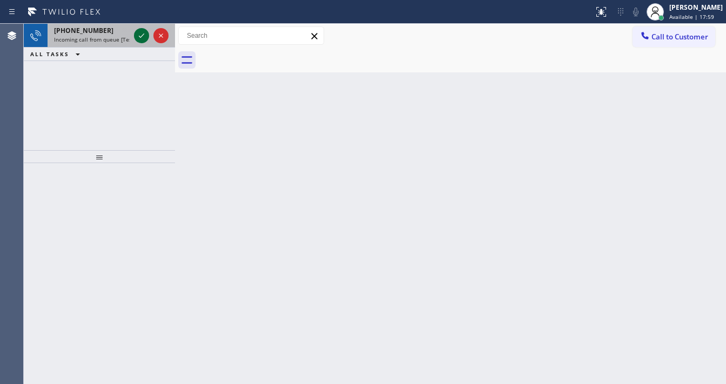
click at [136, 36] on icon at bounding box center [141, 35] width 13 height 13
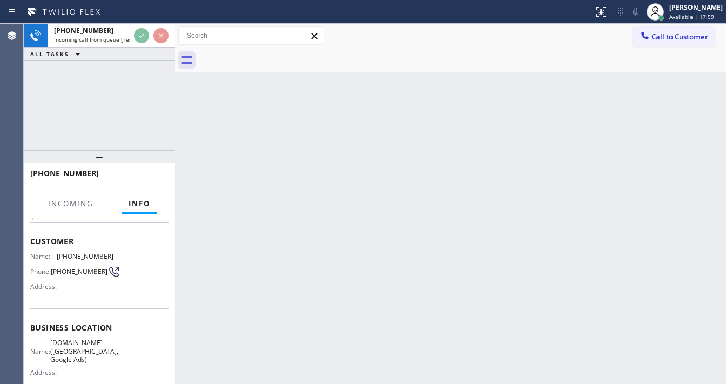
scroll to position [86, 0]
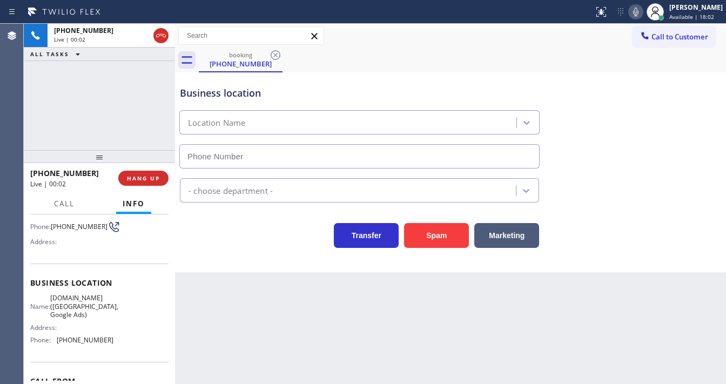
type input "[PHONE_NUMBER]"
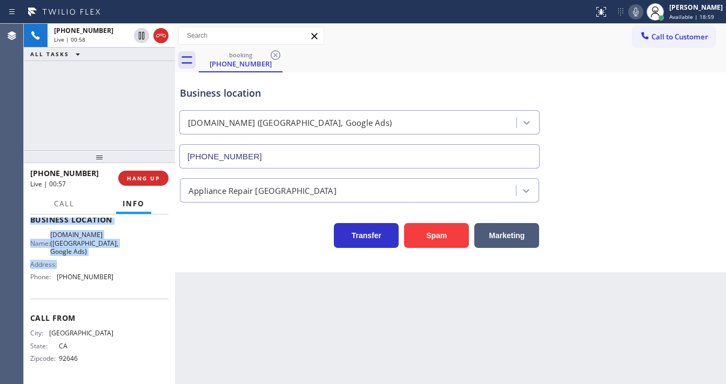
scroll to position [116, 0]
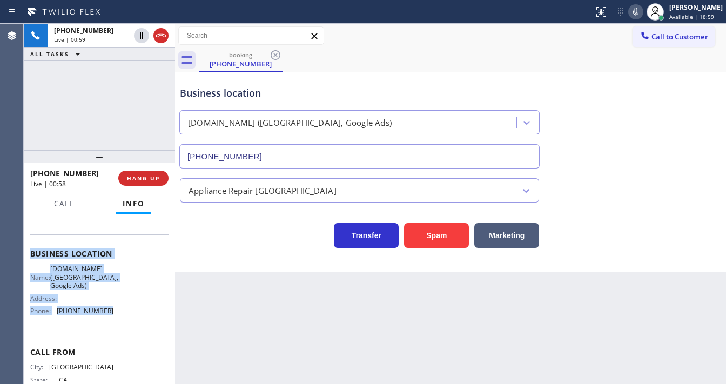
drag, startPoint x: 29, startPoint y: 282, endPoint x: 127, endPoint y: 319, distance: 104.9
click at [127, 319] on div "Context Queue: [Test] All Priority: 1 Customer Name: [PHONE_NUMBER] Phone: [PHO…" at bounding box center [99, 299] width 151 height 170
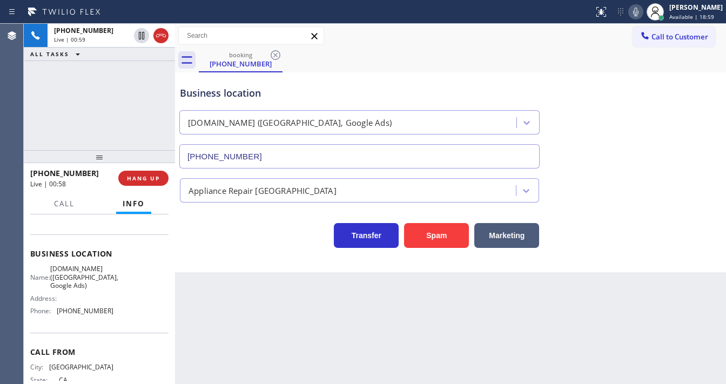
click at [84, 112] on div "[PHONE_NUMBER] Live | 00:59 ALL TASKS ALL TASKS ACTIVE TASKS TASKS IN WRAP UP" at bounding box center [99, 87] width 151 height 126
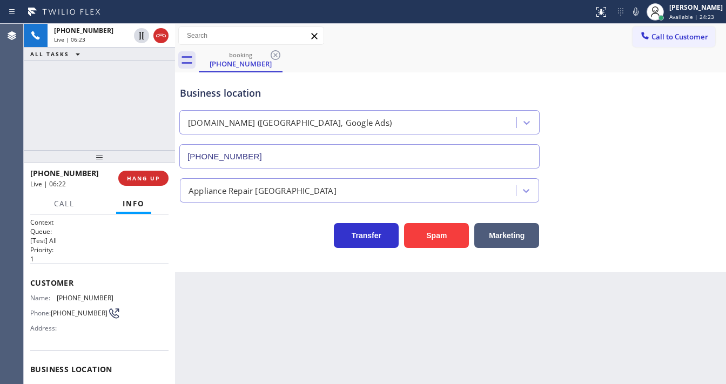
scroll to position [116, 0]
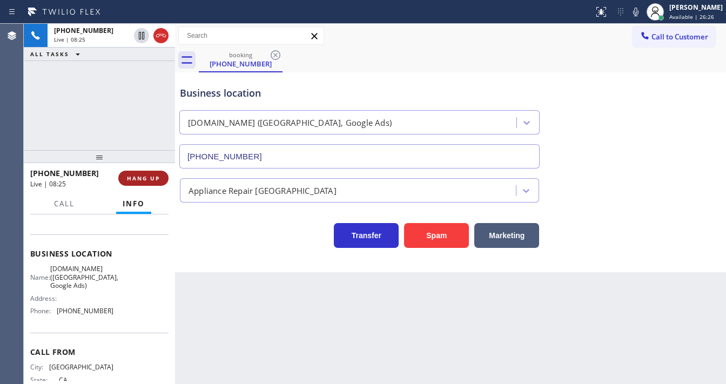
click at [150, 177] on span "HANG UP" at bounding box center [143, 178] width 33 height 8
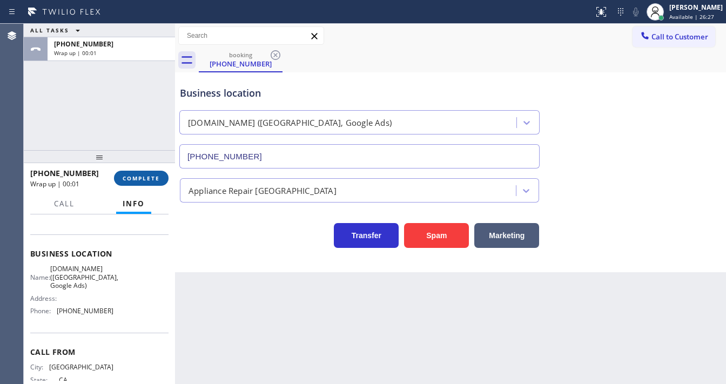
click at [150, 177] on span "COMPLETE" at bounding box center [141, 178] width 37 height 8
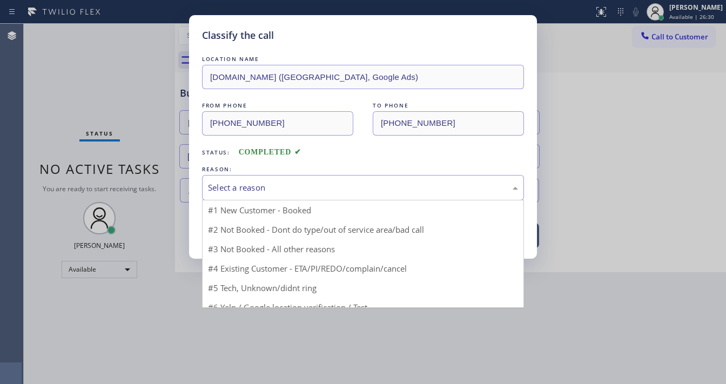
drag, startPoint x: 219, startPoint y: 186, endPoint x: 226, endPoint y: 193, distance: 9.6
click at [220, 186] on div "Select a reason" at bounding box center [363, 187] width 310 height 12
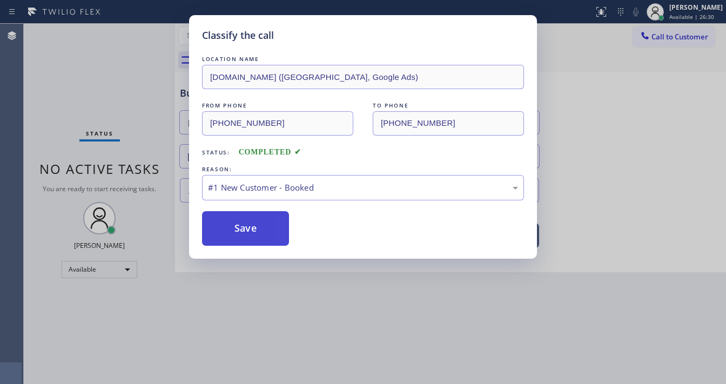
click at [232, 227] on button "Save" at bounding box center [245, 228] width 87 height 35
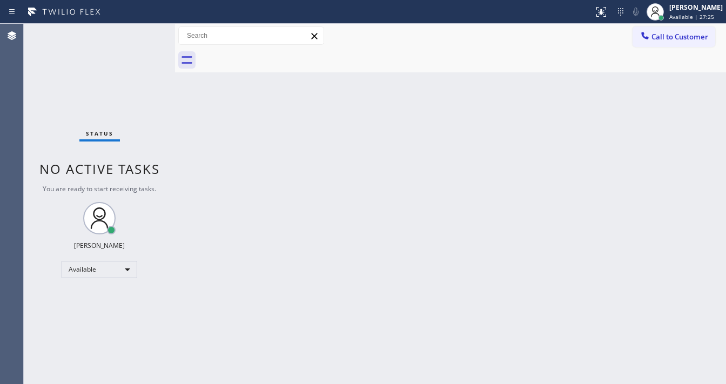
click at [109, 75] on div "Status No active tasks You are ready to start receiving tasks. [PERSON_NAME]" at bounding box center [99, 204] width 151 height 360
drag, startPoint x: 176, startPoint y: 33, endPoint x: 140, endPoint y: 36, distance: 35.2
click at [140, 36] on div "Status No active tasks You are ready to start receiving tasks. Michael Javier A…" at bounding box center [375, 204] width 702 height 360
drag, startPoint x: 171, startPoint y: 32, endPoint x: 147, endPoint y: 32, distance: 23.2
click at [148, 32] on div "Status No active tasks You are ready to start receiving tasks. Michael Javier A…" at bounding box center [375, 204] width 702 height 360
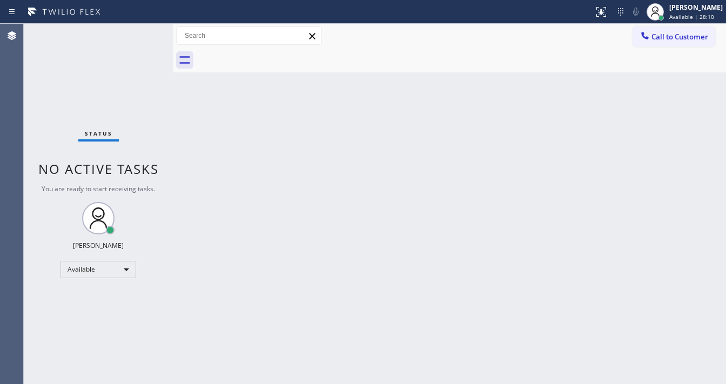
click at [142, 31] on div "Status No active tasks You are ready to start receiving tasks. [PERSON_NAME]" at bounding box center [98, 204] width 149 height 360
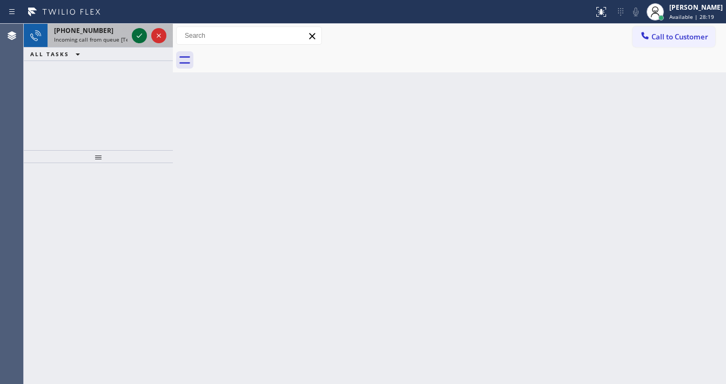
click at [142, 31] on icon at bounding box center [139, 35] width 13 height 13
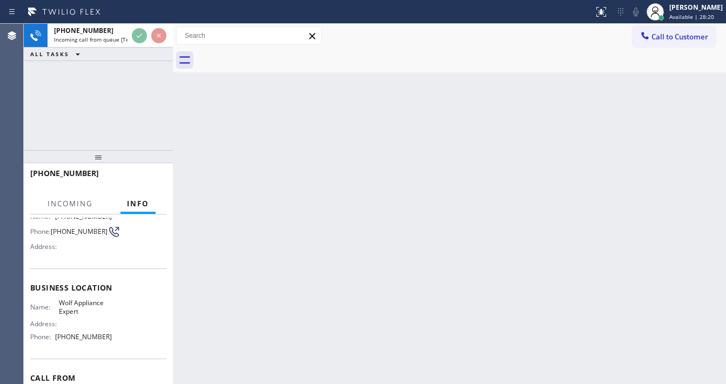
scroll to position [86, 0]
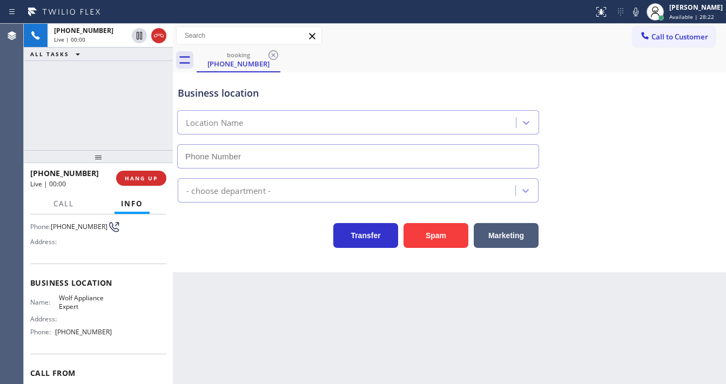
type input "[PHONE_NUMBER]"
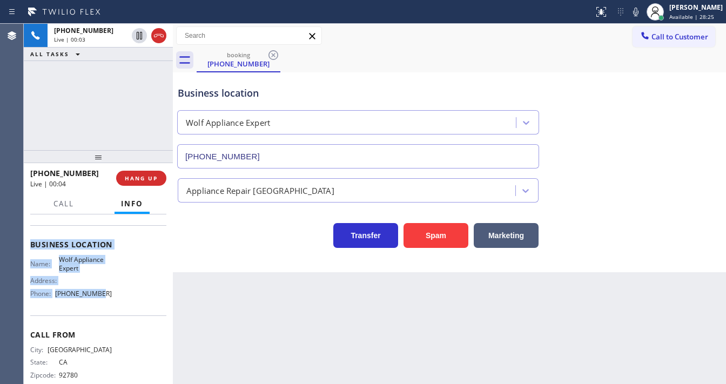
scroll to position [142, 0]
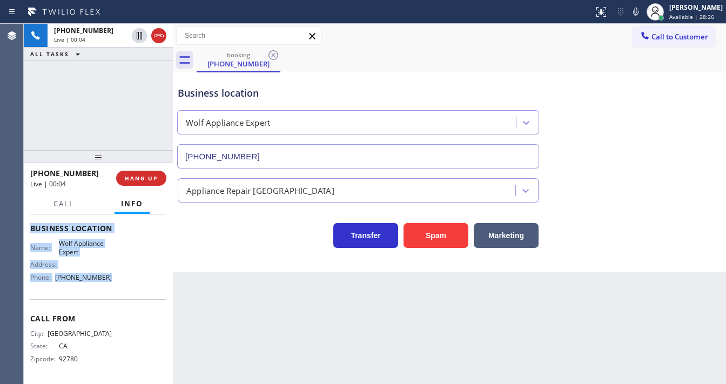
drag, startPoint x: 29, startPoint y: 235, endPoint x: 121, endPoint y: 287, distance: 105.4
click at [121, 287] on div "Context Queue: [Test] All Priority: 2 Customer Name: (949) 463-1330 Phone: (949…" at bounding box center [98, 299] width 149 height 170
copy div "Customer Name: (949) 463-1330 Phone: (949) 463-1330 Address: Business location …"
click at [639, 15] on icon at bounding box center [635, 11] width 13 height 13
click at [638, 14] on icon at bounding box center [635, 12] width 5 height 9
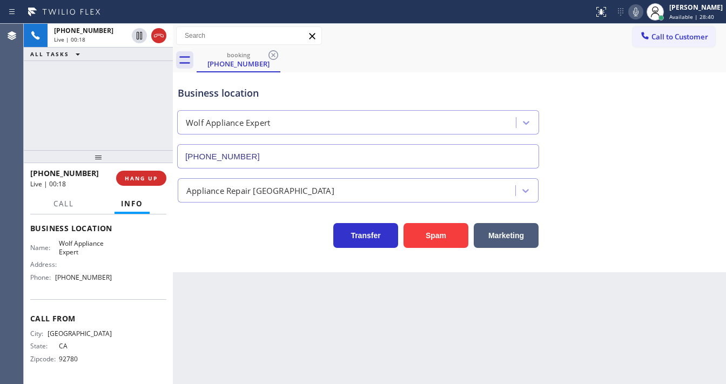
click at [143, 113] on div "+19494631330 Live | 00:18 ALL TASKS ALL TASKS ACTIVE TASKS TASKS IN WRAP UP" at bounding box center [98, 87] width 149 height 126
click at [156, 108] on div "+19494631330 Live | 00:52 ALL TASKS ALL TASKS ACTIVE TASKS TASKS IN WRAP UP" at bounding box center [98, 87] width 149 height 126
click at [641, 15] on icon at bounding box center [635, 11] width 13 height 13
click at [641, 14] on icon at bounding box center [635, 11] width 13 height 13
click at [115, 114] on div "+19494631330 Live | 03:28 ALL TASKS ALL TASKS ACTIVE TASKS TASKS IN WRAP UP" at bounding box center [98, 87] width 149 height 126
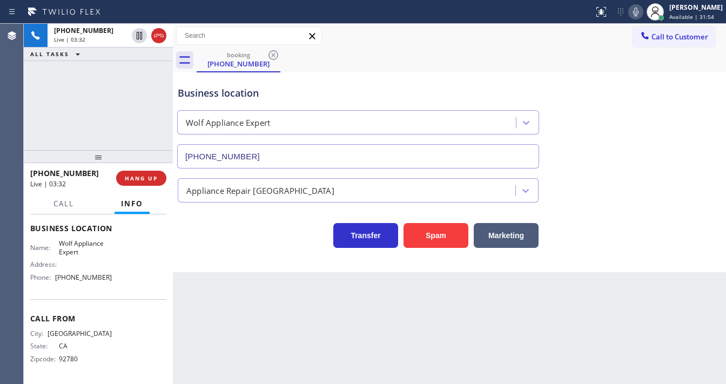
click at [115, 114] on div "+19494631330 Live | 03:32 ALL TASKS ALL TASKS ACTIVE TASKS TASKS IN WRAP UP" at bounding box center [98, 87] width 149 height 126
click at [638, 14] on icon at bounding box center [635, 12] width 5 height 9
click at [39, 117] on div "+19494631330 Live | 05:29 ALL TASKS ALL TASKS ACTIVE TASKS TASKS IN WRAP UP" at bounding box center [98, 87] width 149 height 126
click at [638, 11] on icon at bounding box center [635, 12] width 5 height 9
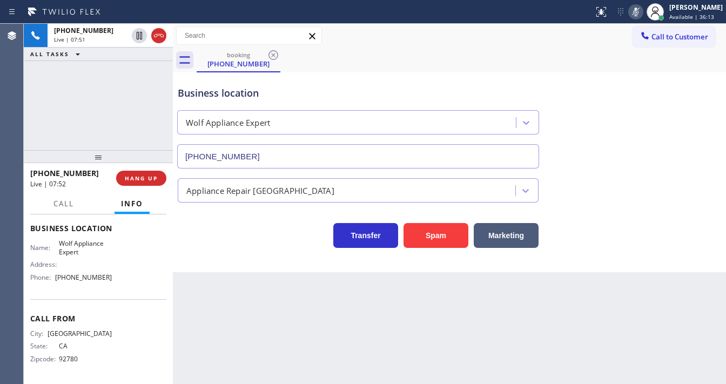
click at [638, 11] on icon at bounding box center [635, 12] width 5 height 9
click at [138, 93] on div "+19494631330 Live | 07:52 ALL TASKS ALL TASKS ACTIVE TASKS TASKS IN WRAP UP" at bounding box center [98, 87] width 149 height 126
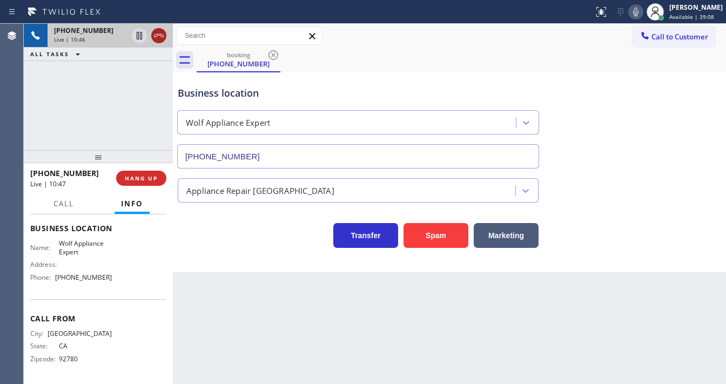
click at [157, 35] on icon at bounding box center [158, 35] width 13 height 13
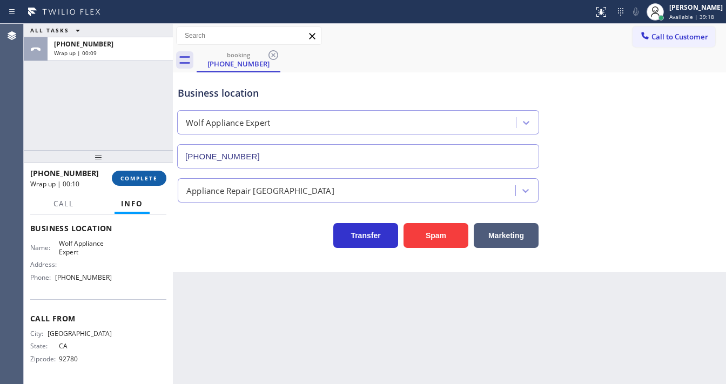
click at [148, 175] on span "COMPLETE" at bounding box center [138, 178] width 37 height 8
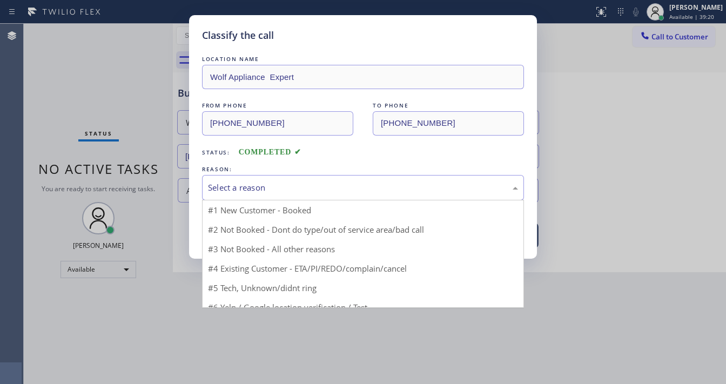
click at [242, 186] on div "Select a reason" at bounding box center [363, 187] width 310 height 12
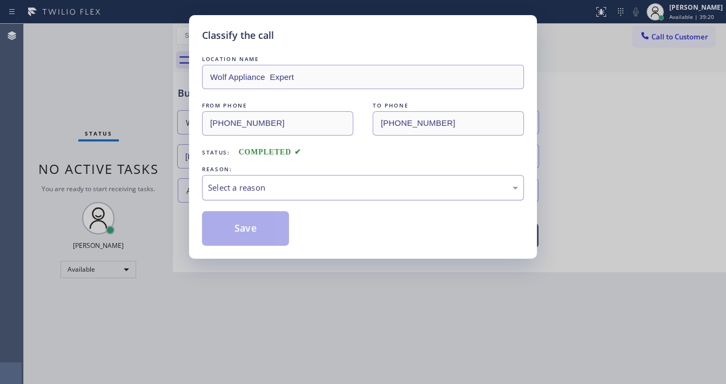
click at [233, 197] on div "Select a reason" at bounding box center [363, 187] width 322 height 25
drag, startPoint x: 238, startPoint y: 190, endPoint x: 240, endPoint y: 198, distance: 7.9
click at [238, 190] on div "Select a reason" at bounding box center [363, 187] width 310 height 12
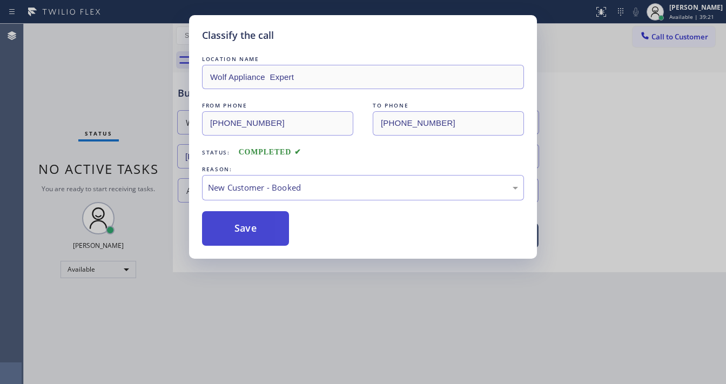
click at [238, 217] on button "Save" at bounding box center [245, 228] width 87 height 35
click at [238, 218] on button "Save" at bounding box center [245, 228] width 87 height 35
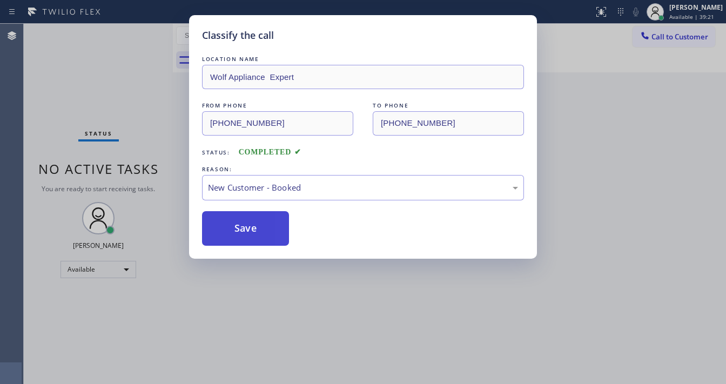
click at [238, 218] on button "Save" at bounding box center [245, 228] width 87 height 35
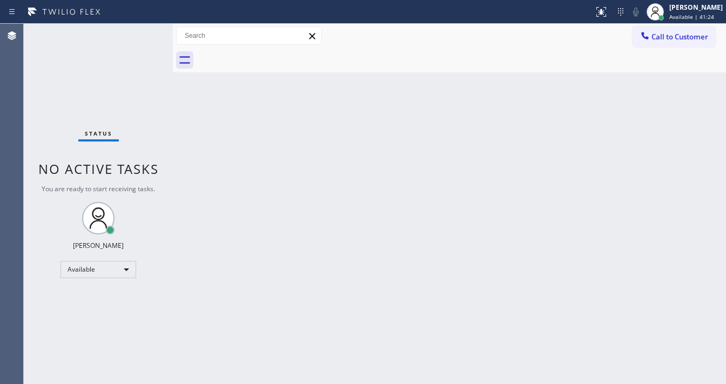
click at [141, 31] on div "Status No active tasks You are ready to start receiving tasks. [PERSON_NAME]" at bounding box center [98, 204] width 149 height 360
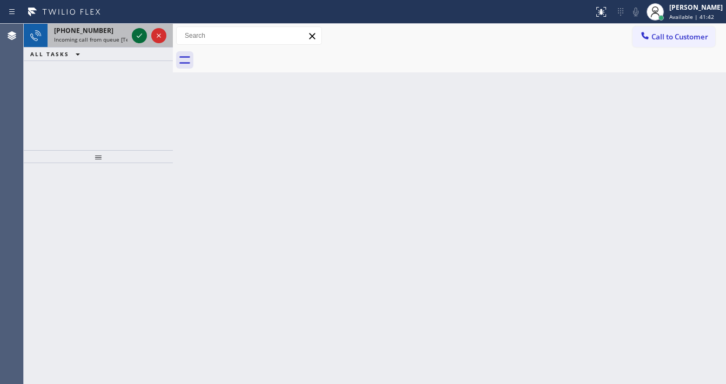
click at [134, 37] on div at bounding box center [149, 36] width 39 height 24
click at [135, 35] on icon at bounding box center [139, 35] width 13 height 13
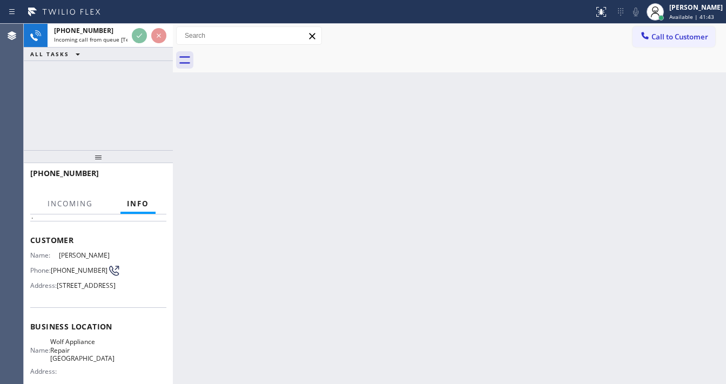
scroll to position [43, 0]
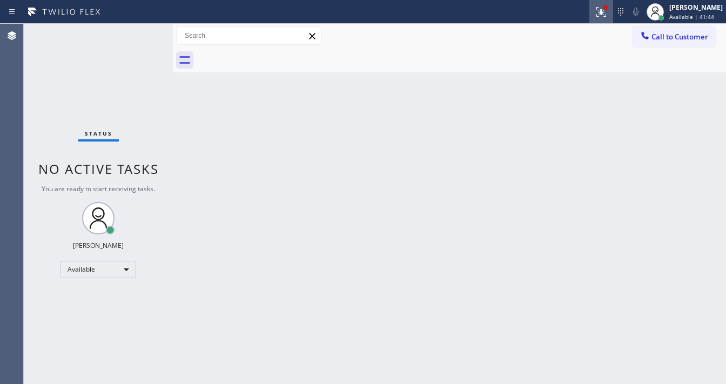
click at [605, 14] on icon at bounding box center [601, 11] width 13 height 13
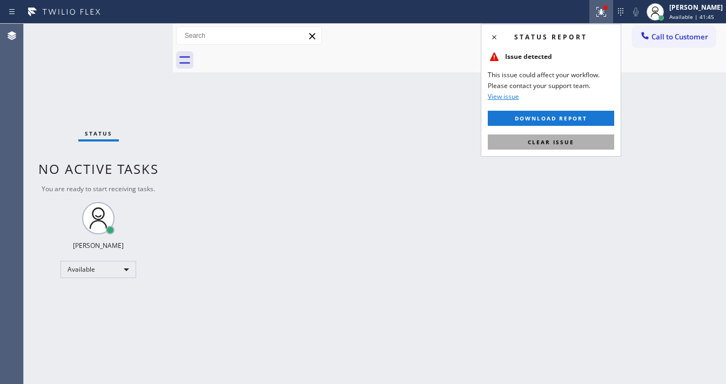
click at [571, 149] on button "Clear issue" at bounding box center [551, 141] width 126 height 15
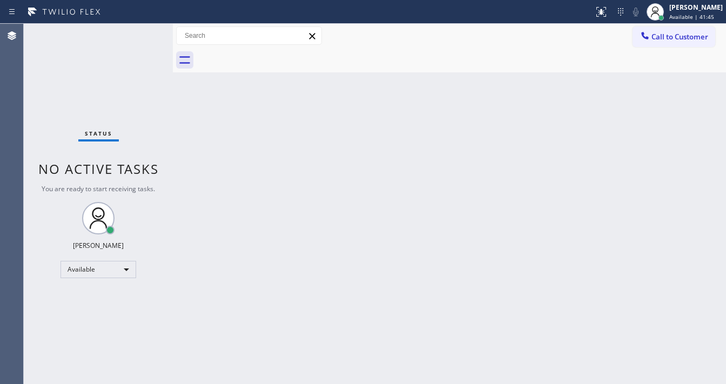
click at [570, 145] on div "Back to Dashboard Change Sender ID Customers Technicians Select a contact Outbo…" at bounding box center [449, 204] width 553 height 360
drag, startPoint x: 337, startPoint y: 326, endPoint x: 305, endPoint y: 370, distance: 54.1
click at [327, 333] on div "Back to Dashboard Change Sender ID Customers Technicians Select a contact Outbo…" at bounding box center [449, 204] width 553 height 360
click at [141, 25] on div "Status No active tasks You are ready to start receiving tasks. [PERSON_NAME]" at bounding box center [98, 204] width 149 height 360
click at [143, 26] on div "Status No active tasks You are ready to start receiving tasks. [PERSON_NAME]" at bounding box center [98, 204] width 149 height 360
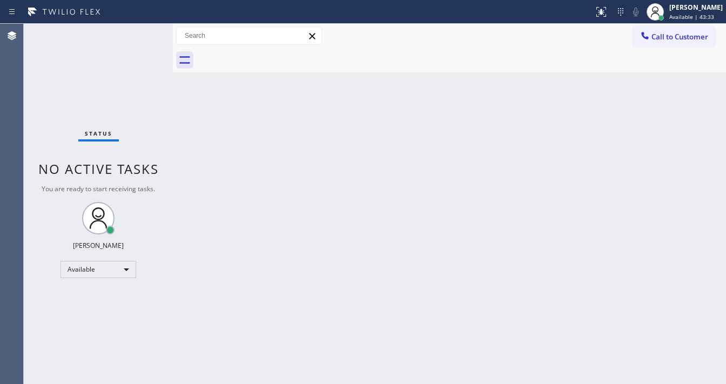
click at [141, 32] on div "Status No active tasks You are ready to start receiving tasks. [PERSON_NAME]" at bounding box center [98, 204] width 149 height 360
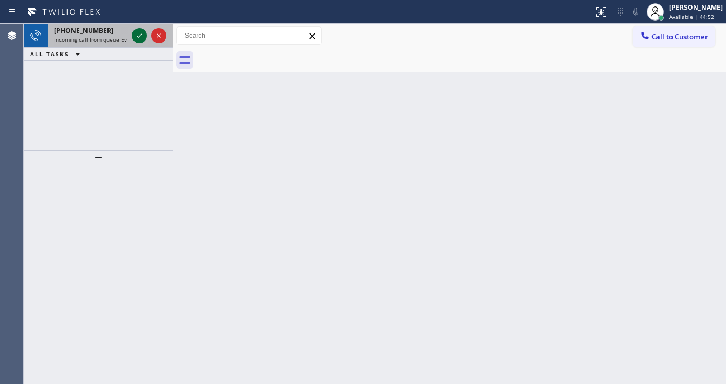
click at [140, 35] on icon at bounding box center [139, 35] width 13 height 13
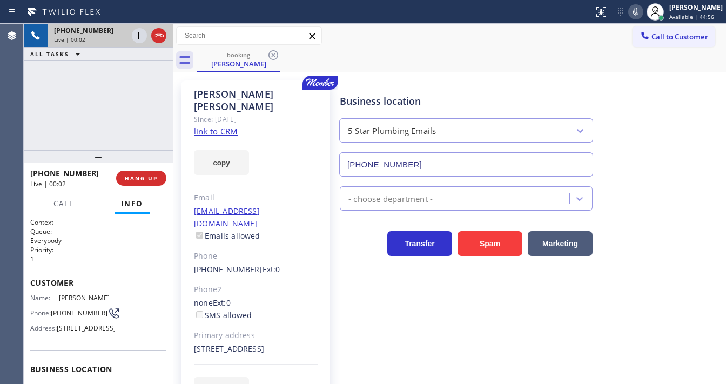
type input "(888) 894-2474"
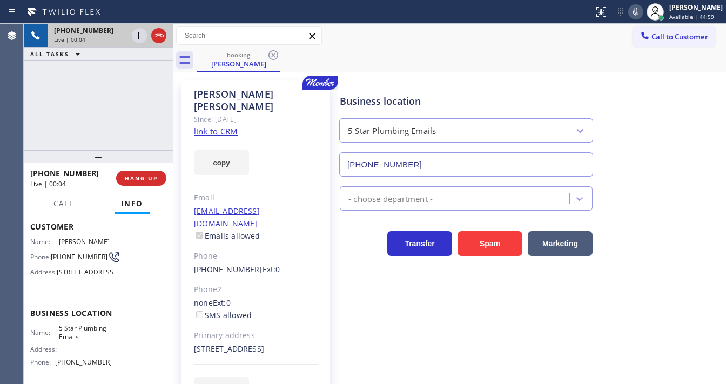
scroll to position [86, 0]
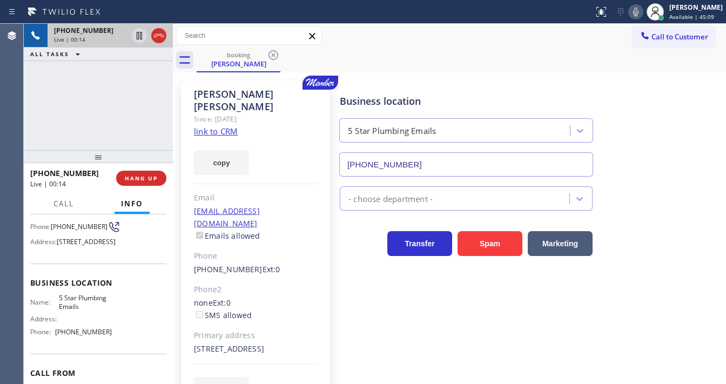
drag, startPoint x: 110, startPoint y: 102, endPoint x: 159, endPoint y: 104, distance: 48.7
click at [110, 102] on div "+18185211562 Live | 00:14 ALL TASKS ALL TASKS ACTIVE TASKS TASKS IN WRAP UP" at bounding box center [98, 87] width 149 height 126
click at [230, 126] on link "link to CRM" at bounding box center [216, 131] width 44 height 11
click at [97, 99] on div "+18185211562 Live | 00:19 ALL TASKS ALL TASKS ACTIVE TASKS TASKS IN WRAP UP" at bounding box center [98, 87] width 149 height 126
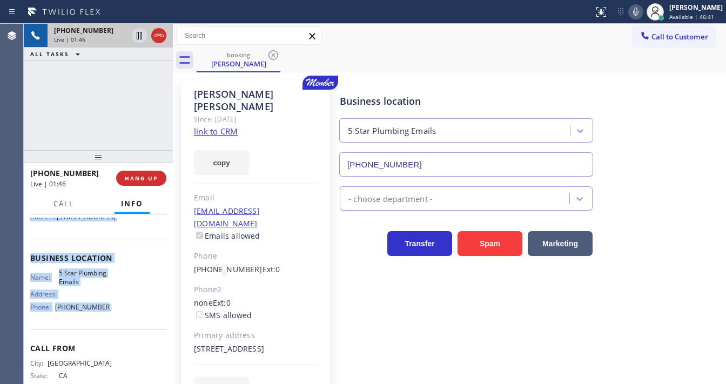
scroll to position [167, 0]
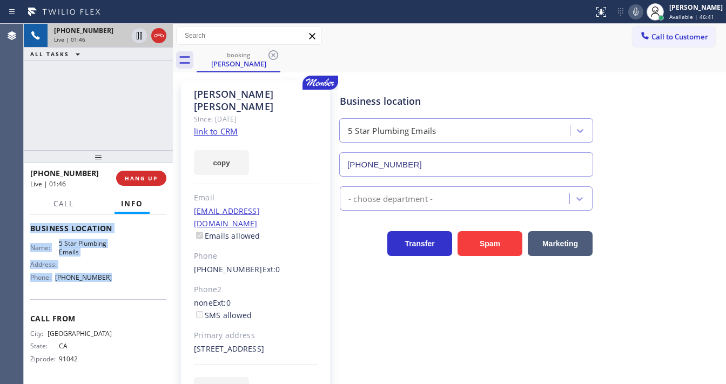
drag, startPoint x: 32, startPoint y: 275, endPoint x: 115, endPoint y: 293, distance: 84.4
click at [115, 293] on div "Context Queue: Everybody Priority: 1 Customer Name: Malcolm Foley Phone: (818) …" at bounding box center [98, 229] width 136 height 304
copy div "Customer Name: Malcolm Foley Phone: (818) 521-1562 Address: 14152 Foothill Blvd…"
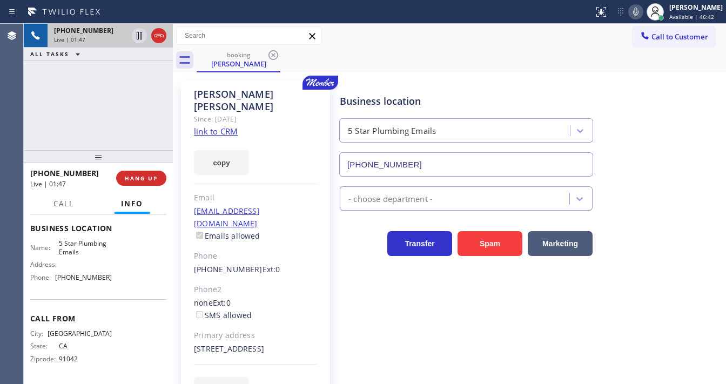
click at [112, 100] on div "+18185211562 Live | 01:47 ALL TASKS ALL TASKS ACTIVE TASKS TASKS IN WRAP UP" at bounding box center [98, 87] width 149 height 126
click at [106, 120] on div "+18185211562 Live | 02:04 ALL TASKS ALL TASKS ACTIVE TASKS TASKS IN WRAP UP" at bounding box center [98, 87] width 149 height 126
click at [642, 11] on icon at bounding box center [635, 11] width 13 height 13
click at [642, 12] on icon at bounding box center [635, 11] width 13 height 13
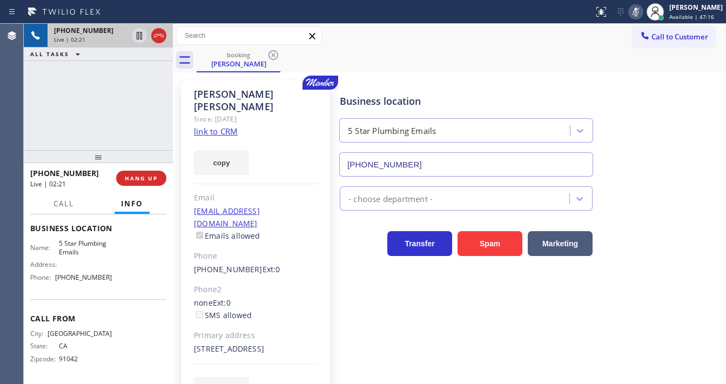
click at [151, 86] on div "+18185211562 Live | 02:21 ALL TASKS ALL TASKS ACTIVE TASKS TASKS IN WRAP UP" at bounding box center [98, 87] width 149 height 126
click at [140, 37] on icon at bounding box center [139, 36] width 5 height 8
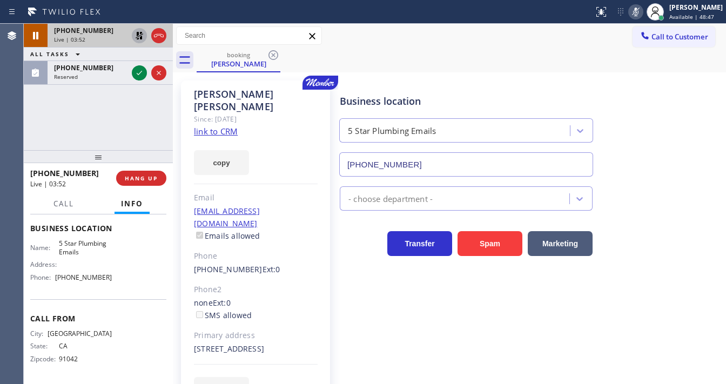
click at [50, 106] on div "+18185211562 Live | 03:52 ALL TASKS ALL TASKS ACTIVE TASKS TASKS IN WRAP UP (71…" at bounding box center [98, 87] width 149 height 126
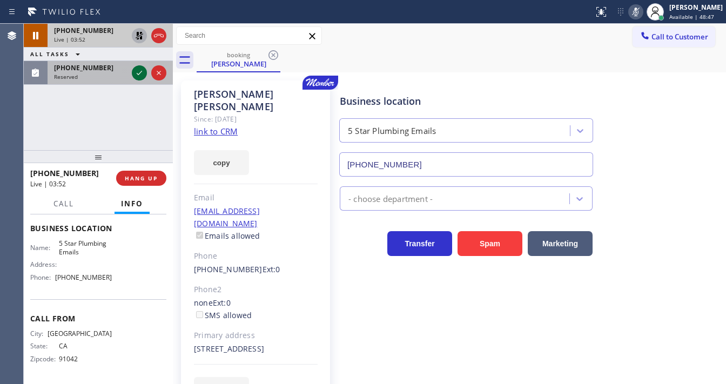
click at [139, 76] on icon at bounding box center [139, 72] width 13 height 13
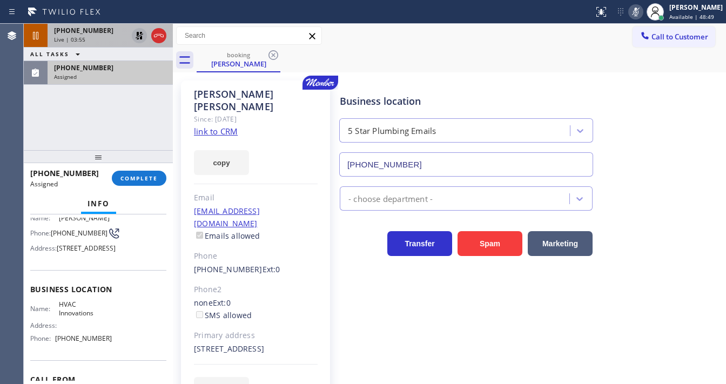
scroll to position [46, 0]
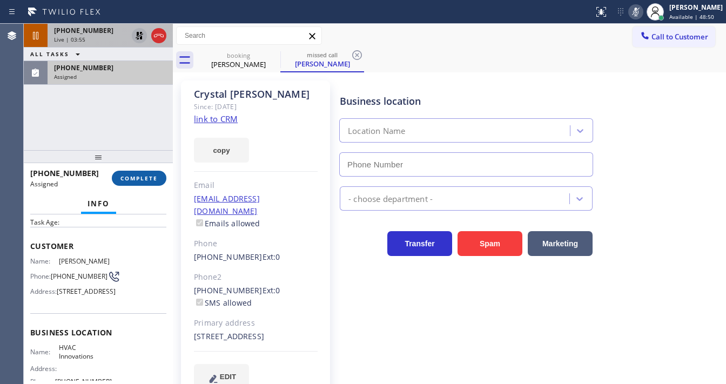
click at [139, 184] on button "COMPLETE" at bounding box center [139, 178] width 55 height 15
type input "(714) 909-1269"
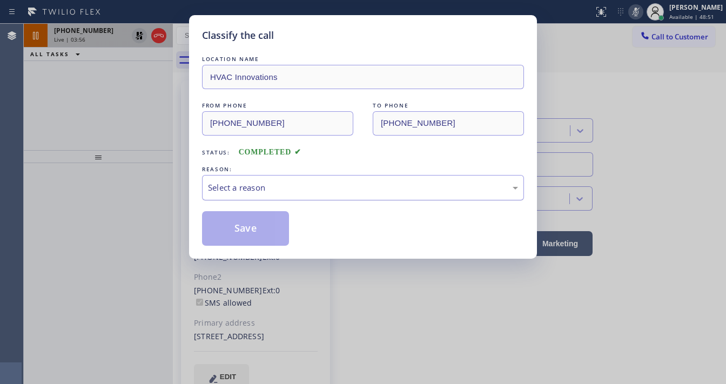
click at [274, 190] on div "Select a reason" at bounding box center [363, 187] width 310 height 12
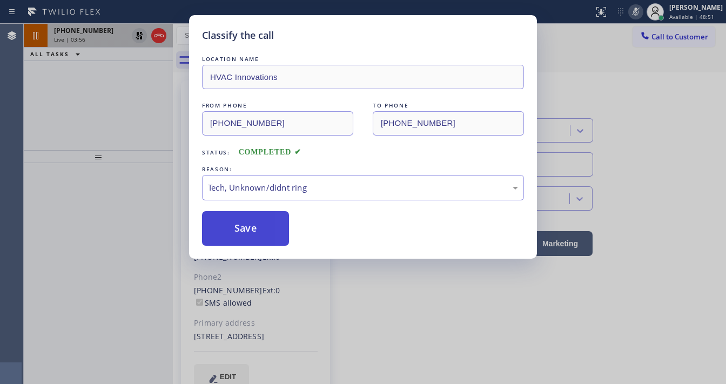
click at [247, 231] on button "Save" at bounding box center [245, 228] width 87 height 35
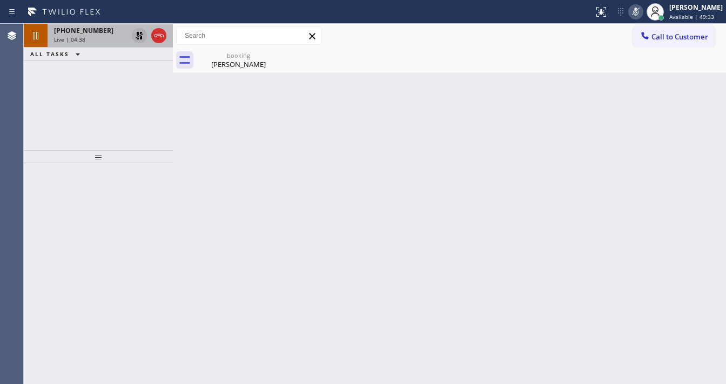
click at [642, 10] on icon at bounding box center [635, 11] width 13 height 13
click at [135, 38] on icon at bounding box center [139, 35] width 13 height 13
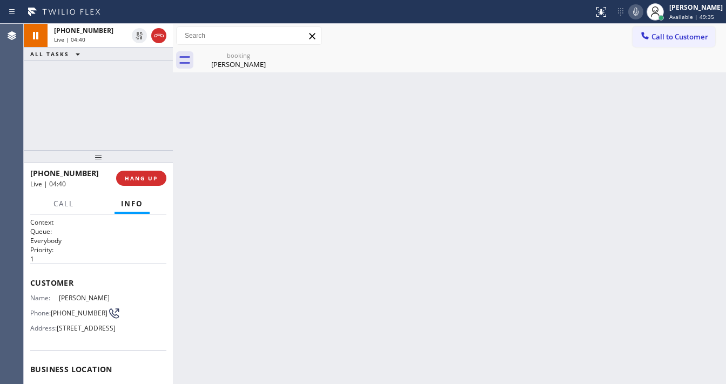
click at [145, 73] on div "+18185211562 Live | 04:40 ALL TASKS ALL TASKS ACTIVE TASKS TASKS IN WRAP UP" at bounding box center [98, 87] width 149 height 126
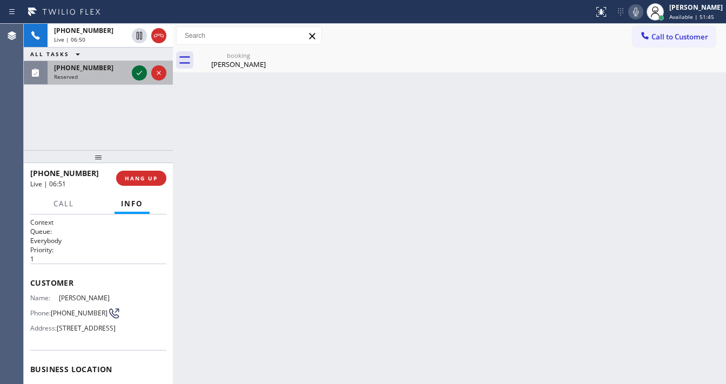
click at [141, 75] on icon at bounding box center [139, 72] width 13 height 13
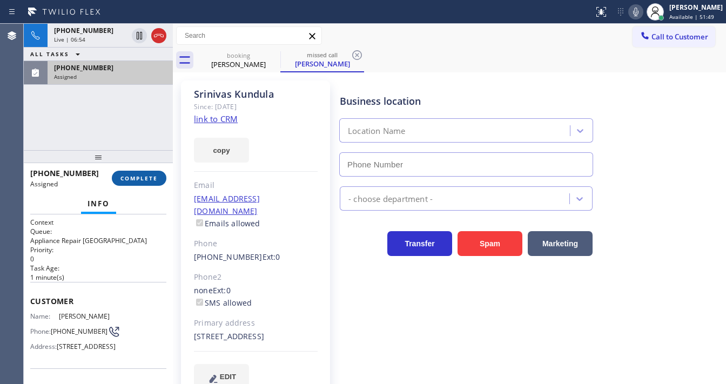
click at [143, 181] on span "COMPLETE" at bounding box center [138, 178] width 37 height 8
type input "[PHONE_NUMBER]"
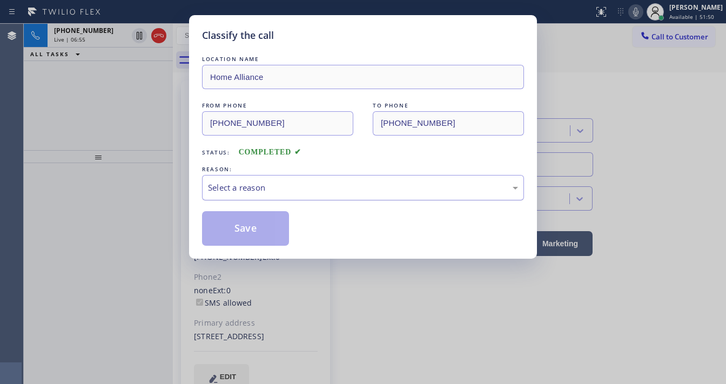
click at [284, 184] on div "Select a reason" at bounding box center [363, 187] width 310 height 12
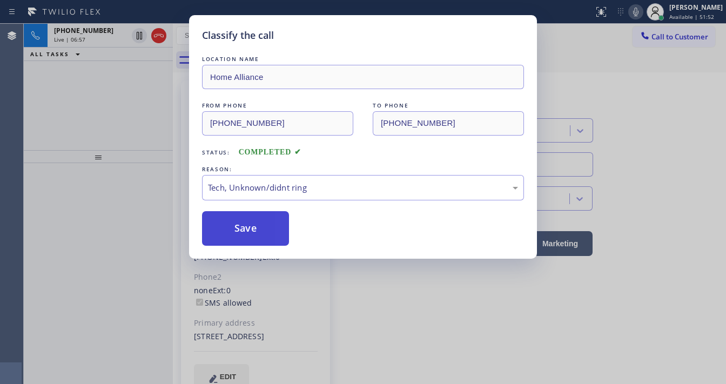
click at [249, 229] on button "Save" at bounding box center [245, 228] width 87 height 35
type input "(888) 894-2474"
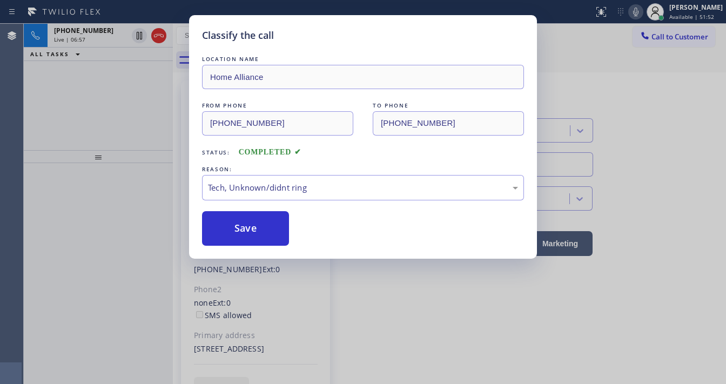
click at [110, 102] on div "Classify the call LOCATION NAME Home Alliance FROM PHONE (949) 302-1017 TO PHON…" at bounding box center [363, 192] width 726 height 384
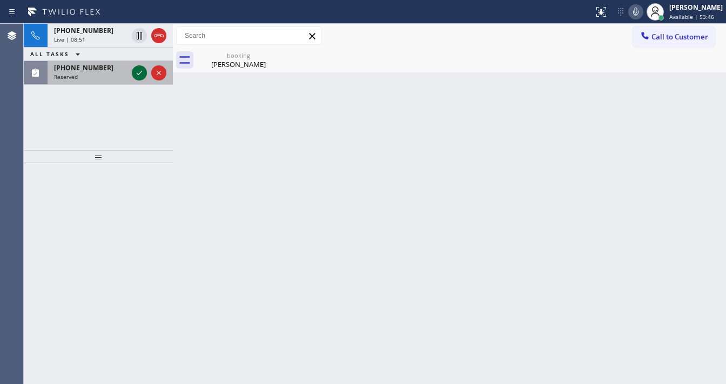
click at [135, 70] on icon at bounding box center [139, 72] width 13 height 13
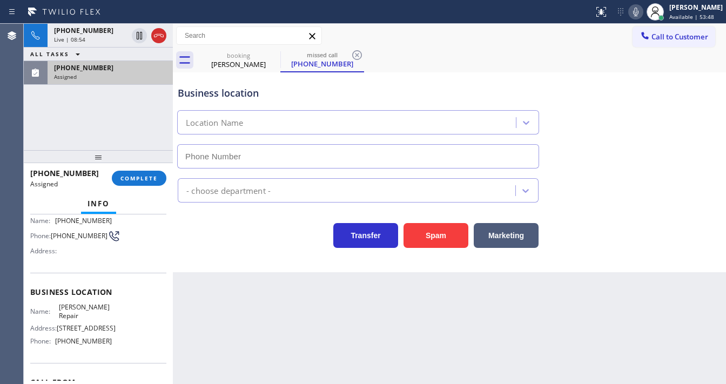
scroll to position [78, 0]
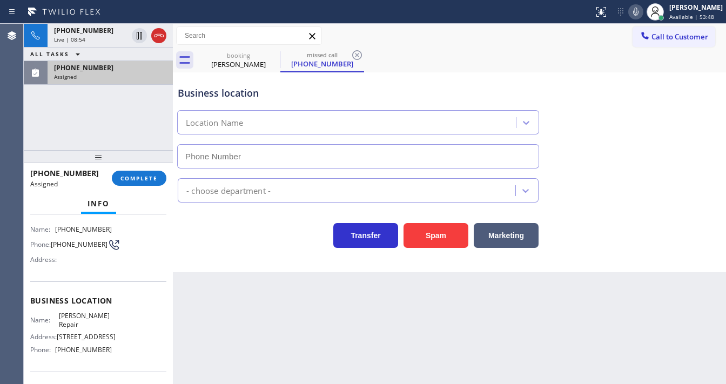
type input "(323) 924-3282"
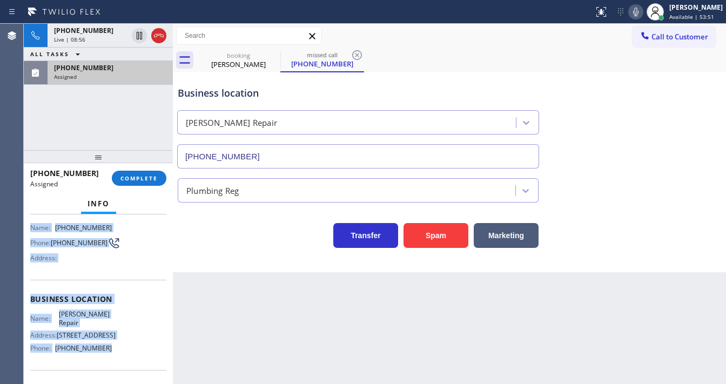
scroll to position [151, 0]
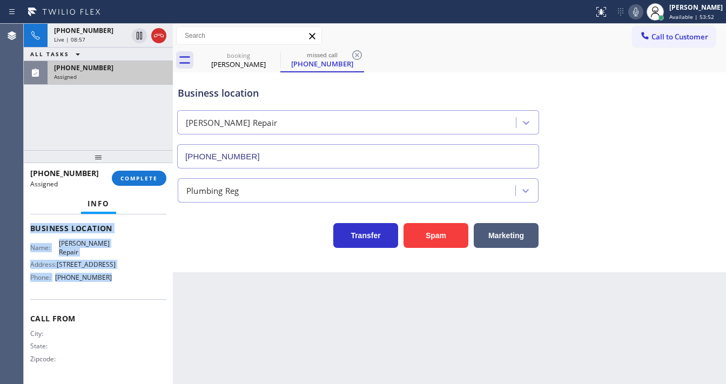
drag, startPoint x: 30, startPoint y: 288, endPoint x: 128, endPoint y: 277, distance: 98.4
click at [128, 277] on div "Context Queue: Plumbing Priority: 0 Task Age: Customer Name: (760) 697-2699 Pho…" at bounding box center [98, 224] width 136 height 313
copy div "Customer Name: (760) 697-2699 Phone: (760) 697-2699 Address: Business location …"
click at [140, 173] on button "COMPLETE" at bounding box center [139, 178] width 55 height 15
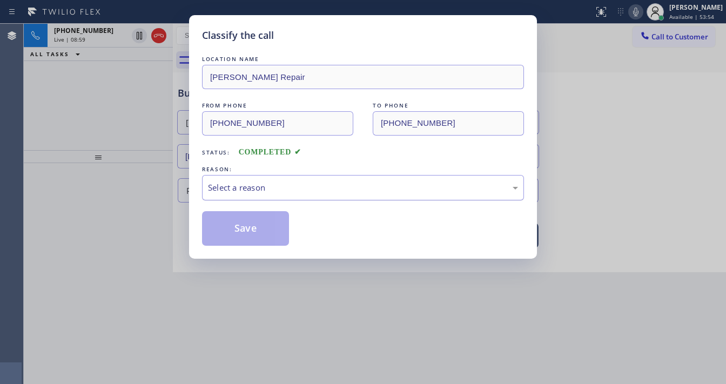
drag, startPoint x: 253, startPoint y: 196, endPoint x: 277, endPoint y: 197, distance: 24.3
click at [257, 196] on div "Select a reason" at bounding box center [363, 187] width 322 height 25
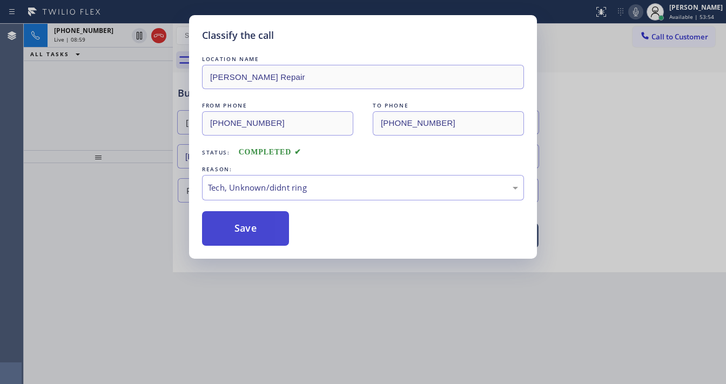
drag, startPoint x: 254, startPoint y: 220, endPoint x: 244, endPoint y: 211, distance: 14.1
click at [254, 220] on button "Save" at bounding box center [245, 228] width 87 height 35
click at [254, 219] on button "Save" at bounding box center [245, 228] width 87 height 35
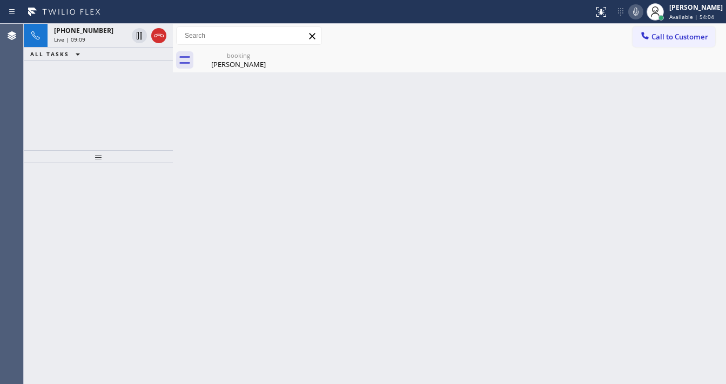
click at [564, 48] on div "Call to Customer Outbound call Location 5 Star Appliance Repair Your caller id …" at bounding box center [449, 36] width 553 height 24
drag, startPoint x: 561, startPoint y: 30, endPoint x: 623, endPoint y: 22, distance: 63.2
click at [561, 30] on div "Call to Customer Outbound call Location 5 Star Appliance Repair Your caller id …" at bounding box center [449, 35] width 553 height 19
click at [638, 11] on icon at bounding box center [635, 12] width 5 height 9
click at [91, 93] on div "+18185211562 Live | 09:12 ALL TASKS ALL TASKS ACTIVE TASKS TASKS IN WRAP UP" at bounding box center [98, 87] width 149 height 126
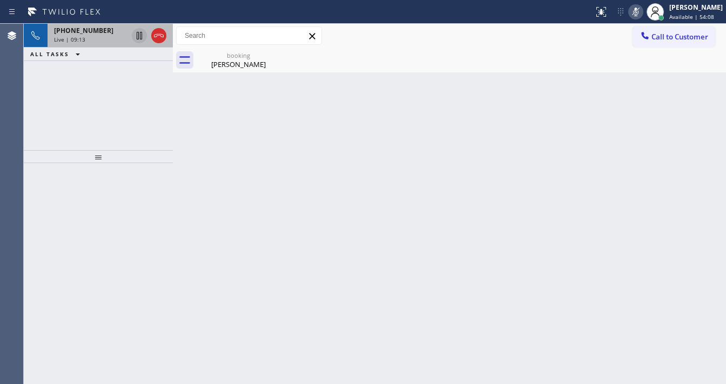
drag, startPoint x: 139, startPoint y: 37, endPoint x: 144, endPoint y: 32, distance: 6.1
click at [139, 37] on icon at bounding box center [139, 35] width 13 height 13
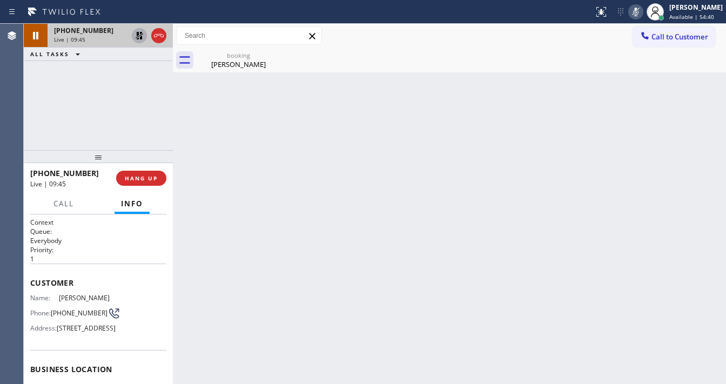
click at [139, 34] on icon at bounding box center [139, 35] width 13 height 13
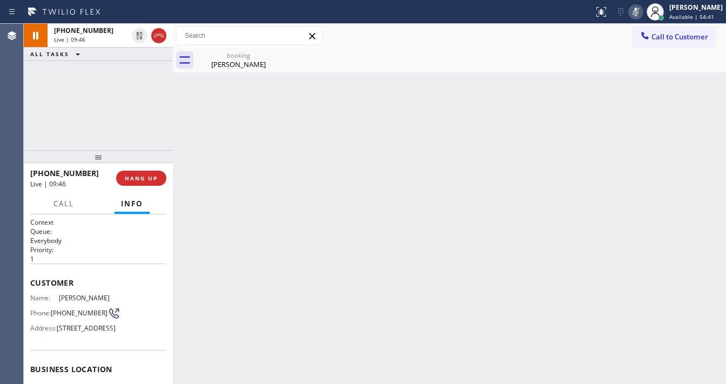
click at [640, 10] on icon at bounding box center [635, 11] width 13 height 13
click at [107, 90] on div "+18185211562 Live | 09:47 ALL TASKS ALL TASKS ACTIVE TASKS TASKS IN WRAP UP" at bounding box center [98, 87] width 149 height 126
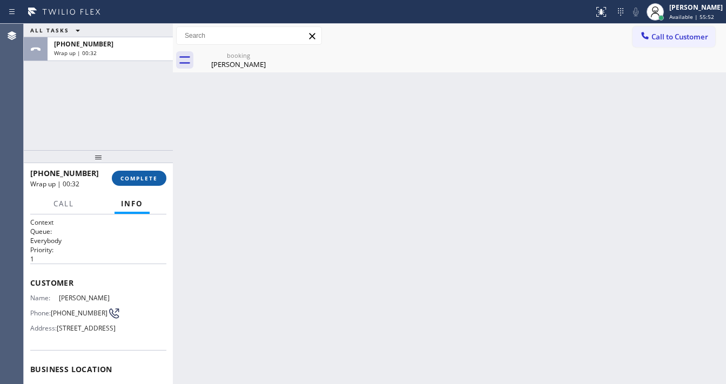
click at [148, 175] on span "COMPLETE" at bounding box center [138, 178] width 37 height 8
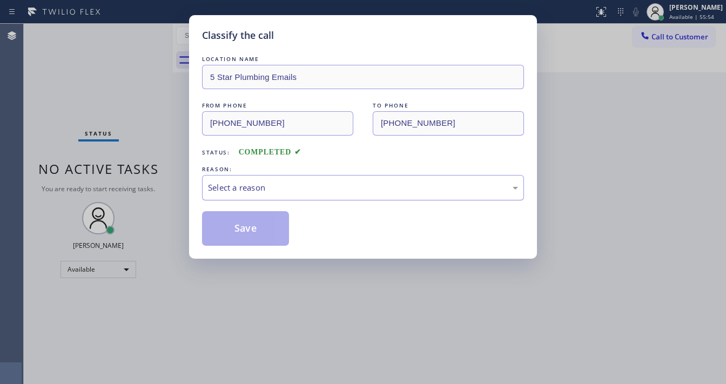
click at [253, 185] on div "Select a reason" at bounding box center [363, 187] width 310 height 12
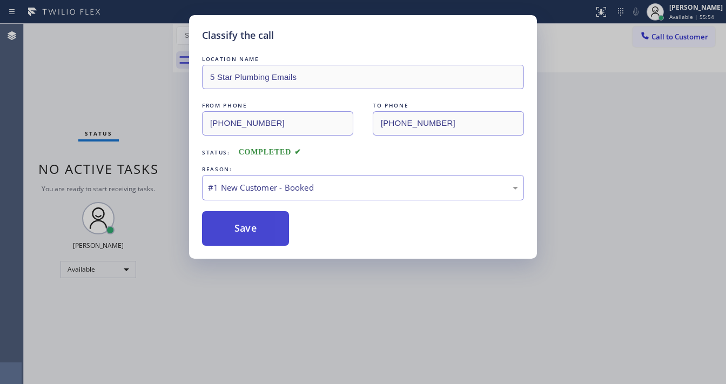
click at [240, 223] on button "Save" at bounding box center [245, 228] width 87 height 35
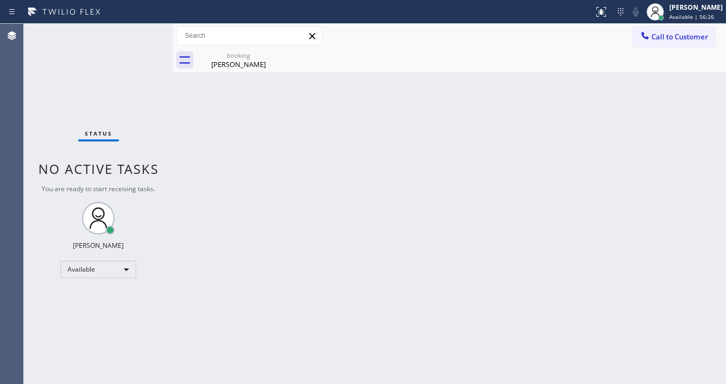
drag, startPoint x: 221, startPoint y: 68, endPoint x: 247, endPoint y: 58, distance: 28.0
click at [221, 68] on div "Malcolm Foley" at bounding box center [239, 64] width 82 height 10
click at [254, 58] on div at bounding box center [461, 60] width 529 height 24
click at [215, 107] on div "Back to Dashboard Change Sender ID Customers Technicians Select a contact Outbo…" at bounding box center [449, 204] width 553 height 360
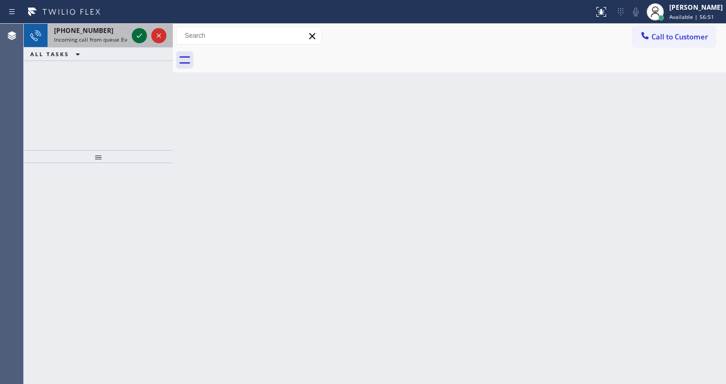
click at [134, 37] on icon at bounding box center [139, 35] width 13 height 13
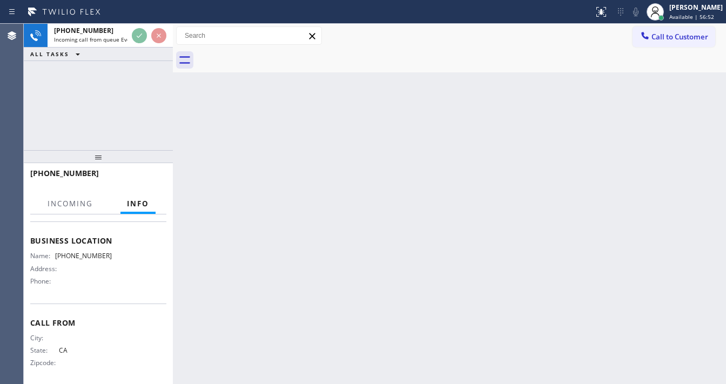
scroll to position [130, 0]
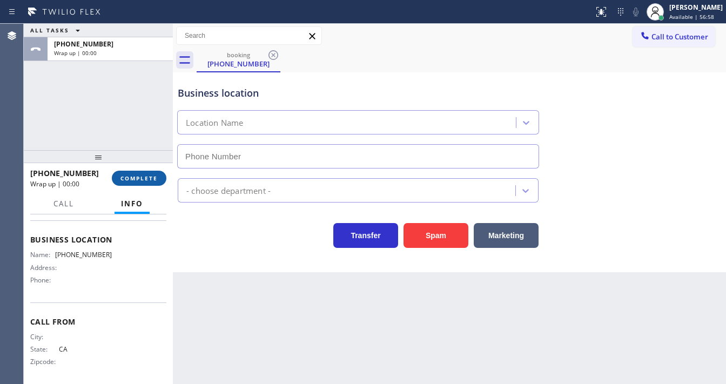
click at [141, 174] on span "COMPLETE" at bounding box center [138, 178] width 37 height 8
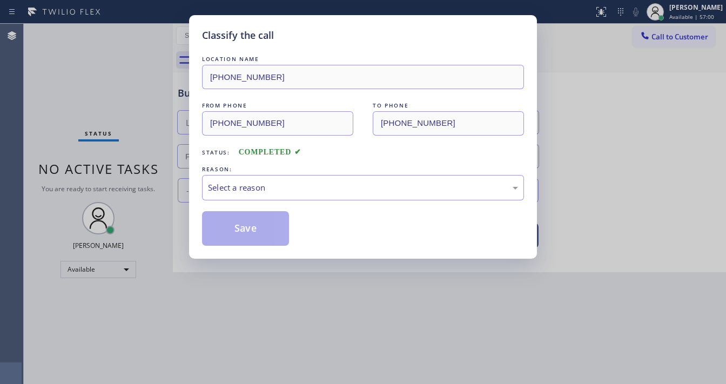
click at [286, 200] on div "LOCATION NAME (310) 946-0025 FROM PHONE (805) 505-3001 TO PHONE (310) 946-0025 …" at bounding box center [363, 149] width 322 height 192
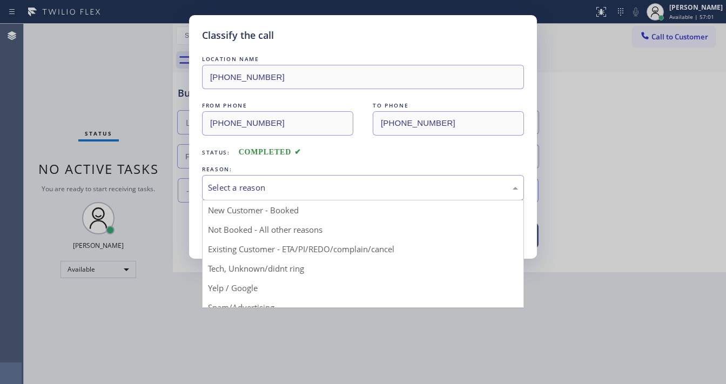
click at [278, 188] on div "Select a reason" at bounding box center [363, 187] width 310 height 12
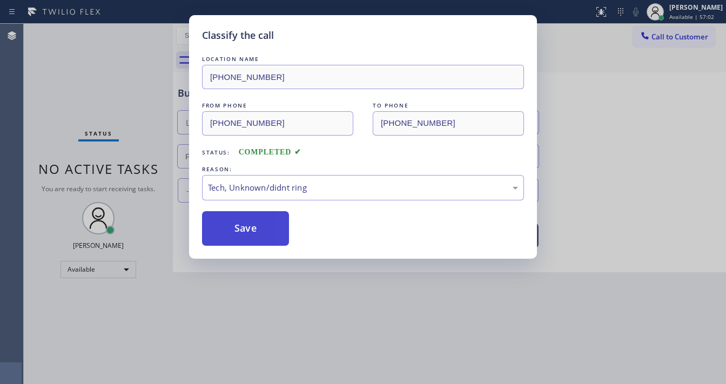
click at [252, 211] on button "Save" at bounding box center [245, 228] width 87 height 35
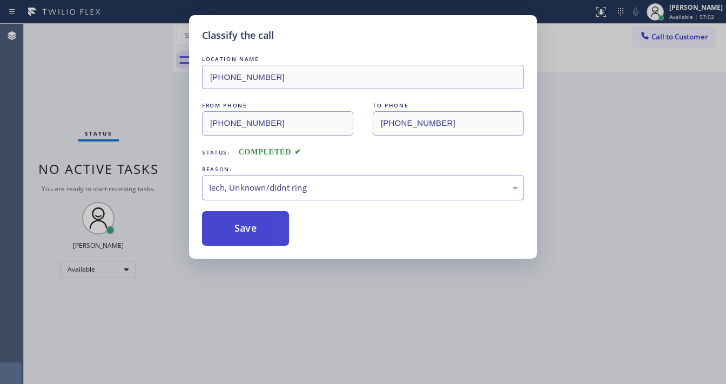
click at [254, 218] on button "Save" at bounding box center [245, 228] width 87 height 35
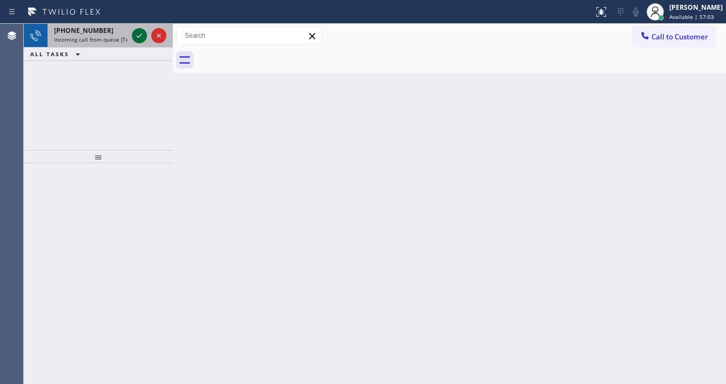
click at [143, 41] on icon at bounding box center [139, 35] width 13 height 13
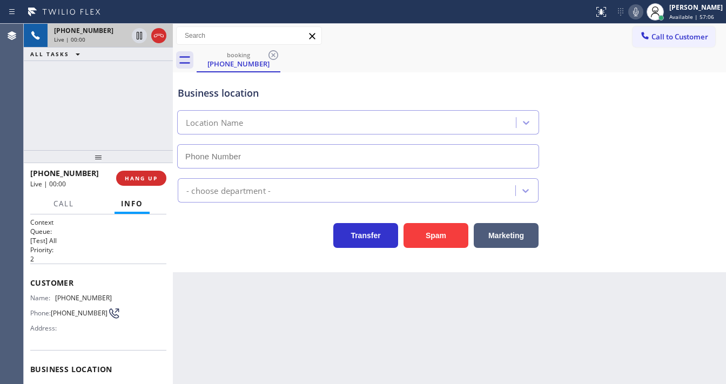
type input "(480) 386-1403"
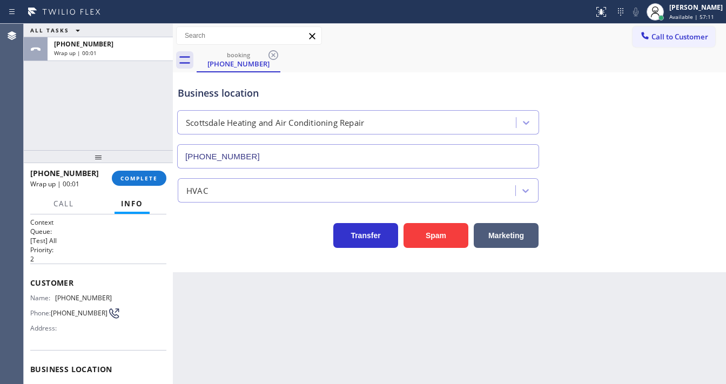
click at [33, 104] on div "ALL TASKS ALL TASKS ACTIVE TASKS TASKS IN WRAP UP +14803095397 Wrap up | 00:01" at bounding box center [98, 87] width 149 height 126
click at [153, 183] on button "COMPLETE" at bounding box center [139, 178] width 55 height 15
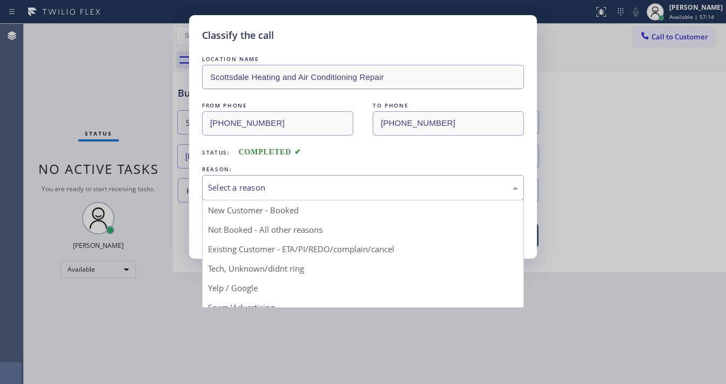
drag, startPoint x: 292, startPoint y: 188, endPoint x: 285, endPoint y: 248, distance: 60.9
click at [292, 188] on div "Select a reason" at bounding box center [363, 187] width 310 height 12
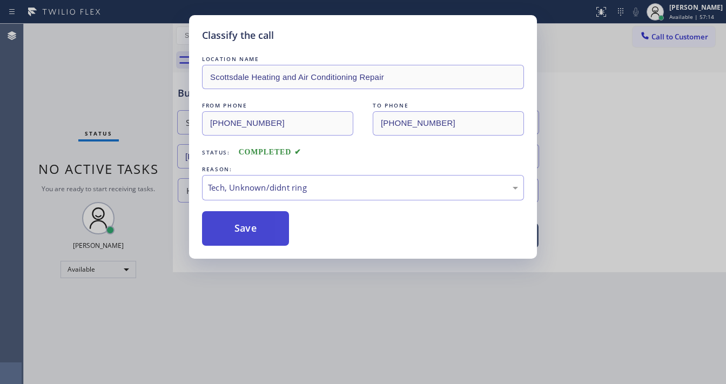
click at [246, 220] on button "Save" at bounding box center [245, 228] width 87 height 35
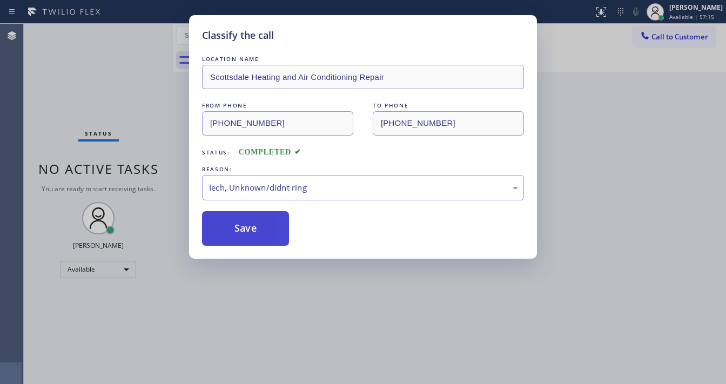
click at [246, 219] on button "Save" at bounding box center [245, 228] width 87 height 35
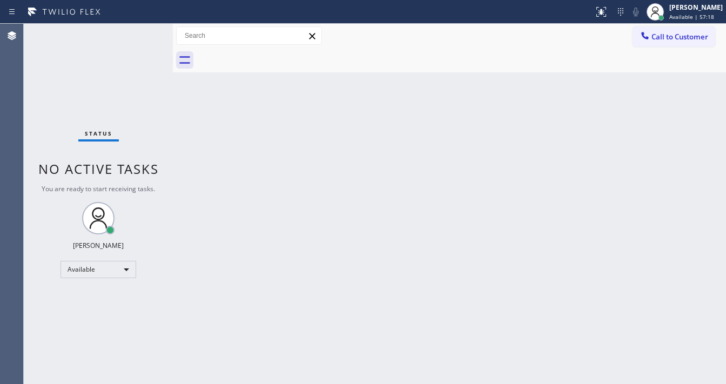
click at [137, 35] on div "Status No active tasks You are ready to start receiving tasks. [PERSON_NAME]" at bounding box center [98, 204] width 149 height 360
click at [138, 33] on div "Status No active tasks You are ready to start receiving tasks. [PERSON_NAME]" at bounding box center [98, 204] width 149 height 360
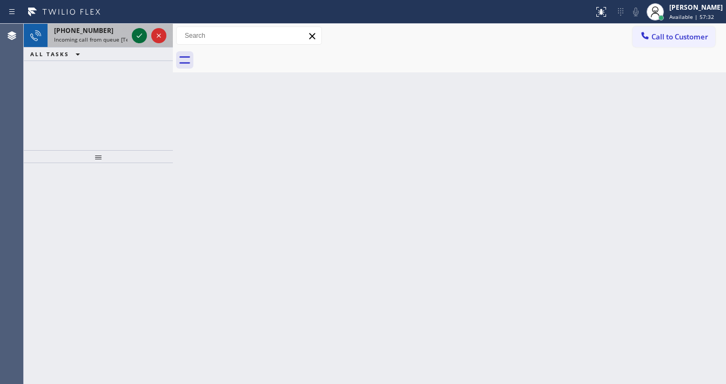
click at [138, 39] on icon at bounding box center [139, 35] width 13 height 13
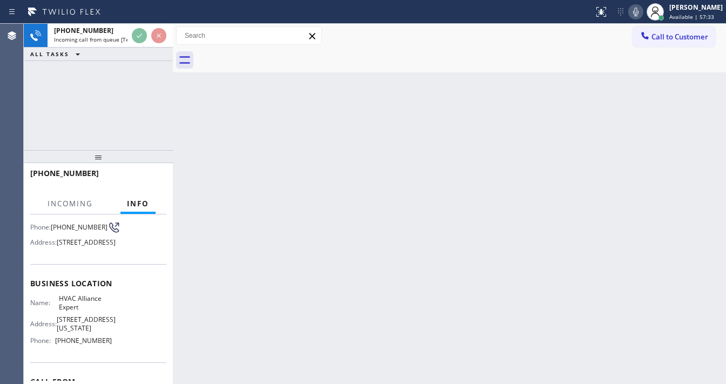
scroll to position [86, 0]
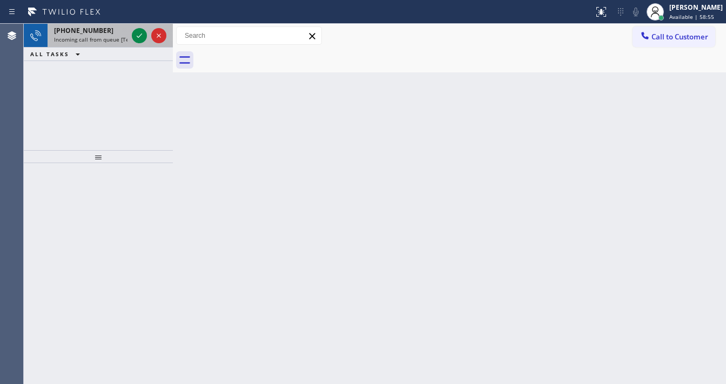
click at [89, 35] on div "+15202605196 Incoming call from queue [Test] All" at bounding box center [89, 36] width 82 height 24
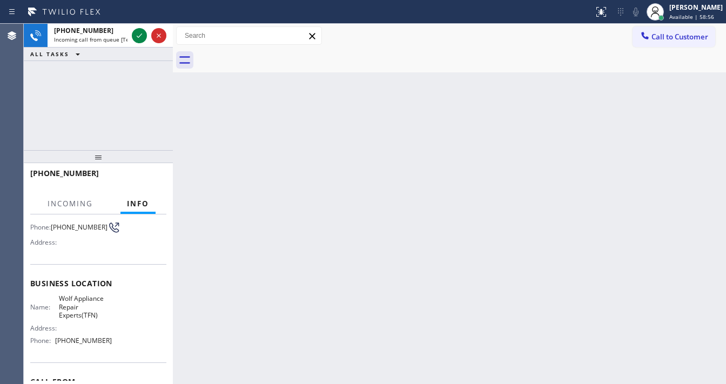
scroll to position [86, 0]
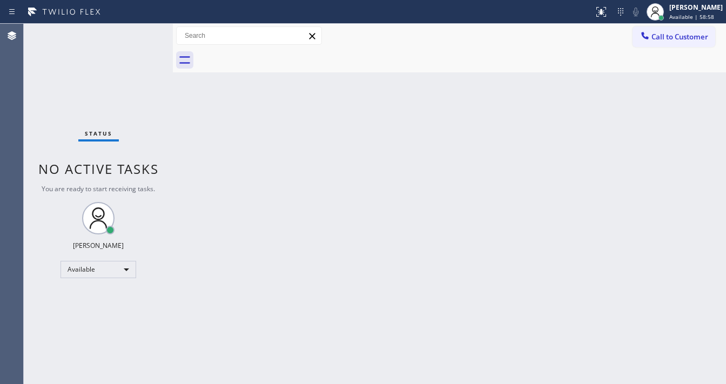
click at [134, 31] on div "Status No active tasks You are ready to start receiving tasks. [PERSON_NAME]" at bounding box center [98, 204] width 149 height 360
click at [136, 31] on div "Status No active tasks You are ready to start receiving tasks. [PERSON_NAME]" at bounding box center [98, 204] width 149 height 360
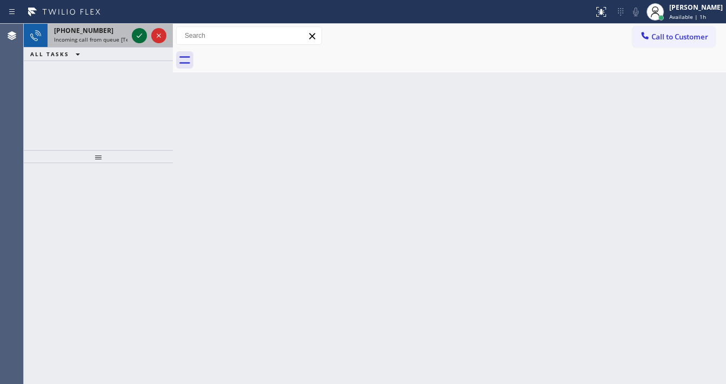
click at [139, 41] on icon at bounding box center [139, 35] width 13 height 13
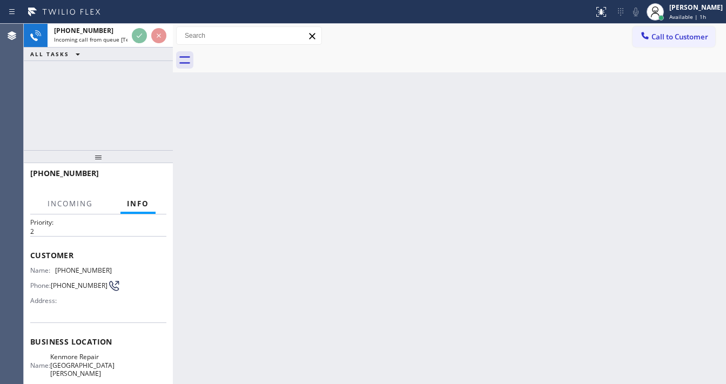
scroll to position [43, 0]
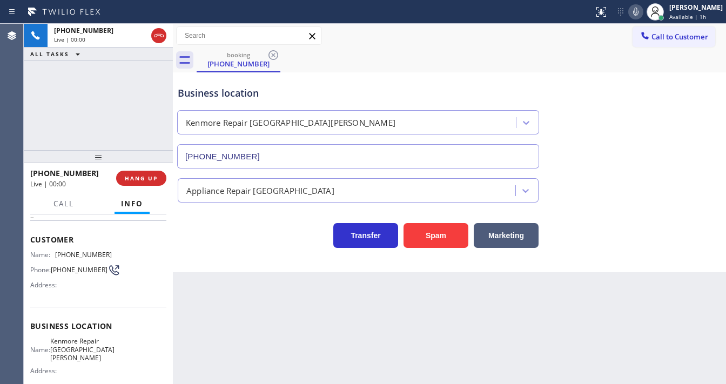
type input "(408) 539-3487"
click at [123, 121] on div "+14088388119 Live | 00:07 ALL TASKS ALL TASKS ACTIVE TASKS TASKS IN WRAP UP" at bounding box center [98, 87] width 149 height 126
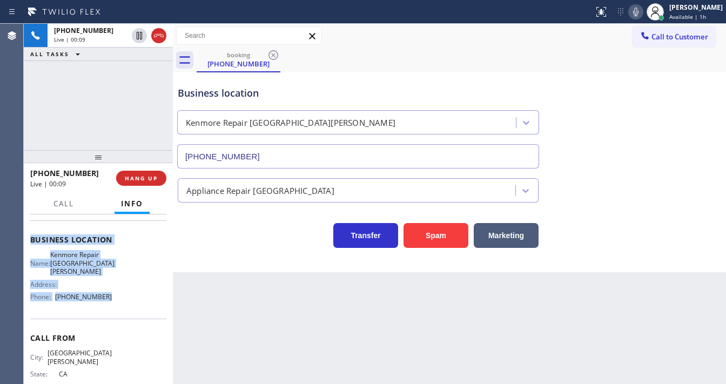
scroll to position [142, 0]
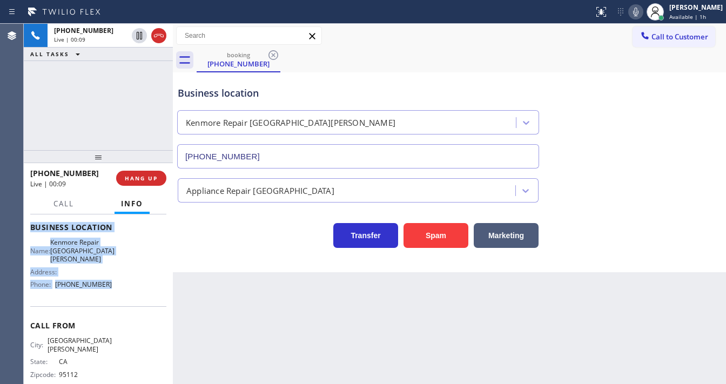
drag, startPoint x: 29, startPoint y: 234, endPoint x: 80, endPoint y: 146, distance: 101.9
click at [112, 281] on div "Context Queue: [Test] All Priority: 2 Customer Name: (408) 838-8119 Phone: (408…" at bounding box center [98, 299] width 149 height 170
copy div "Customer Name: (408) 838-8119 Phone: (408) 838-8119 Address: Business location …"
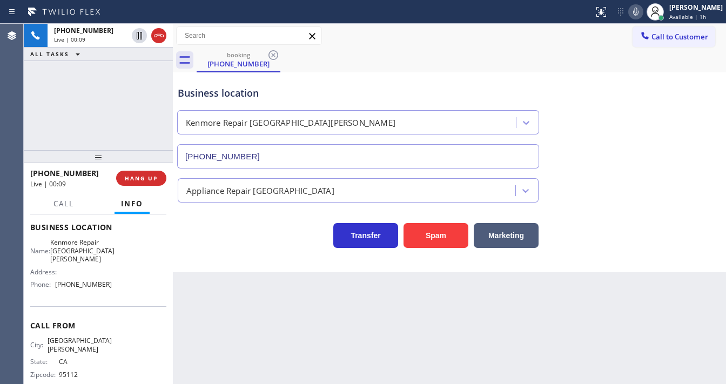
click at [102, 104] on div "+14088388119 Live | 00:09 ALL TASKS ALL TASKS ACTIVE TASKS TASKS IN WRAP UP" at bounding box center [98, 87] width 149 height 126
click at [119, 95] on div "+14088388119 Live | 00:51 ALL TASKS ALL TASKS ACTIVE TASKS TASKS IN WRAP UP" at bounding box center [98, 87] width 149 height 126
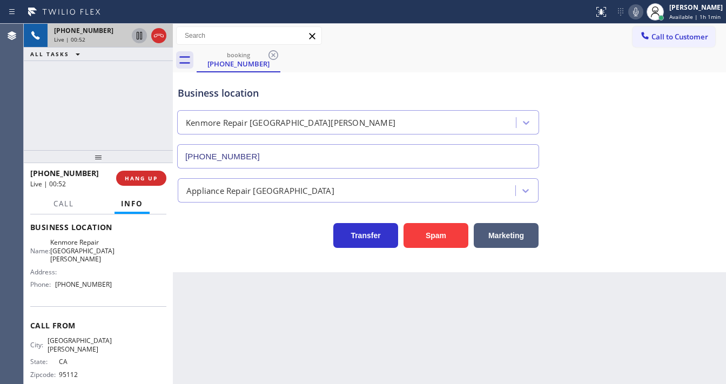
click at [140, 35] on icon at bounding box center [139, 35] width 13 height 13
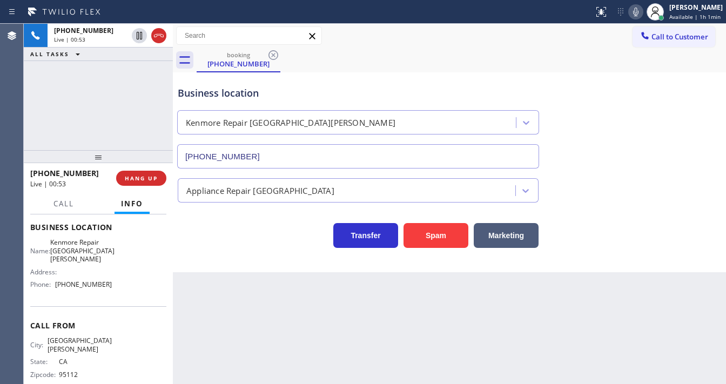
click at [641, 11] on icon at bounding box center [635, 11] width 13 height 13
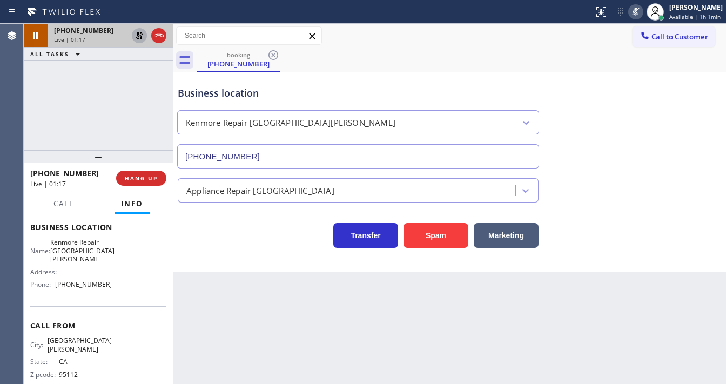
click at [138, 39] on icon at bounding box center [140, 36] width 8 height 8
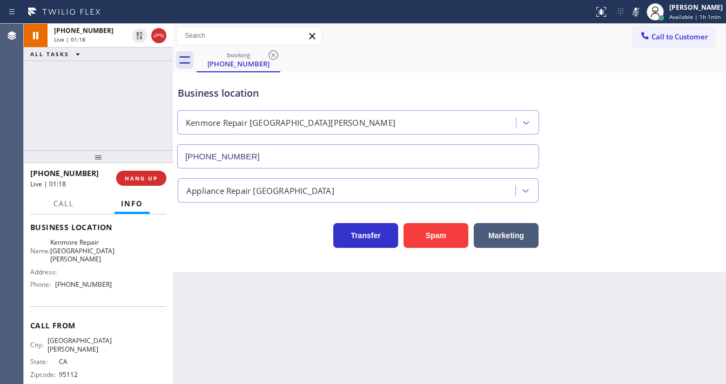
drag, startPoint x: 642, startPoint y: 11, endPoint x: 512, endPoint y: 48, distance: 134.7
click at [641, 11] on icon at bounding box center [635, 11] width 13 height 13
click at [35, 112] on div "+14088388119 Live | 01:19 ALL TASKS ALL TASKS ACTIVE TASKS TASKS IN WRAP UP" at bounding box center [98, 87] width 149 height 126
click at [84, 210] on div "Call Info" at bounding box center [98, 204] width 136 height 22
click at [71, 208] on button "Call" at bounding box center [63, 203] width 33 height 21
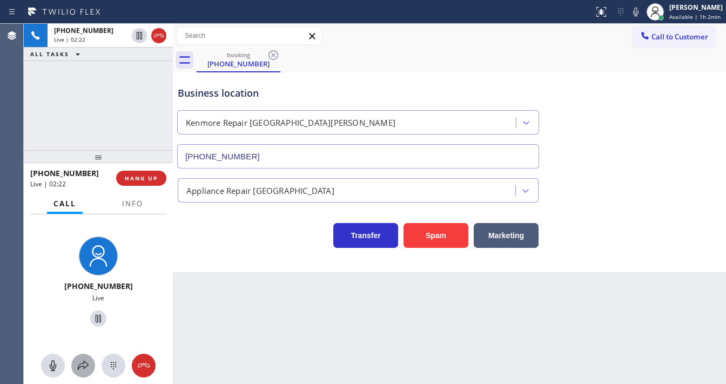
click at [86, 360] on icon at bounding box center [83, 365] width 13 height 13
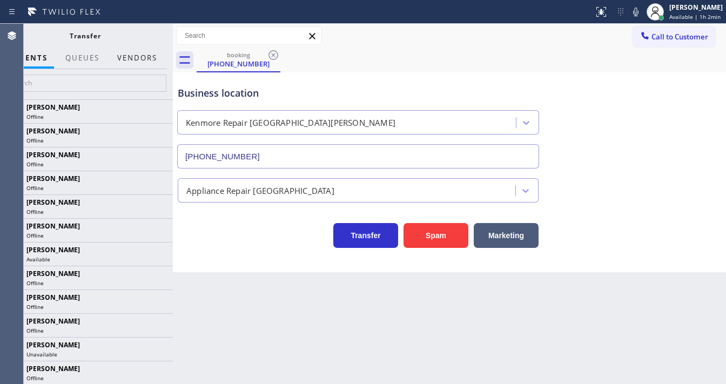
click at [134, 54] on button "Vendors" at bounding box center [137, 58] width 53 height 21
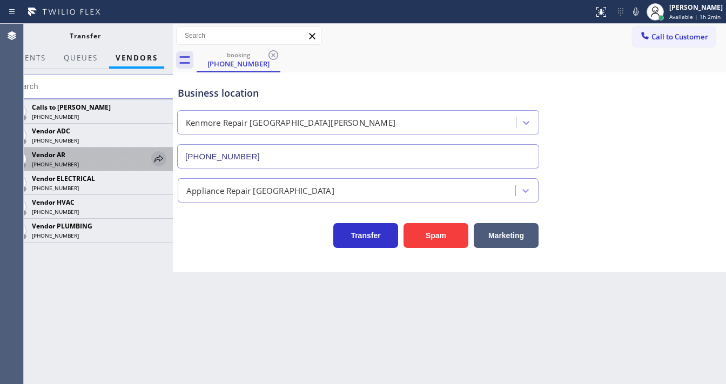
click at [156, 158] on icon at bounding box center [158, 158] width 9 height 7
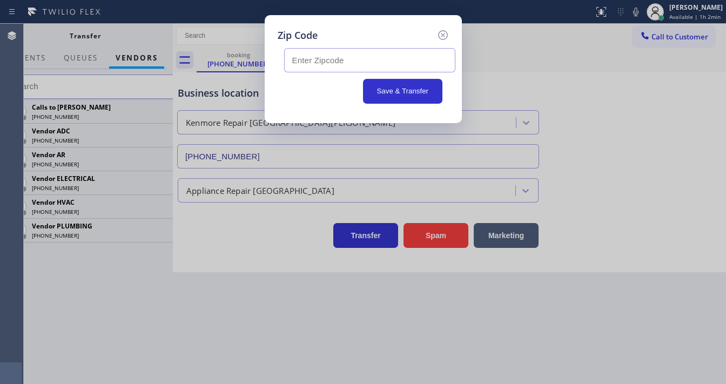
click at [318, 57] on input "text" at bounding box center [369, 60] width 171 height 24
paste input "95118"
type input "95118"
click at [399, 89] on button "Save & Transfer" at bounding box center [402, 91] width 79 height 25
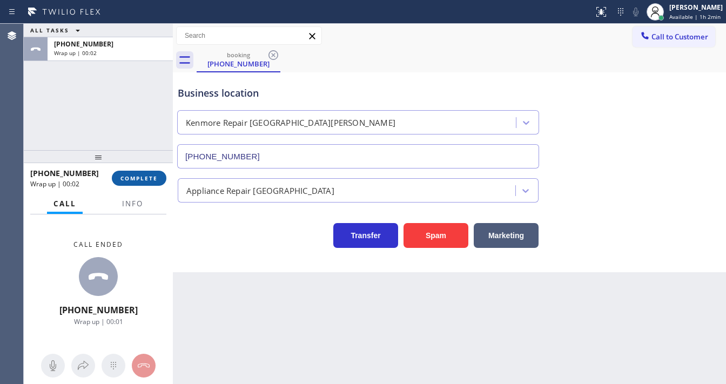
click at [153, 179] on span "COMPLETE" at bounding box center [138, 178] width 37 height 8
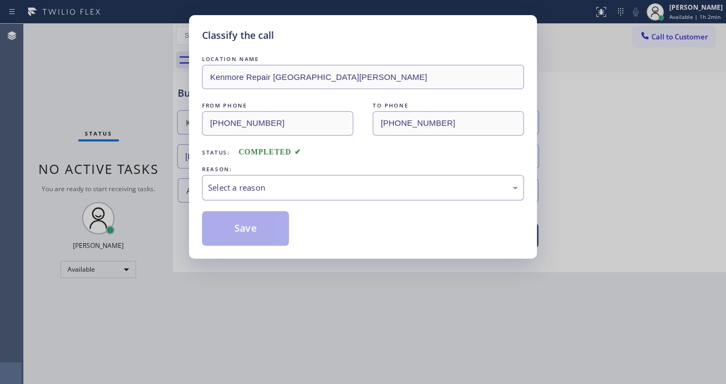
click at [253, 184] on div "Select a reason" at bounding box center [363, 187] width 310 height 12
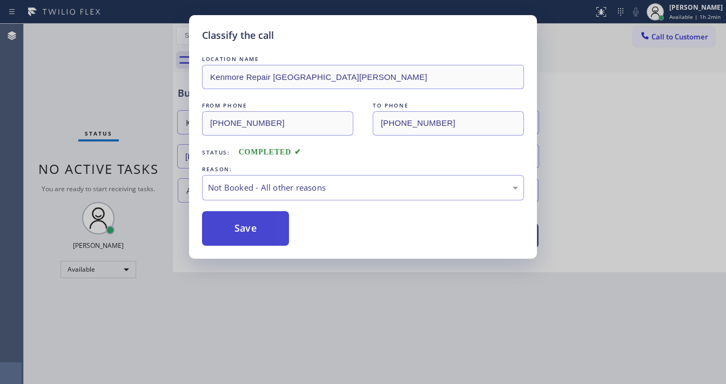
click at [248, 224] on button "Save" at bounding box center [245, 228] width 87 height 35
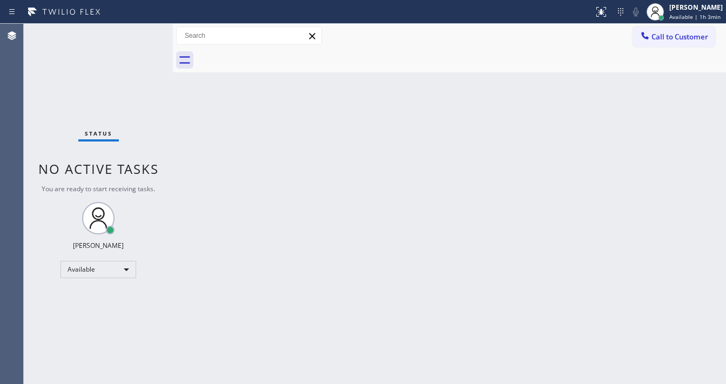
click at [146, 31] on div "Status No active tasks You are ready to start receiving tasks. [PERSON_NAME]" at bounding box center [98, 204] width 149 height 360
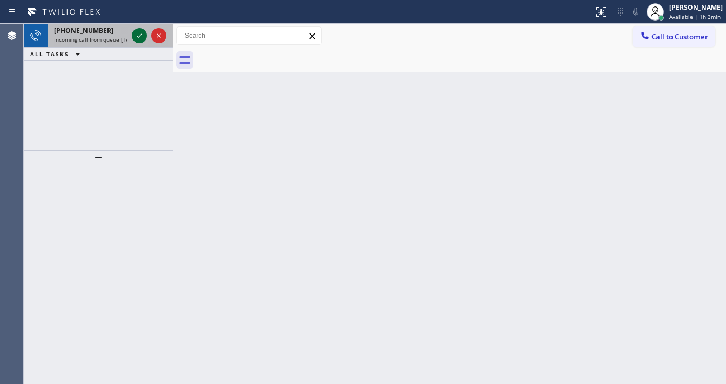
click at [145, 31] on icon at bounding box center [139, 35] width 13 height 13
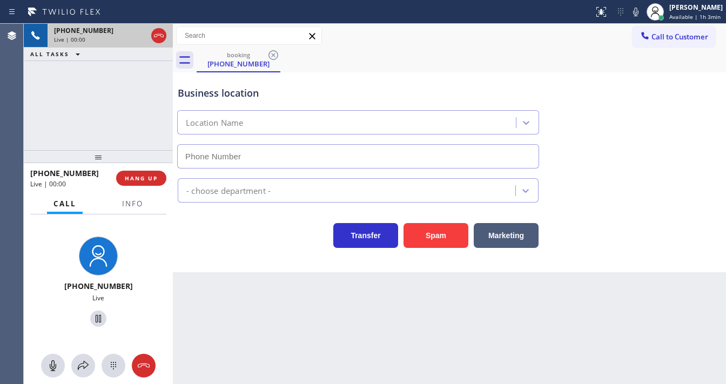
type input "(323) 760-7500"
click at [437, 238] on button "Spam" at bounding box center [435, 235] width 65 height 25
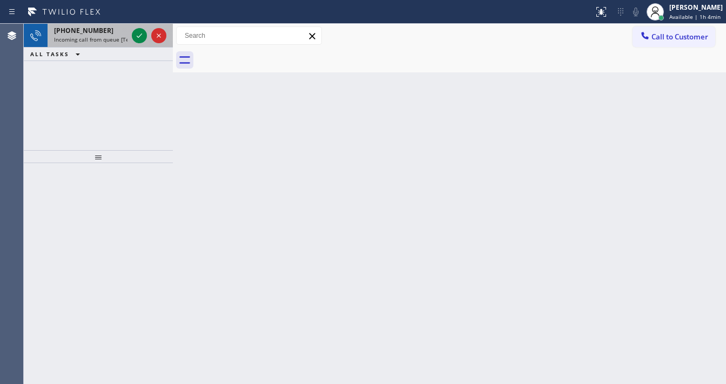
click at [97, 36] on span "Incoming call from queue [Test] All" at bounding box center [99, 40] width 90 height 8
click at [93, 33] on span "+18188360373" at bounding box center [83, 30] width 59 height 9
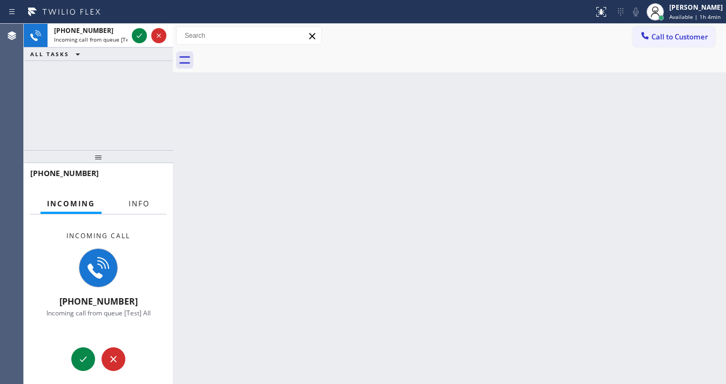
click at [140, 203] on span "Info" at bounding box center [139, 204] width 21 height 10
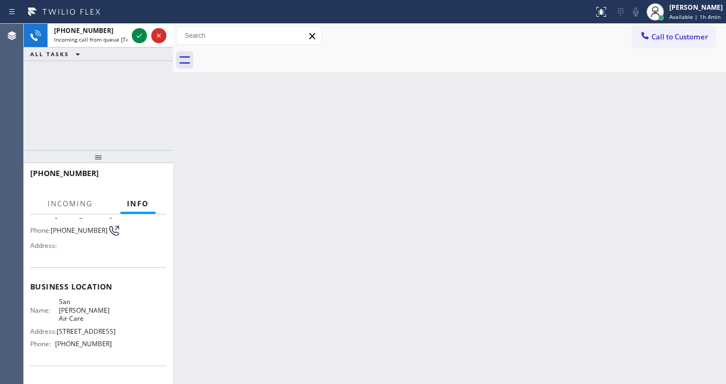
scroll to position [86, 0]
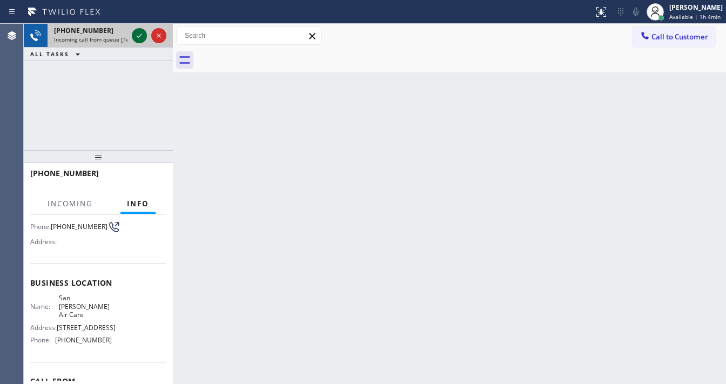
click at [136, 38] on icon at bounding box center [139, 35] width 13 height 13
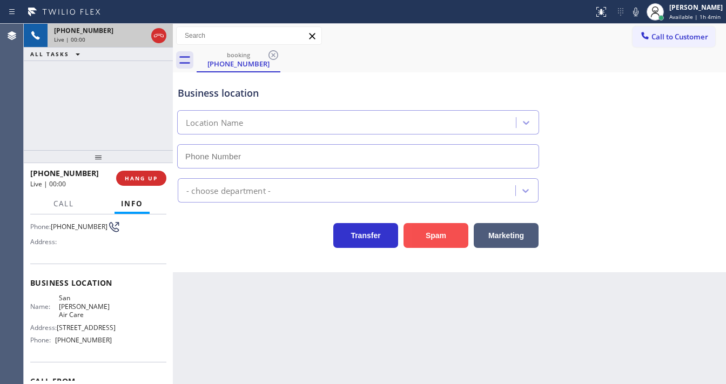
click at [429, 233] on button "Spam" at bounding box center [435, 235] width 65 height 25
type input "(626) 325-0126"
click at [429, 233] on button "Spam" at bounding box center [435, 235] width 65 height 25
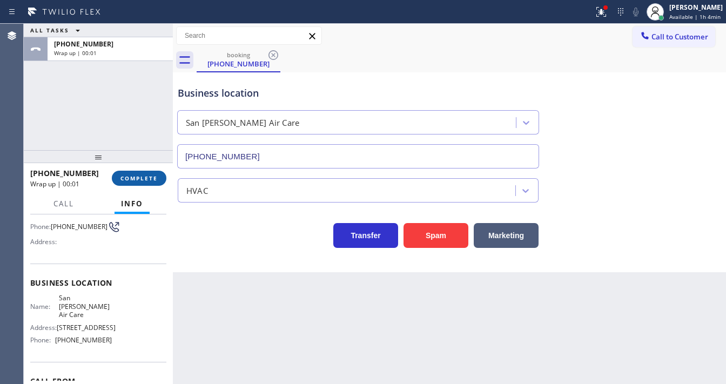
click at [143, 176] on button "COMPLETE" at bounding box center [139, 178] width 55 height 15
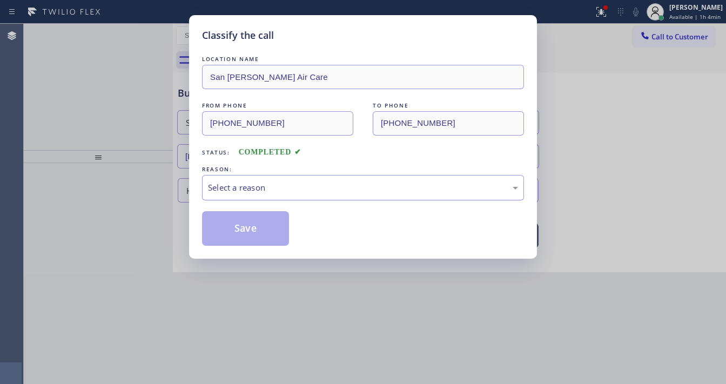
click at [286, 181] on div "Select a reason" at bounding box center [363, 187] width 310 height 12
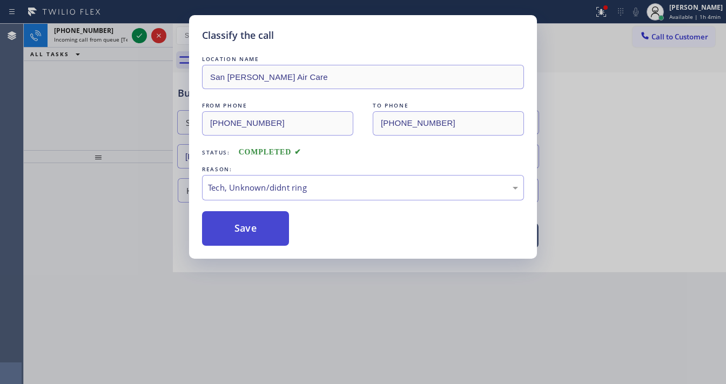
click at [261, 237] on button "Save" at bounding box center [245, 228] width 87 height 35
click at [261, 235] on button "Save" at bounding box center [245, 228] width 87 height 35
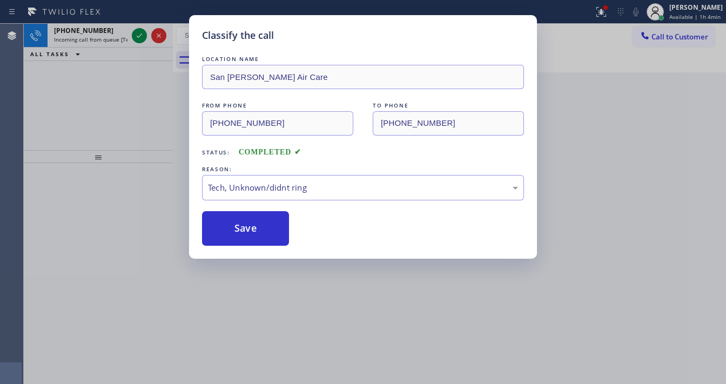
click at [117, 87] on div "Classify the call LOCATION NAME San Marino Sullivan Air Care FROM PHONE (818) 8…" at bounding box center [363, 192] width 726 height 384
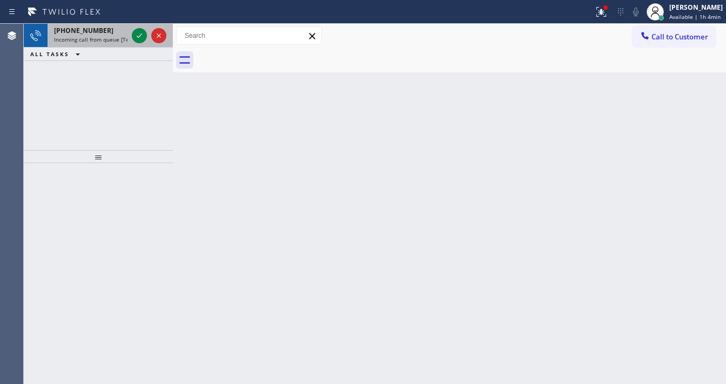
click at [104, 36] on span "Incoming call from queue [Test] All" at bounding box center [99, 40] width 90 height 8
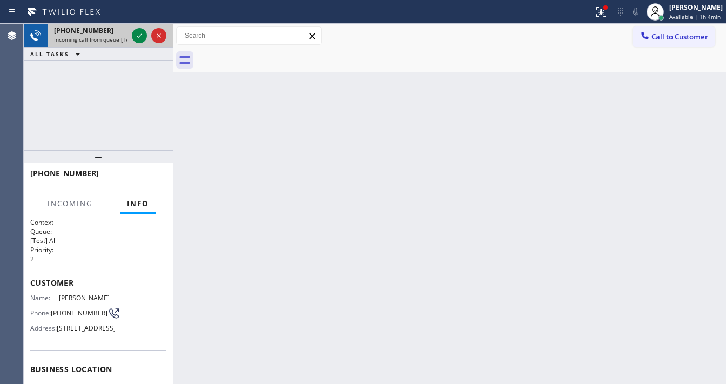
drag, startPoint x: 111, startPoint y: 33, endPoint x: 119, endPoint y: 33, distance: 7.6
click at [112, 33] on div "+14803898388" at bounding box center [90, 30] width 73 height 9
click at [143, 36] on icon at bounding box center [139, 35] width 13 height 13
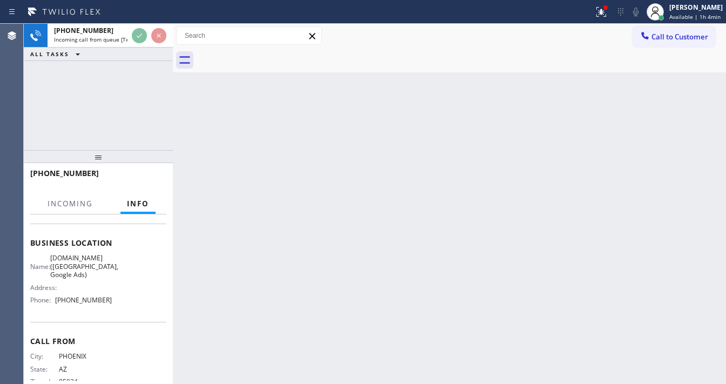
scroll to position [130, 0]
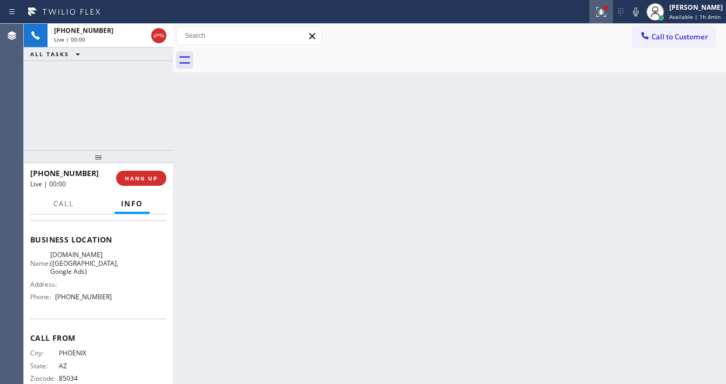
click at [602, 12] on icon at bounding box center [601, 11] width 13 height 13
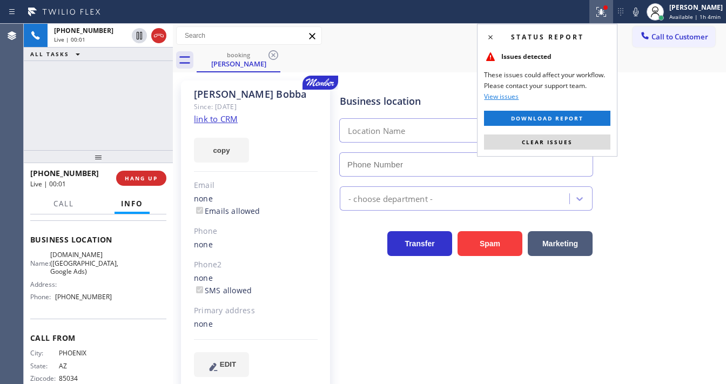
type input "(602) 806-7936"
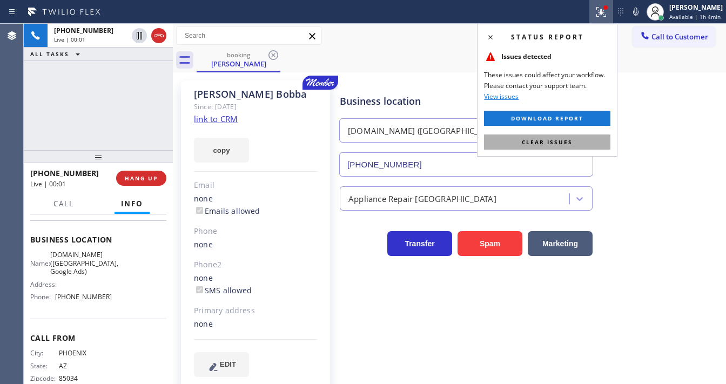
click at [563, 136] on button "Clear issues" at bounding box center [547, 141] width 126 height 15
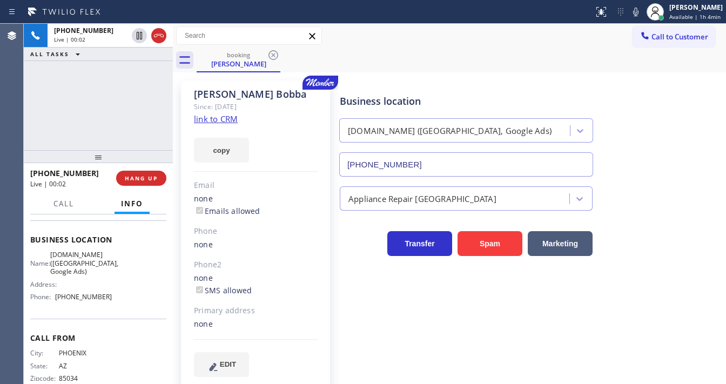
click at [218, 120] on link "link to CRM" at bounding box center [216, 118] width 44 height 11
click at [495, 238] on button "Spam" at bounding box center [489, 243] width 65 height 25
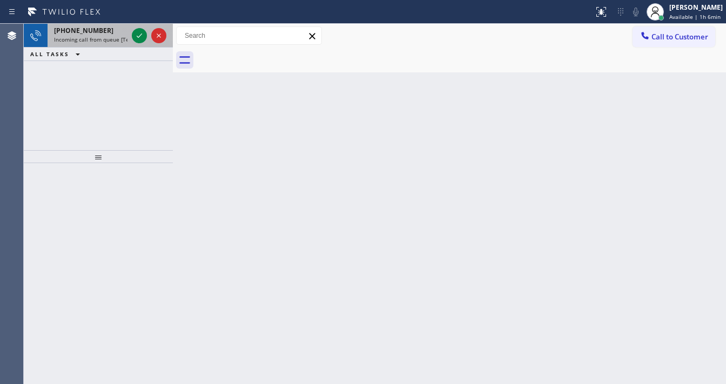
click at [111, 37] on span "Incoming call from queue [Test] All" at bounding box center [99, 40] width 90 height 8
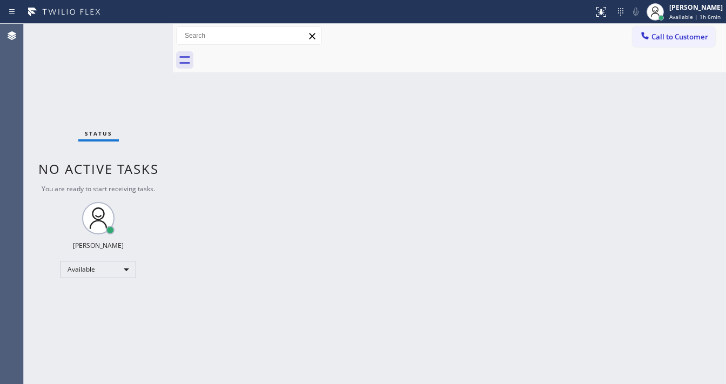
click at [139, 32] on div "Status No active tasks You are ready to start receiving tasks. [PERSON_NAME]" at bounding box center [98, 204] width 149 height 360
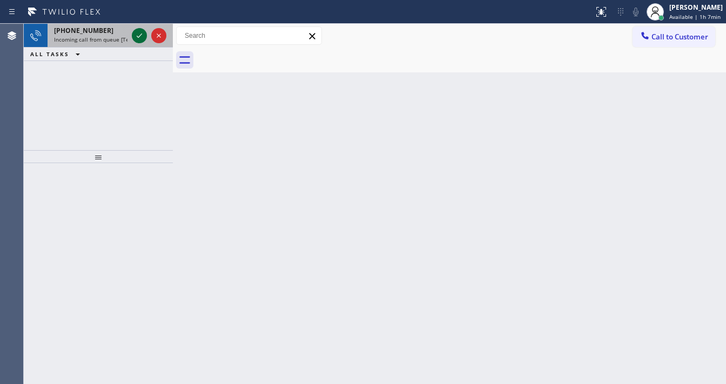
click at [133, 31] on icon at bounding box center [139, 35] width 13 height 13
click at [137, 29] on button at bounding box center [139, 35] width 15 height 15
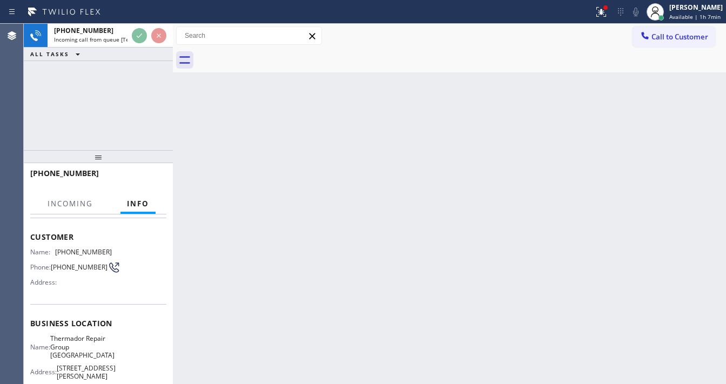
scroll to position [86, 0]
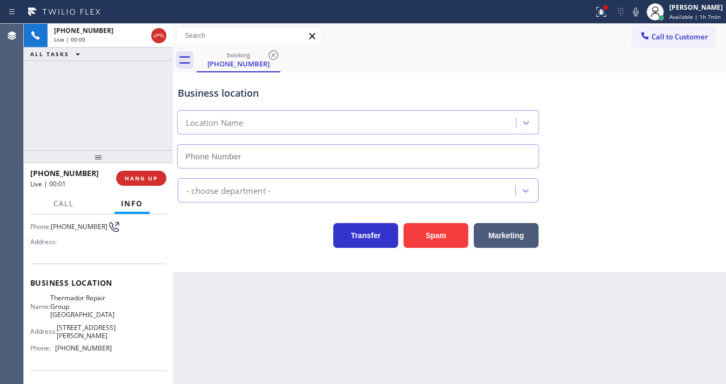
type input "(650) 243-0322"
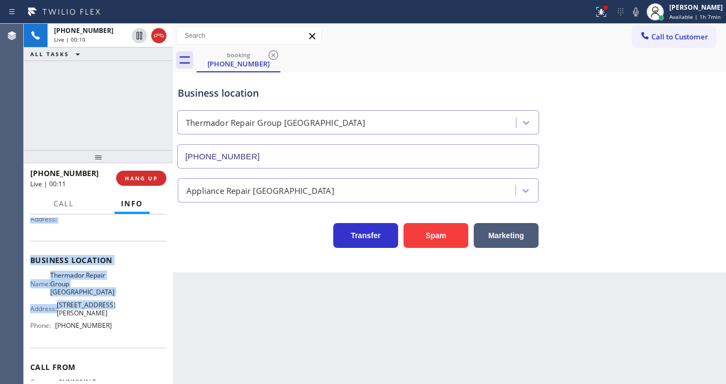
scroll to position [130, 0]
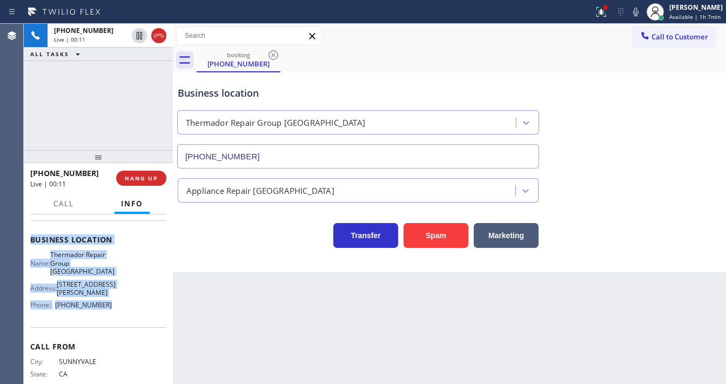
drag, startPoint x: 30, startPoint y: 235, endPoint x: 126, endPoint y: 305, distance: 118.0
click at [126, 305] on div "Context Queue: [Test] All Priority: 1 Customer Name: (408) 306-6412 Phone: (408…" at bounding box center [98, 248] width 136 height 321
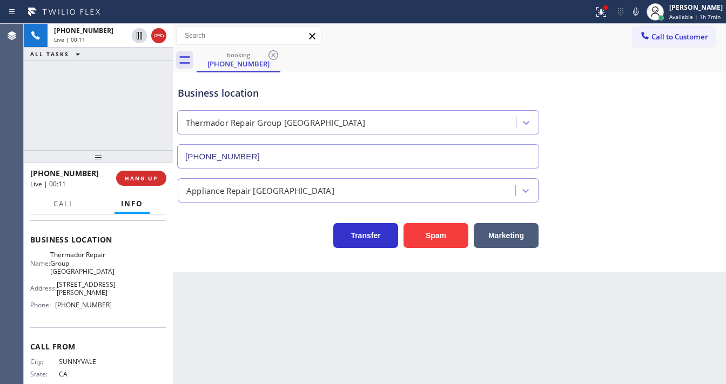
click at [80, 108] on div "+14083066412 Live | 00:11 ALL TASKS ALL TASKS ACTIVE TASKS TASKS IN WRAP UP" at bounding box center [98, 87] width 149 height 126
click at [635, 11] on icon at bounding box center [634, 11] width 13 height 13
click at [601, 11] on icon at bounding box center [600, 11] width 13 height 13
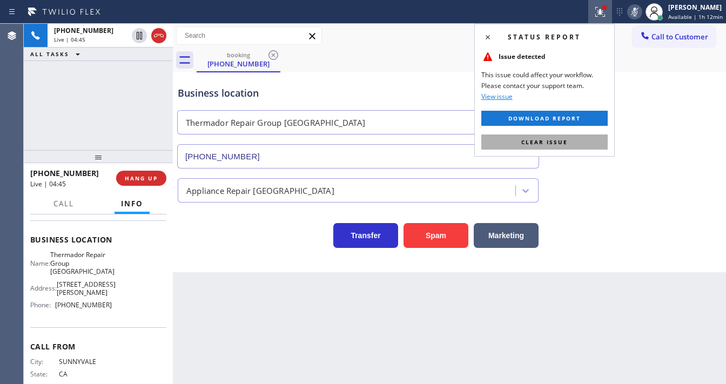
click at [591, 147] on button "Clear issue" at bounding box center [544, 141] width 126 height 15
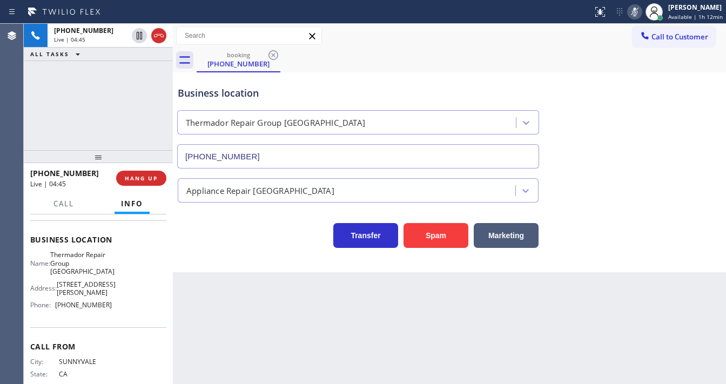
drag, startPoint x: 630, startPoint y: 129, endPoint x: 635, endPoint y: 4, distance: 124.3
click at [631, 118] on div "Business location Thermador Repair Group Menlo Park (650) 243-0322" at bounding box center [450, 120] width 548 height 98
click at [637, 14] on icon at bounding box center [634, 12] width 5 height 9
click at [543, 55] on div "booking (408) 306-6412" at bounding box center [461, 60] width 529 height 24
click at [635, 10] on icon at bounding box center [634, 11] width 13 height 13
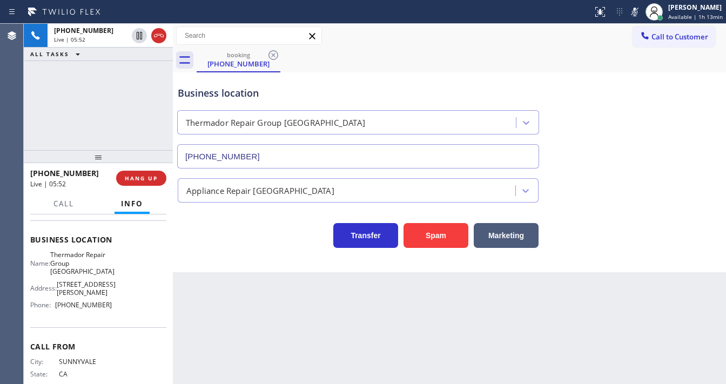
click at [635, 10] on icon at bounding box center [634, 11] width 13 height 13
click at [125, 86] on div "+14083066412 Live | 05:56 ALL TASKS ALL TASKS ACTIVE TASKS TASKS IN WRAP UP" at bounding box center [98, 87] width 149 height 126
click at [636, 12] on icon at bounding box center [634, 12] width 5 height 9
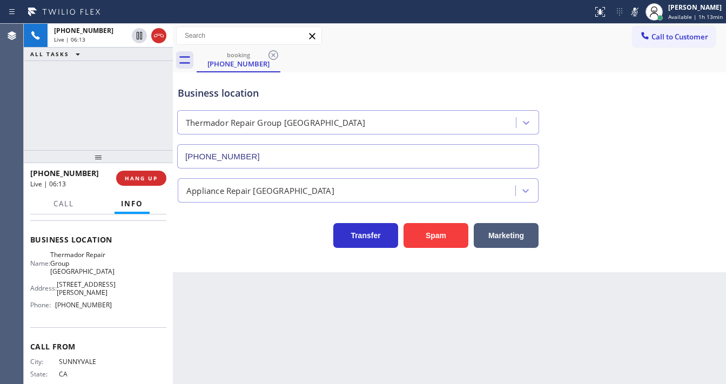
click at [636, 12] on rect at bounding box center [635, 11] width 8 height 8
click at [130, 95] on div "+14083066412 Live | 06:14 ALL TASKS ALL TASKS ACTIVE TASKS TASKS IN WRAP UP" at bounding box center [98, 87] width 149 height 126
click at [635, 17] on icon at bounding box center [634, 11] width 13 height 13
click at [636, 14] on icon at bounding box center [634, 11] width 13 height 13
click at [141, 79] on div "+14083066412 Live | 06:33 ALL TASKS ALL TASKS ACTIVE TASKS TASKS IN WRAP UP" at bounding box center [98, 87] width 149 height 126
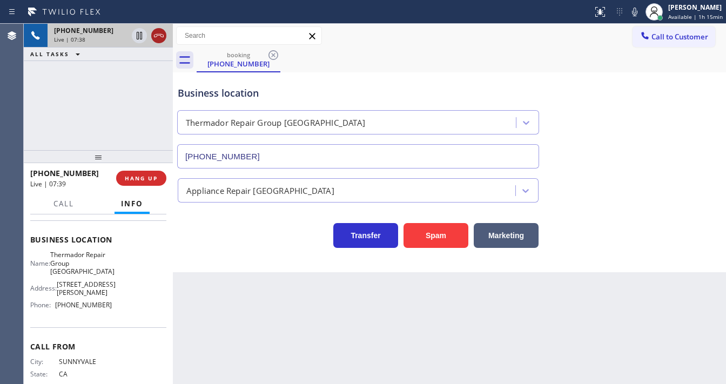
click at [159, 36] on icon at bounding box center [158, 35] width 13 height 13
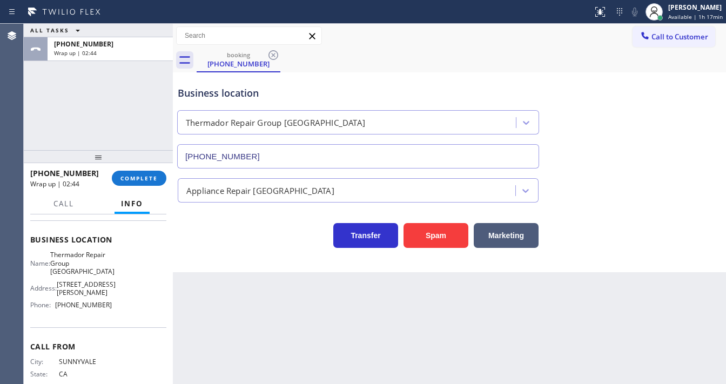
click at [117, 113] on div "ALL TASKS ALL TASKS ACTIVE TASKS TASKS IN WRAP UP +14083066412 Wrap up | 02:44" at bounding box center [98, 87] width 149 height 126
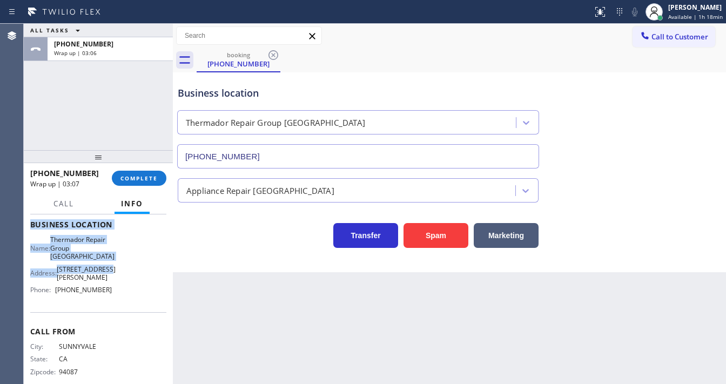
scroll to position [150, 0]
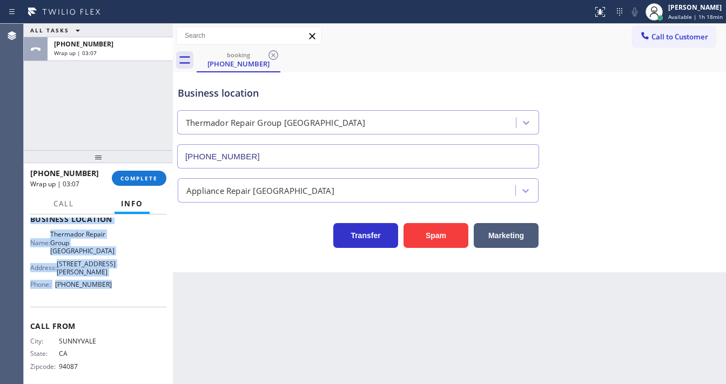
drag, startPoint x: 29, startPoint y: 235, endPoint x: 119, endPoint y: 277, distance: 98.6
click at [119, 277] on div "Context Queue: [Test] All Priority: 1 Customer Name: (408) 306-6412 Phone: (408…" at bounding box center [98, 299] width 149 height 170
copy div "Customer Name: (408) 306-6412 Phone: (408) 306-6412 Address: Business location …"
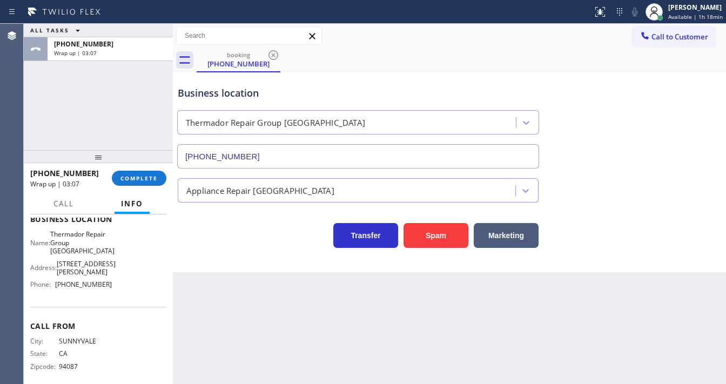
click at [102, 113] on div "ALL TASKS ALL TASKS ACTIVE TASKS TASKS IN WRAP UP +14083066412 Wrap up | 03:07" at bounding box center [98, 87] width 149 height 126
click at [149, 172] on button "COMPLETE" at bounding box center [139, 178] width 55 height 15
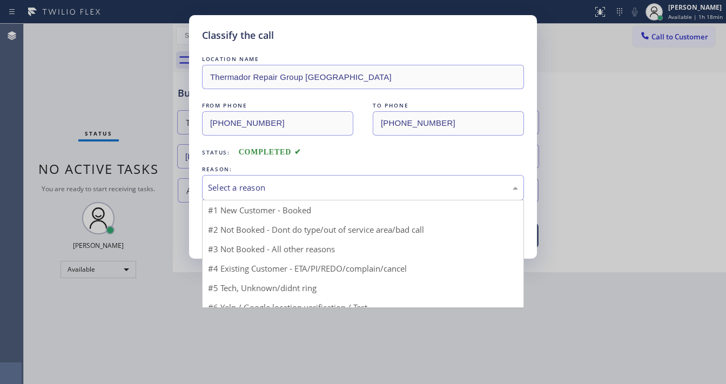
click at [245, 184] on div "Select a reason" at bounding box center [363, 187] width 310 height 12
click at [248, 199] on div "Select a reason" at bounding box center [363, 187] width 322 height 25
click at [259, 185] on div "Select a reason" at bounding box center [363, 187] width 310 height 12
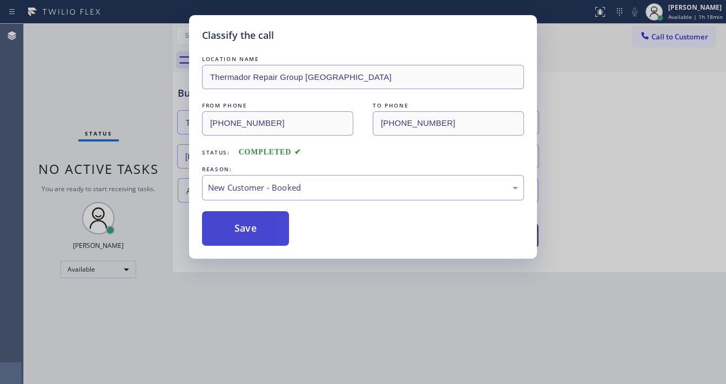
click at [248, 221] on button "Save" at bounding box center [245, 228] width 87 height 35
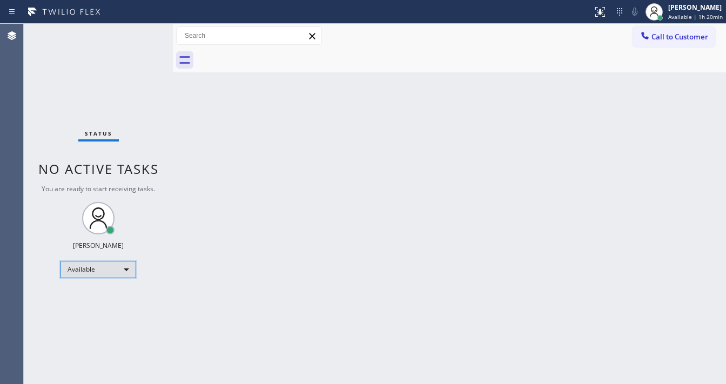
click at [104, 273] on div "Available" at bounding box center [98, 269] width 76 height 17
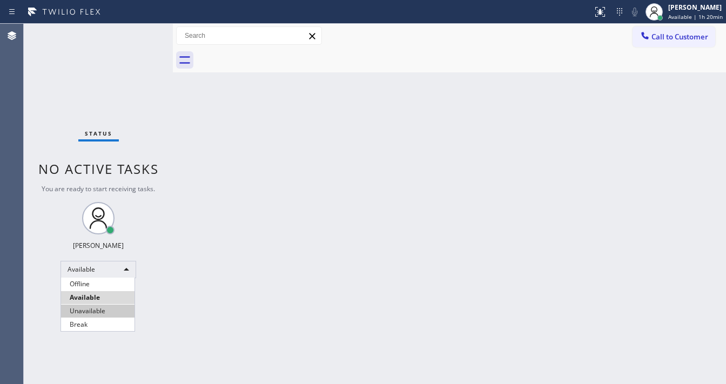
click at [96, 308] on li "Unavailable" at bounding box center [97, 311] width 73 height 13
click at [240, 246] on div "Back to Dashboard Change Sender ID Customers Technicians Select a contact Outbo…" at bounding box center [449, 204] width 553 height 360
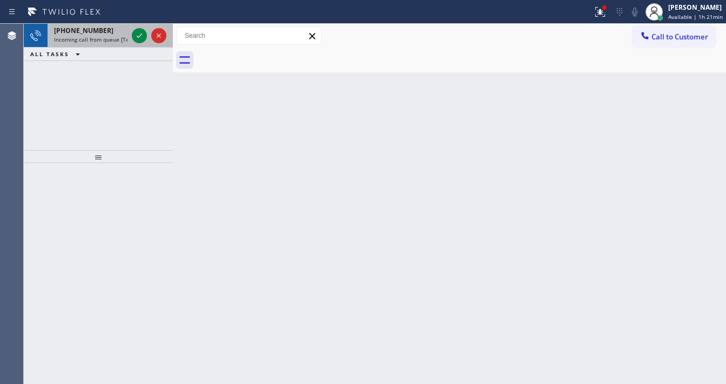
click at [92, 31] on span "+13103449207" at bounding box center [83, 30] width 59 height 9
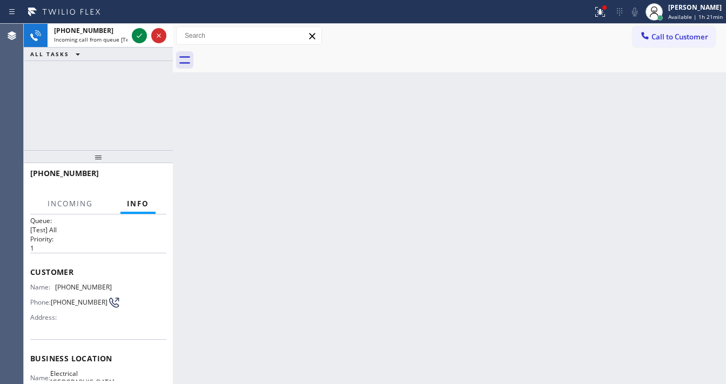
scroll to position [43, 0]
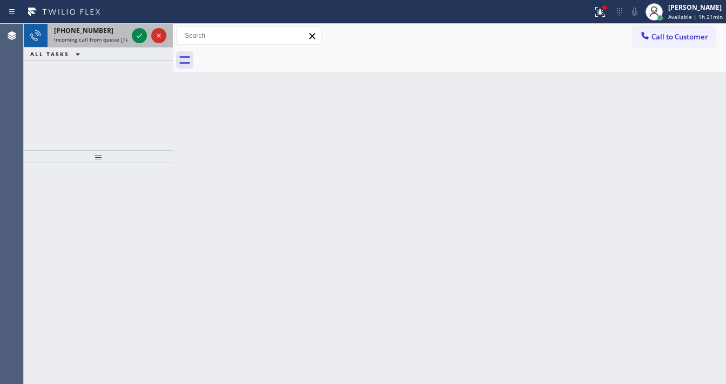
click at [106, 32] on div "+16266757298" at bounding box center [90, 30] width 73 height 9
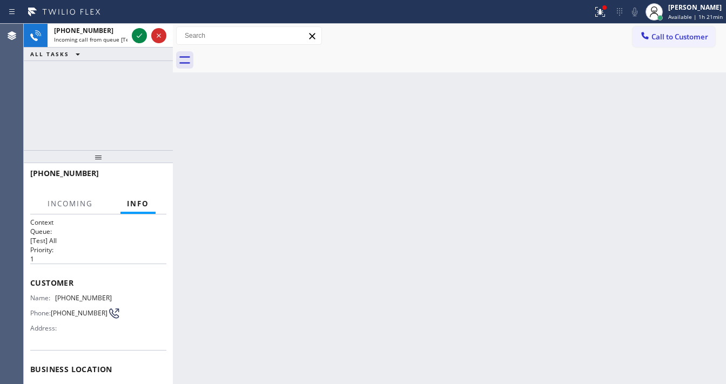
scroll to position [86, 0]
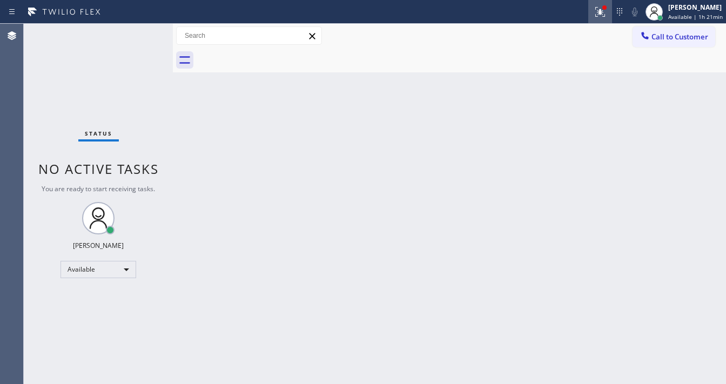
click at [600, 15] on icon at bounding box center [600, 12] width 10 height 10
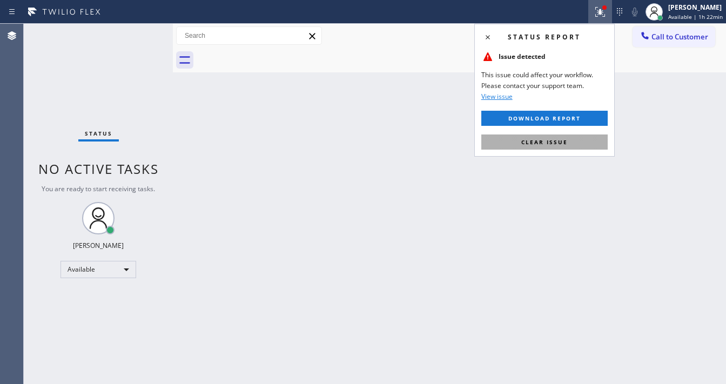
click at [559, 142] on span "Clear issue" at bounding box center [544, 142] width 46 height 8
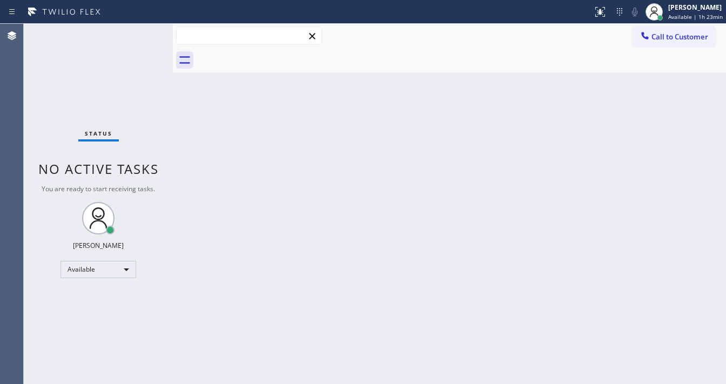
click at [225, 38] on input "text" at bounding box center [249, 35] width 145 height 17
type input "7298"
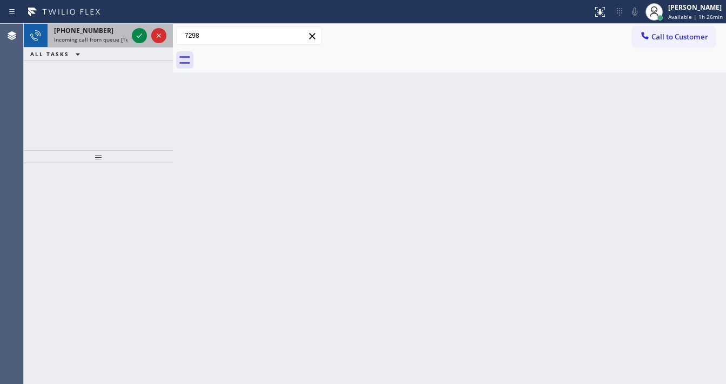
click at [89, 37] on span "Incoming call from queue [Test] All" at bounding box center [99, 40] width 90 height 8
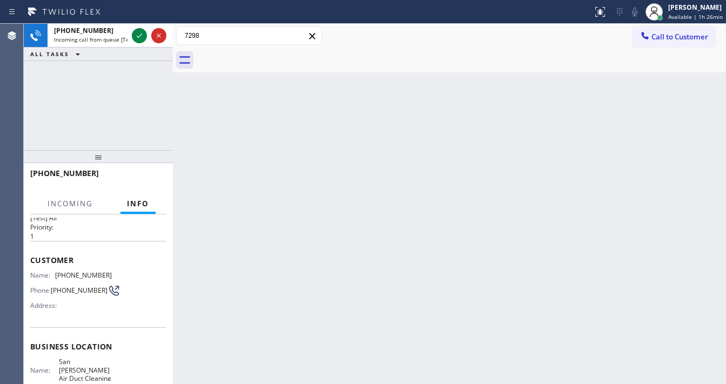
scroll to position [43, 0]
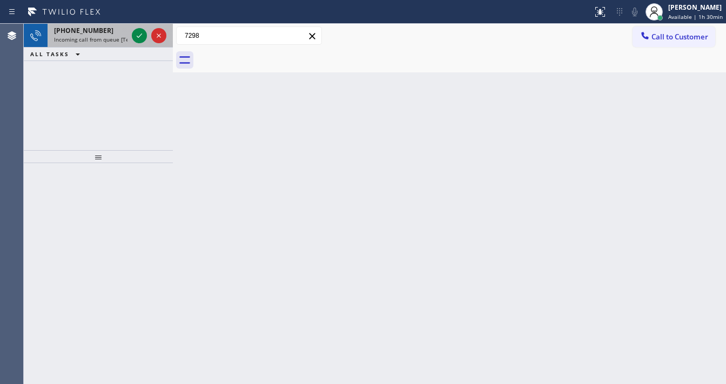
click at [106, 28] on div "+17206354749" at bounding box center [90, 30] width 73 height 9
click at [92, 33] on span "+14153610232" at bounding box center [83, 30] width 59 height 9
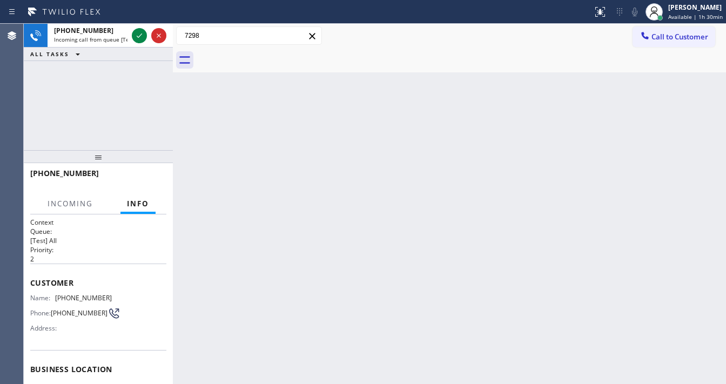
scroll to position [22, 0]
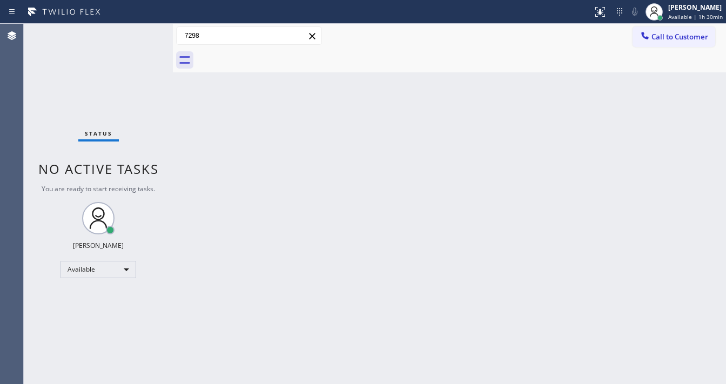
click at [150, 30] on div "Status No active tasks You are ready to start receiving tasks. [PERSON_NAME]" at bounding box center [98, 204] width 149 height 360
click at [704, 8] on div "[PERSON_NAME]" at bounding box center [695, 7] width 55 height 9
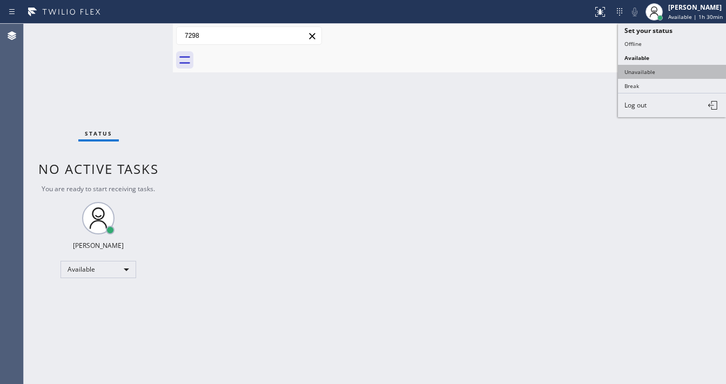
click at [649, 71] on button "Unavailable" at bounding box center [672, 72] width 108 height 14
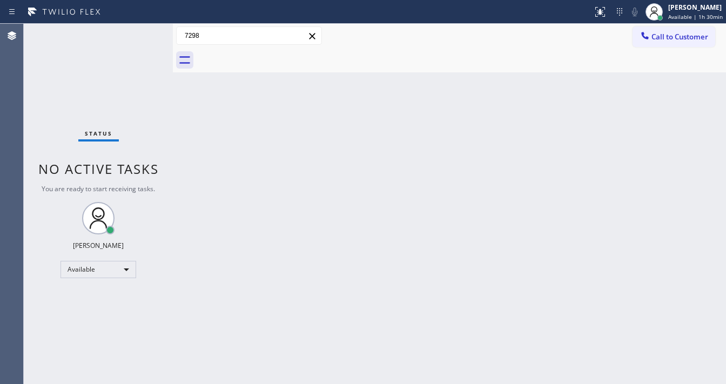
drag, startPoint x: 339, startPoint y: 305, endPoint x: 322, endPoint y: 312, distance: 18.9
click at [336, 300] on div "Back to Dashboard Change Sender ID Customers Technicians Select a contact Outbo…" at bounding box center [449, 204] width 553 height 360
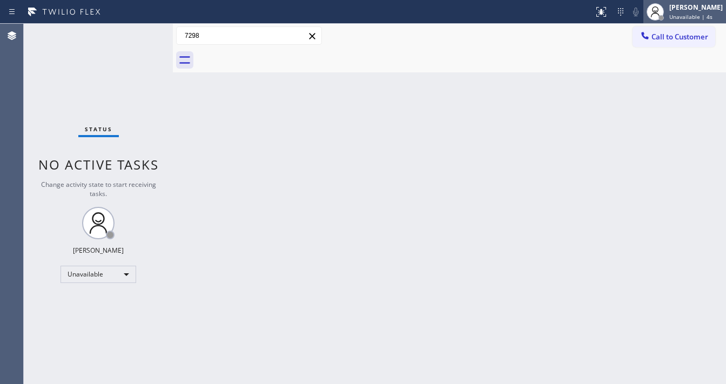
click at [690, 14] on span "Unavailable | 4s" at bounding box center [690, 17] width 43 height 8
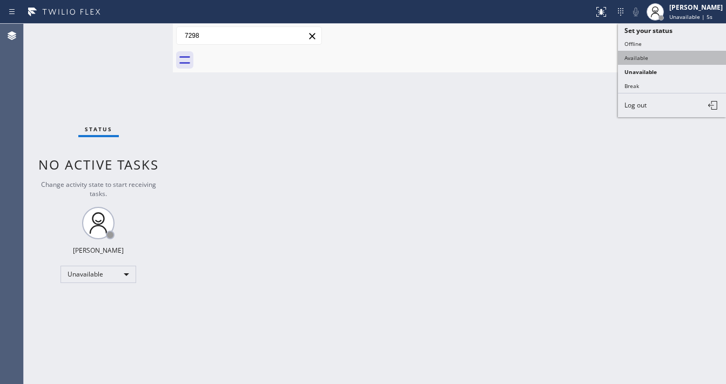
click at [661, 52] on button "Available" at bounding box center [672, 58] width 108 height 14
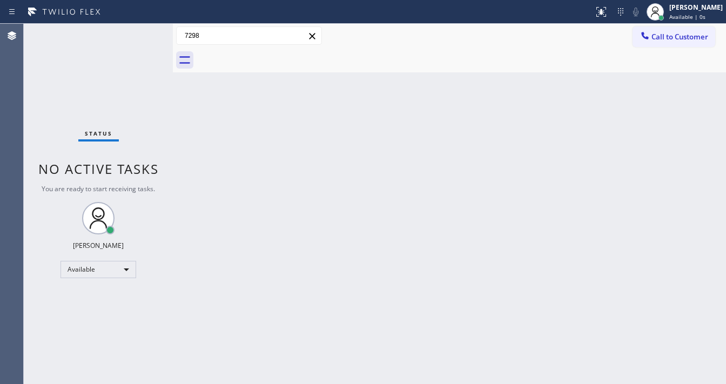
click at [143, 28] on div "Status No active tasks You are ready to start receiving tasks. [PERSON_NAME]" at bounding box center [98, 204] width 149 height 360
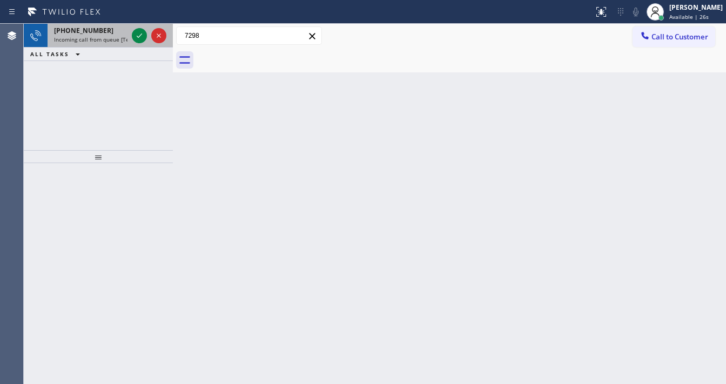
click at [56, 41] on span "Incoming call from queue [Test] All" at bounding box center [99, 40] width 90 height 8
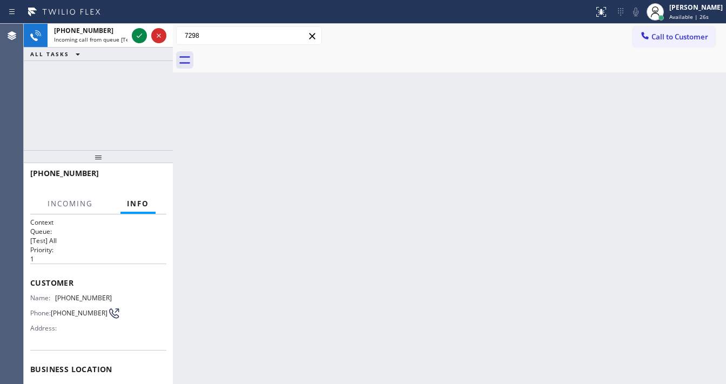
scroll to position [29, 0]
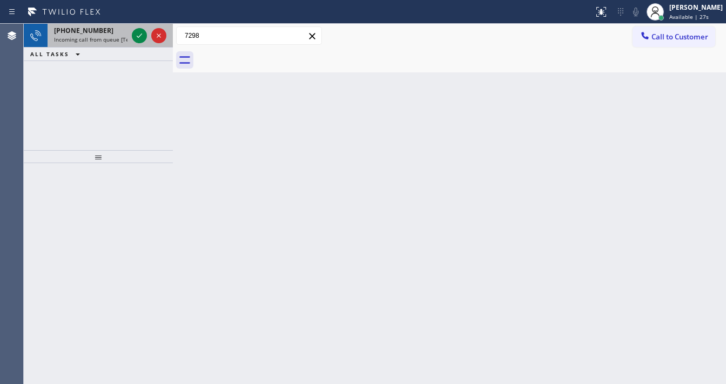
click at [99, 42] on span "Incoming call from queue [Test] All" at bounding box center [99, 40] width 90 height 8
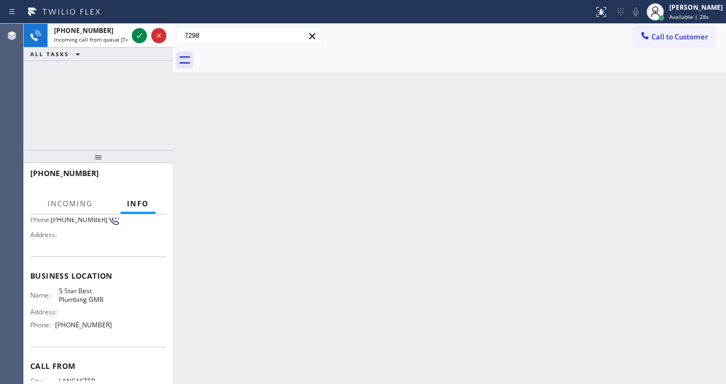
scroll to position [130, 0]
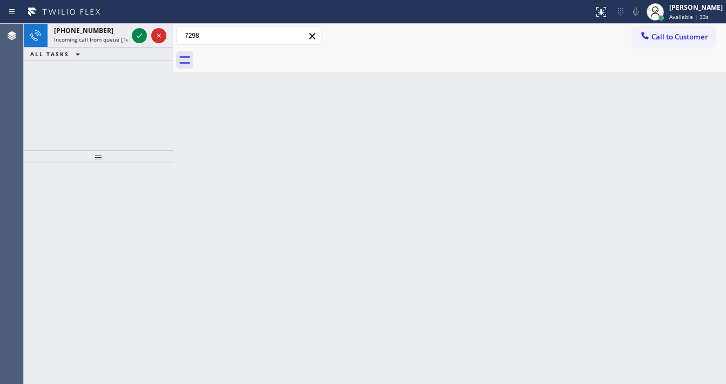
drag, startPoint x: 88, startPoint y: 30, endPoint x: 101, endPoint y: 145, distance: 115.8
click at [88, 30] on span "+16614667102" at bounding box center [83, 30] width 59 height 9
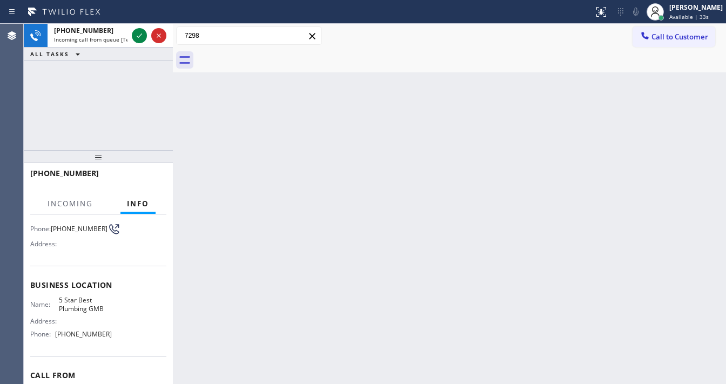
scroll to position [130, 0]
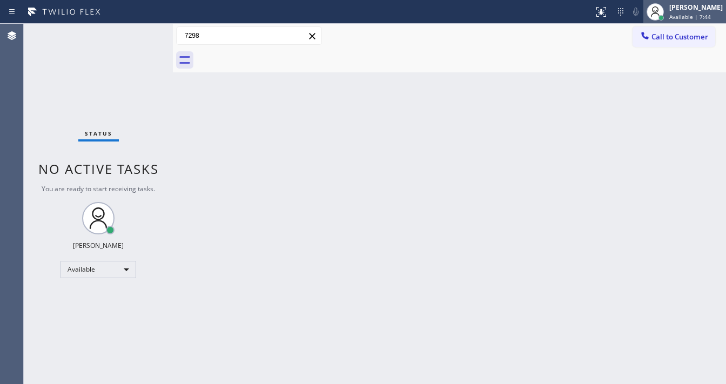
click at [683, 16] on span "Available | 7:44" at bounding box center [690, 17] width 42 height 8
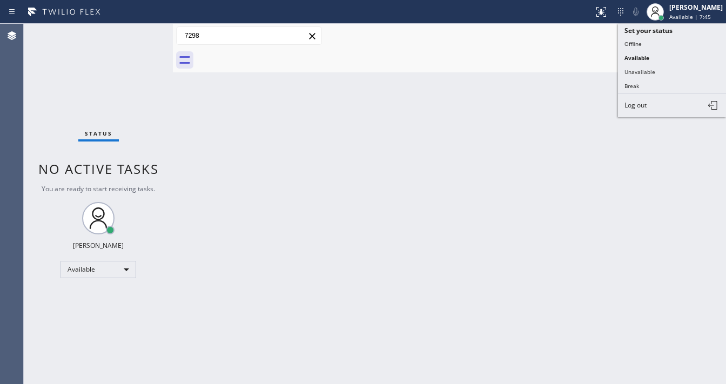
drag, startPoint x: 633, startPoint y: 66, endPoint x: 643, endPoint y: 57, distance: 13.0
click at [635, 65] on button "Unavailable" at bounding box center [672, 72] width 108 height 14
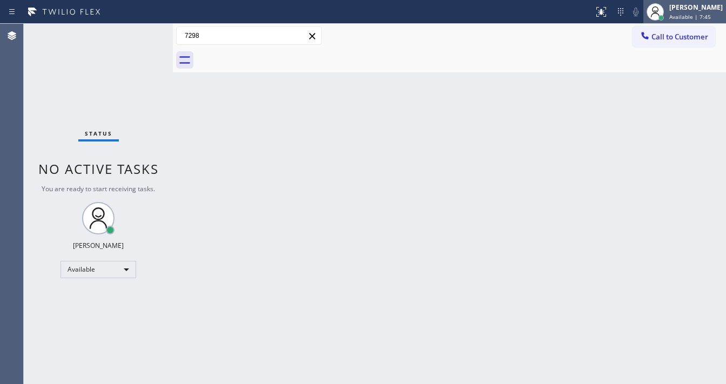
click at [678, 2] on div "Michael Javier Available | 7:45" at bounding box center [696, 11] width 59 height 19
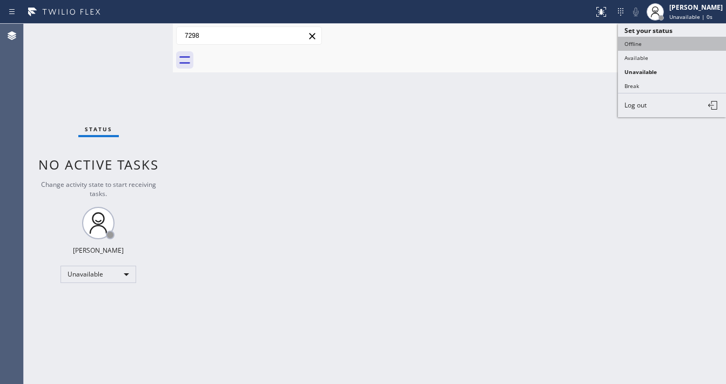
click at [658, 41] on button "Offline" at bounding box center [672, 44] width 108 height 14
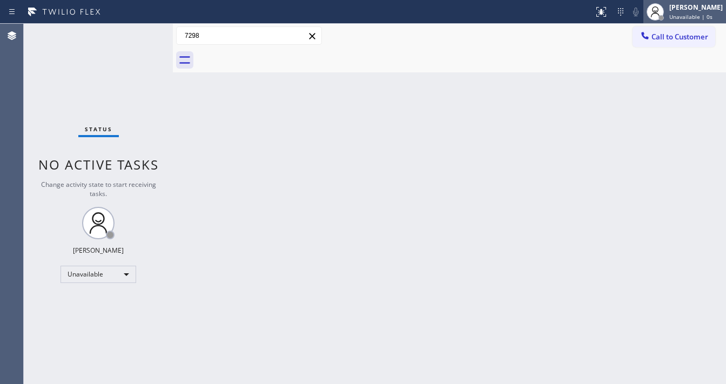
click at [699, 14] on span "Unavailable | 0s" at bounding box center [690, 17] width 43 height 8
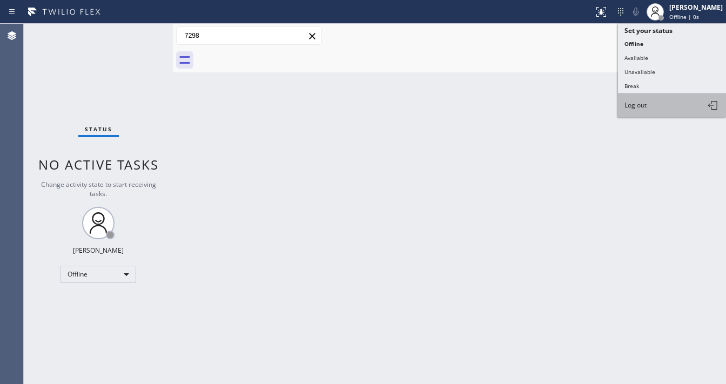
click at [656, 101] on button "Log out" at bounding box center [672, 105] width 108 height 24
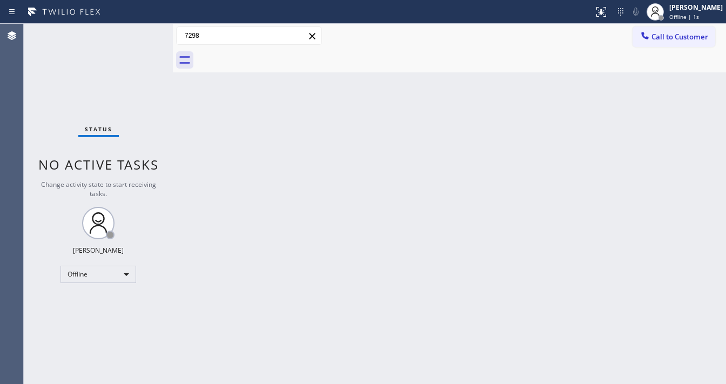
drag, startPoint x: 468, startPoint y: 147, endPoint x: 460, endPoint y: 151, distance: 9.4
click at [468, 147] on div "Back to Dashboard Change Sender ID Customers Technicians Select a contact Outbo…" at bounding box center [449, 204] width 553 height 360
